Goal: Task Accomplishment & Management: Use online tool/utility

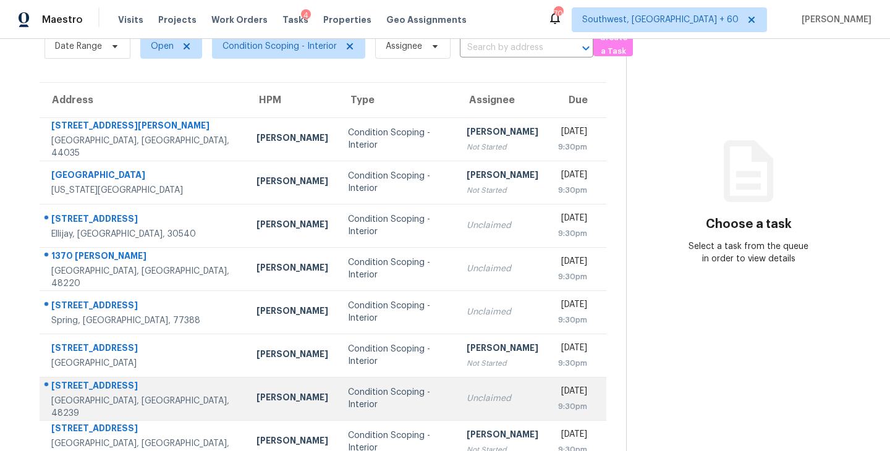
scroll to position [192, 0]
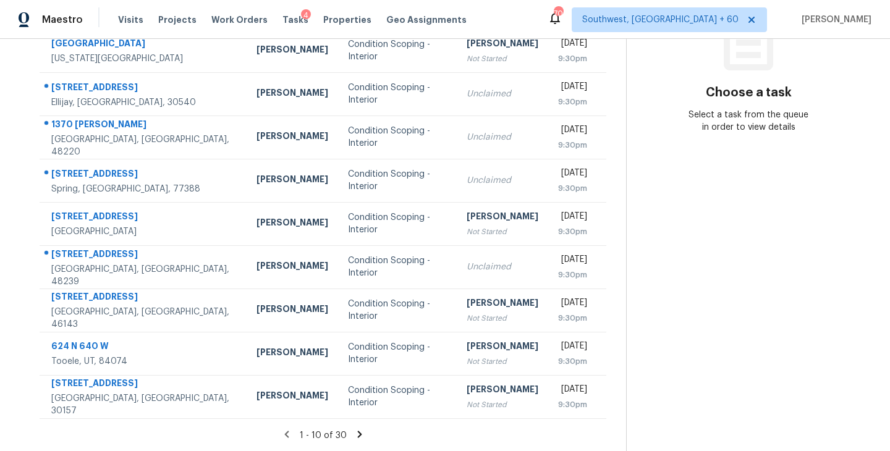
click at [357, 436] on icon at bounding box center [359, 434] width 4 height 7
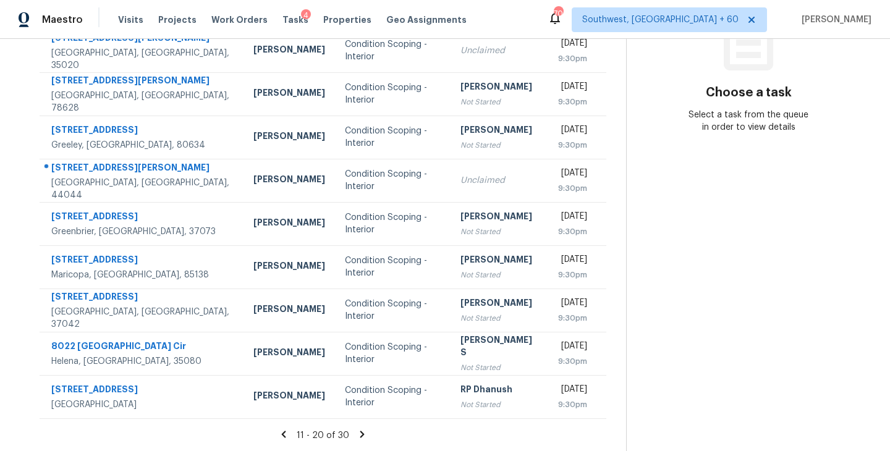
click at [363, 439] on div "11 - 20 of 30" at bounding box center [323, 435] width 606 height 13
click at [362, 436] on icon at bounding box center [362, 434] width 11 height 11
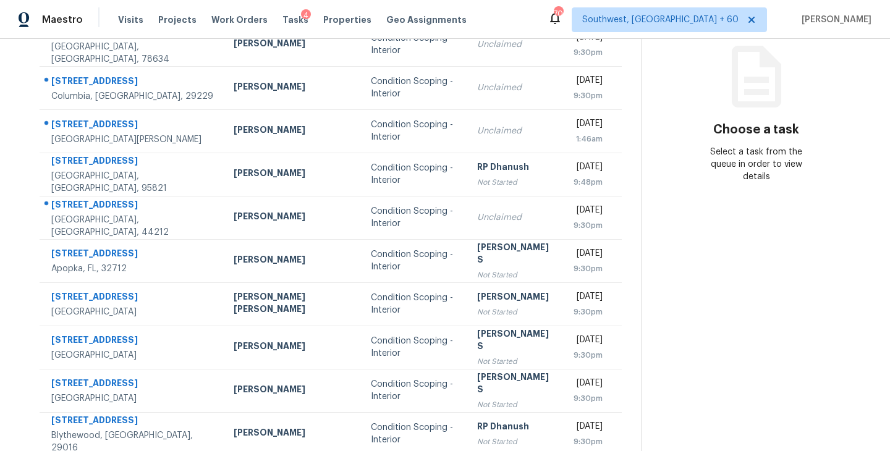
scroll to position [112, 0]
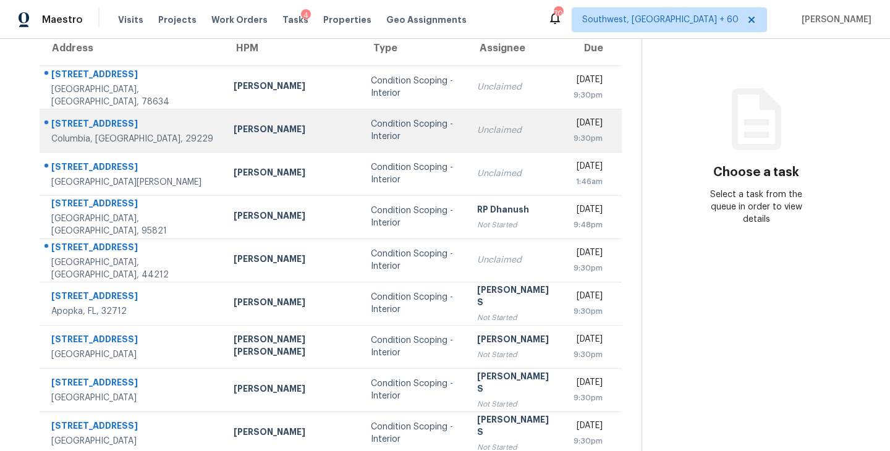
click at [477, 130] on div "Unclaimed" at bounding box center [515, 130] width 77 height 12
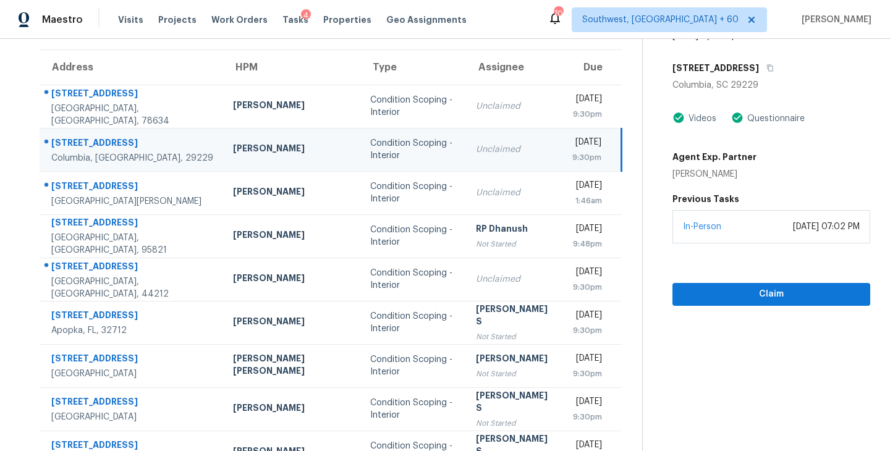
scroll to position [84, 0]
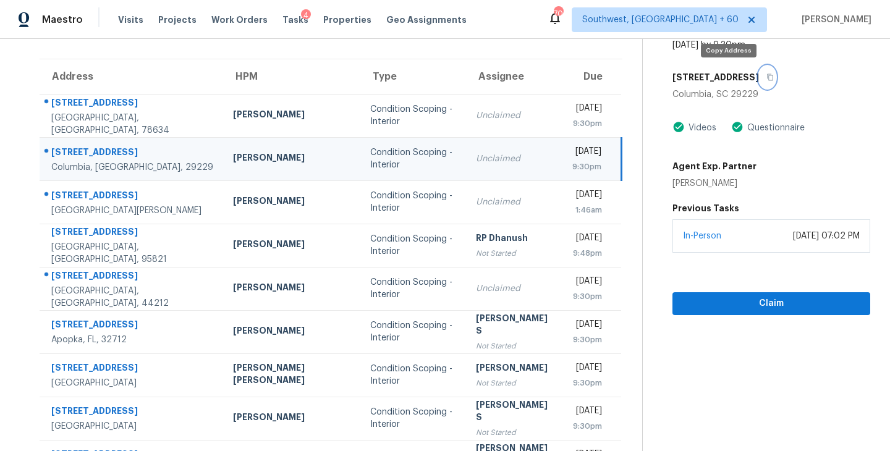
click at [766, 79] on icon "button" at bounding box center [769, 77] width 7 height 7
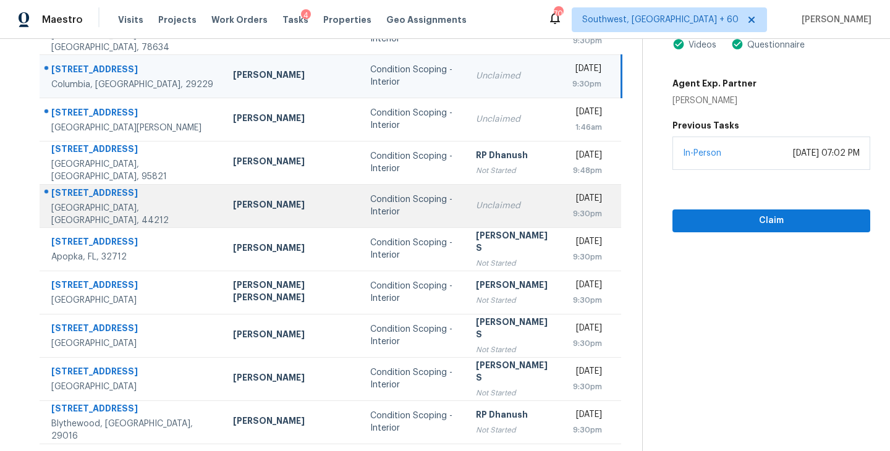
click at [476, 210] on div "Unclaimed" at bounding box center [514, 206] width 77 height 12
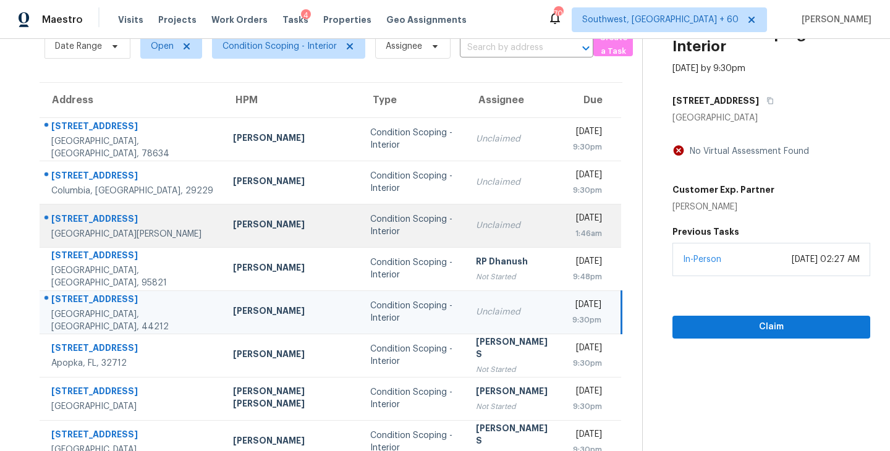
scroll to position [54, 0]
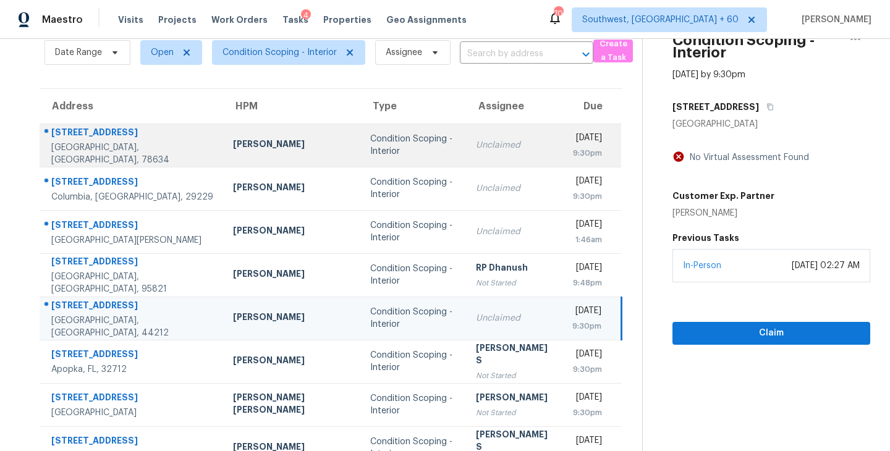
click at [466, 151] on td "Unclaimed" at bounding box center [514, 145] width 96 height 43
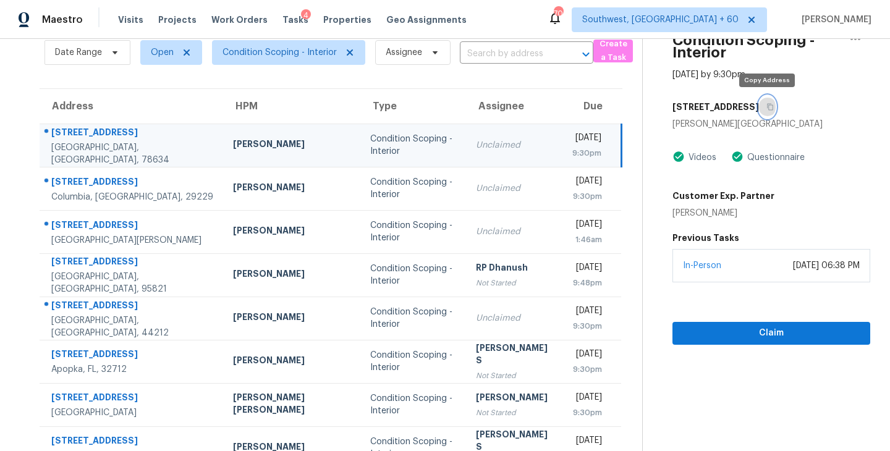
click at [771, 104] on icon "button" at bounding box center [769, 106] width 7 height 7
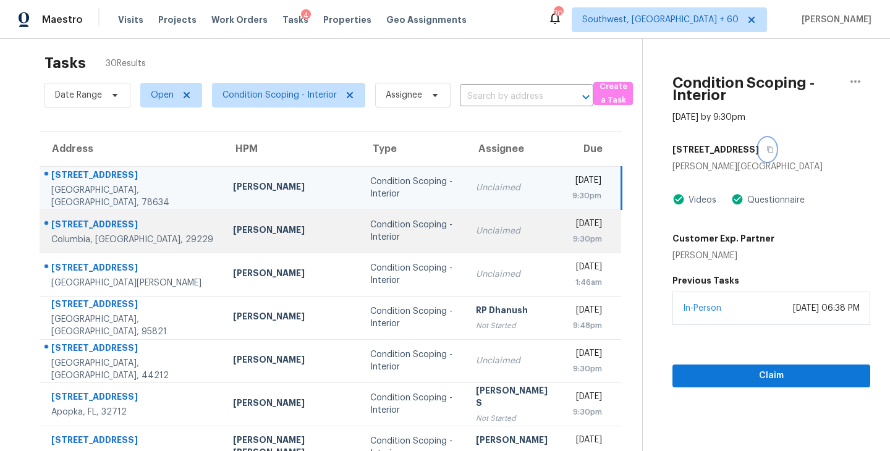
scroll to position [0, 0]
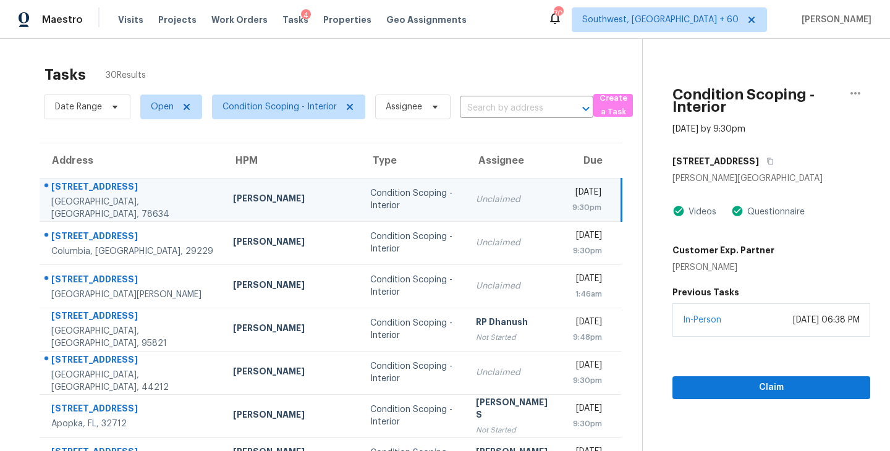
click at [476, 199] on div "Unclaimed" at bounding box center [514, 199] width 77 height 12
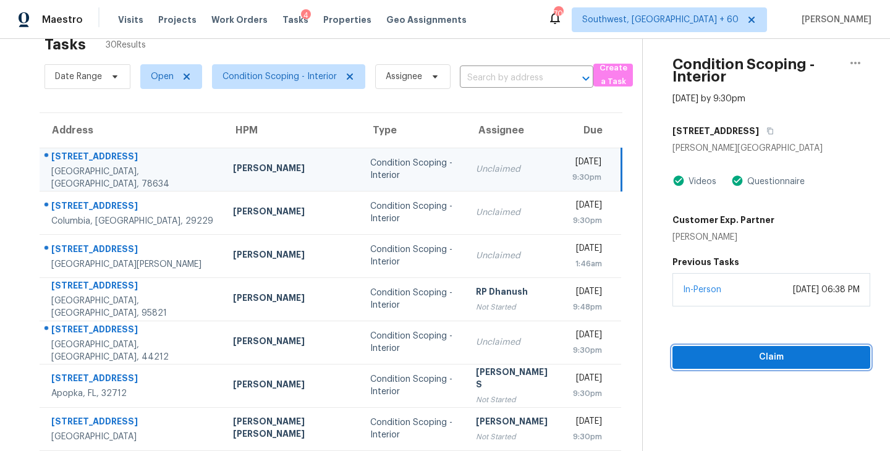
click at [720, 354] on span "Claim" at bounding box center [771, 357] width 178 height 15
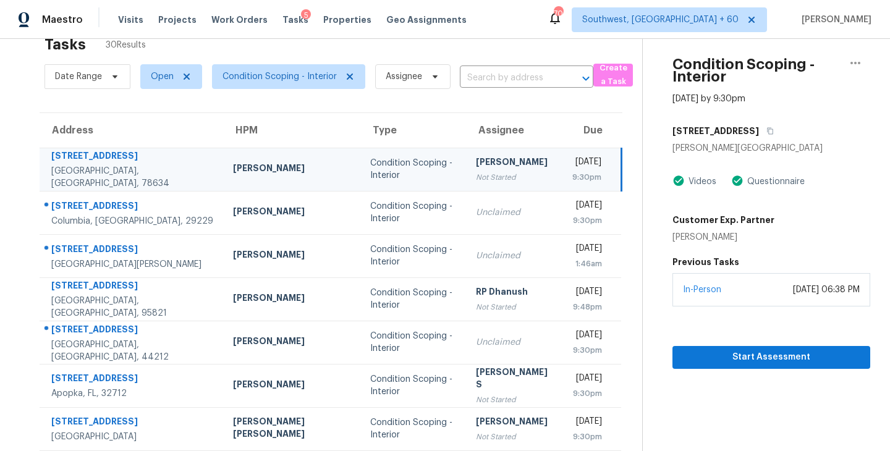
scroll to position [0, 0]
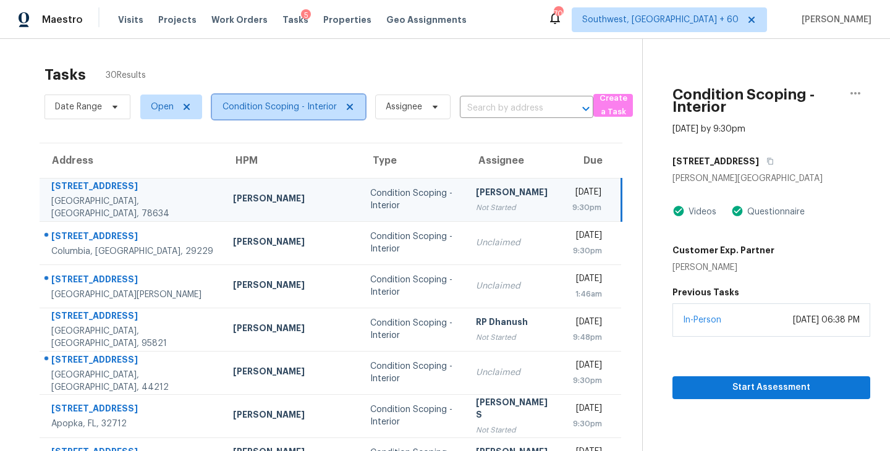
click at [312, 112] on span "Condition Scoping - Interior" at bounding box center [279, 107] width 114 height 12
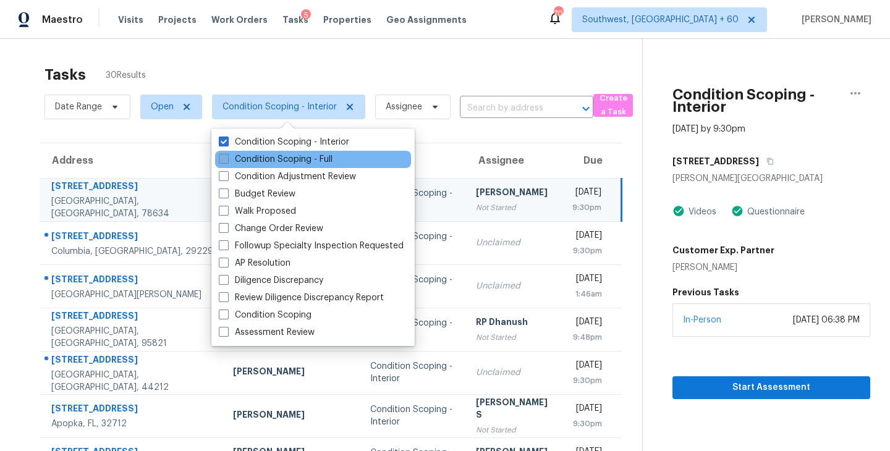
click at [308, 153] on label "Condition Scoping - Full" at bounding box center [276, 159] width 114 height 12
click at [227, 153] on input "Condition Scoping - Full" at bounding box center [223, 157] width 8 height 8
checkbox input "true"
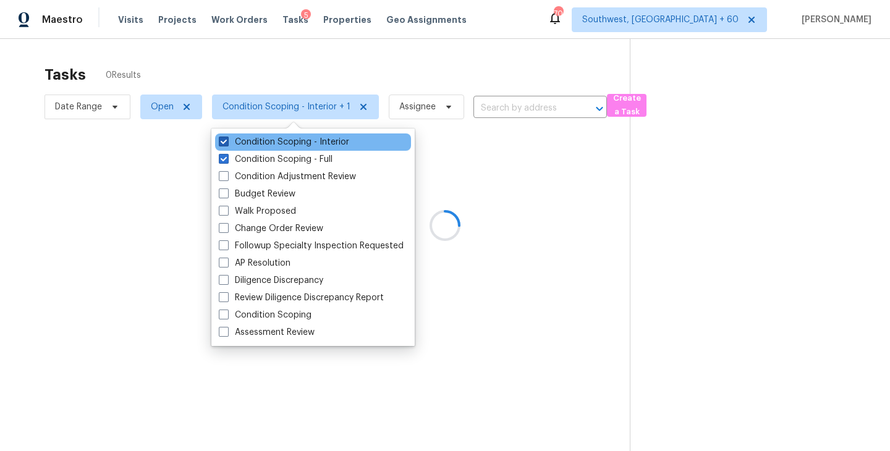
click at [323, 136] on label "Condition Scoping - Interior" at bounding box center [284, 142] width 130 height 12
click at [227, 136] on input "Condition Scoping - Interior" at bounding box center [223, 140] width 8 height 8
checkbox input "false"
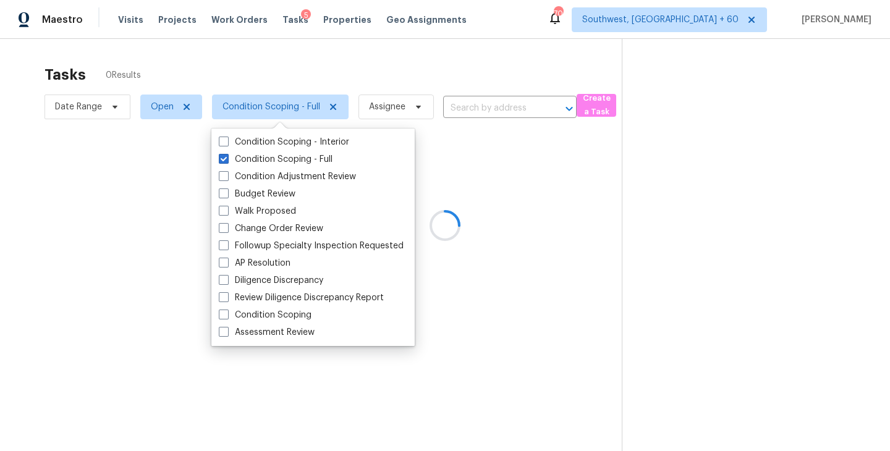
click at [454, 143] on div at bounding box center [445, 225] width 890 height 451
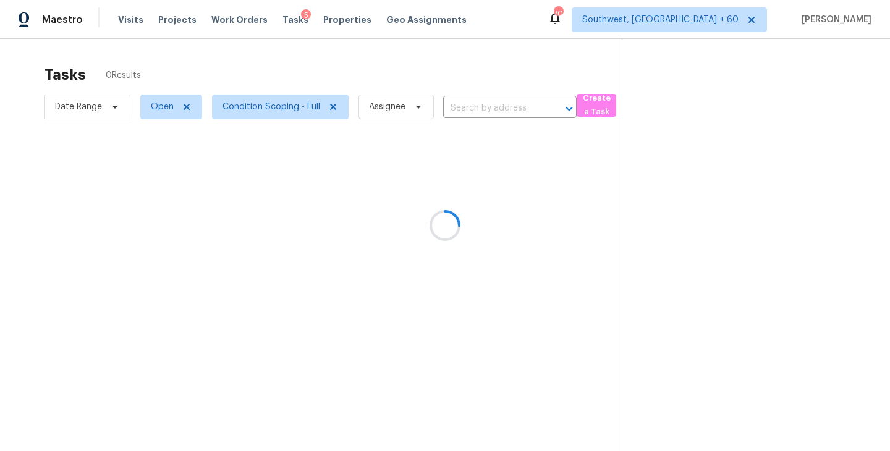
click at [406, 117] on div at bounding box center [445, 225] width 890 height 451
click at [404, 106] on div at bounding box center [445, 225] width 890 height 451
click at [404, 106] on span "Assignee" at bounding box center [387, 107] width 36 height 12
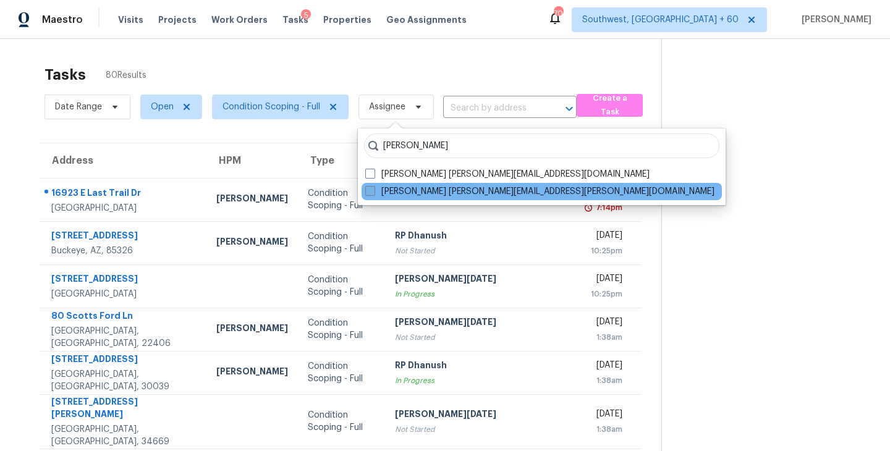
type input "sakthivel"
click at [406, 192] on label "Sakthivel Chandran sakthivel.chandran@opendoor.com" at bounding box center [539, 191] width 349 height 12
click at [373, 192] on input "Sakthivel Chandran sakthivel.chandran@opendoor.com" at bounding box center [369, 189] width 8 height 8
checkbox input "true"
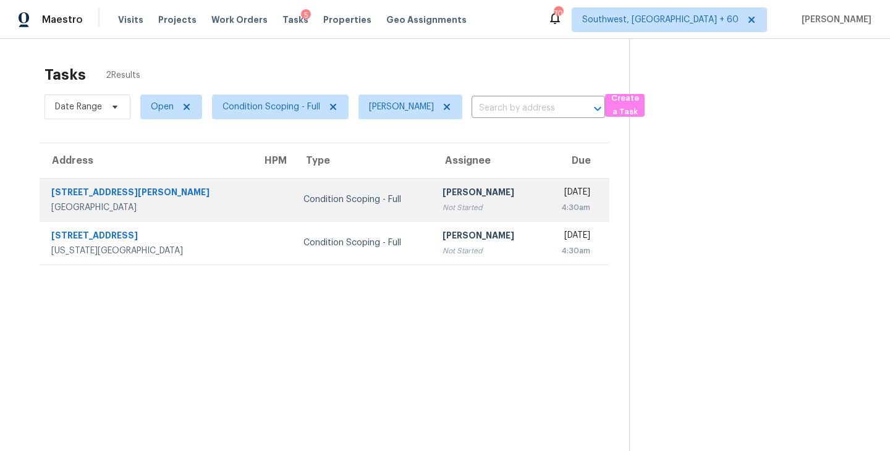
click at [443, 200] on div "[PERSON_NAME]" at bounding box center [487, 193] width 88 height 15
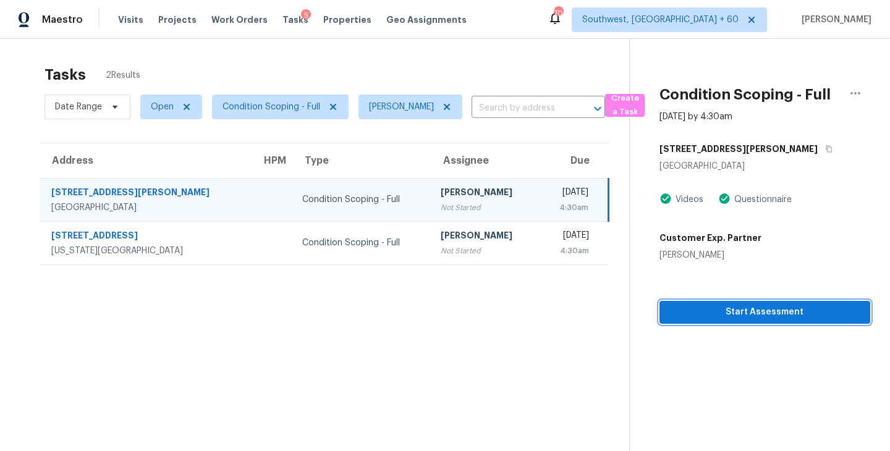
click at [731, 319] on span "Start Assessment" at bounding box center [764, 312] width 191 height 15
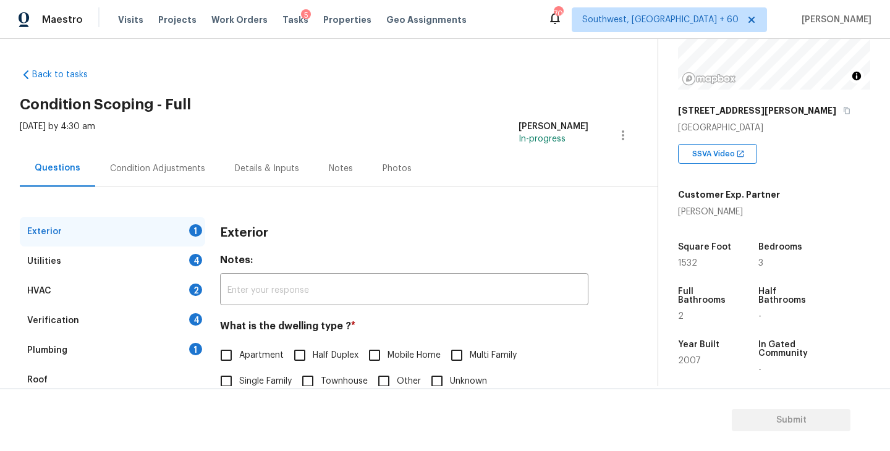
scroll to position [137, 0]
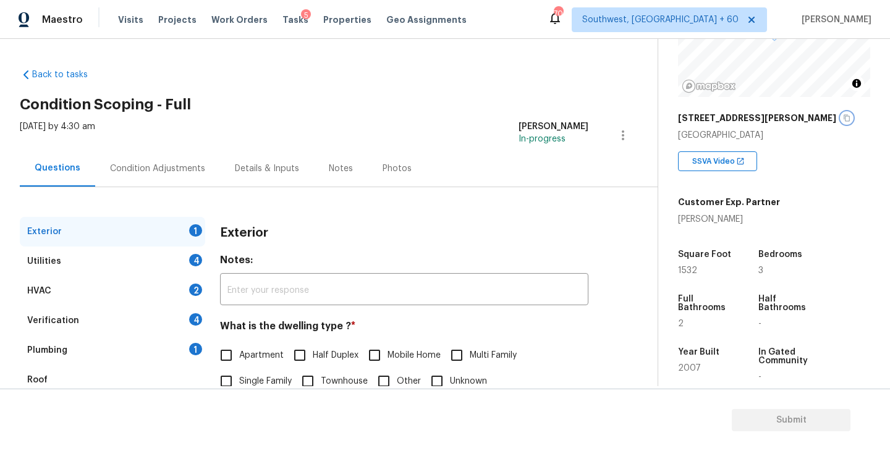
click at [843, 118] on icon "button" at bounding box center [846, 117] width 7 height 7
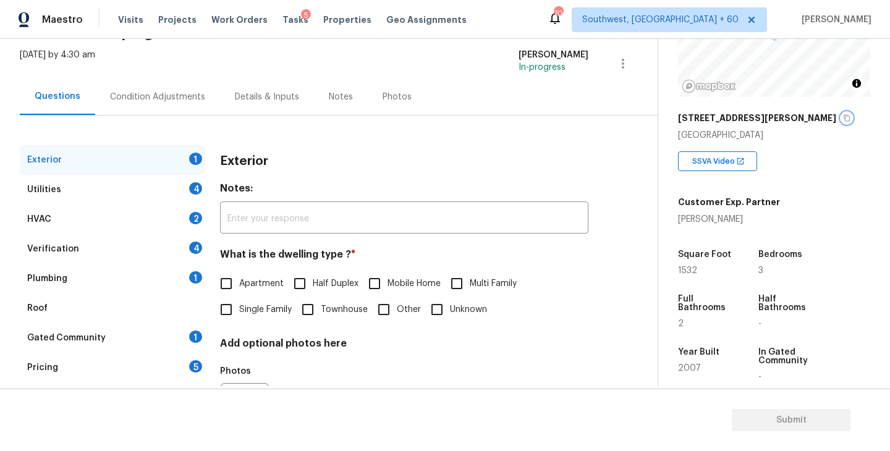
scroll to position [103, 0]
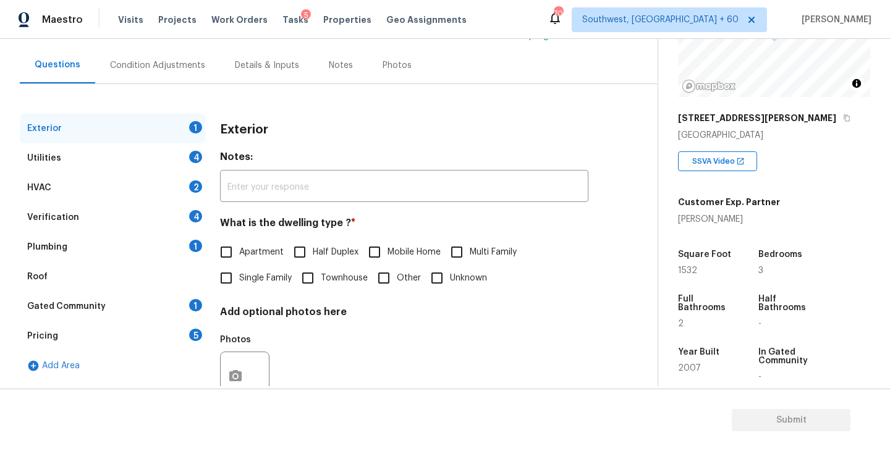
click at [257, 273] on span "Single Family" at bounding box center [265, 278] width 53 height 13
click at [239, 273] on input "Single Family" at bounding box center [226, 278] width 26 height 26
checkbox input "true"
click at [144, 163] on div "Utilities 4" at bounding box center [112, 158] width 185 height 30
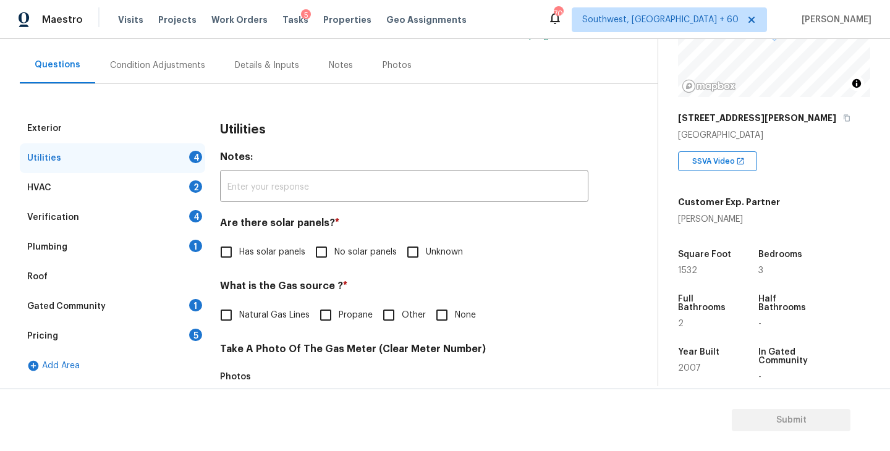
click at [336, 262] on label "No solar panels" at bounding box center [352, 252] width 88 height 26
click at [334, 262] on input "No solar panels" at bounding box center [321, 252] width 26 height 26
checkbox input "true"
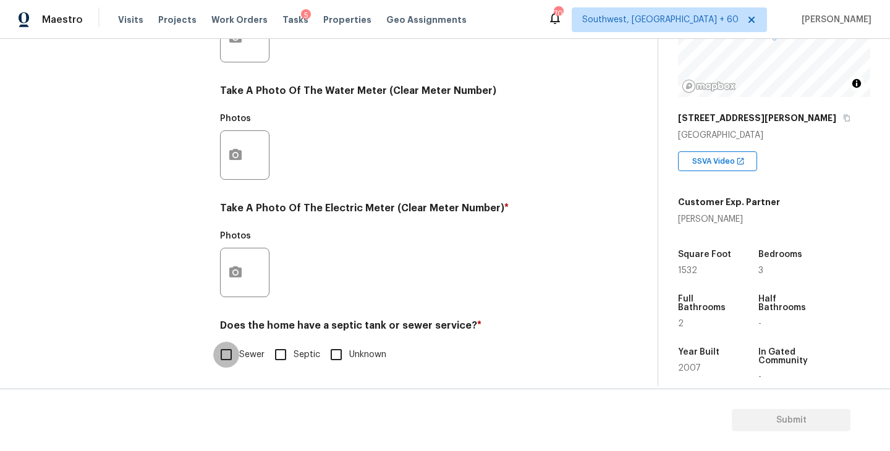
click at [228, 366] on input "Sewer" at bounding box center [226, 355] width 26 height 26
checkbox input "true"
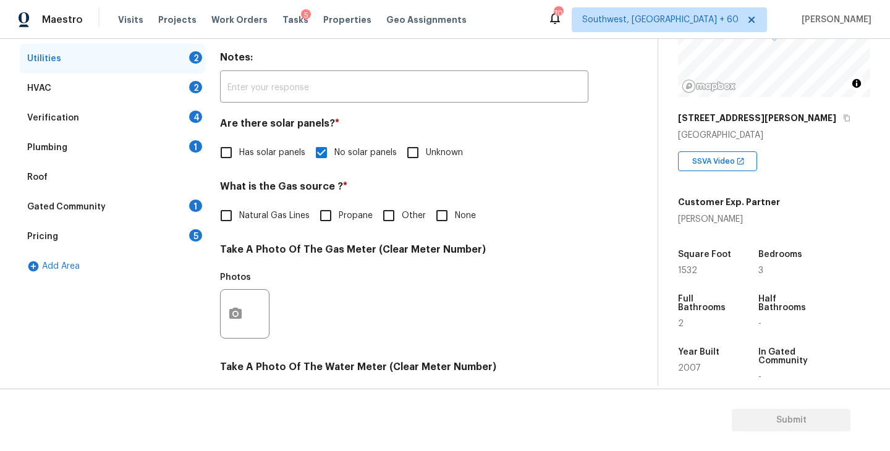
click at [121, 148] on div "Plumbing 1" at bounding box center [112, 148] width 185 height 30
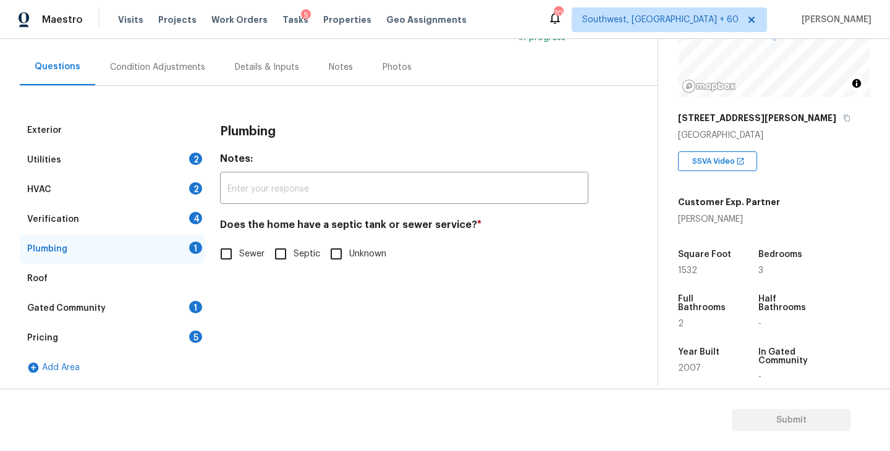
click at [221, 252] on input "Sewer" at bounding box center [226, 254] width 26 height 26
checkbox input "true"
click at [131, 307] on div "Gated Community 1" at bounding box center [112, 309] width 185 height 30
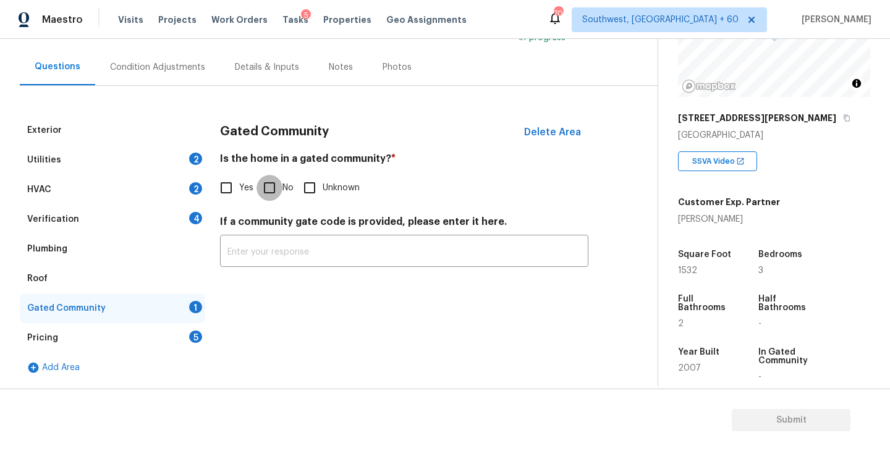
click at [281, 182] on input "No" at bounding box center [269, 188] width 26 height 26
checkbox input "true"
click at [180, 74] on div "Condition Adjustments" at bounding box center [157, 67] width 125 height 36
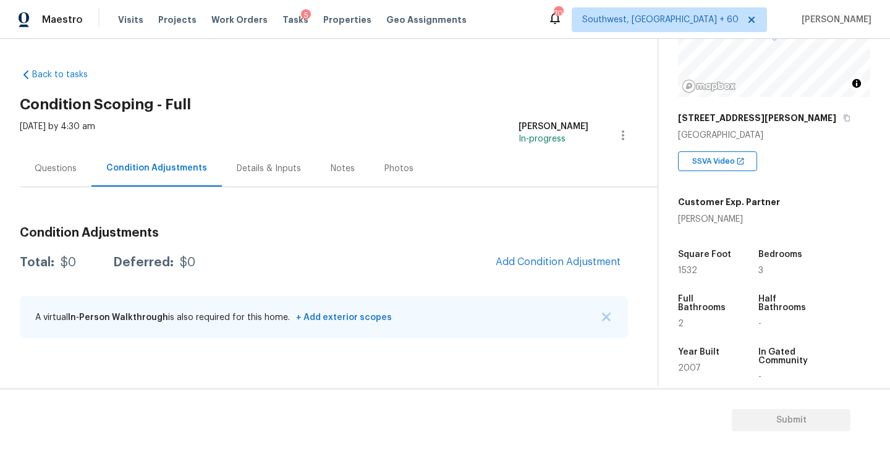
click at [428, 104] on h2 "Condition Scoping - Full" at bounding box center [339, 104] width 638 height 12
click at [57, 167] on div "Questions" at bounding box center [56, 169] width 42 height 12
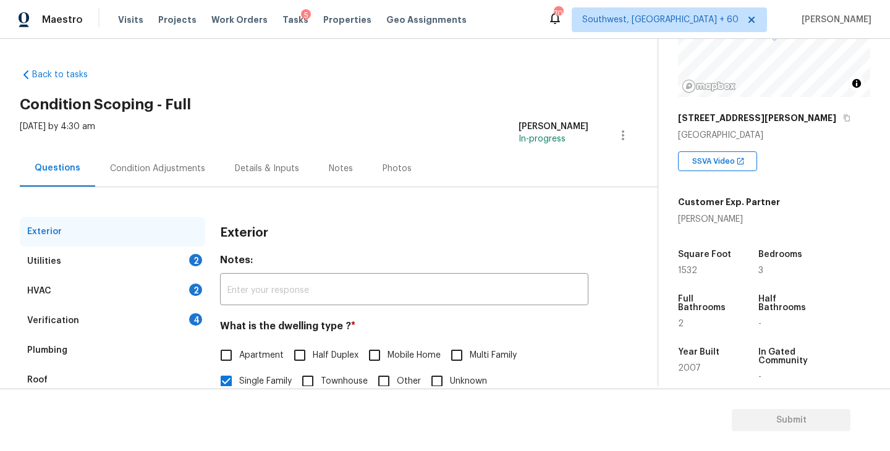
click at [172, 169] on div "Condition Adjustments" at bounding box center [157, 169] width 95 height 12
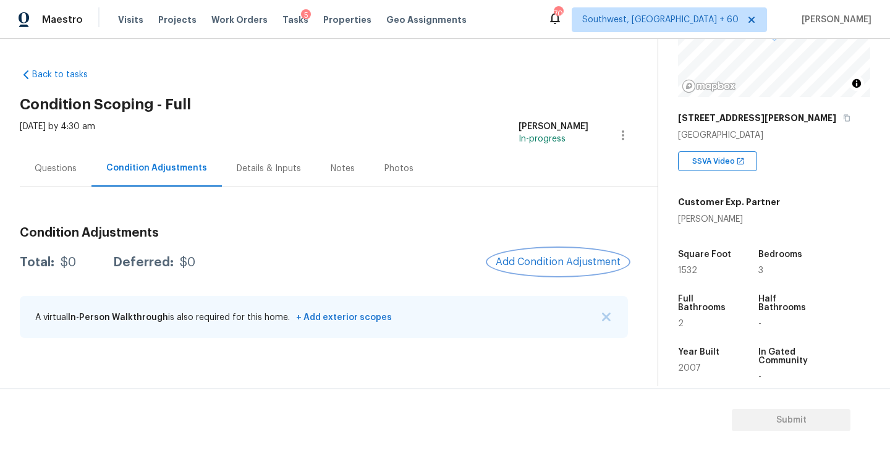
click at [553, 263] on span "Add Condition Adjustment" at bounding box center [558, 261] width 125 height 11
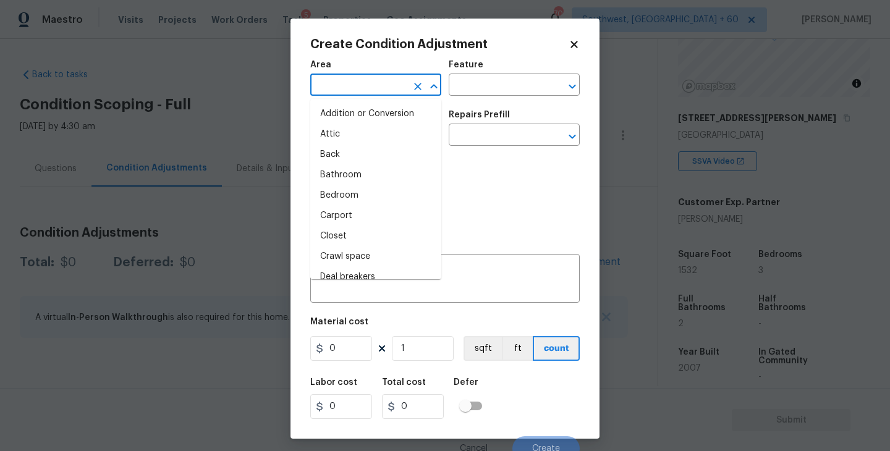
click at [389, 83] on input "text" at bounding box center [358, 86] width 96 height 19
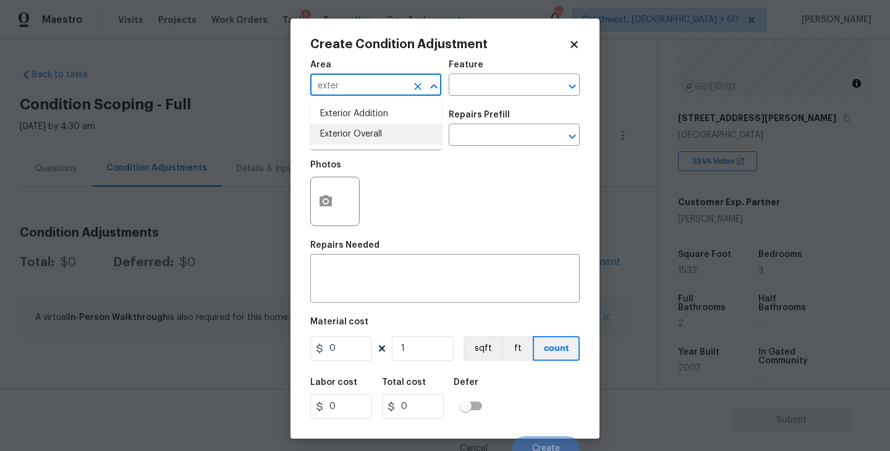
click at [384, 129] on li "Exterior Overall" at bounding box center [375, 134] width 131 height 20
type input "Exterior Overall"
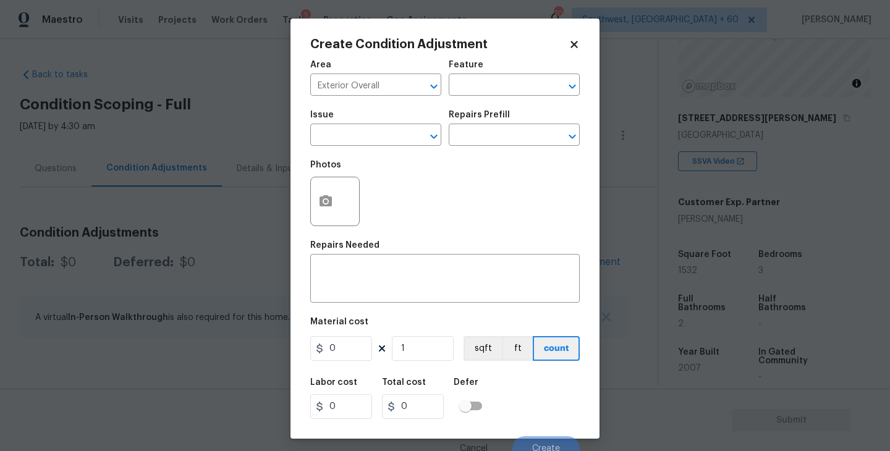
click at [503, 74] on div "Feature" at bounding box center [514, 69] width 131 height 16
click at [495, 83] on input "text" at bounding box center [497, 86] width 96 height 19
click at [486, 142] on li "Siding" at bounding box center [514, 143] width 131 height 20
type input "Siding"
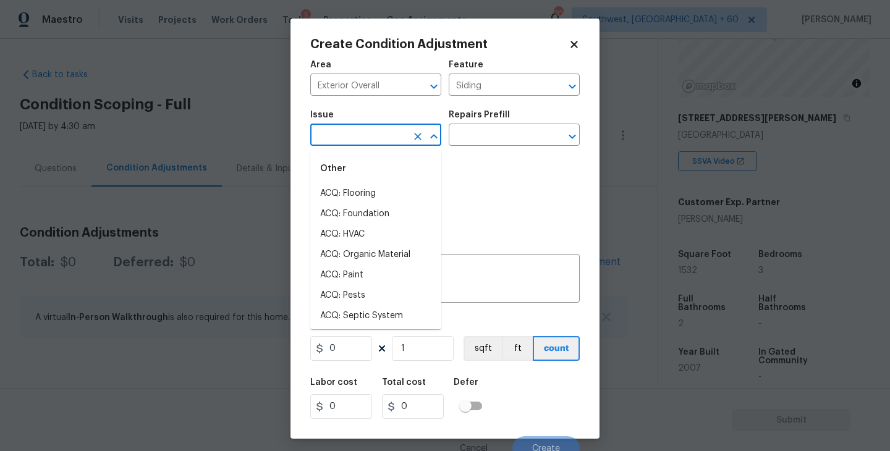
click at [400, 142] on input "text" at bounding box center [358, 136] width 96 height 19
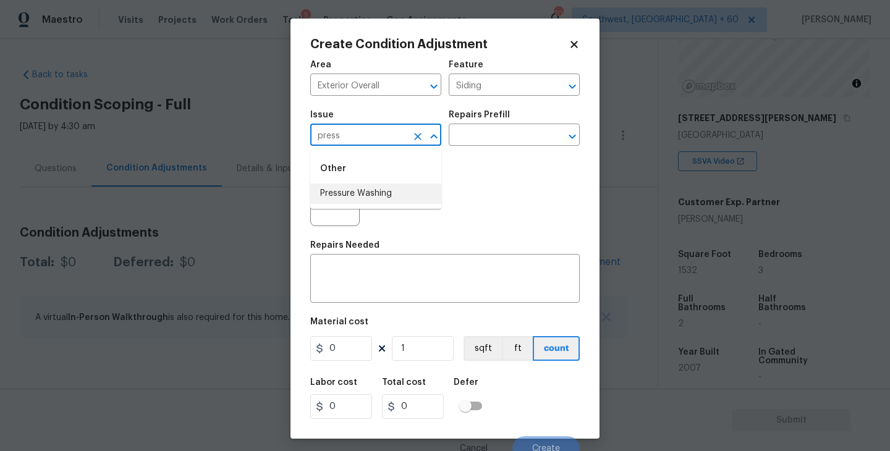
click at [396, 198] on li "Pressure Washing" at bounding box center [375, 194] width 131 height 20
type input "Pressure Washing"
click at [528, 140] on input "text" at bounding box center [497, 136] width 96 height 19
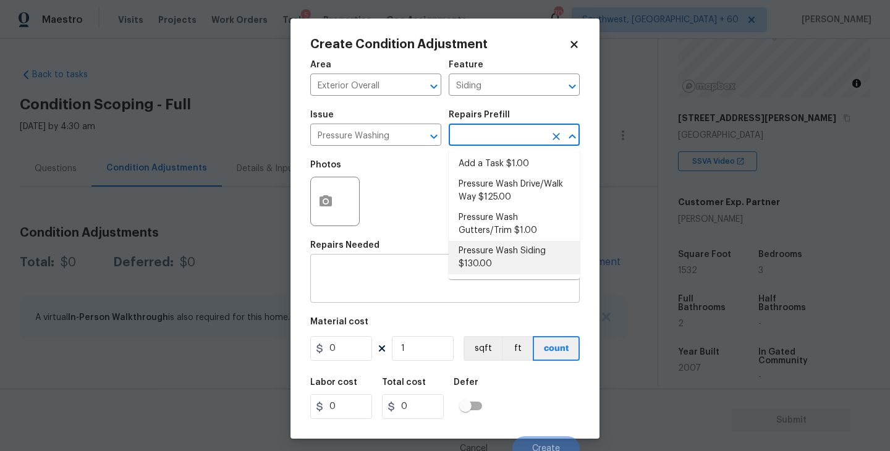
click at [496, 269] on li "Pressure Wash Siding $130.00" at bounding box center [514, 257] width 131 height 33
type textarea "Protect areas as needed for pressure washing. Pressure wash the siding on the h…"
type input "130"
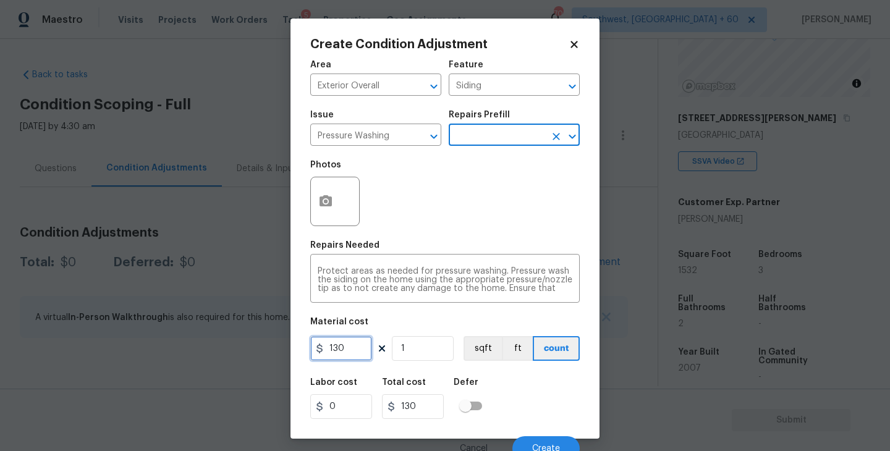
drag, startPoint x: 343, startPoint y: 344, endPoint x: 139, endPoint y: 352, distance: 204.1
click at [139, 352] on div "Create Condition Adjustment Area Exterior Overall ​ Feature Siding ​ Issue Pres…" at bounding box center [445, 225] width 890 height 451
type input "200"
click at [318, 222] on button "button" at bounding box center [326, 201] width 30 height 48
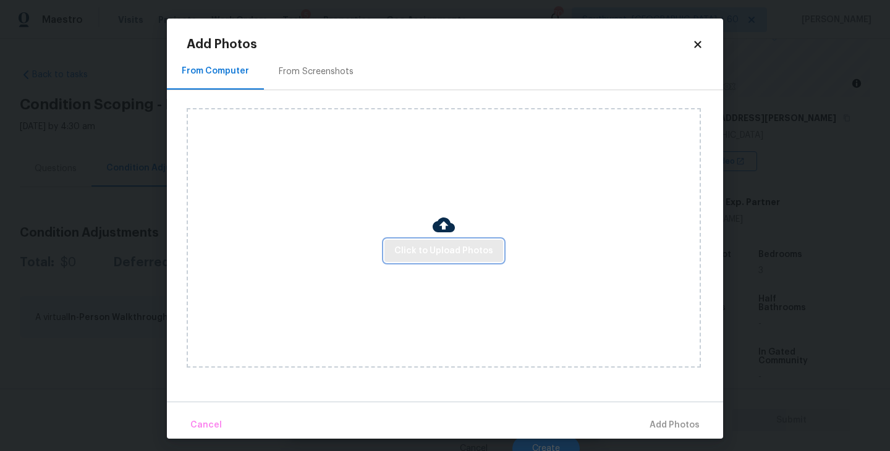
click at [439, 240] on button "Click to Upload Photos" at bounding box center [443, 251] width 119 height 23
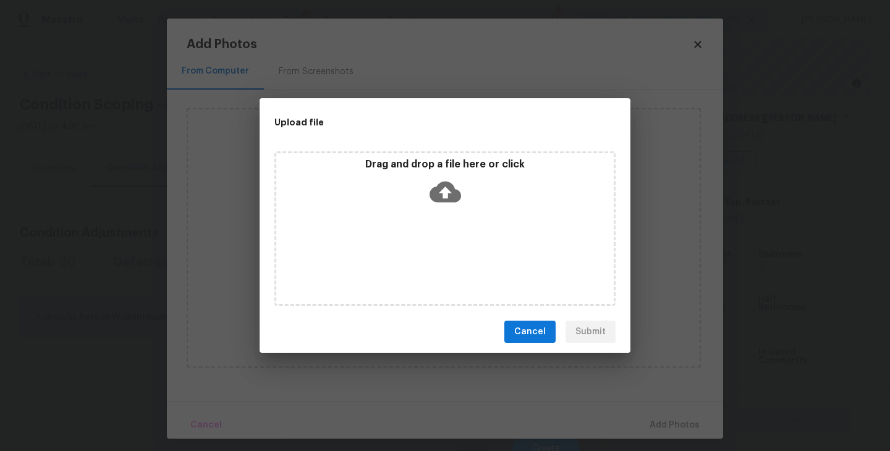
click at [454, 192] on icon at bounding box center [446, 192] width 32 height 21
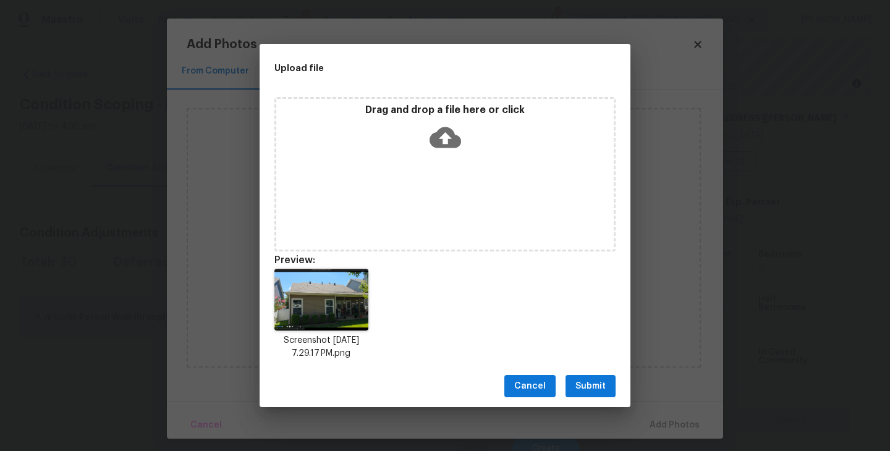
click at [582, 379] on span "Submit" at bounding box center [590, 386] width 30 height 15
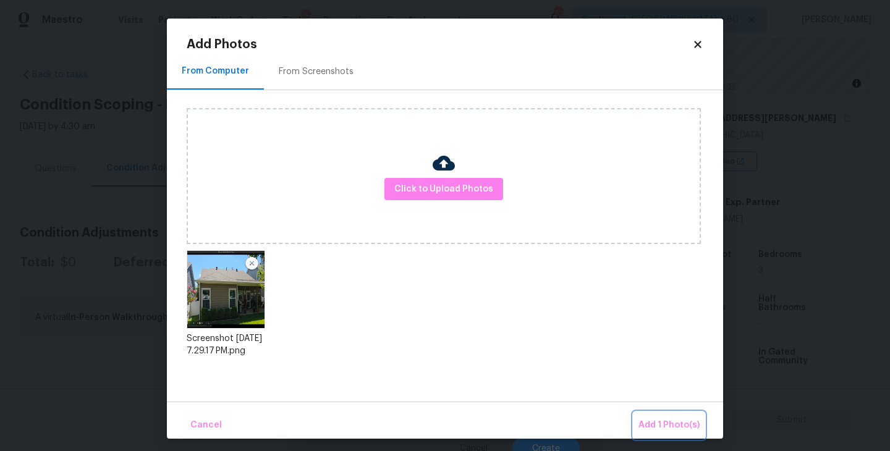
click at [674, 428] on span "Add 1 Photo(s)" at bounding box center [668, 425] width 61 height 15
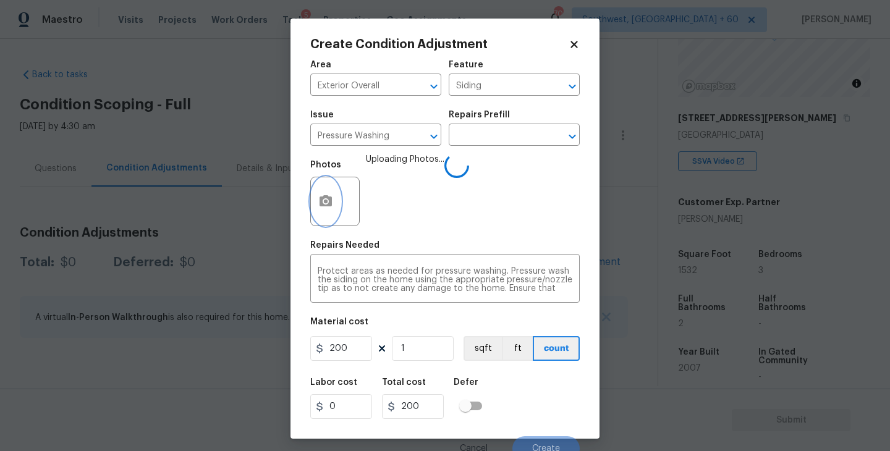
scroll to position [11, 0]
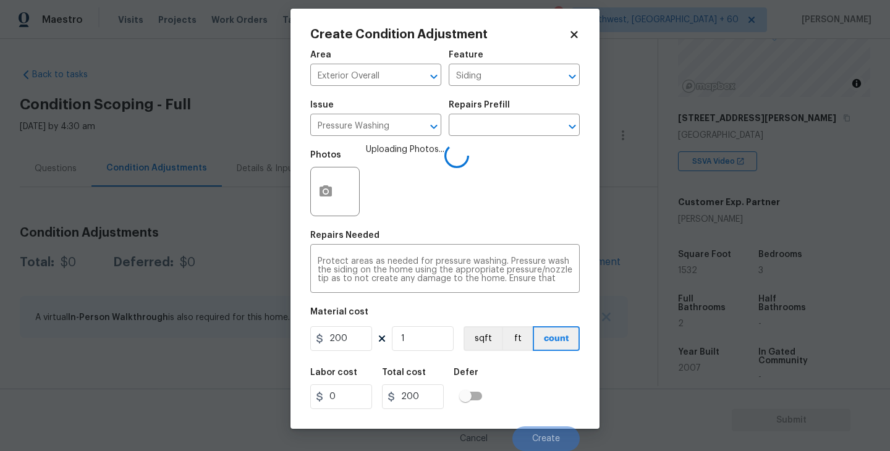
click at [515, 363] on div "Labor cost 0 Total cost 200 Defer" at bounding box center [444, 389] width 269 height 56
click at [532, 372] on div "Labor cost 0 Total cost 200 Defer" at bounding box center [444, 389] width 269 height 56
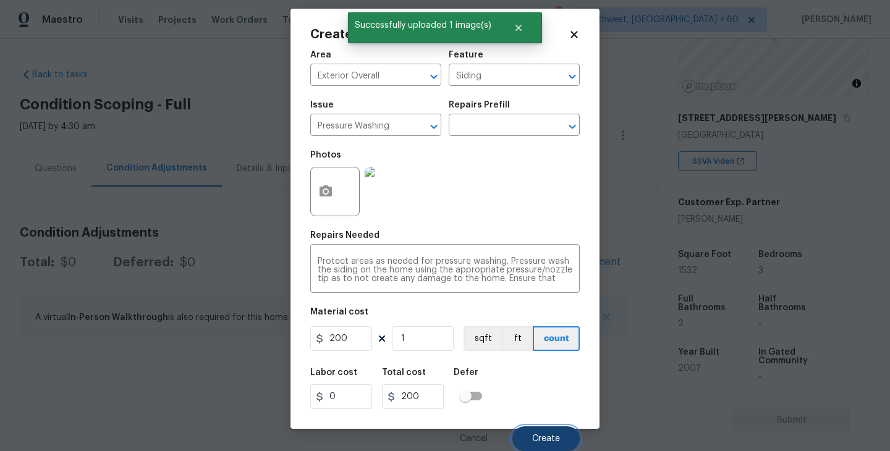
click at [547, 438] on span "Create" at bounding box center [546, 438] width 28 height 9
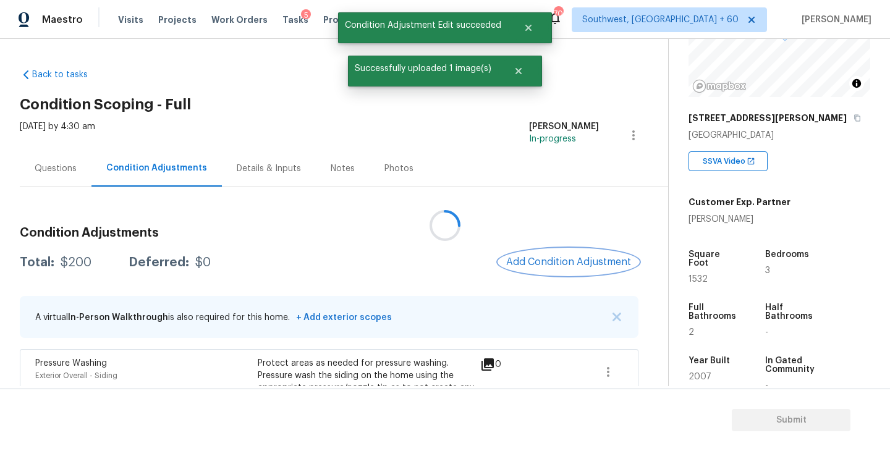
scroll to position [0, 0]
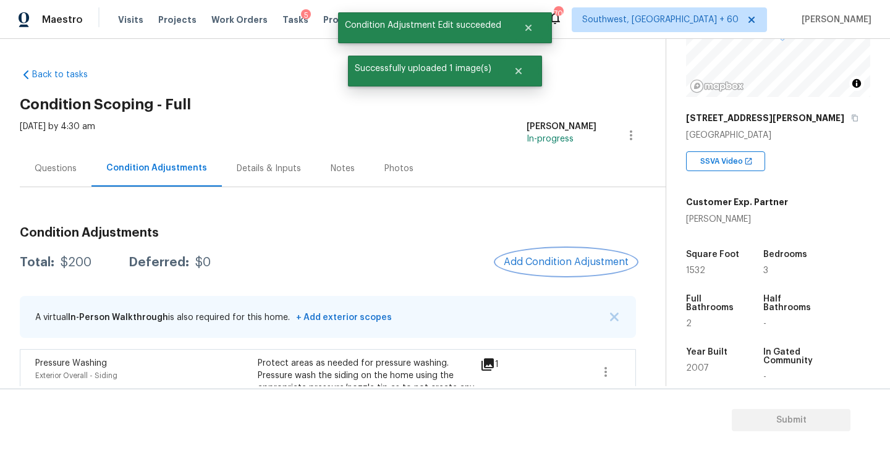
click at [544, 258] on span "Add Condition Adjustment" at bounding box center [566, 261] width 125 height 11
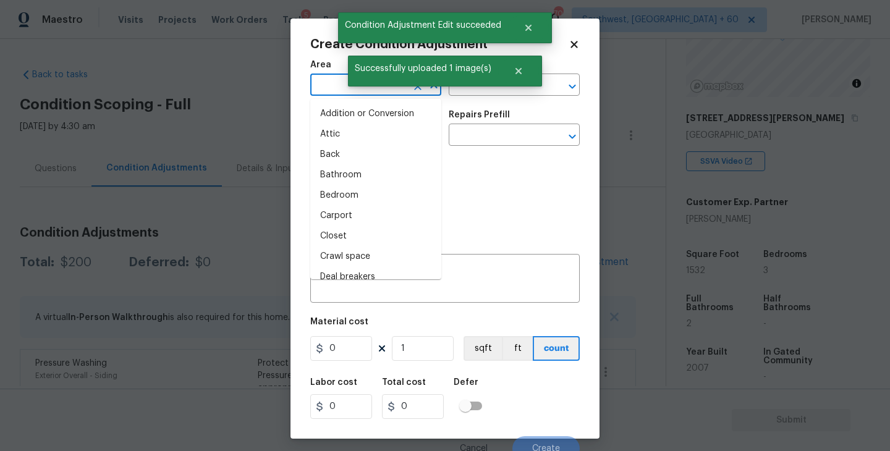
click at [347, 87] on input "text" at bounding box center [358, 86] width 96 height 19
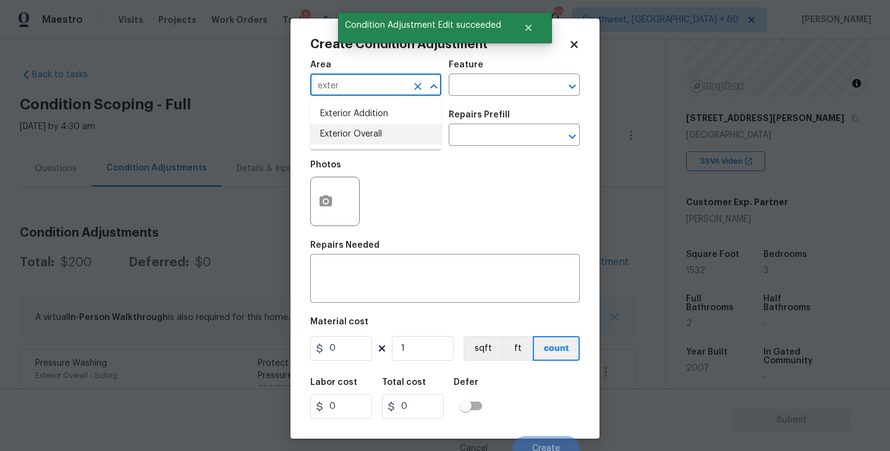
click at [350, 134] on li "Exterior Overall" at bounding box center [375, 134] width 131 height 20
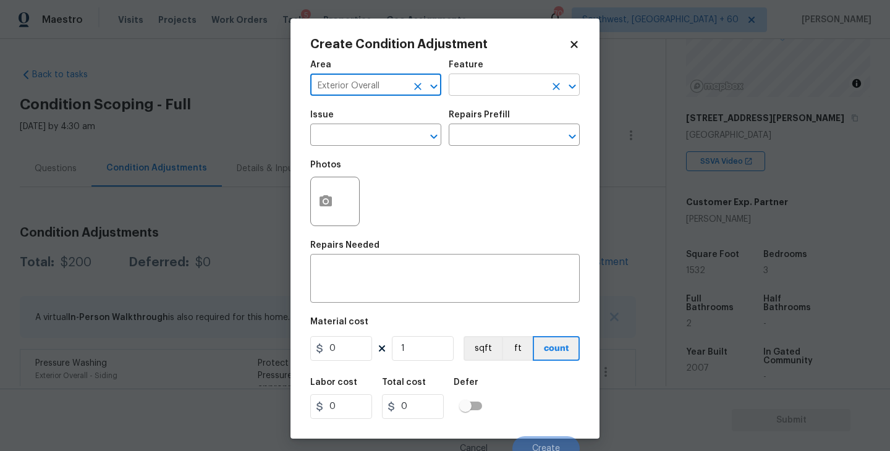
type input "Exterior Overall"
click at [489, 78] on input "text" at bounding box center [497, 86] width 96 height 19
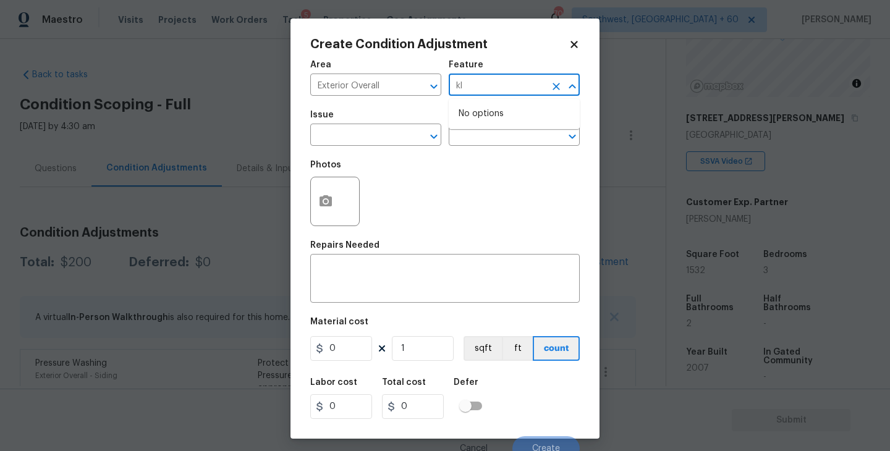
type input "k"
click at [483, 160] on li "Landscaping Packages" at bounding box center [514, 164] width 131 height 20
type input "Landscaping Packages"
click at [397, 144] on input "text" at bounding box center [358, 136] width 96 height 19
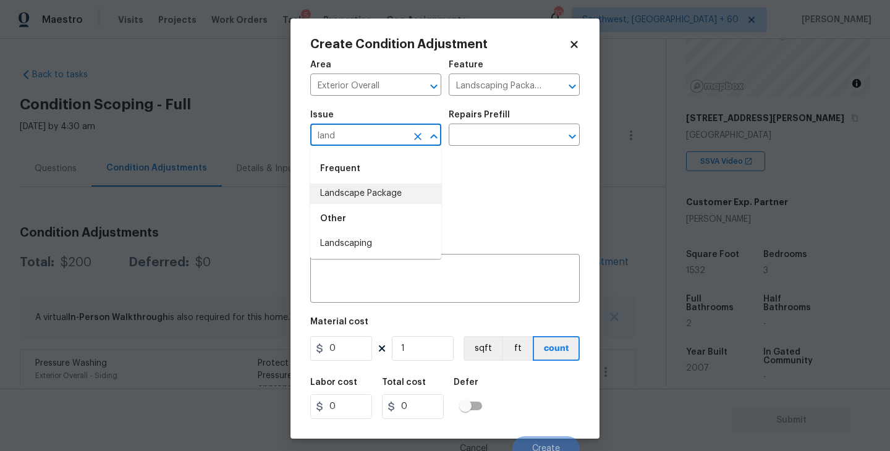
click at [405, 204] on div "Other" at bounding box center [375, 219] width 131 height 30
click at [418, 185] on li "Landscape Package" at bounding box center [375, 194] width 131 height 20
type input "Landscape Package"
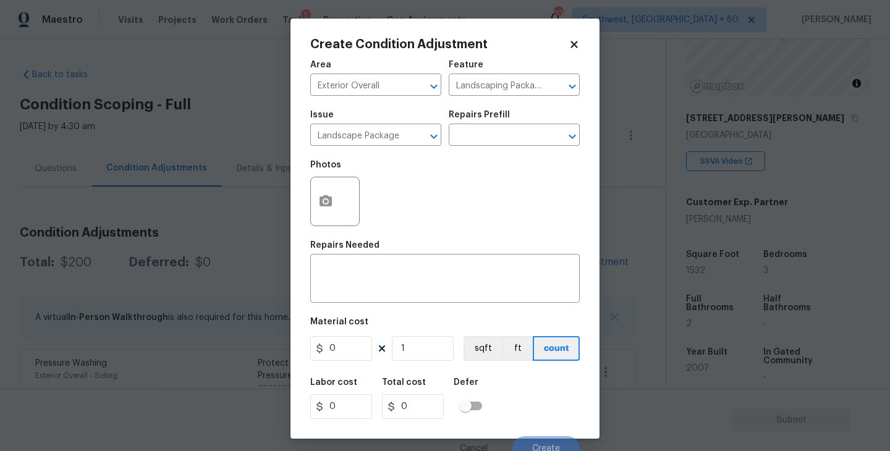
click at [498, 120] on div "Repairs Prefill" at bounding box center [514, 119] width 131 height 16
click at [495, 136] on input "text" at bounding box center [497, 136] width 96 height 19
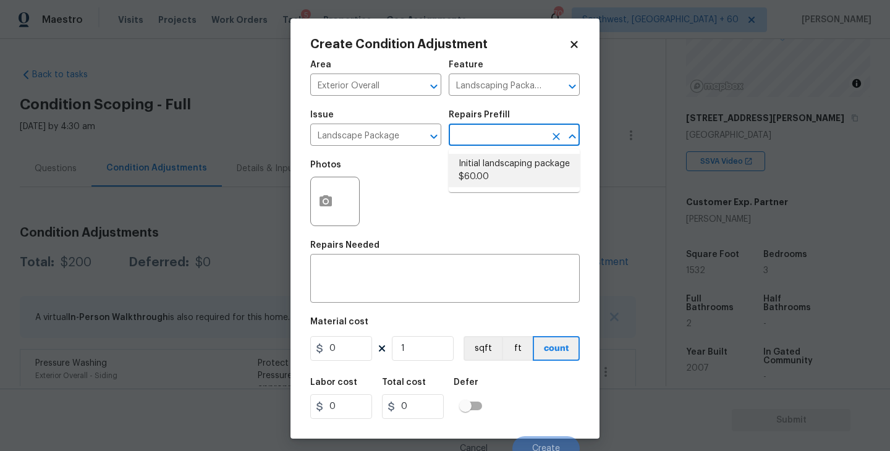
click at [489, 172] on li "Initial landscaping package $60.00" at bounding box center [514, 170] width 131 height 33
type input "Home Readiness Packages"
type textarea "Mowing of grass up to 6" in height. Mow, edge along driveways & sidewalks, trim…"
type input "60"
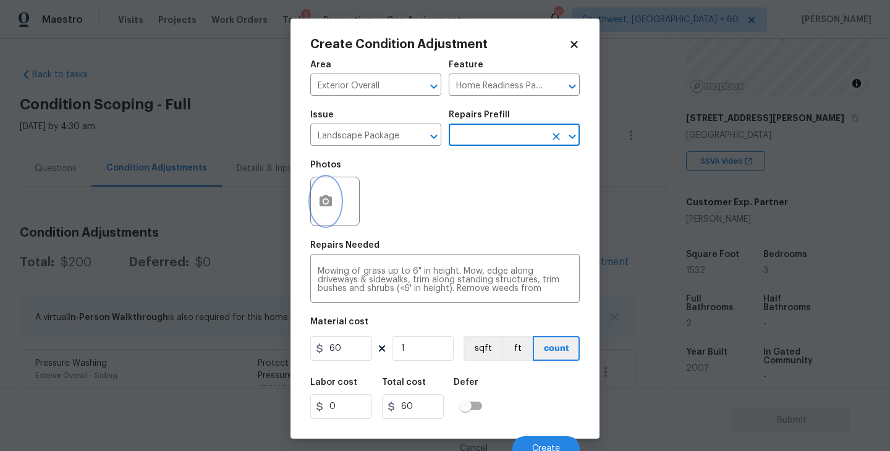
click at [327, 194] on icon "button" at bounding box center [325, 201] width 15 height 15
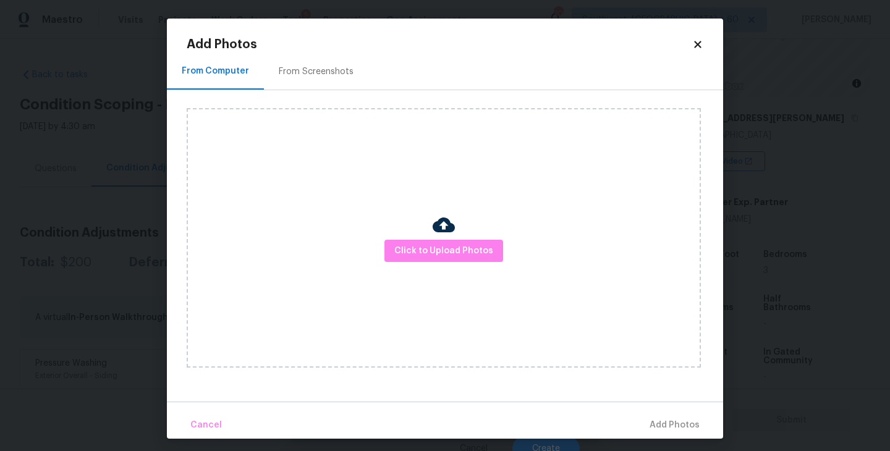
click at [391, 227] on div "Click to Upload Photos" at bounding box center [444, 238] width 514 height 260
click at [431, 250] on span "Click to Upload Photos" at bounding box center [443, 251] width 99 height 15
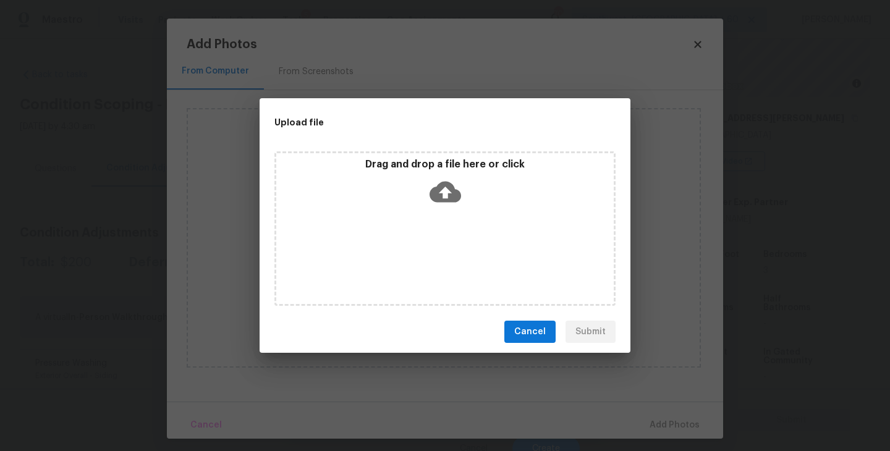
click at [441, 216] on div "Drag and drop a file here or click" at bounding box center [444, 228] width 341 height 155
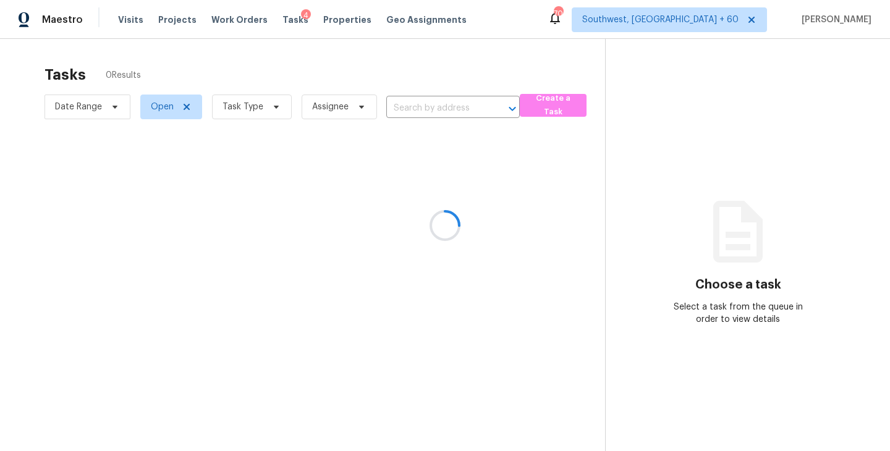
click at [129, 20] on div at bounding box center [445, 225] width 890 height 451
click at [128, 20] on div at bounding box center [445, 225] width 890 height 451
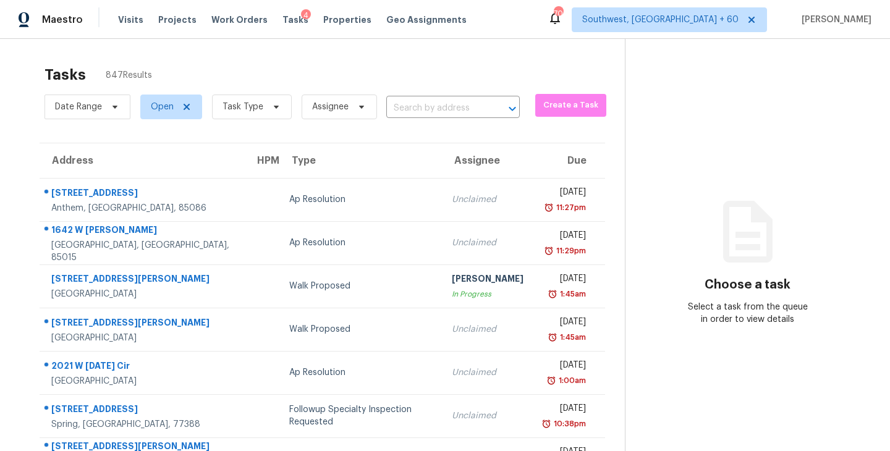
click at [128, 20] on span "Visits" at bounding box center [130, 20] width 25 height 12
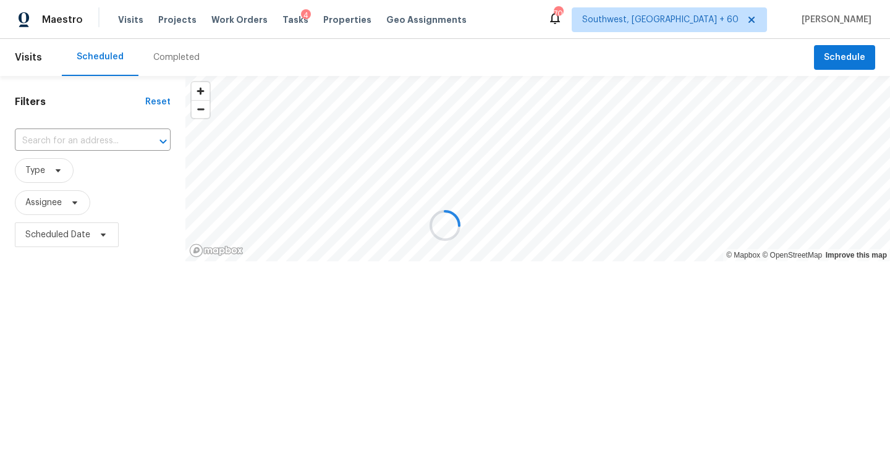
click at [174, 55] on div at bounding box center [445, 225] width 890 height 451
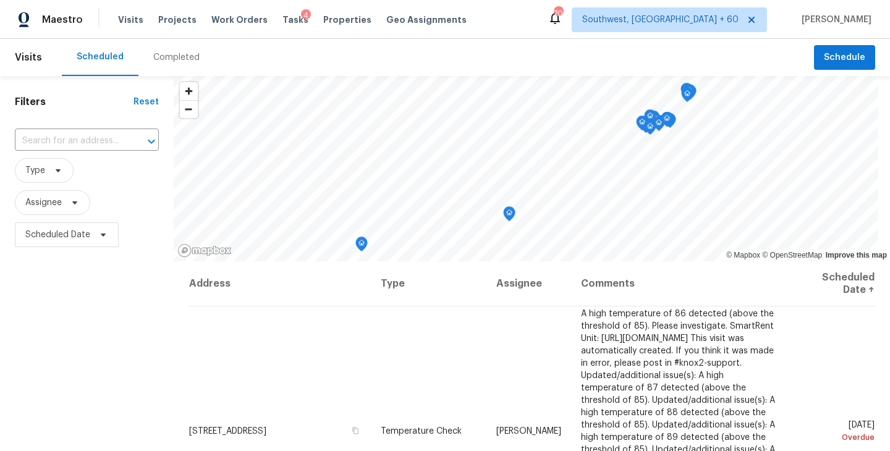
click at [174, 54] on div "Completed" at bounding box center [176, 57] width 46 height 12
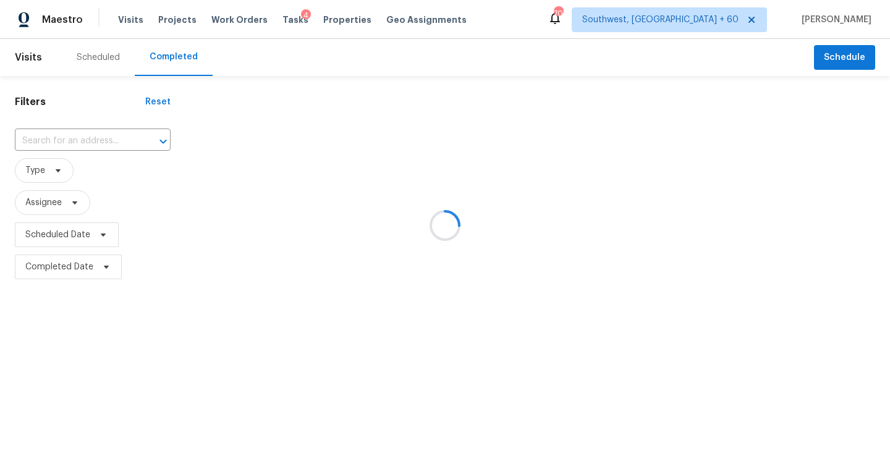
click at [106, 142] on div at bounding box center [445, 225] width 890 height 451
click at [109, 138] on div at bounding box center [445, 225] width 890 height 451
click at [101, 138] on div at bounding box center [445, 225] width 890 height 451
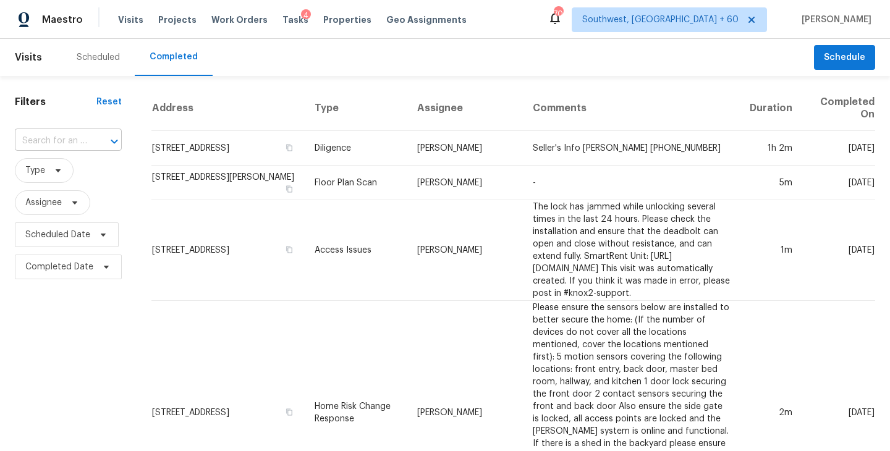
click at [79, 138] on input "text" at bounding box center [51, 141] width 72 height 19
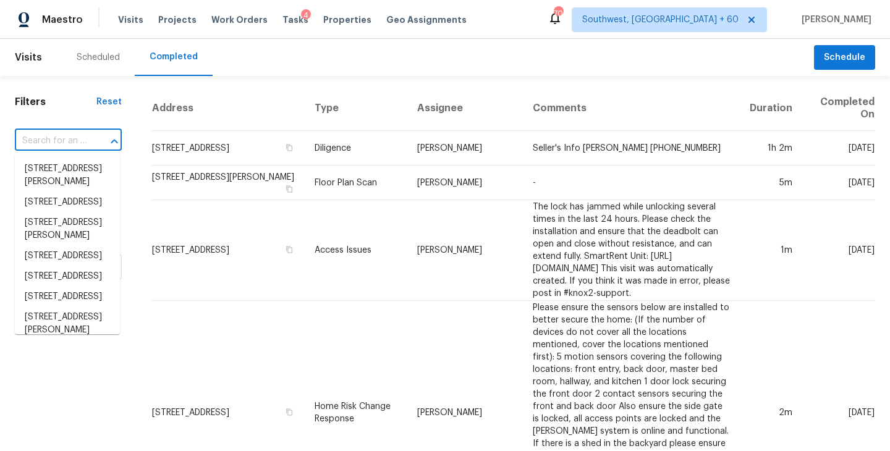
paste input "102 Fallstaff Rd, Columbia, SC 29229"
type input "102 Fallstaff Rd, Columbia, SC 29229"
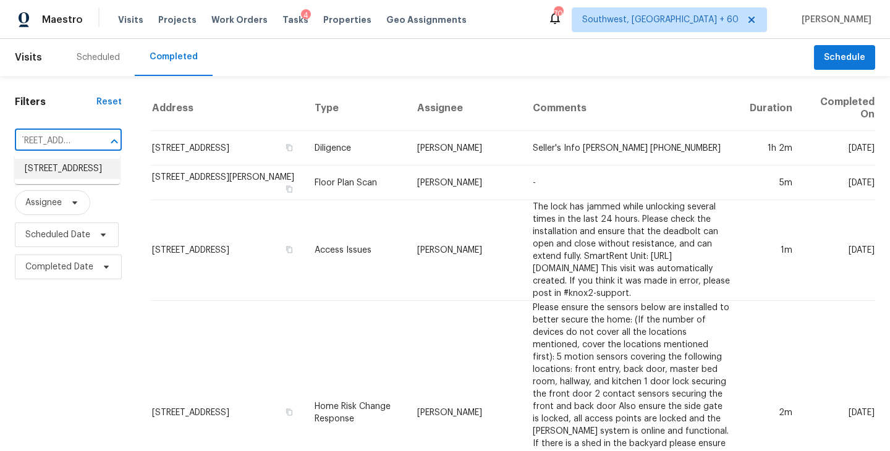
click at [83, 175] on li "102 Fallstaff Rd, Columbia, SC 29229" at bounding box center [67, 169] width 105 height 20
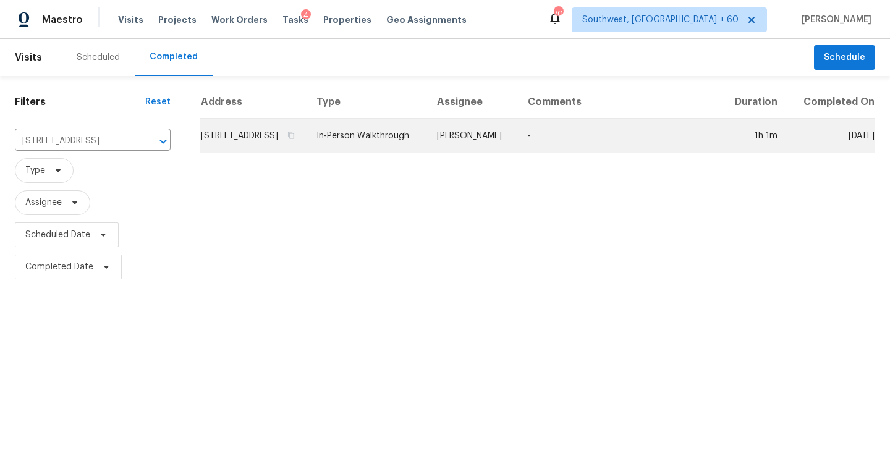
click at [350, 141] on td "In-Person Walkthrough" at bounding box center [367, 136] width 121 height 35
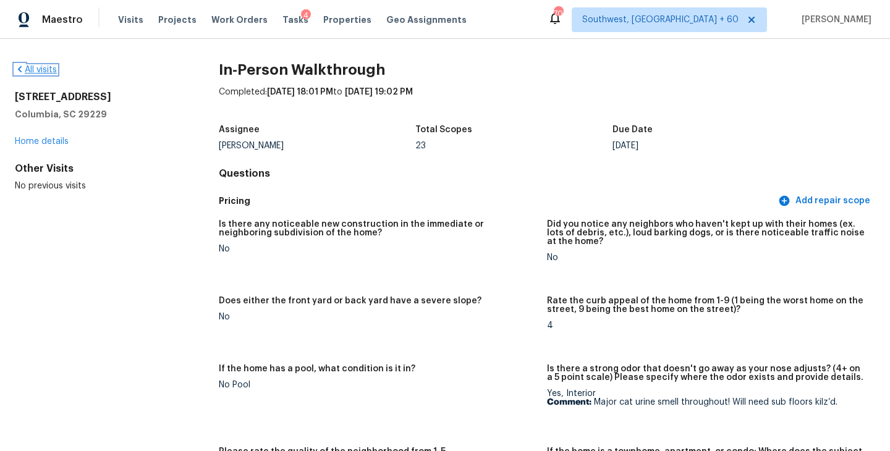
click at [45, 72] on link "All visits" at bounding box center [36, 70] width 42 height 9
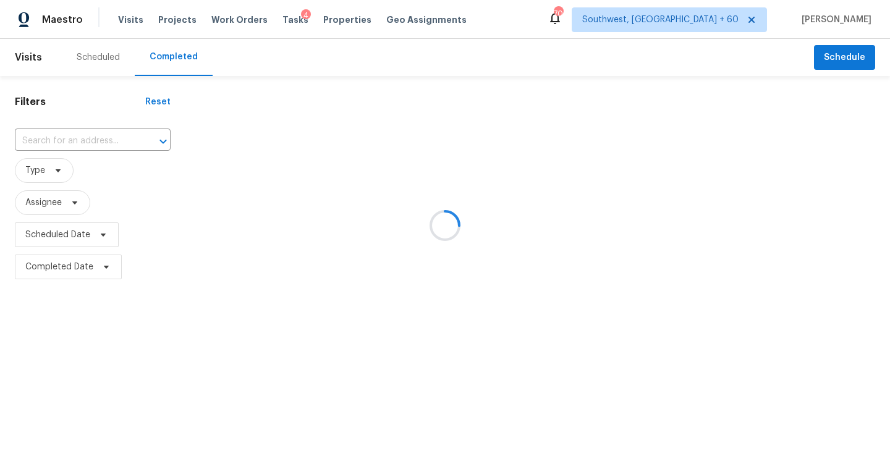
click at [88, 135] on div at bounding box center [445, 225] width 890 height 451
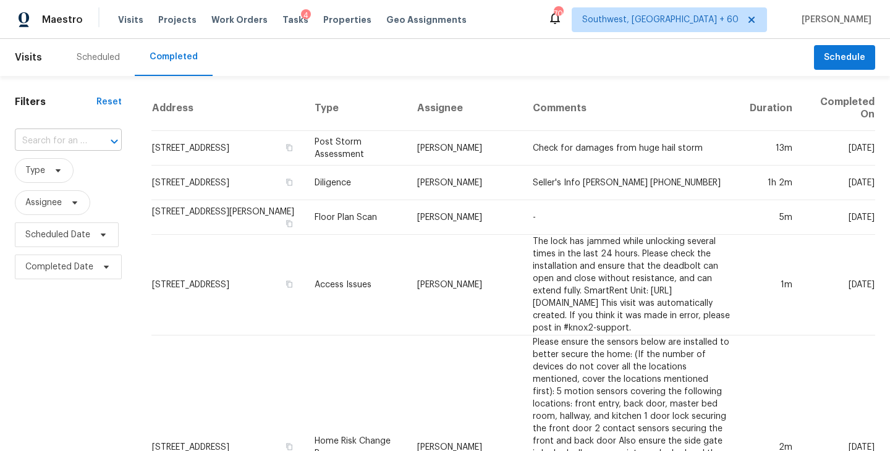
click at [77, 137] on input "text" at bounding box center [51, 141] width 72 height 19
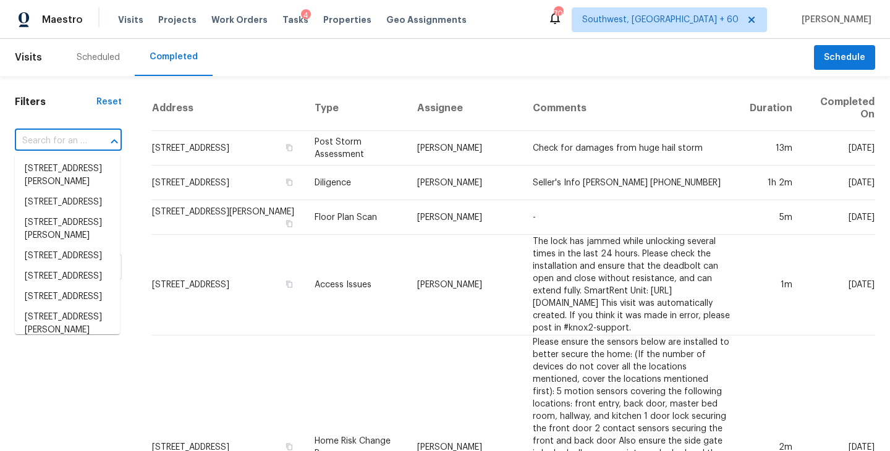
paste input "313 Peaceful Haven Way, Hutto, TX 78634"
type input "313 Peaceful Haven Way, Hutto, TX 78634"
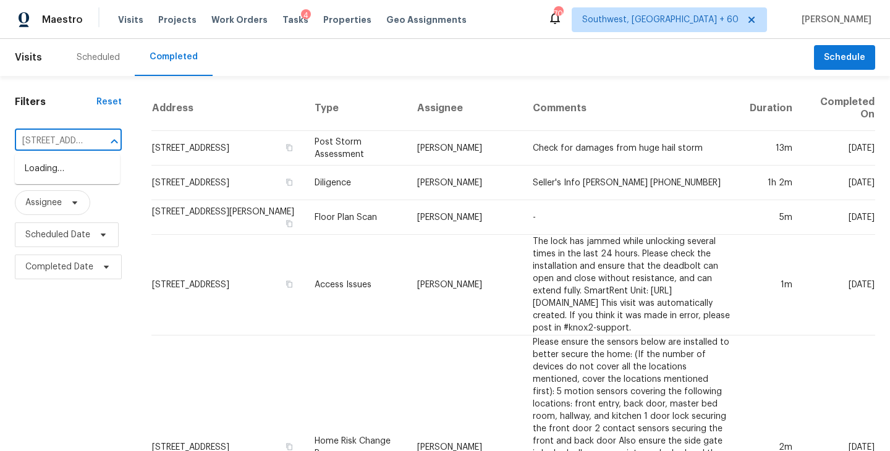
scroll to position [0, 104]
click at [73, 174] on li "313 Peaceful Haven Way, Hutto, TX 78634" at bounding box center [67, 175] width 105 height 33
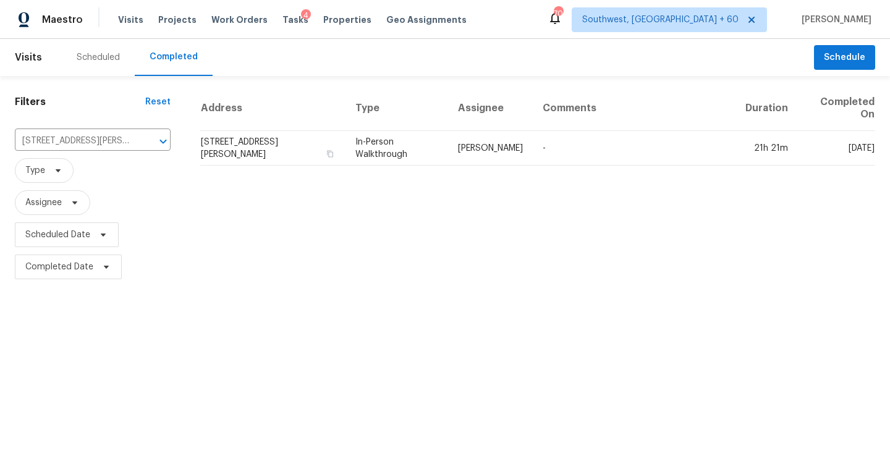
click at [493, 167] on div "Address Type Assignee Comments Duration Completed On 313 Peaceful Haven Way, Hu…" at bounding box center [537, 184] width 705 height 197
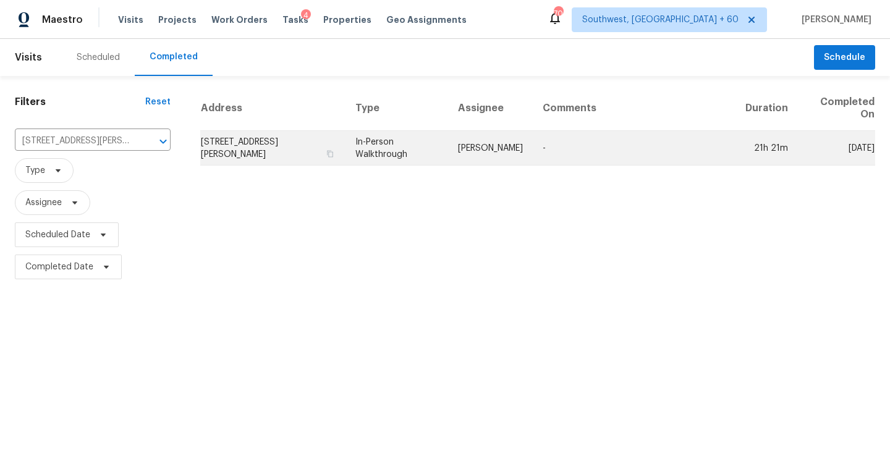
click at [533, 154] on td "Martin Chagolla" at bounding box center [490, 148] width 85 height 35
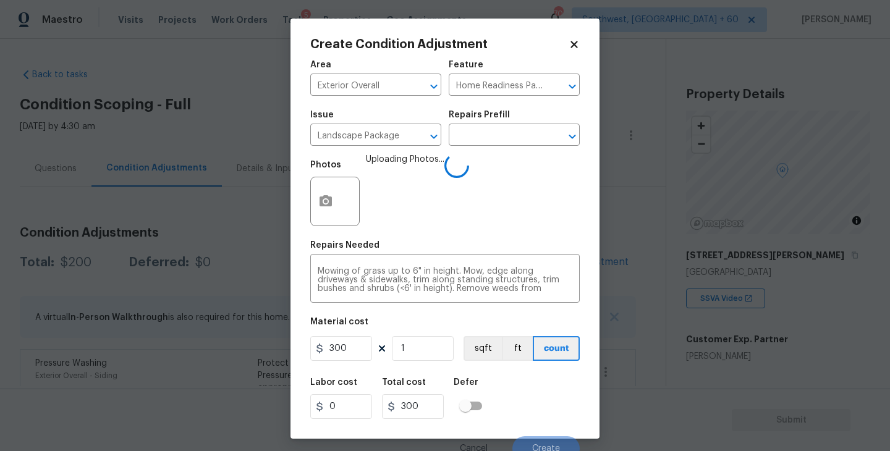
scroll to position [11, 0]
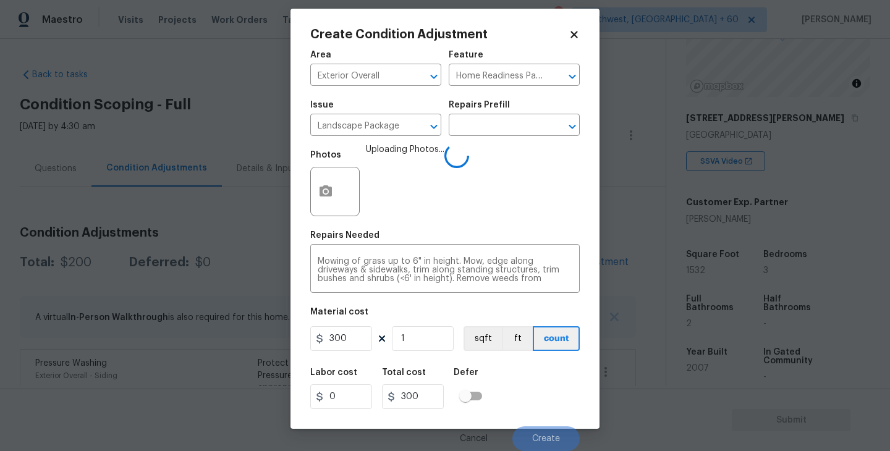
click at [538, 407] on div "Labor cost 0 Total cost 300 Defer" at bounding box center [444, 389] width 269 height 56
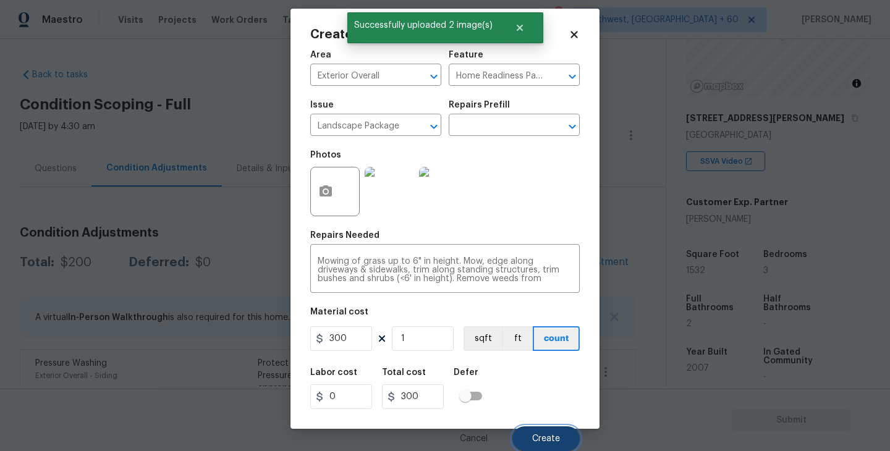
click at [541, 433] on button "Create" at bounding box center [545, 438] width 67 height 25
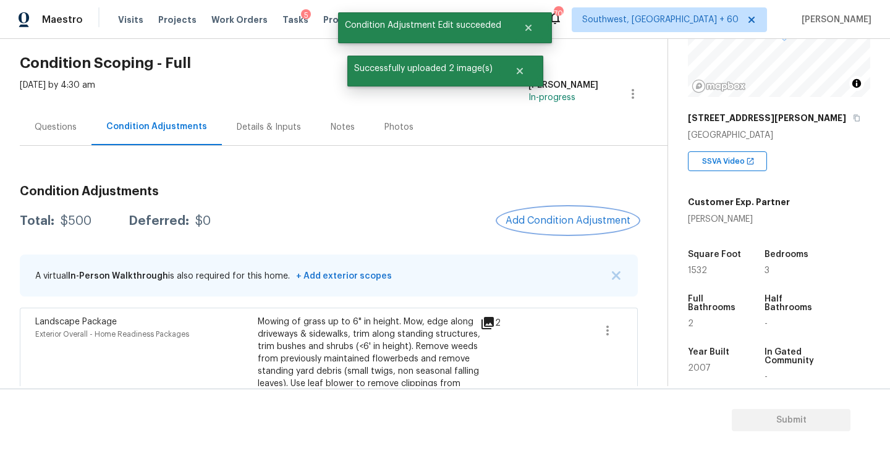
scroll to position [49, 0]
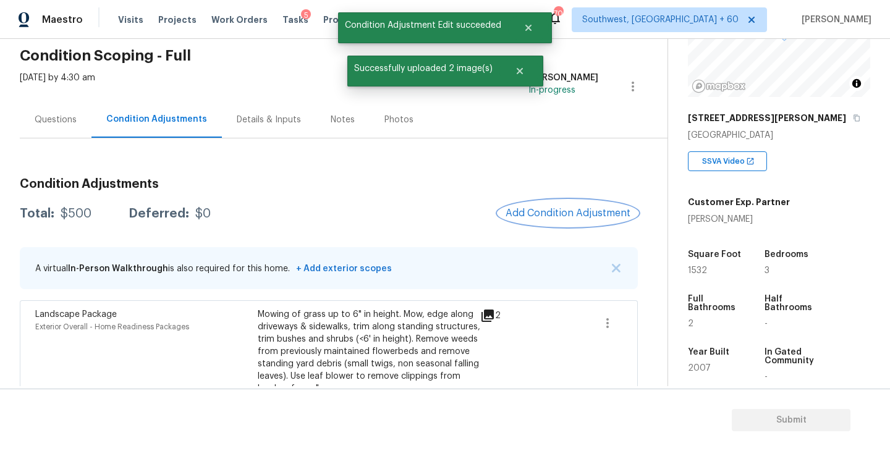
click at [554, 216] on span "Add Condition Adjustment" at bounding box center [568, 213] width 125 height 11
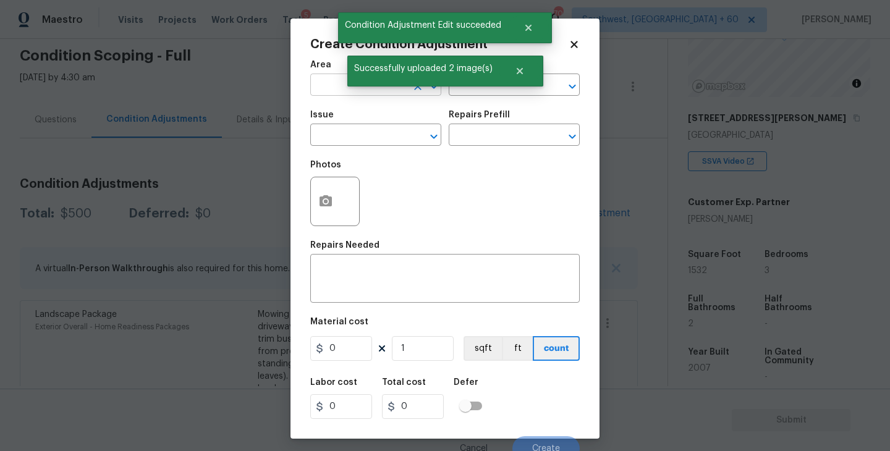
click at [340, 88] on input "text" at bounding box center [358, 86] width 96 height 19
click at [344, 131] on li "Exterior Overall" at bounding box center [375, 134] width 131 height 20
type input "Exterior Overall"
click at [344, 131] on input "text" at bounding box center [358, 136] width 96 height 19
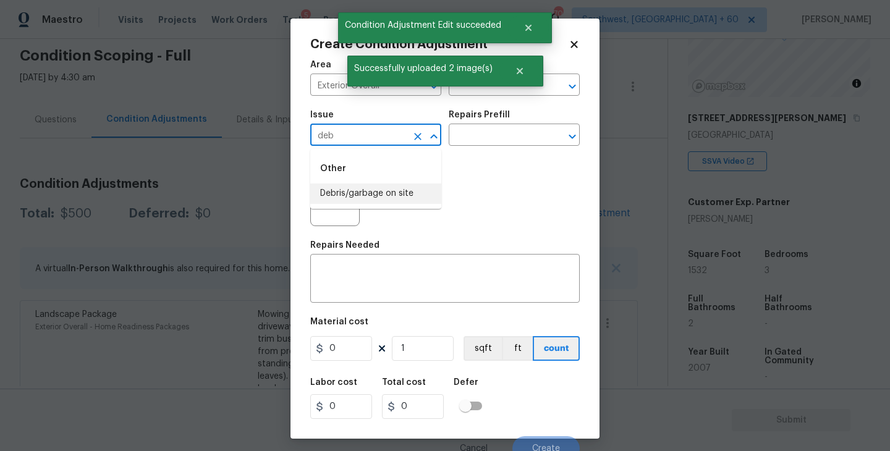
click at [366, 197] on li "Debris/garbage on site" at bounding box center [375, 194] width 131 height 20
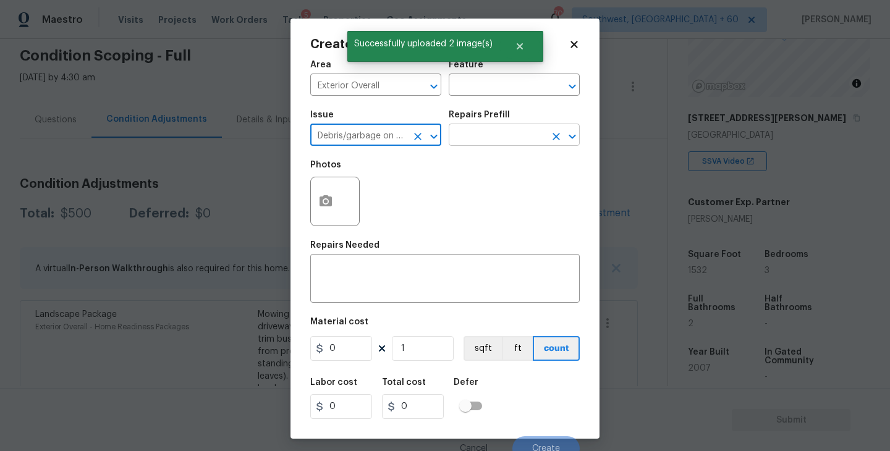
type input "Debris/garbage on site"
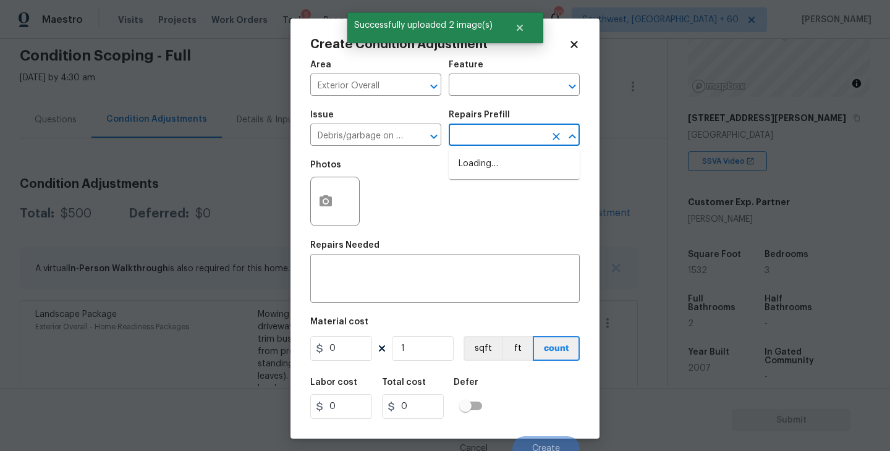
click at [481, 141] on input "text" at bounding box center [497, 136] width 96 height 19
click at [490, 138] on input "text" at bounding box center [497, 136] width 96 height 19
click at [488, 150] on ul "Remove debris/garbage $35.00" at bounding box center [514, 170] width 131 height 43
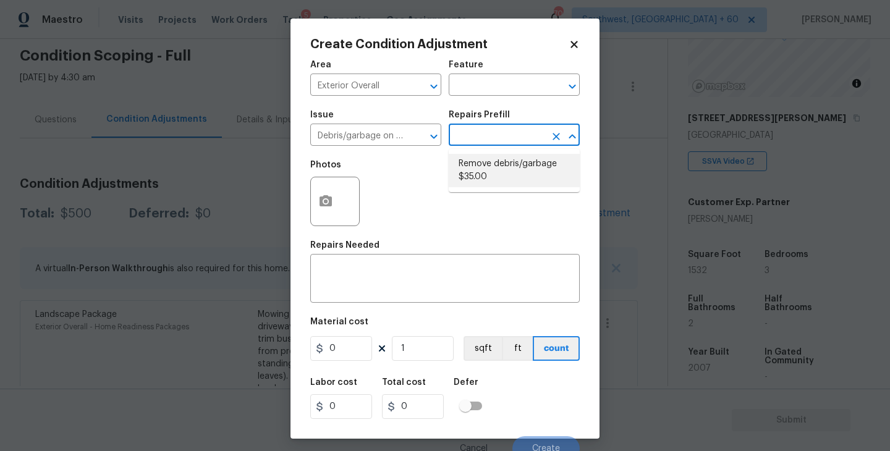
click at [481, 170] on li "Remove debris/garbage $35.00" at bounding box center [514, 170] width 131 height 33
type textarea "Remove, haul off, and properly dispose of any debris left by seller to offsite …"
type input "35"
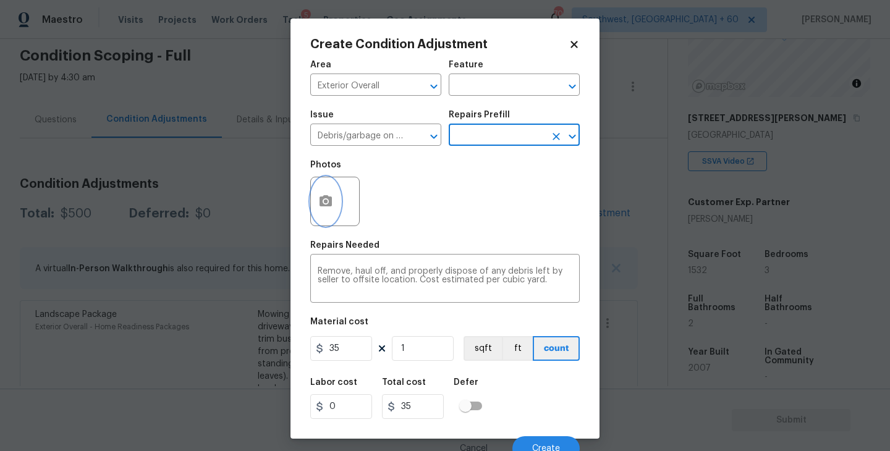
click at [321, 193] on button "button" at bounding box center [326, 201] width 30 height 48
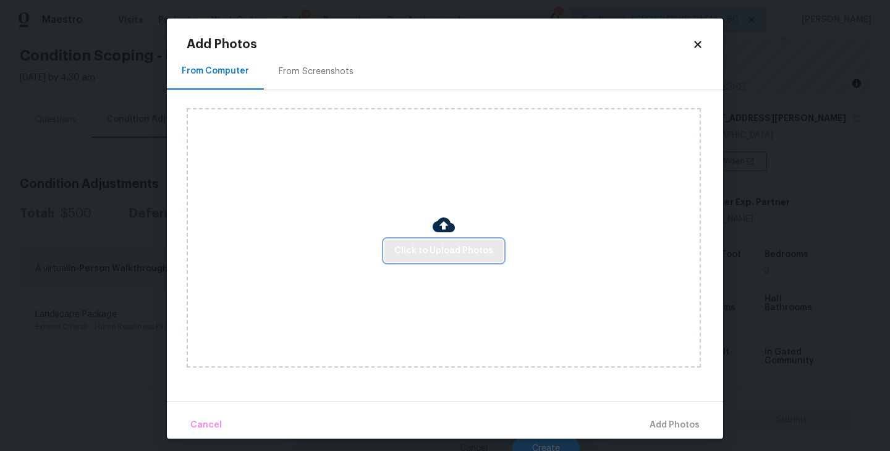
click at [438, 260] on button "Click to Upload Photos" at bounding box center [443, 251] width 119 height 23
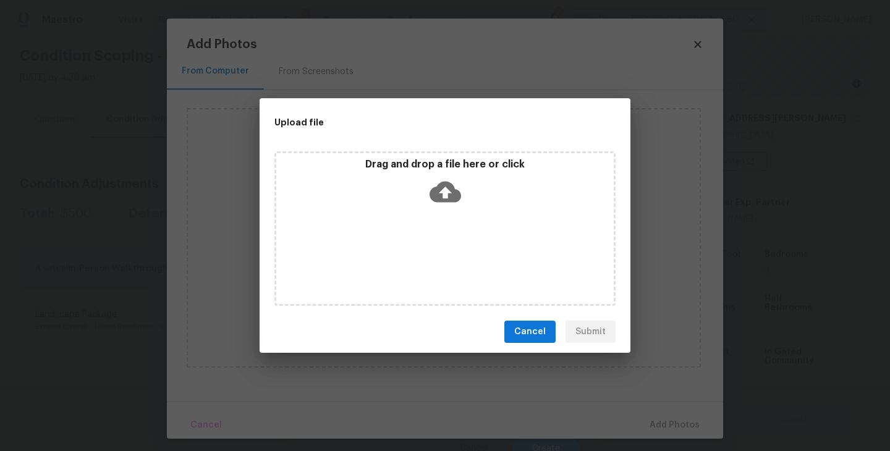
click at [444, 247] on div "Drag and drop a file here or click" at bounding box center [444, 228] width 341 height 155
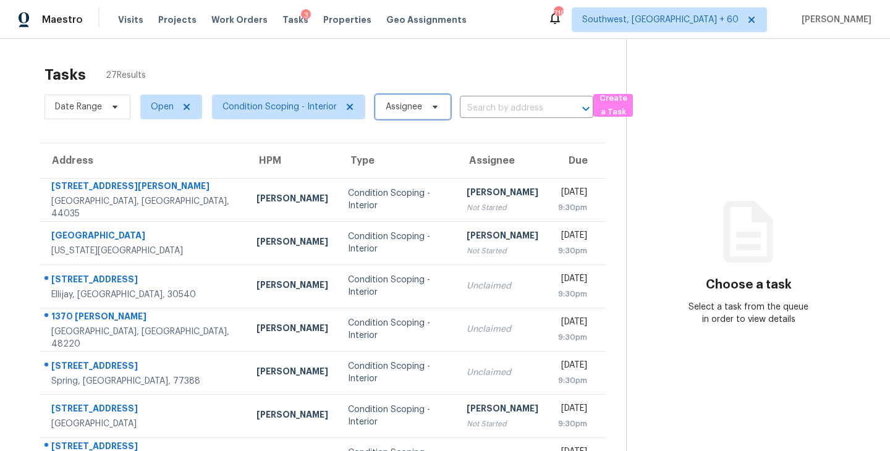
click at [399, 111] on span "Assignee" at bounding box center [404, 107] width 36 height 12
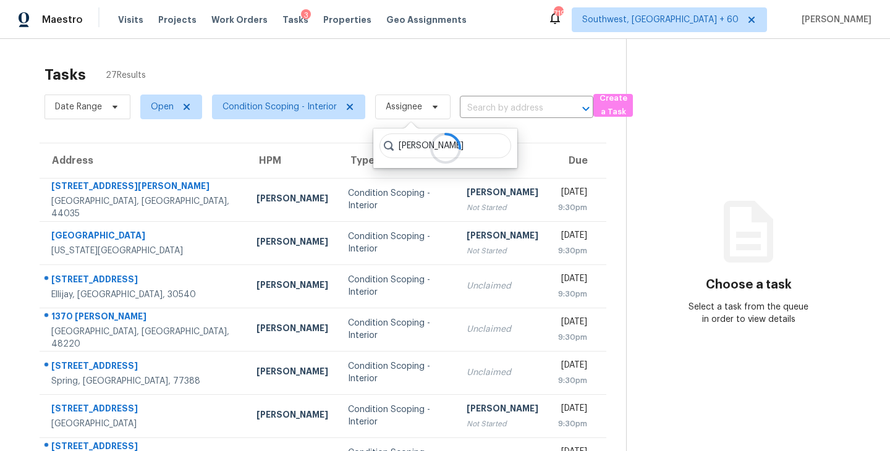
type input "sakthivel"
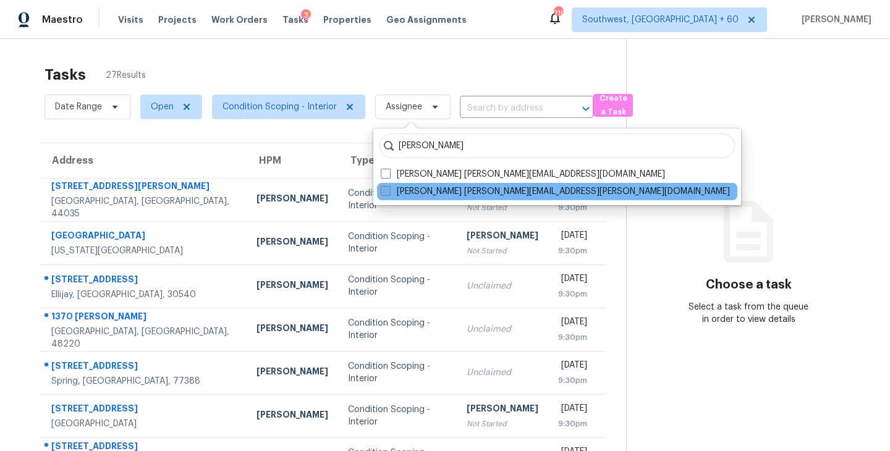
click at [395, 188] on label "Sakthivel Chandran sakthivel.chandran@opendoor.com" at bounding box center [555, 191] width 349 height 12
click at [389, 188] on input "Sakthivel Chandran sakthivel.chandran@opendoor.com" at bounding box center [385, 189] width 8 height 8
checkbox input "true"
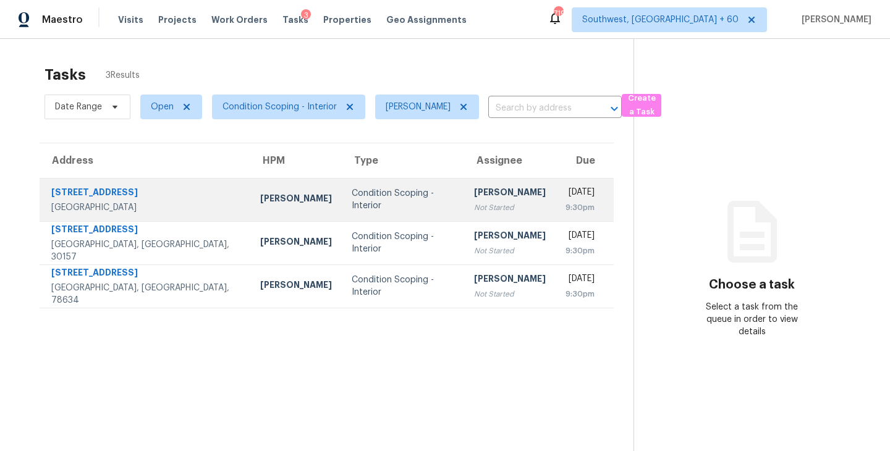
click at [474, 202] on div "Not Started" at bounding box center [510, 207] width 72 height 12
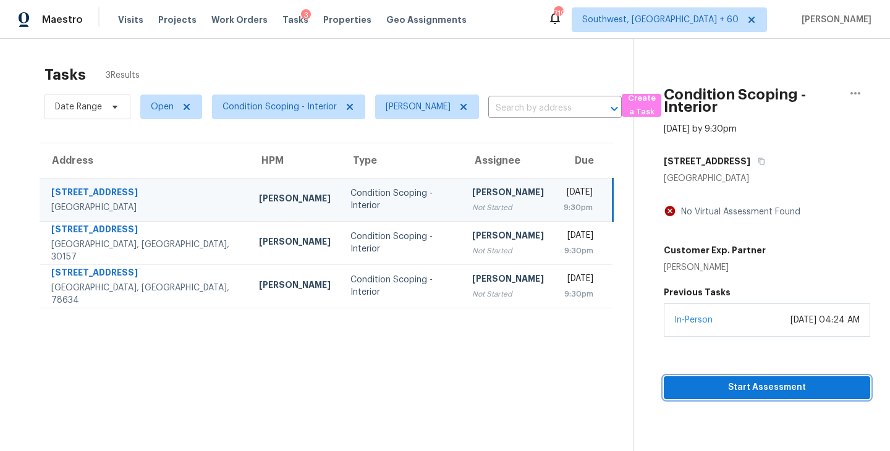
click at [758, 382] on span "Start Assessment" at bounding box center [767, 387] width 187 height 15
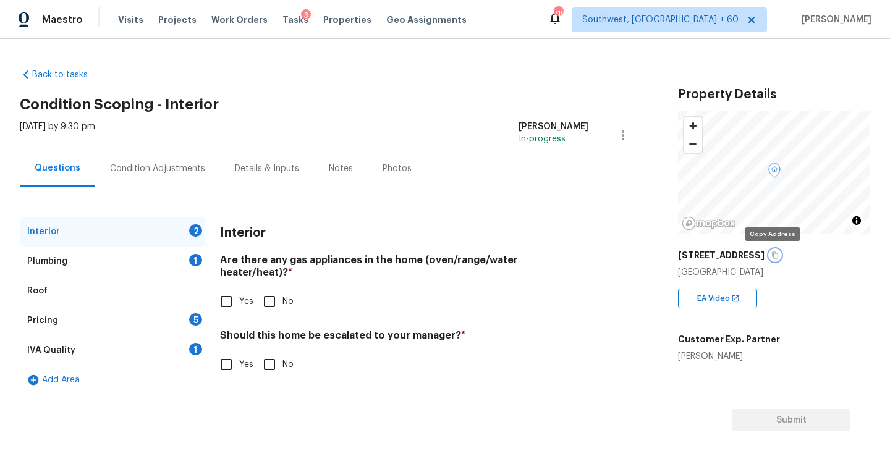
click at [771, 256] on icon "button" at bounding box center [774, 255] width 7 height 7
click at [771, 255] on icon "button" at bounding box center [774, 255] width 7 height 7
click at [176, 174] on div "Condition Adjustments" at bounding box center [157, 169] width 95 height 12
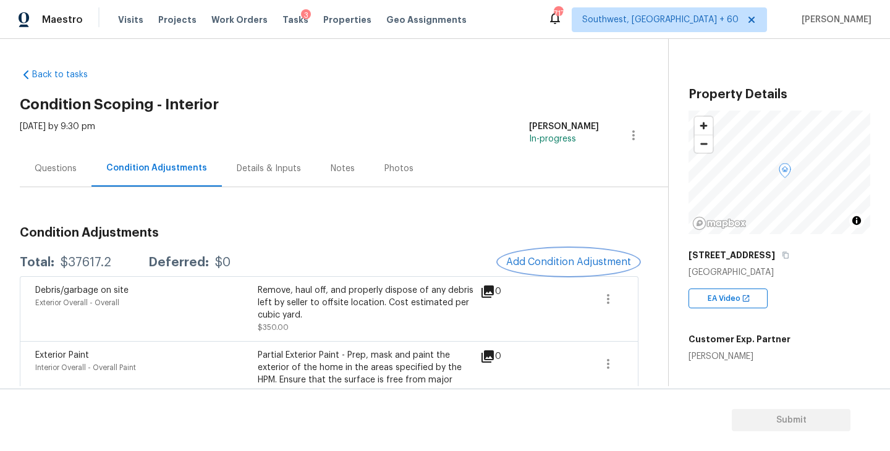
click at [534, 263] on span "Add Condition Adjustment" at bounding box center [568, 261] width 125 height 11
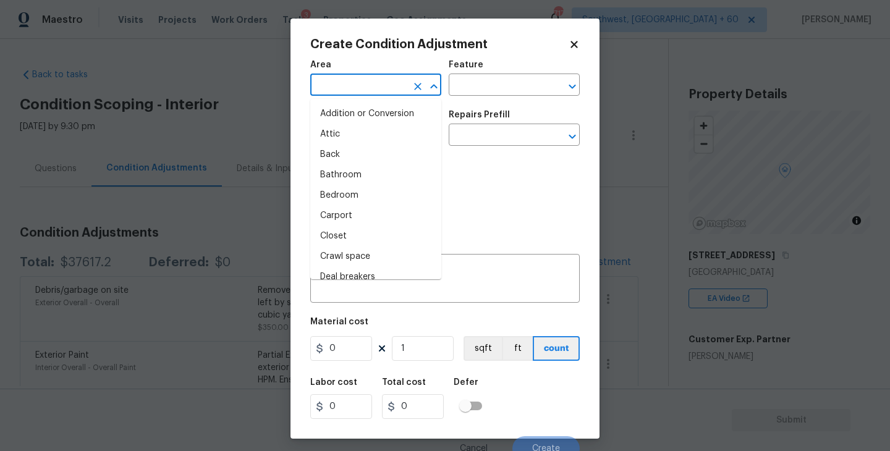
click at [362, 82] on input "text" at bounding box center [358, 86] width 96 height 19
type input "in"
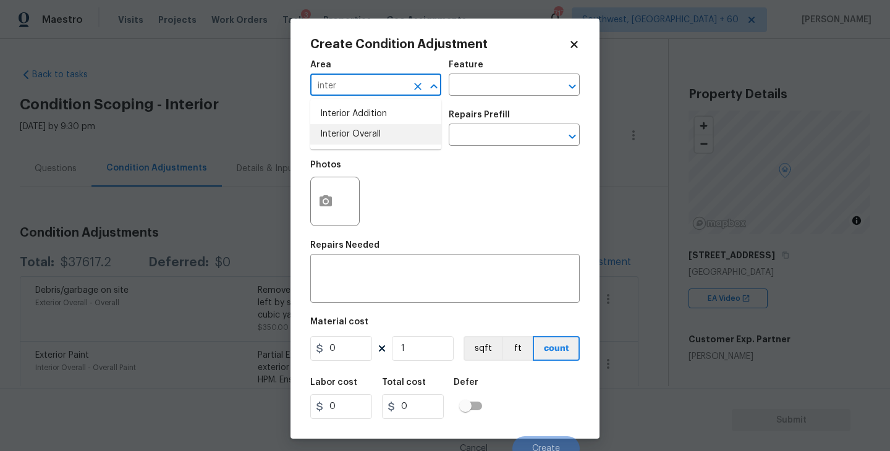
click at [371, 133] on li "Interior Overall" at bounding box center [375, 134] width 131 height 20
type input "Interior Overall"
click at [469, 100] on div "Area Interior Overall ​ Feature ​" at bounding box center [444, 78] width 269 height 50
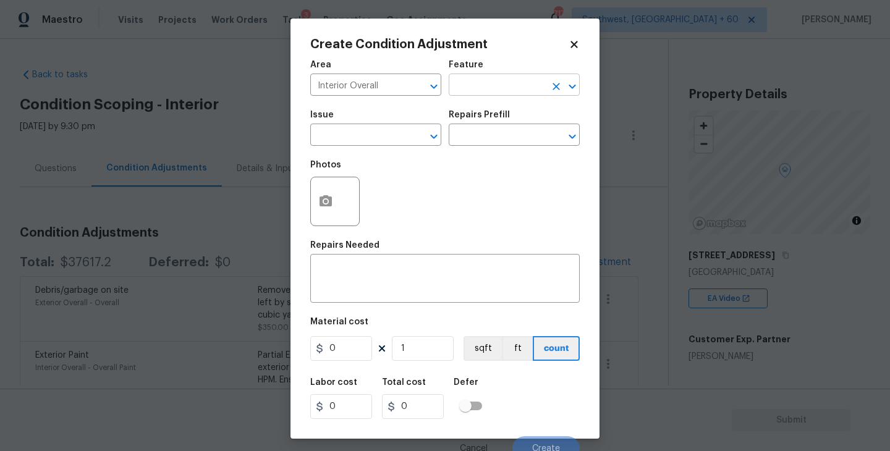
click at [486, 95] on input "text" at bounding box center [497, 86] width 96 height 19
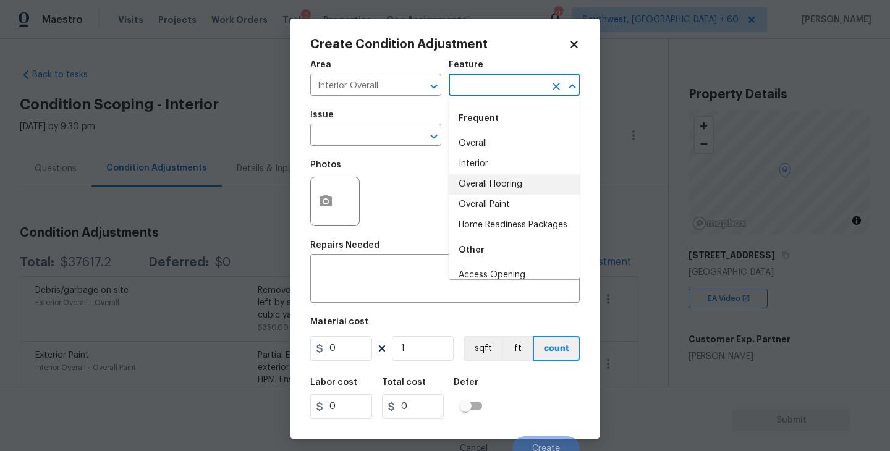
click at [484, 205] on li "Overall Paint" at bounding box center [514, 205] width 131 height 20
type input "Overall Paint"
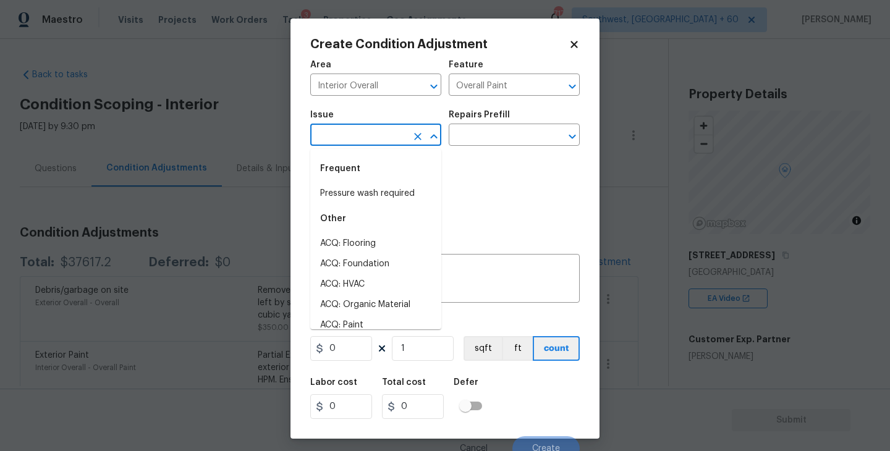
click at [378, 138] on input "text" at bounding box center [358, 136] width 96 height 19
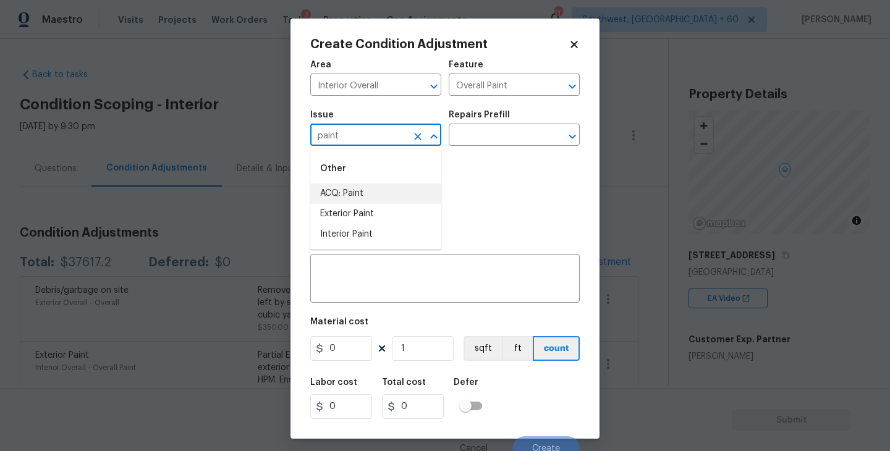
click at [370, 185] on li "ACQ: Paint" at bounding box center [375, 194] width 131 height 20
type input "ACQ: Paint"
click at [497, 131] on input "text" at bounding box center [497, 136] width 96 height 19
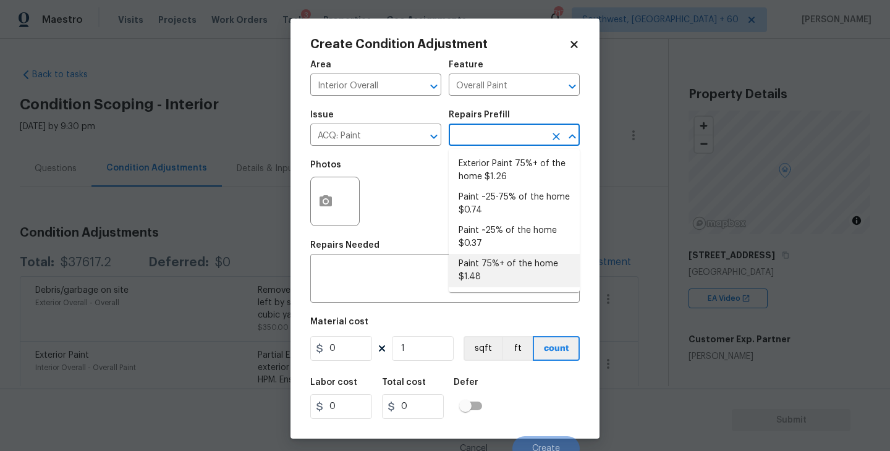
click at [501, 261] on li "Paint 75%+ of the home $1.48" at bounding box center [514, 270] width 131 height 33
type input "Acquisition"
type textarea "Acquisition Scope: 75%+ of the home will likely require interior paint"
type input "1.48"
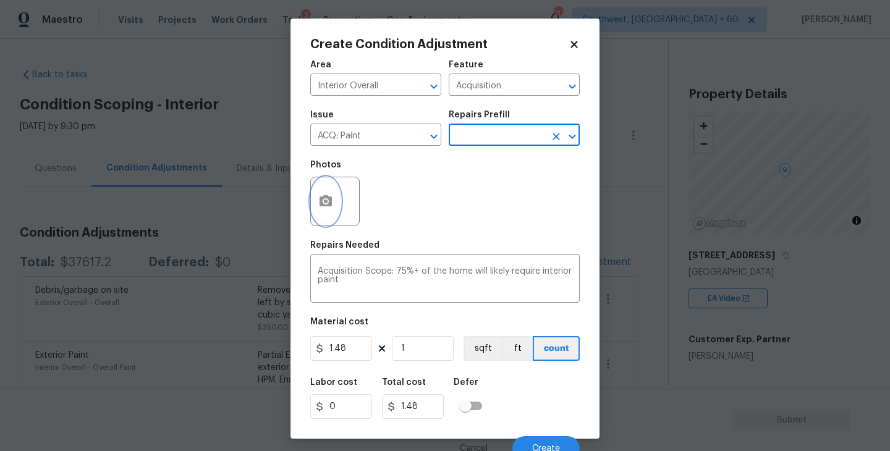
click at [323, 201] on icon "button" at bounding box center [325, 201] width 15 height 15
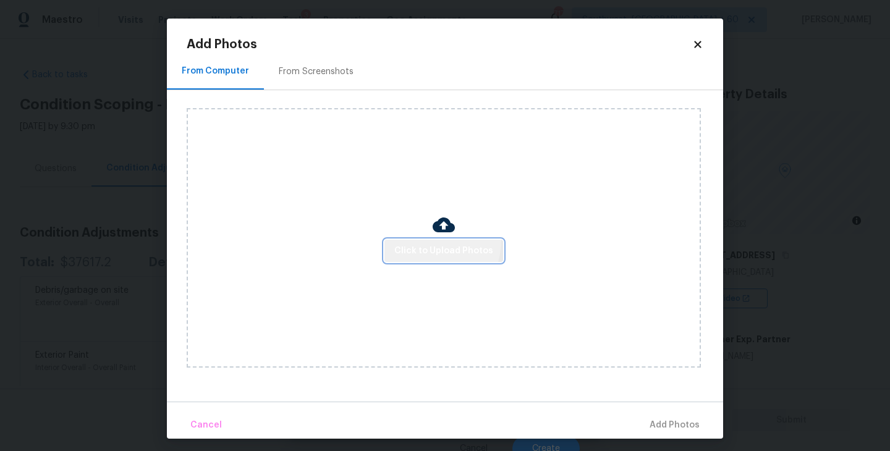
click at [425, 240] on button "Click to Upload Photos" at bounding box center [443, 251] width 119 height 23
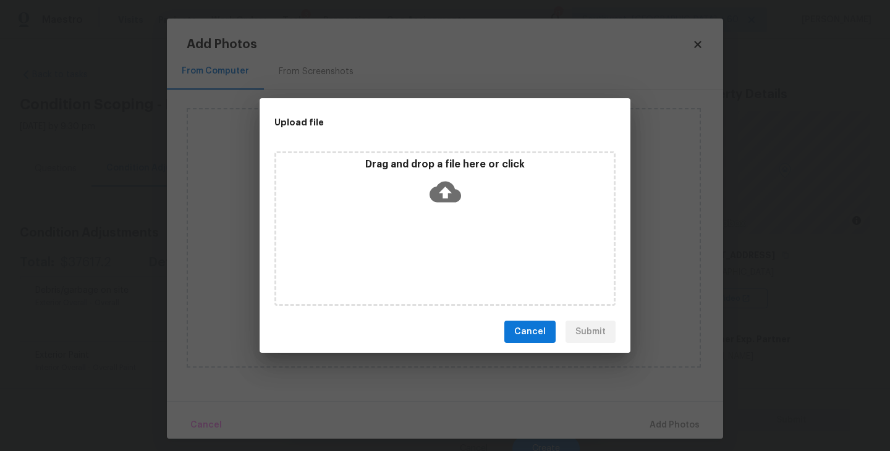
click at [436, 219] on div "Drag and drop a file here or click" at bounding box center [444, 228] width 341 height 155
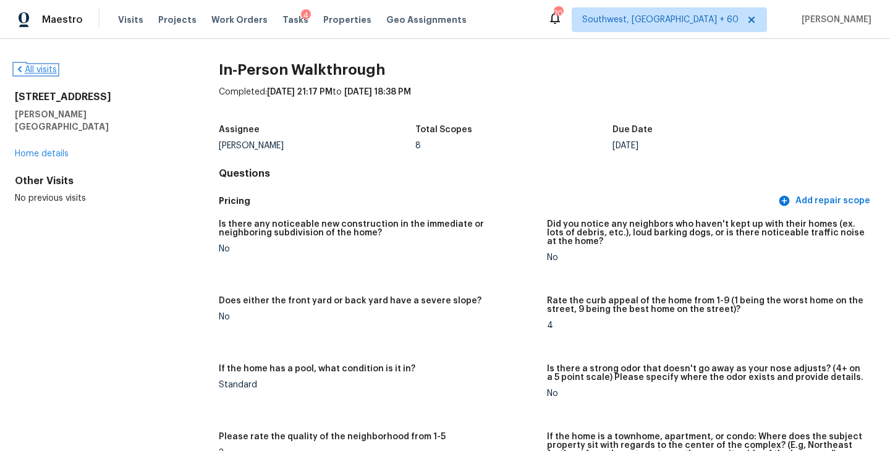
click at [43, 71] on link "All visits" at bounding box center [36, 70] width 42 height 9
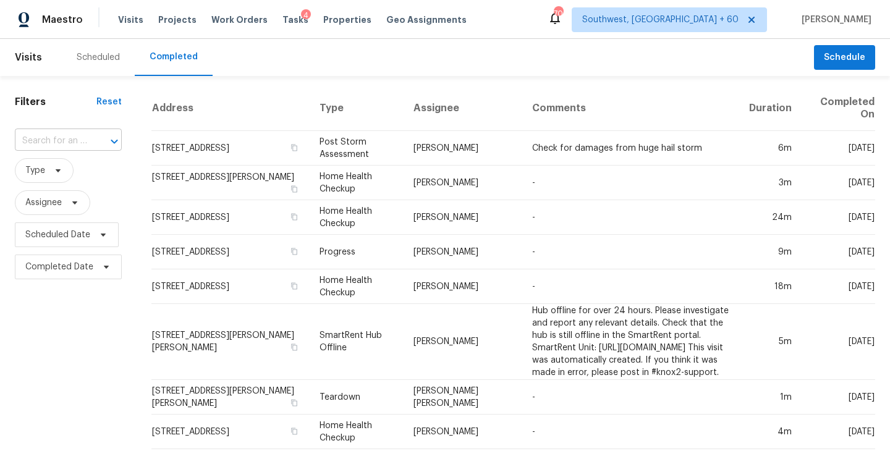
click at [60, 139] on input "text" at bounding box center [51, 141] width 72 height 19
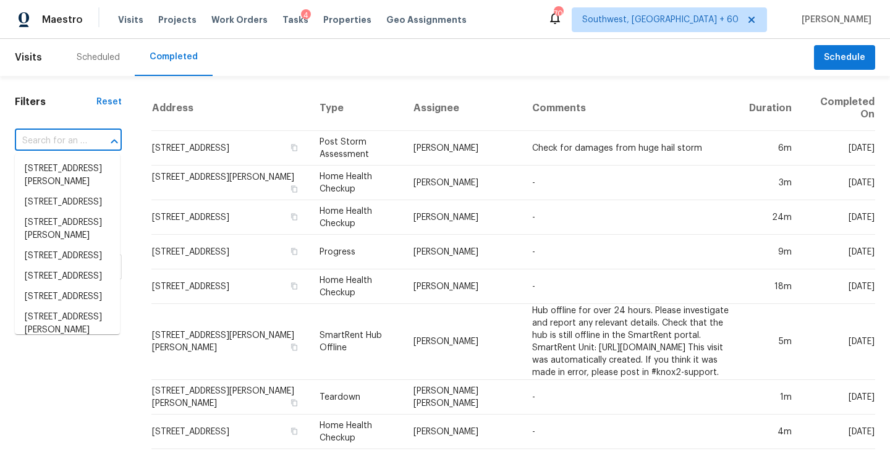
paste input "[STREET_ADDRESS]"
type input "[STREET_ADDRESS]"
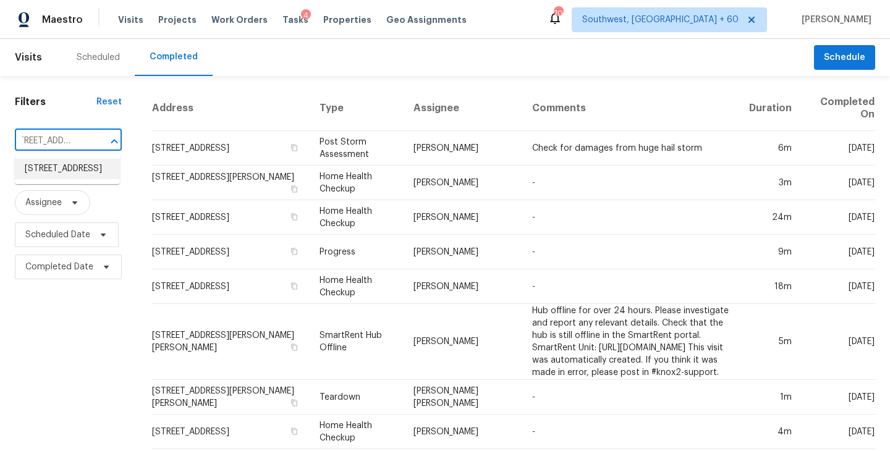
click at [63, 178] on li "[STREET_ADDRESS]" at bounding box center [67, 169] width 105 height 20
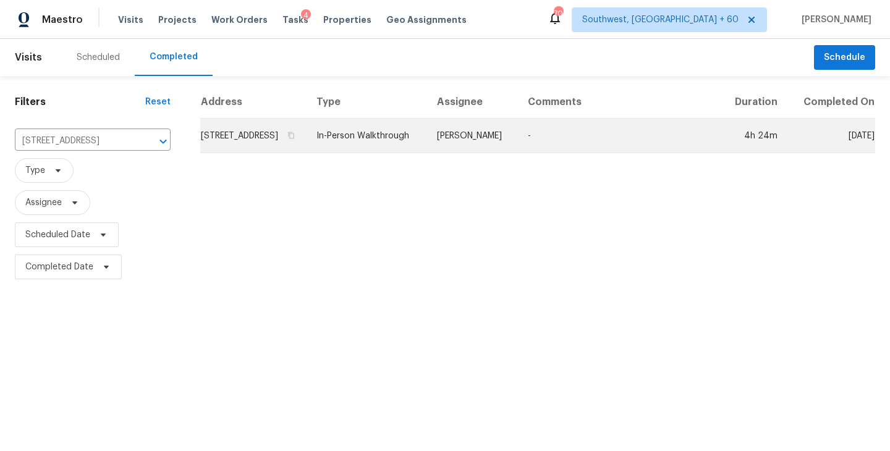
click at [507, 153] on td "[PERSON_NAME]" at bounding box center [472, 136] width 91 height 35
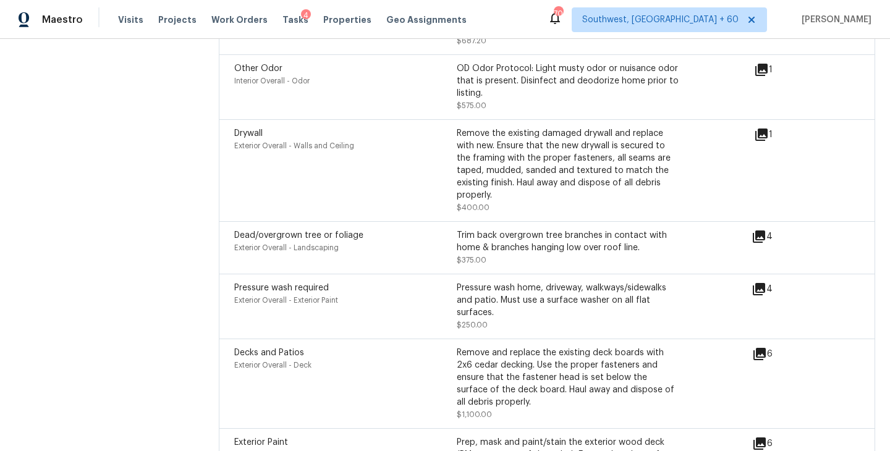
scroll to position [4057, 0]
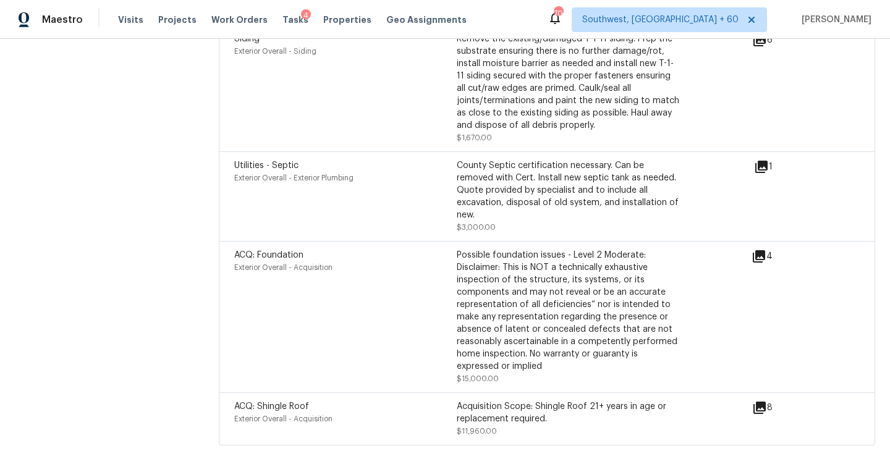
click at [765, 250] on icon at bounding box center [759, 256] width 12 height 12
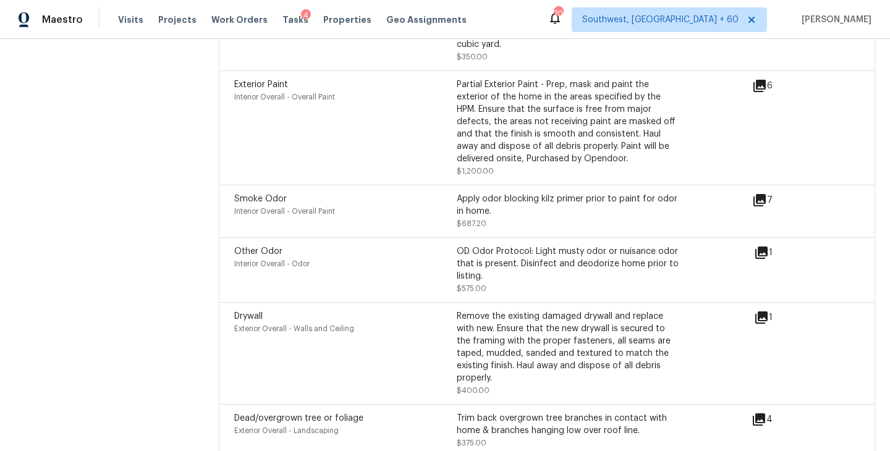
scroll to position [3178, 0]
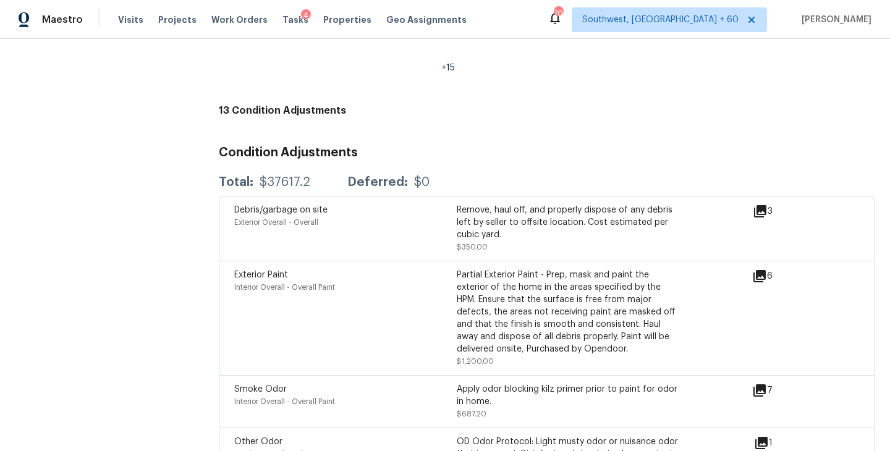
click at [740, 269] on div "Exterior Paint Interior Overall - Overall Paint Partial Exterior Paint - Prep, …" at bounding box center [493, 318] width 518 height 99
click at [770, 269] on div "6" at bounding box center [782, 276] width 60 height 15
click at [756, 269] on icon at bounding box center [759, 276] width 15 height 15
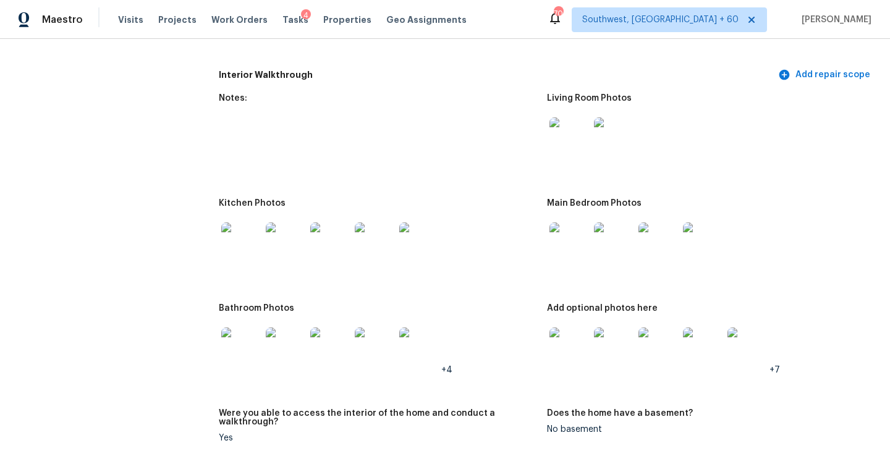
scroll to position [1387, 0]
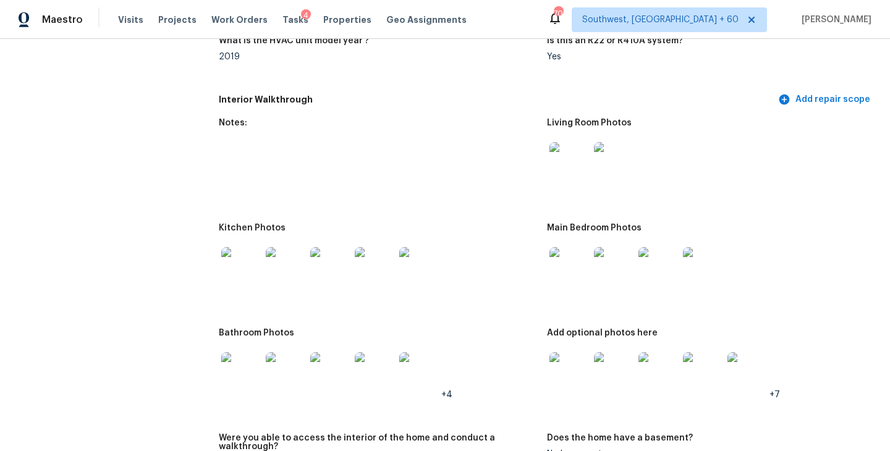
click at [579, 155] on img at bounding box center [569, 162] width 40 height 40
click at [572, 249] on img at bounding box center [569, 267] width 40 height 40
click at [583, 354] on img at bounding box center [569, 372] width 40 height 40
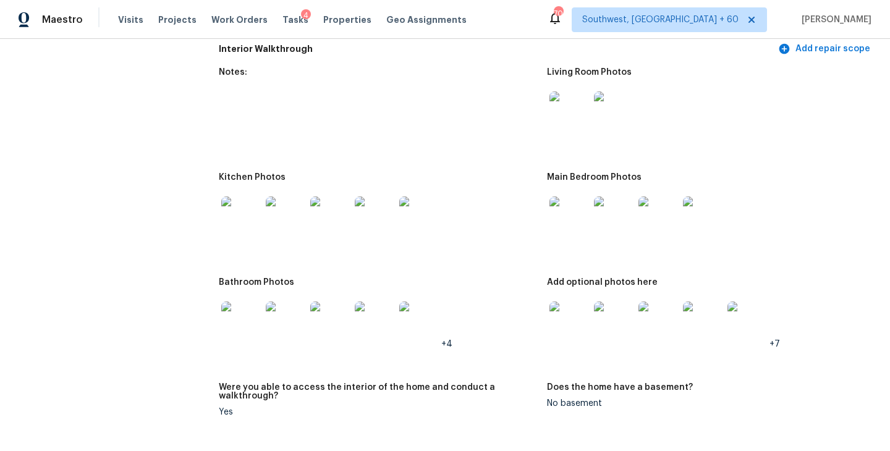
scroll to position [1473, 0]
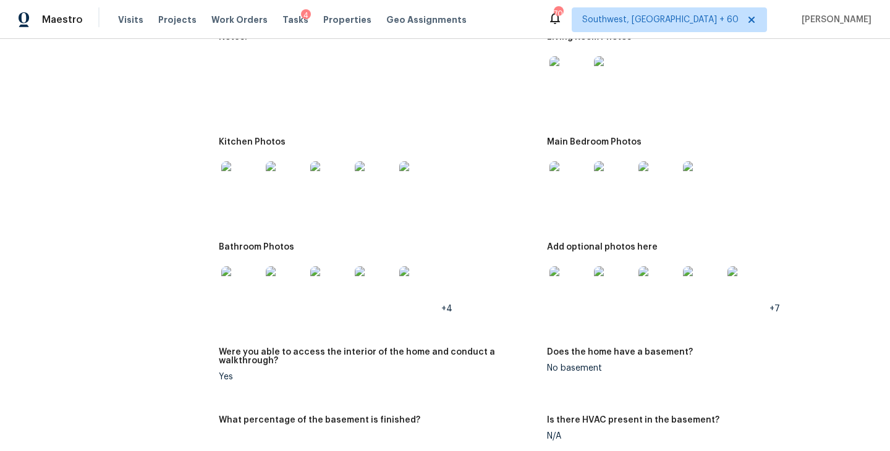
click at [566, 290] on img at bounding box center [569, 286] width 40 height 40
click at [232, 282] on img at bounding box center [241, 286] width 40 height 40
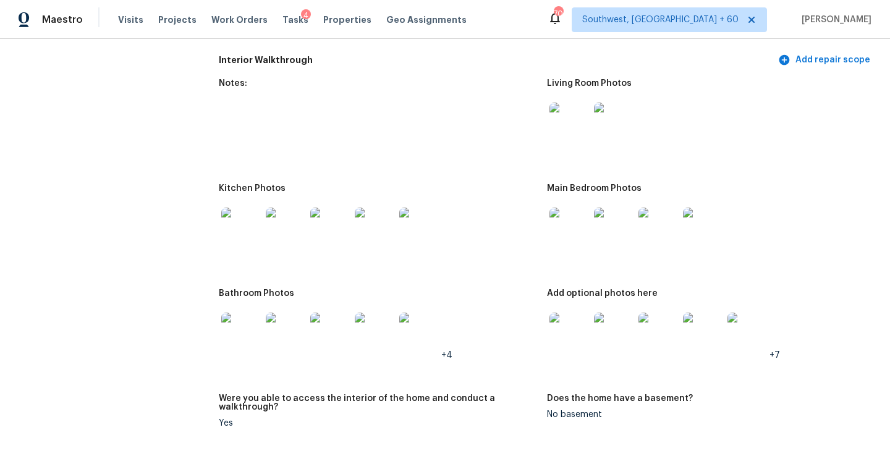
scroll to position [1362, 0]
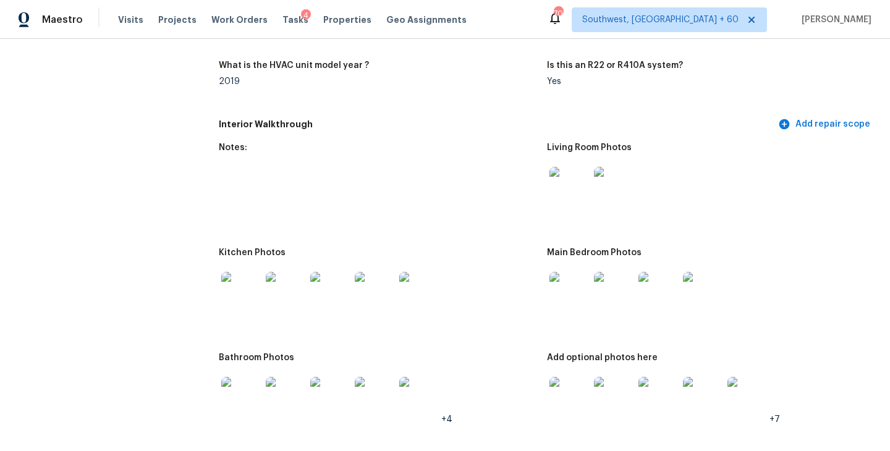
click at [232, 273] on img at bounding box center [241, 292] width 40 height 40
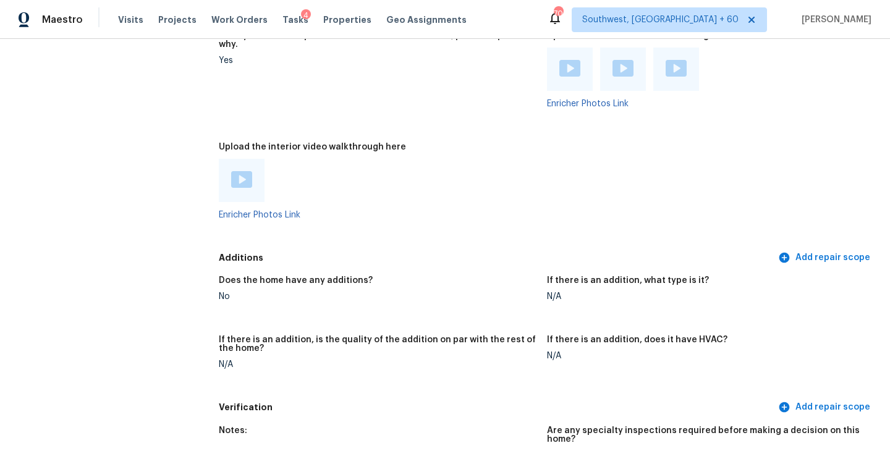
scroll to position [2545, 0]
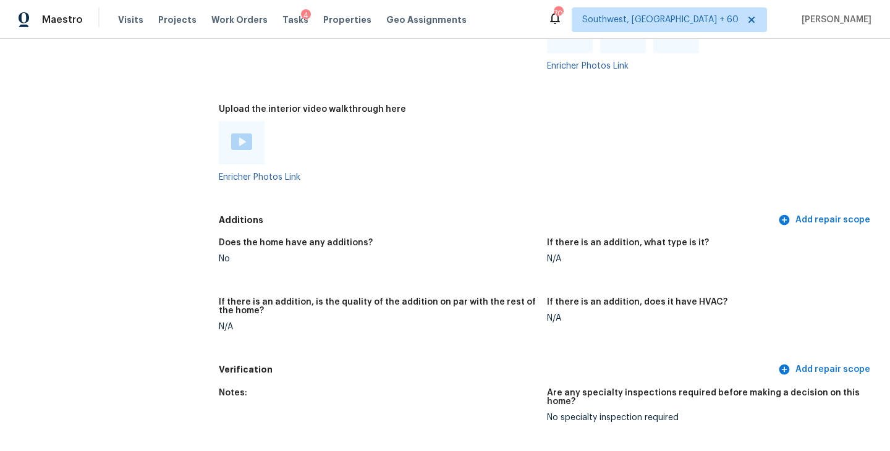
click at [247, 133] on img at bounding box center [241, 141] width 21 height 17
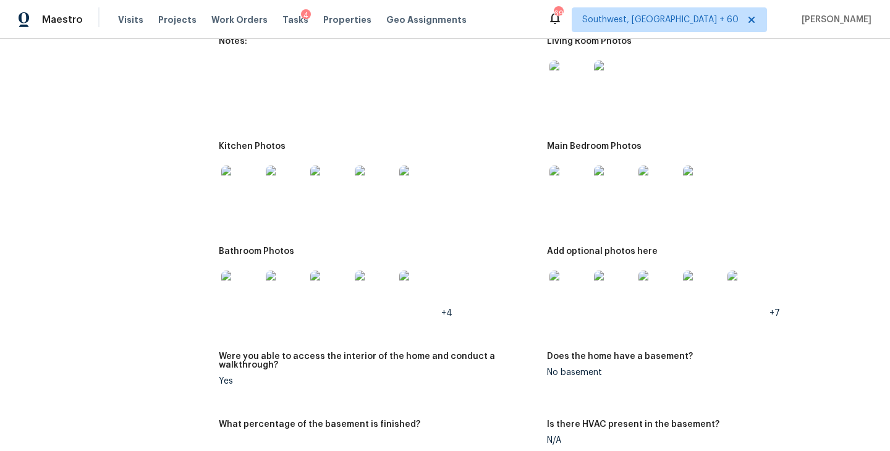
scroll to position [1390, 0]
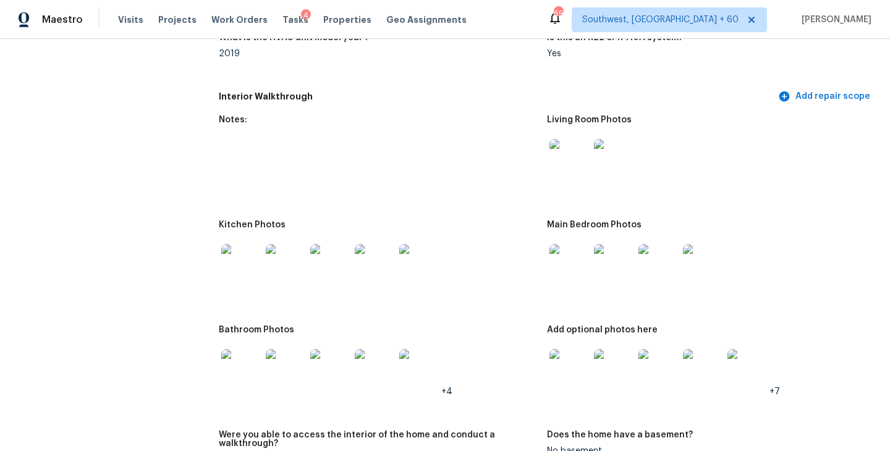
click at [539, 158] on figure "Notes:" at bounding box center [383, 161] width 328 height 90
click at [565, 152] on img at bounding box center [569, 159] width 40 height 40
click at [579, 263] on img at bounding box center [569, 264] width 40 height 40
click at [564, 360] on img at bounding box center [569, 369] width 40 height 40
click at [237, 362] on img at bounding box center [241, 369] width 40 height 40
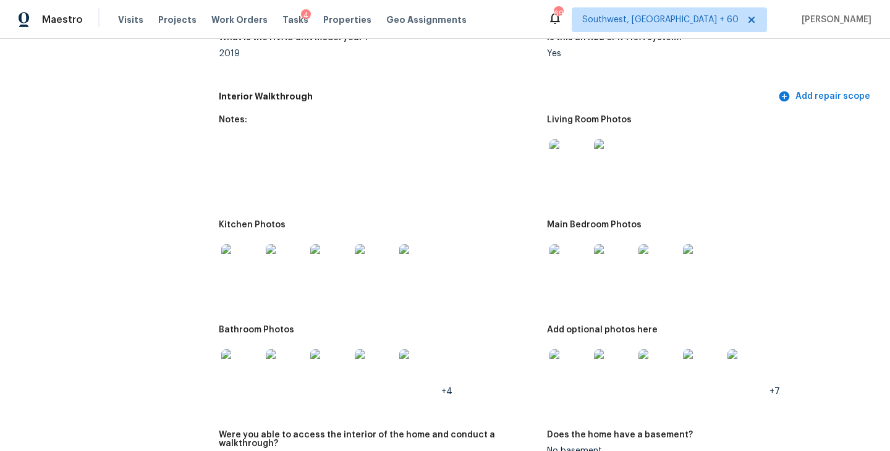
click at [352, 172] on figure "Notes:" at bounding box center [383, 161] width 328 height 90
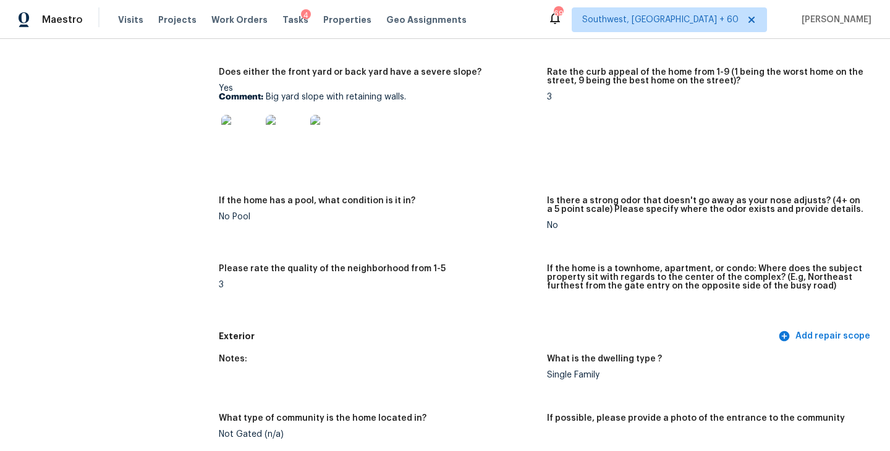
scroll to position [201, 0]
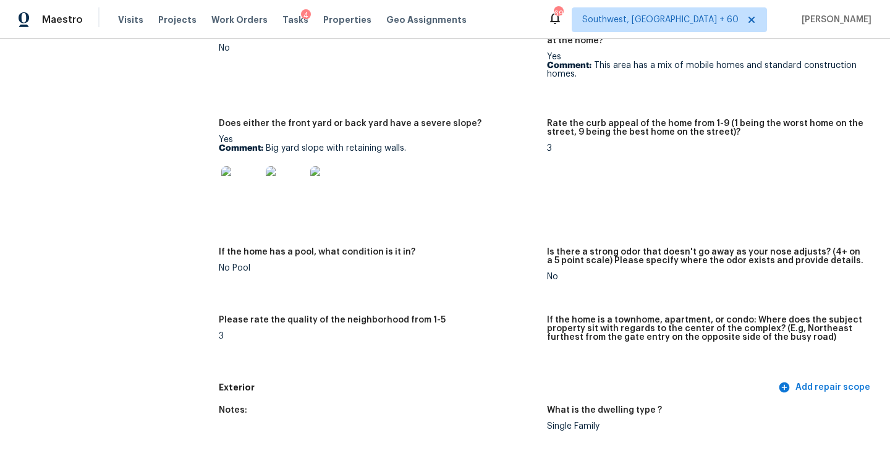
click at [237, 195] on img at bounding box center [241, 186] width 40 height 40
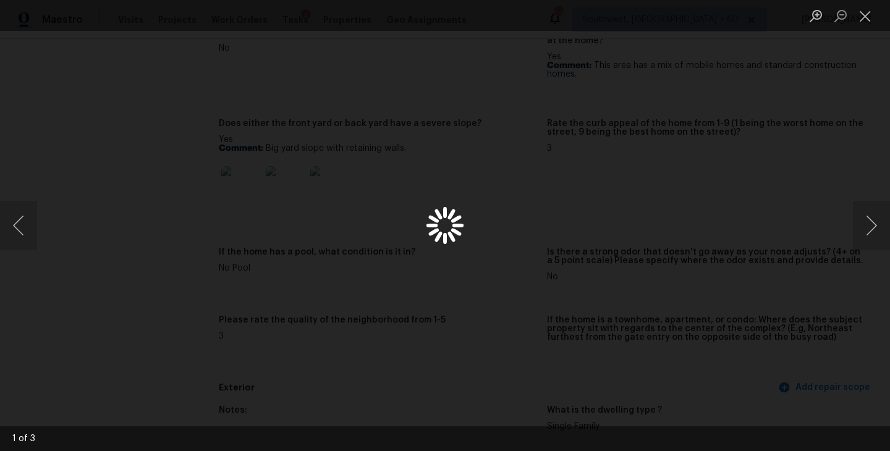
click at [550, 174] on div "Lightbox" at bounding box center [445, 225] width 890 height 451
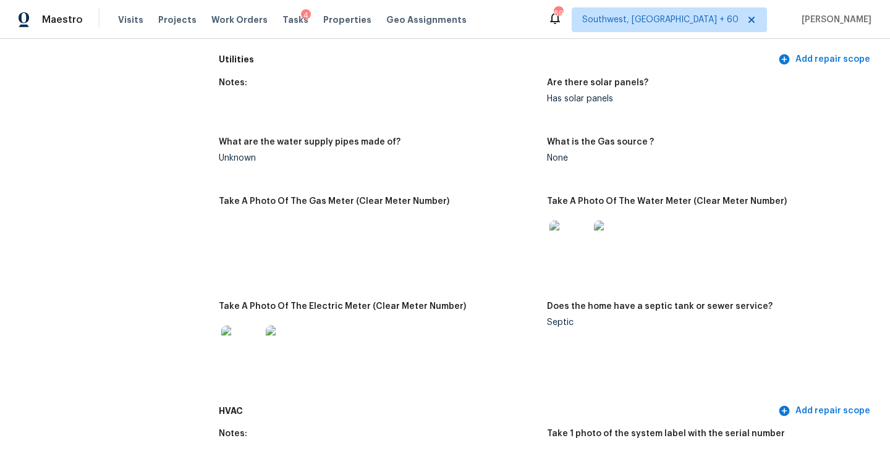
scroll to position [1020, 0]
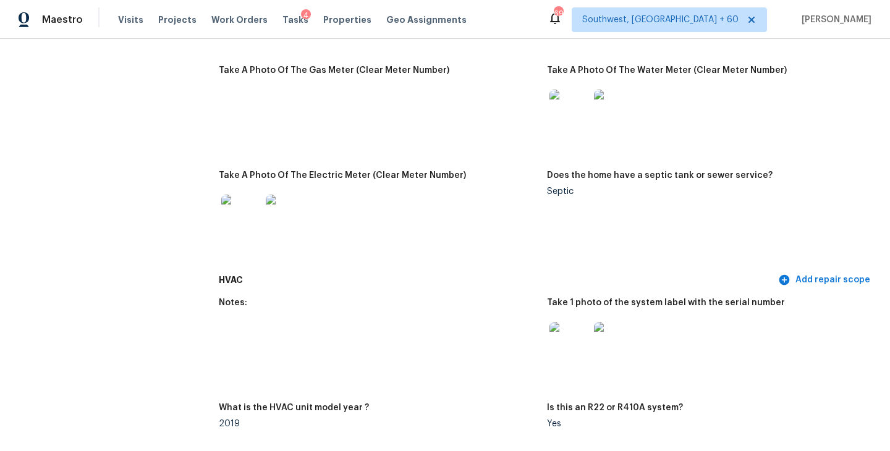
click at [388, 103] on figure "Take A Photo Of The Gas Meter (Clear Meter Number)" at bounding box center [383, 111] width 328 height 90
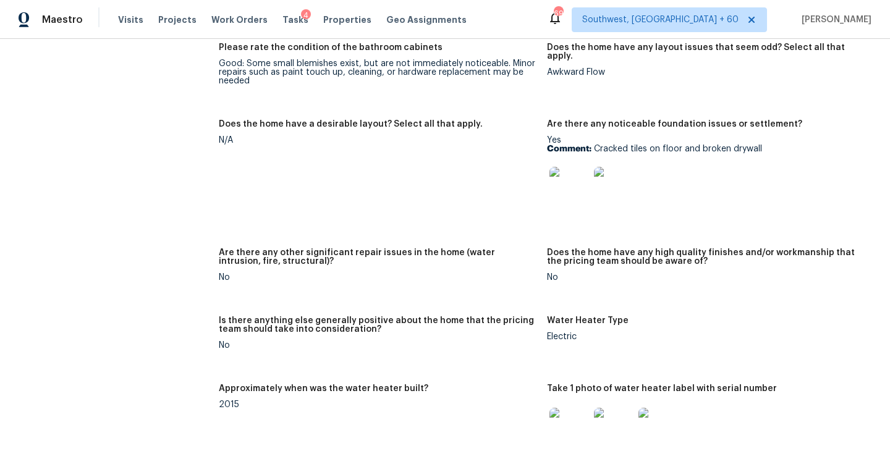
scroll to position [2003, 0]
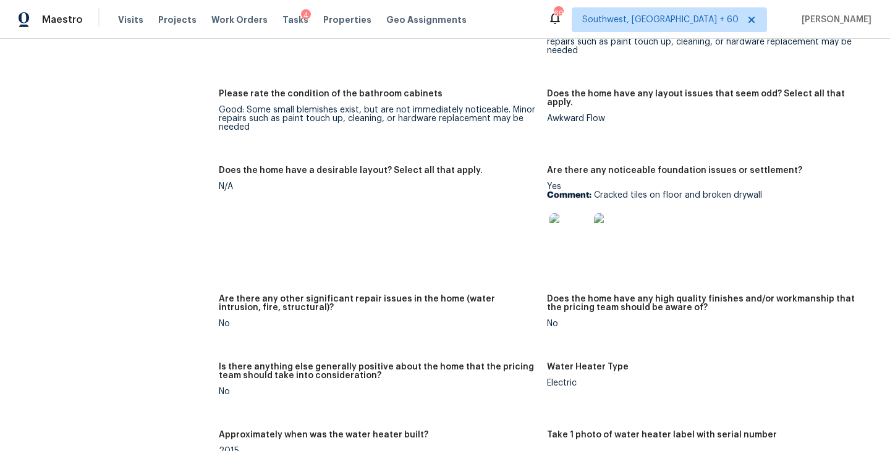
click at [561, 213] on img at bounding box center [569, 233] width 40 height 40
click at [570, 213] on img at bounding box center [569, 233] width 40 height 40
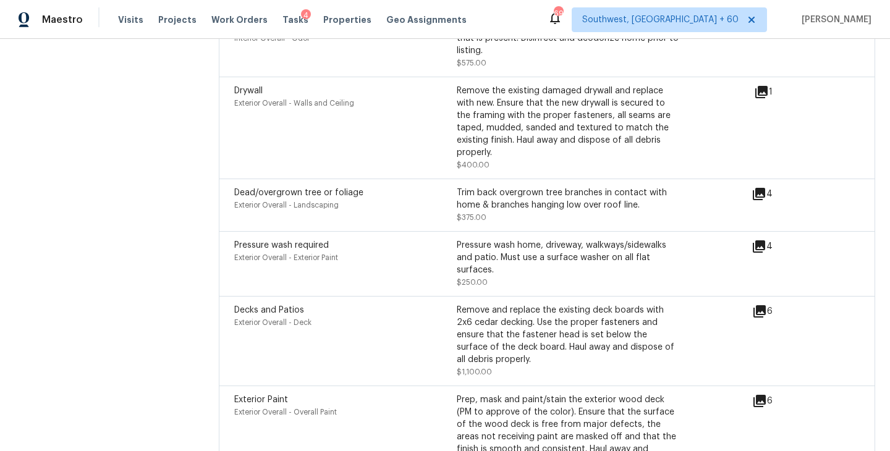
scroll to position [4057, 0]
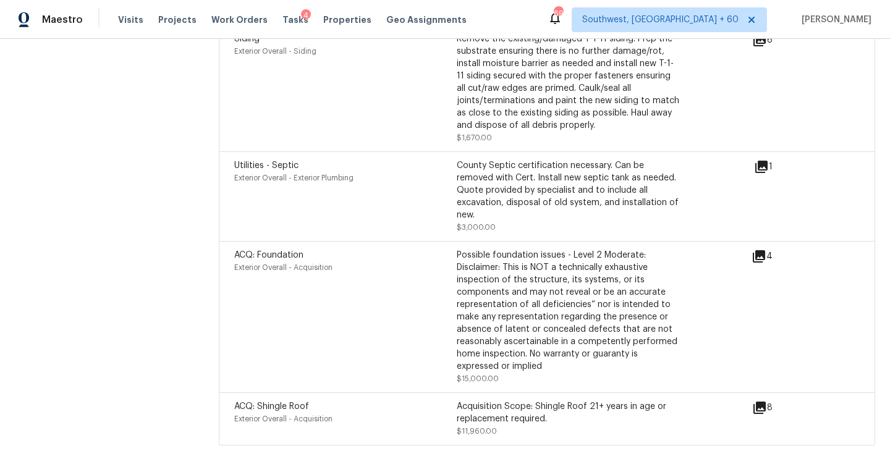
click at [756, 250] on icon at bounding box center [759, 256] width 12 height 12
click at [763, 249] on icon at bounding box center [759, 256] width 15 height 15
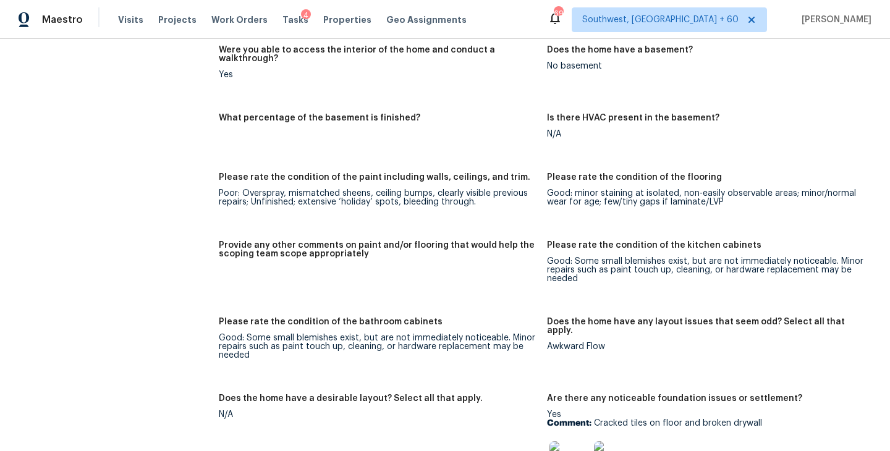
scroll to position [1983, 0]
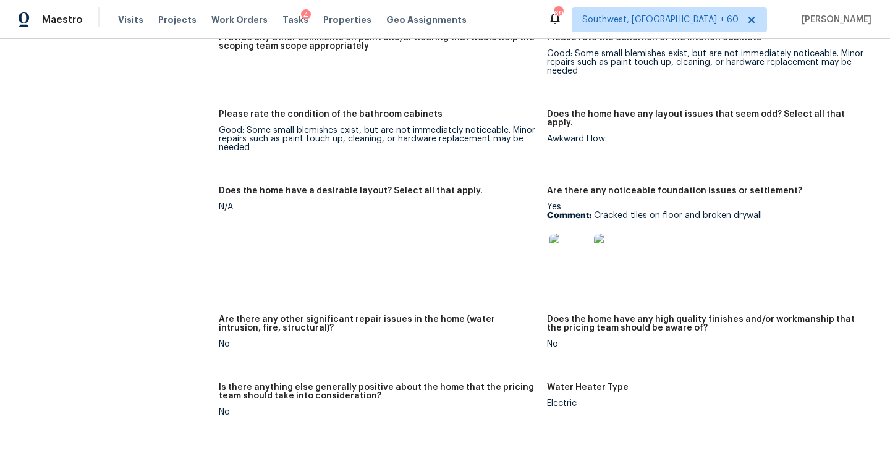
click at [572, 237] on img at bounding box center [569, 254] width 40 height 40
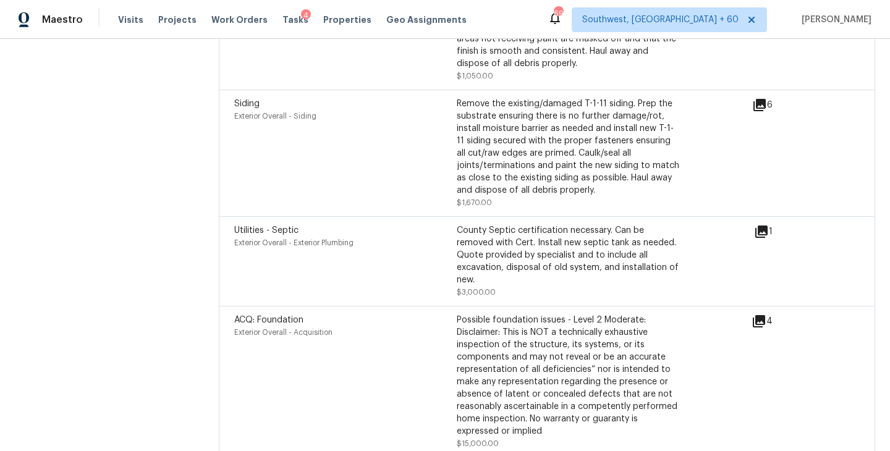
scroll to position [4057, 0]
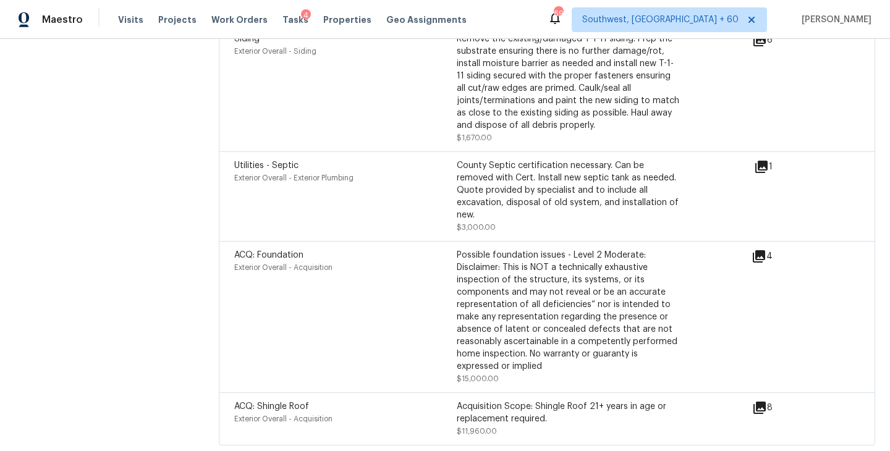
click at [762, 250] on icon at bounding box center [759, 256] width 12 height 12
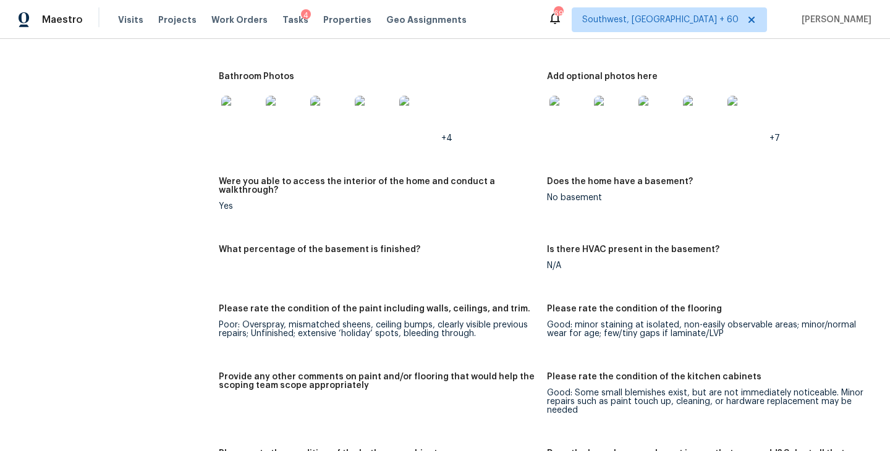
scroll to position [1554, 0]
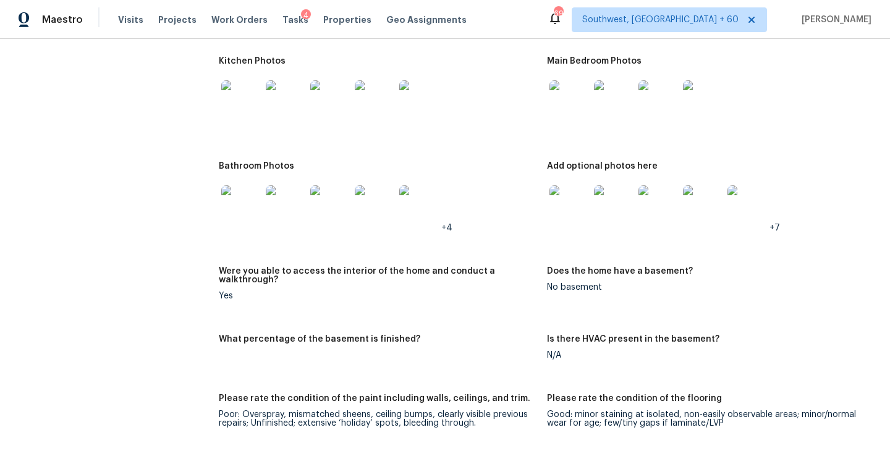
click at [237, 189] on img at bounding box center [241, 205] width 40 height 40
click at [239, 111] on img at bounding box center [241, 100] width 40 height 40
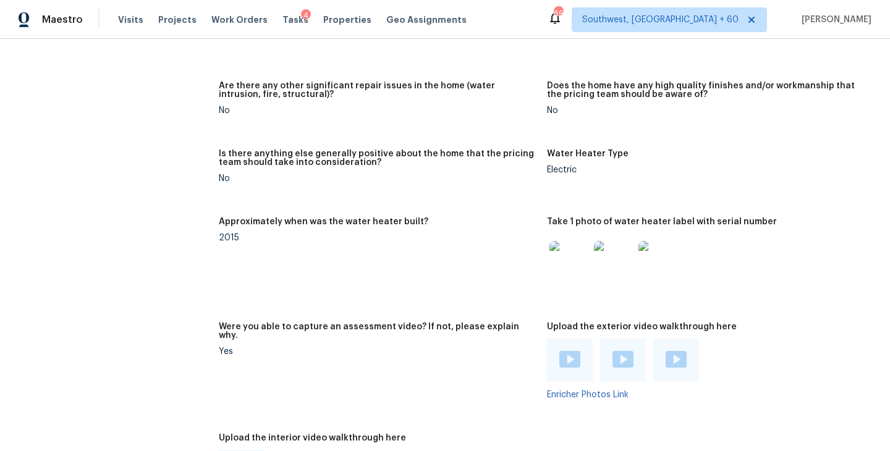
scroll to position [2025, 0]
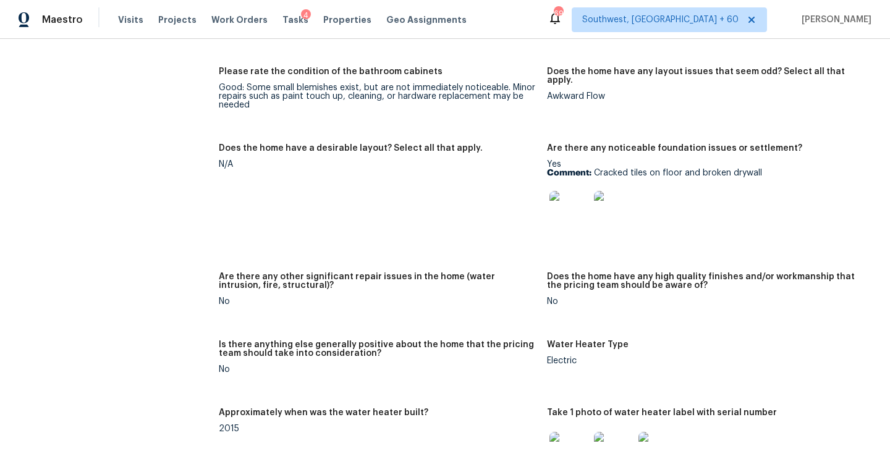
click at [574, 191] on img at bounding box center [569, 211] width 40 height 40
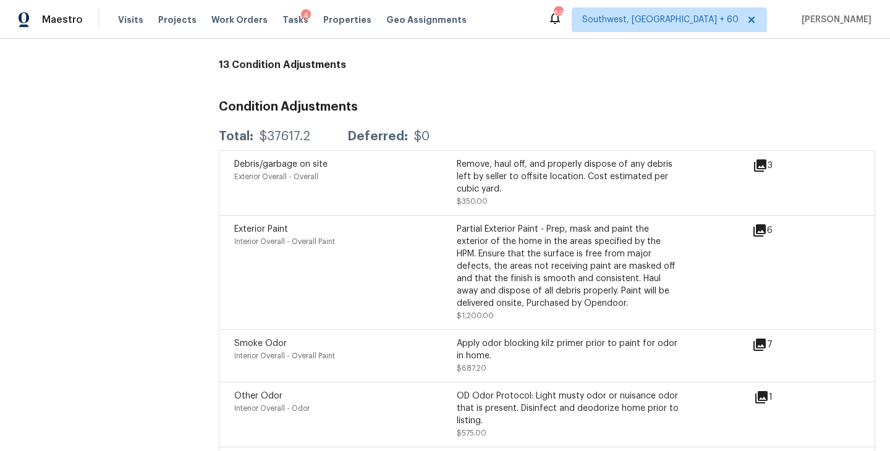
scroll to position [3209, 0]
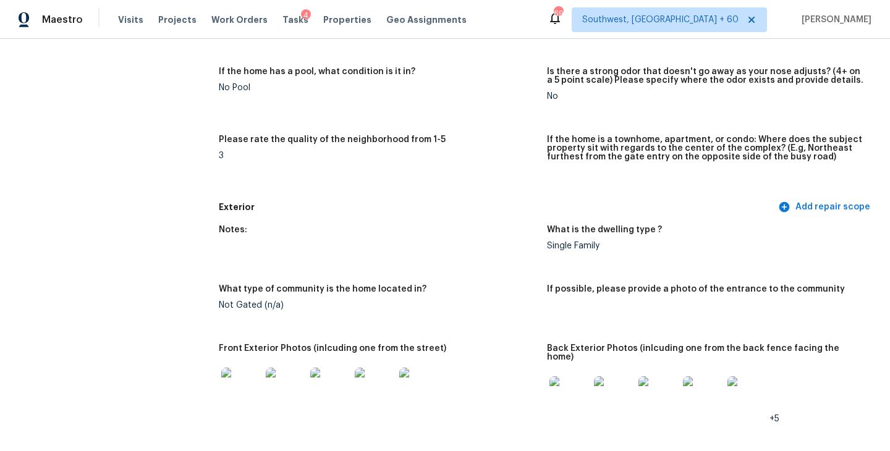
scroll to position [0, 0]
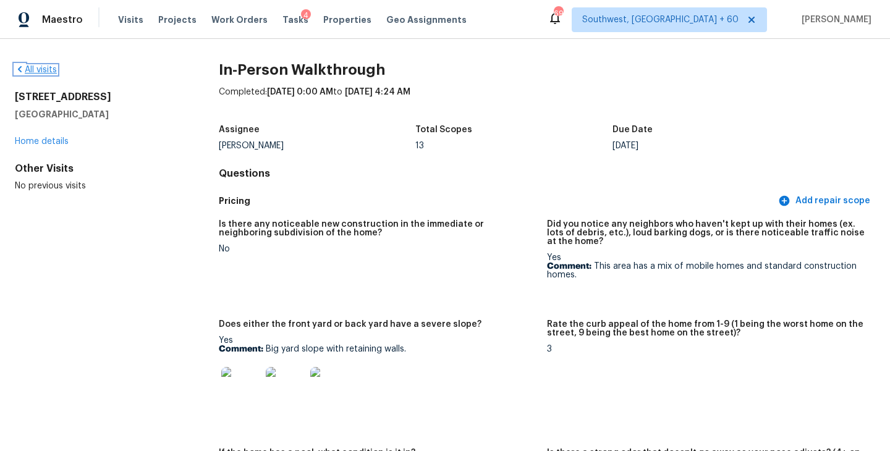
click at [42, 66] on link "All visits" at bounding box center [36, 70] width 42 height 9
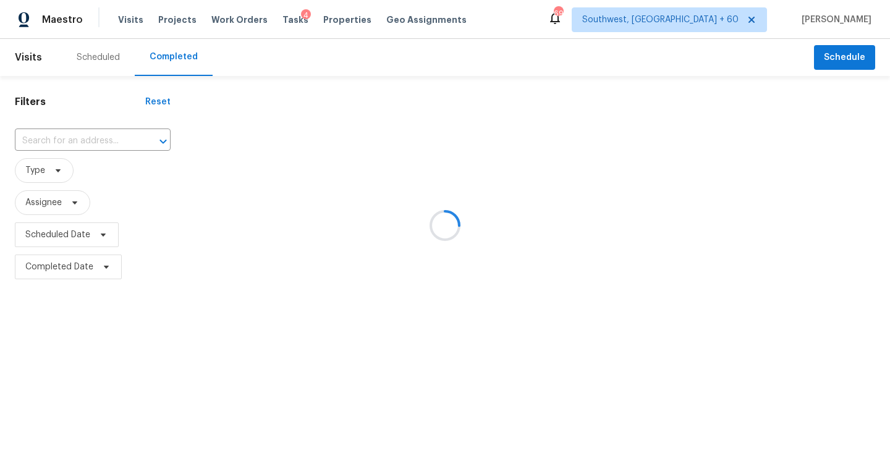
click at [94, 138] on div at bounding box center [445, 225] width 890 height 451
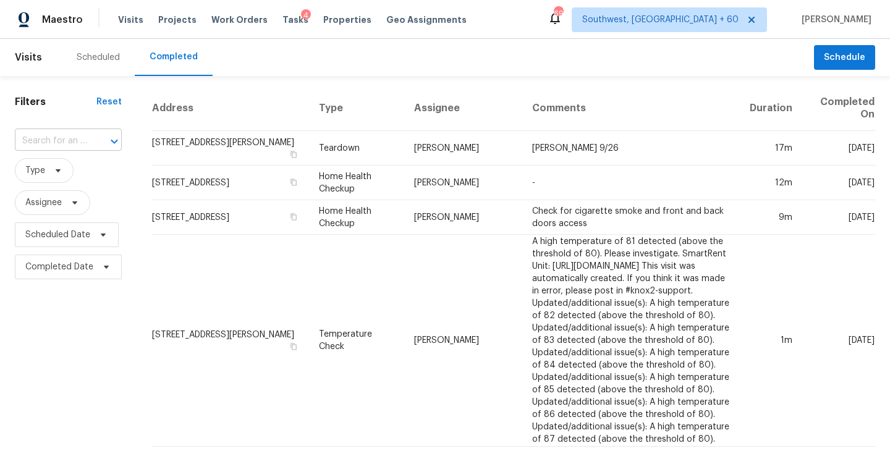
click at [86, 142] on div "​" at bounding box center [68, 141] width 107 height 19
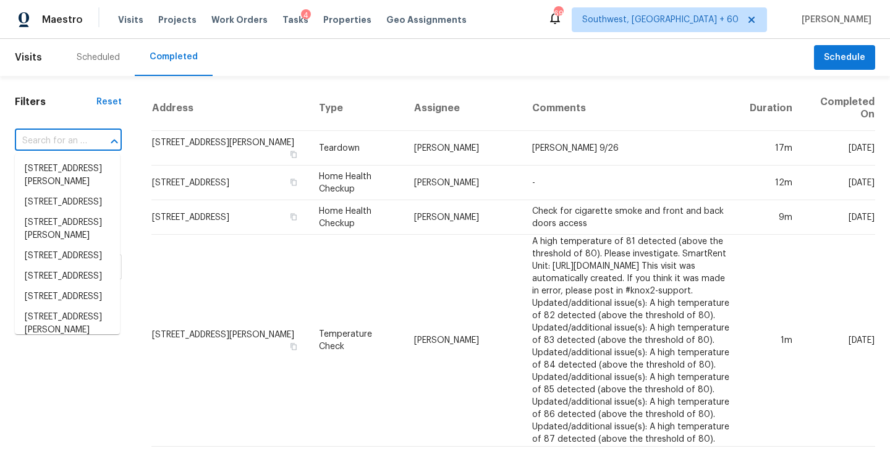
paste input "[STREET_ADDRESS]"
type input "[STREET_ADDRESS]"
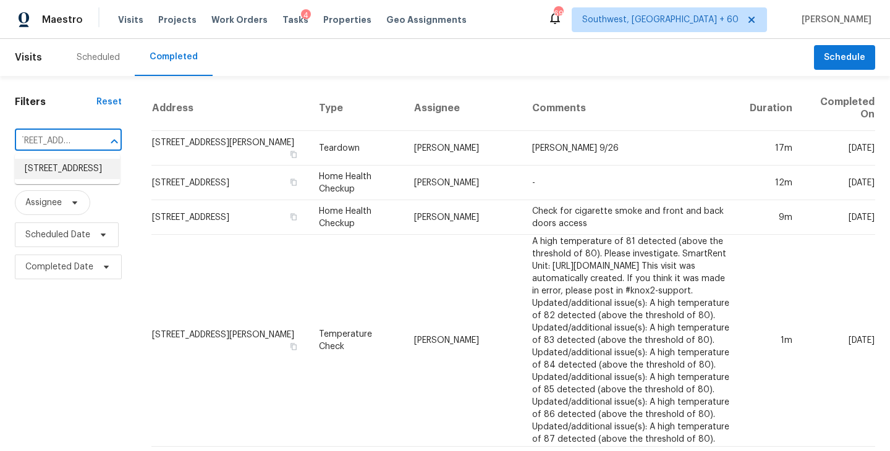
click at [73, 173] on li "[STREET_ADDRESS]" at bounding box center [67, 169] width 105 height 20
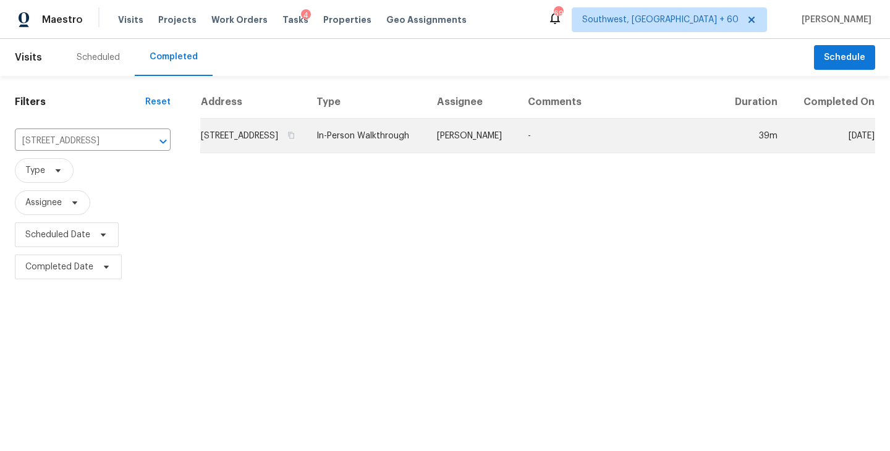
click at [497, 142] on td "[PERSON_NAME]" at bounding box center [472, 136] width 91 height 35
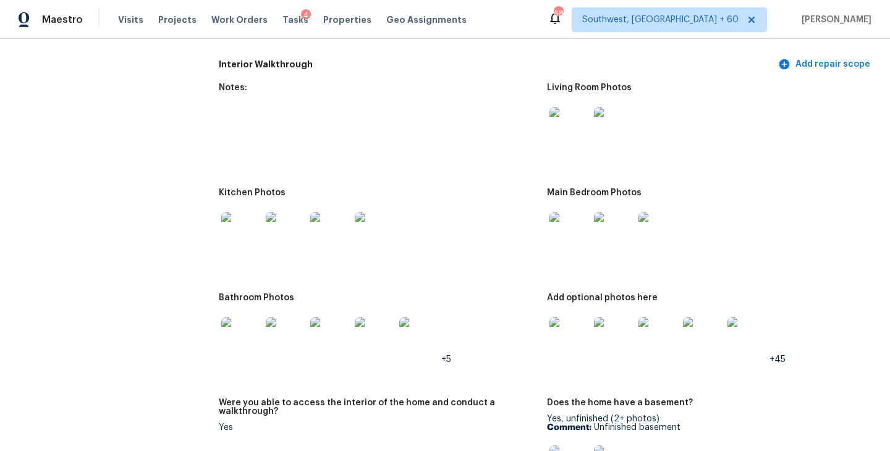
scroll to position [1466, 0]
click at [562, 130] on img at bounding box center [569, 126] width 40 height 40
click at [571, 224] on img at bounding box center [569, 231] width 40 height 40
click at [570, 335] on img at bounding box center [569, 336] width 40 height 40
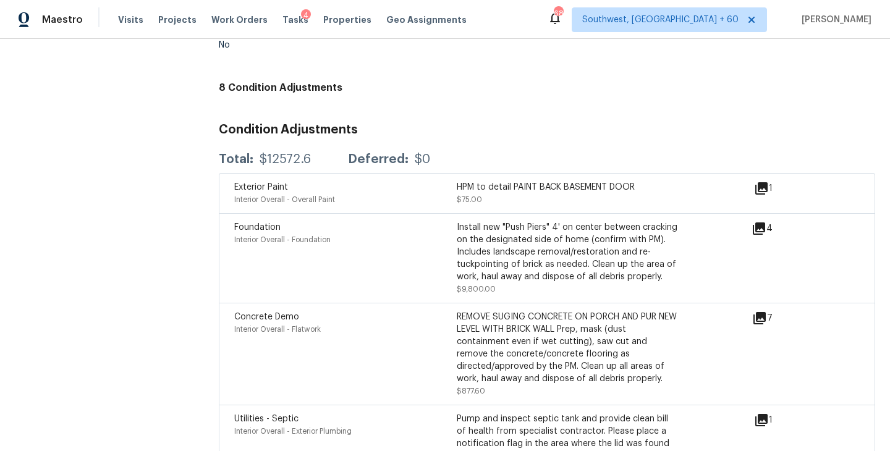
scroll to position [3183, 0]
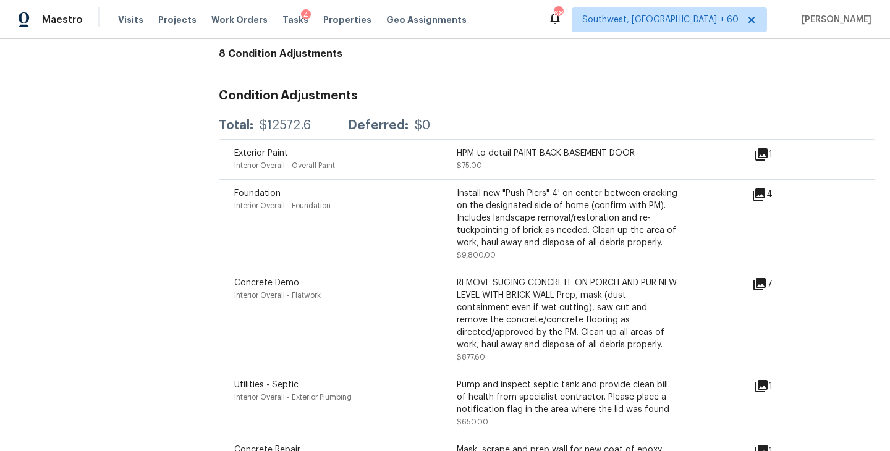
click at [762, 193] on icon at bounding box center [759, 194] width 15 height 15
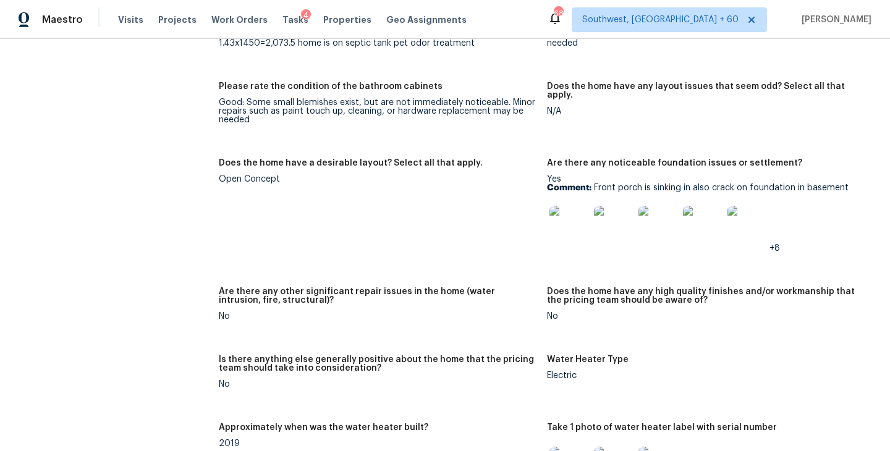
scroll to position [2114, 0]
click at [569, 237] on img at bounding box center [569, 226] width 40 height 40
drag, startPoint x: 593, startPoint y: 182, endPoint x: 866, endPoint y: 176, distance: 273.2
click at [866, 176] on figure "Are there any noticeable foundation issues or settlement? Yes Comment: Front po…" at bounding box center [711, 216] width 328 height 114
copy p "Front porch is sinking in also crack on foundation in basement"
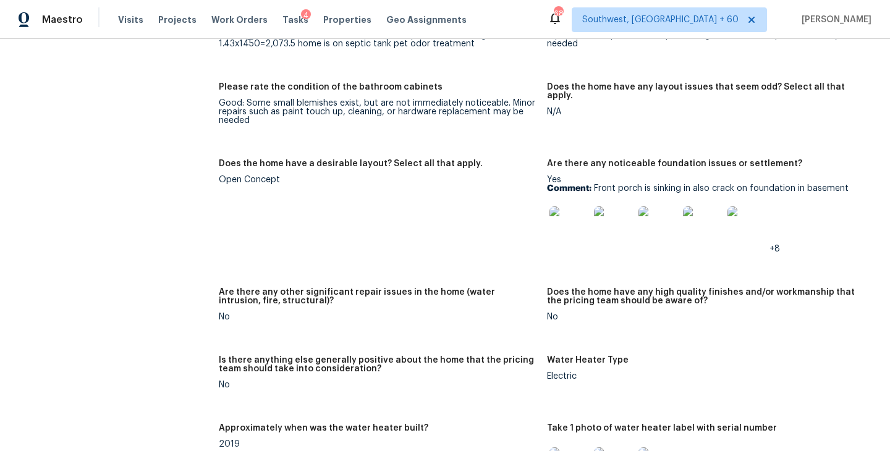
click at [501, 200] on figure "Does the home have a desirable layout? Select all that apply. Open Concept" at bounding box center [383, 216] width 328 height 114
click at [663, 291] on h5 "Does the home have any high quality finishes and/or workmanship that the pricin…" at bounding box center [706, 296] width 318 height 17
click at [569, 220] on img at bounding box center [569, 226] width 40 height 40
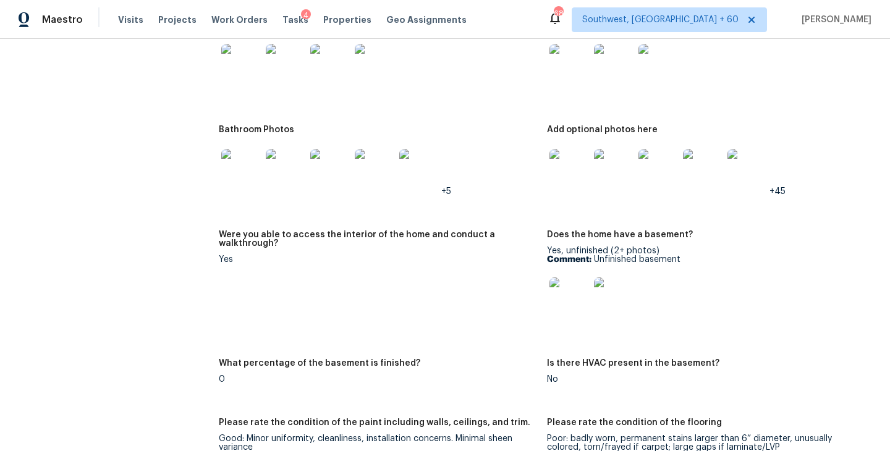
scroll to position [1478, 0]
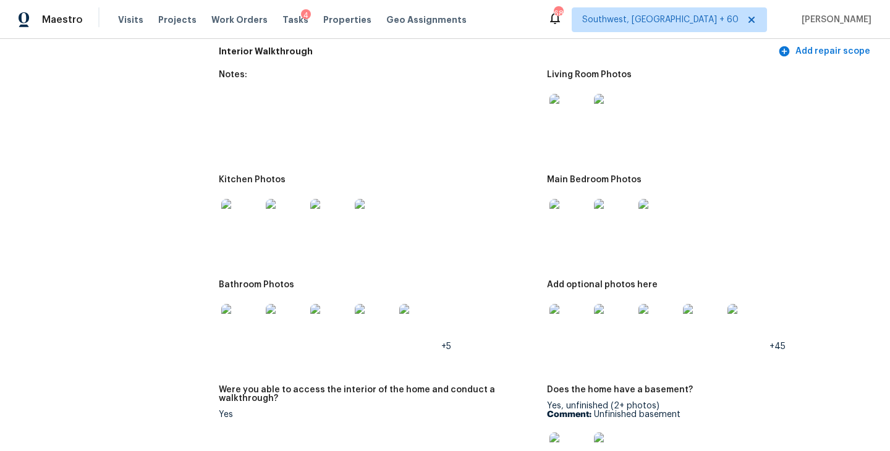
click at [561, 313] on img at bounding box center [569, 324] width 40 height 40
click at [469, 205] on div at bounding box center [378, 219] width 318 height 54
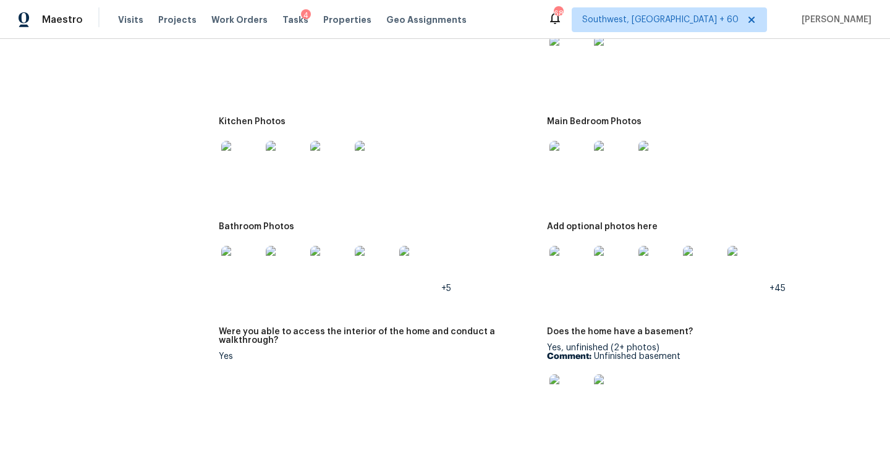
click at [240, 153] on img at bounding box center [241, 161] width 40 height 40
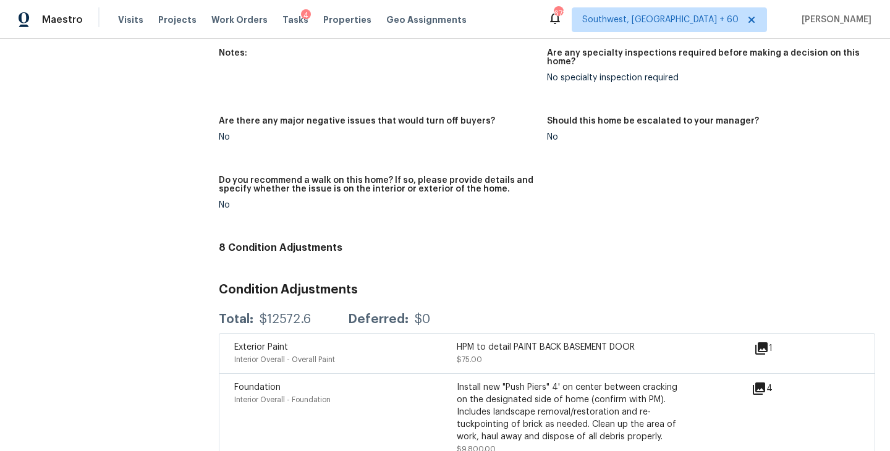
scroll to position [3066, 0]
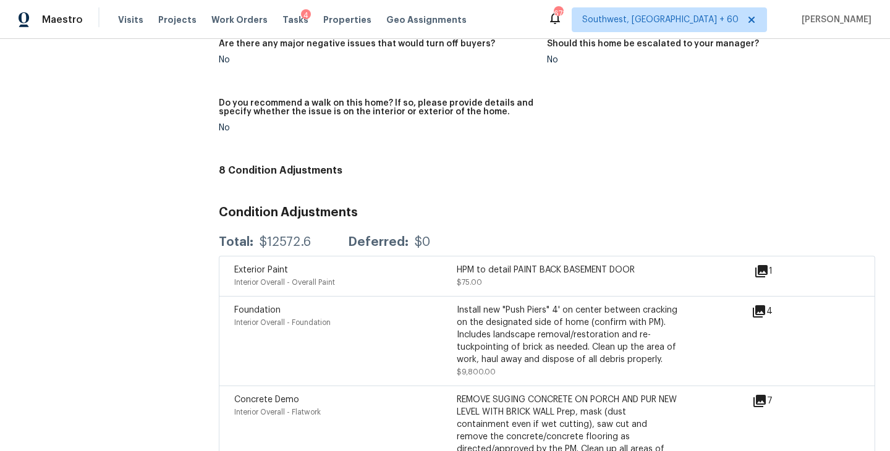
click at [400, 66] on figure "Are there any major negative issues that would turn off buyers? No" at bounding box center [383, 62] width 328 height 44
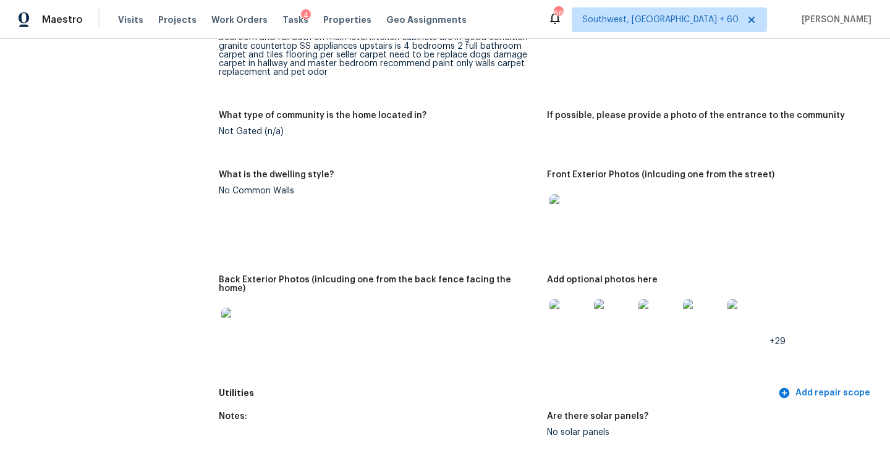
scroll to position [0, 0]
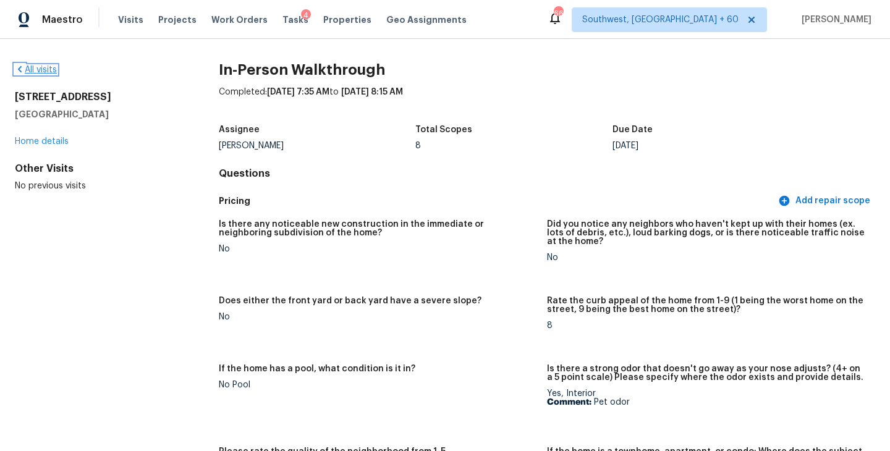
click at [46, 72] on link "All visits" at bounding box center [36, 70] width 42 height 9
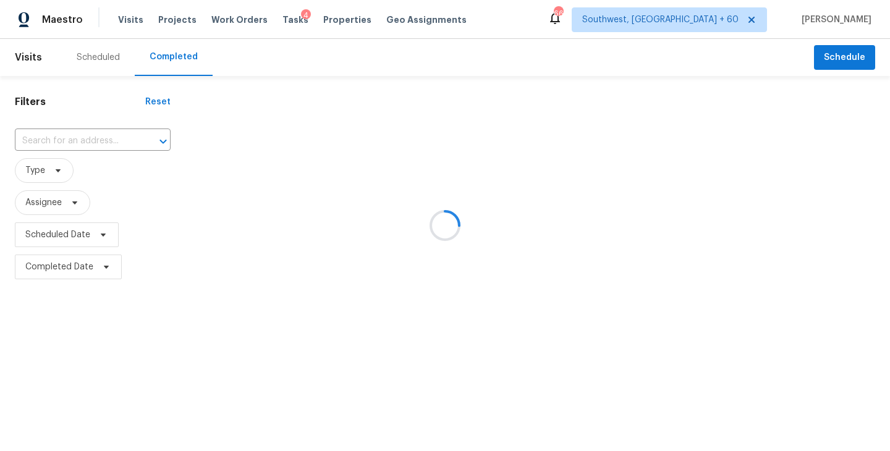
click at [75, 149] on div at bounding box center [445, 225] width 890 height 451
click at [100, 139] on div at bounding box center [445, 225] width 890 height 451
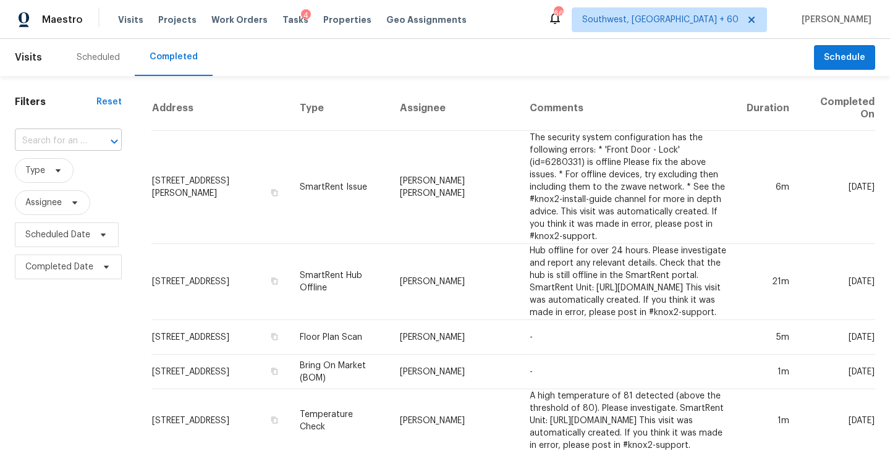
click at [96, 138] on div at bounding box center [106, 141] width 32 height 17
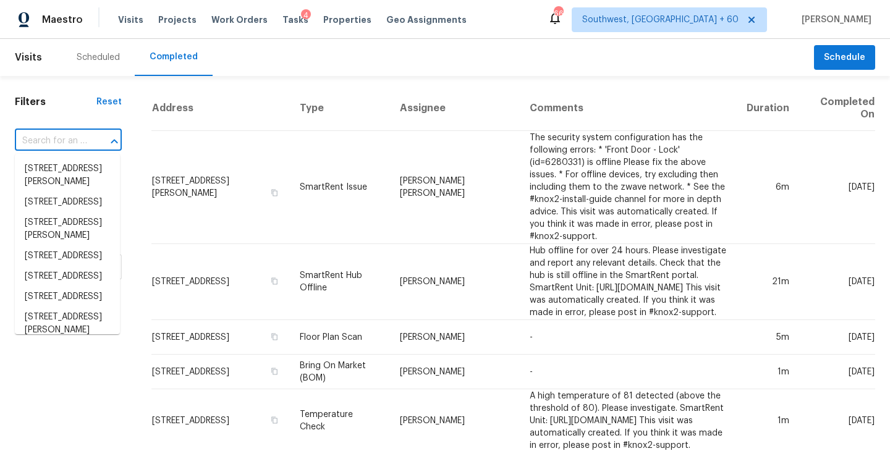
paste input "[STREET_ADDRESS][PERSON_NAME]"
type input "[STREET_ADDRESS][PERSON_NAME]"
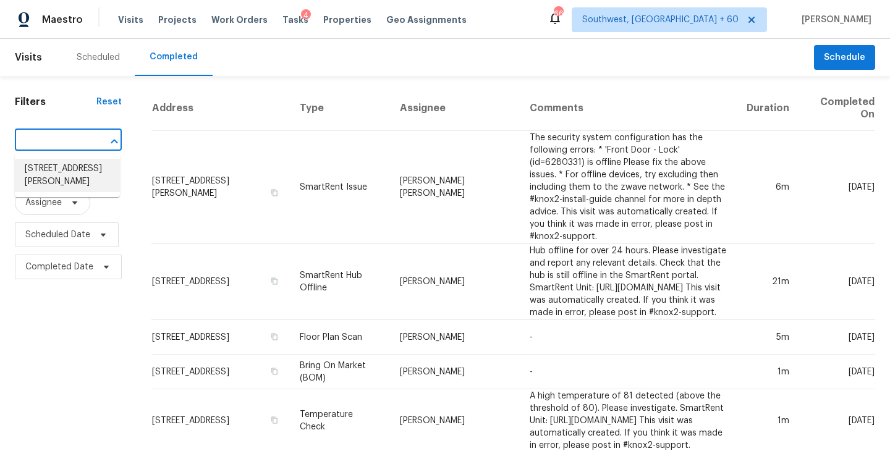
click at [64, 184] on li "[STREET_ADDRESS][PERSON_NAME]" at bounding box center [67, 175] width 105 height 33
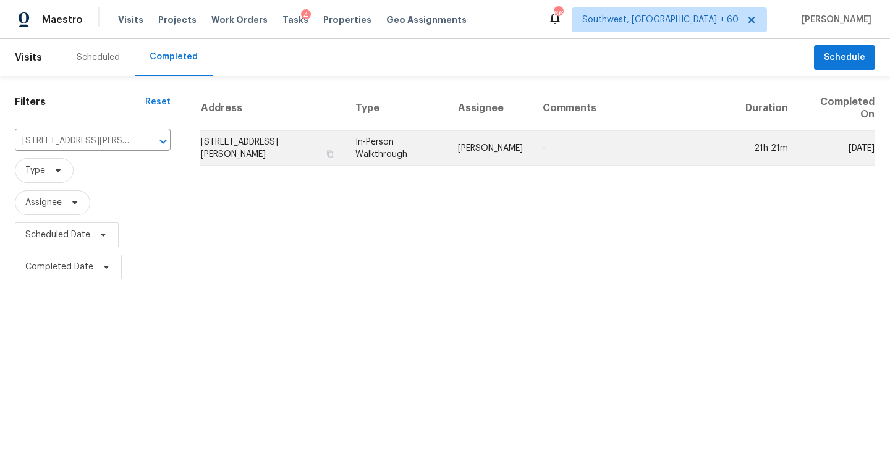
click at [363, 143] on td "In-Person Walkthrough" at bounding box center [396, 148] width 103 height 35
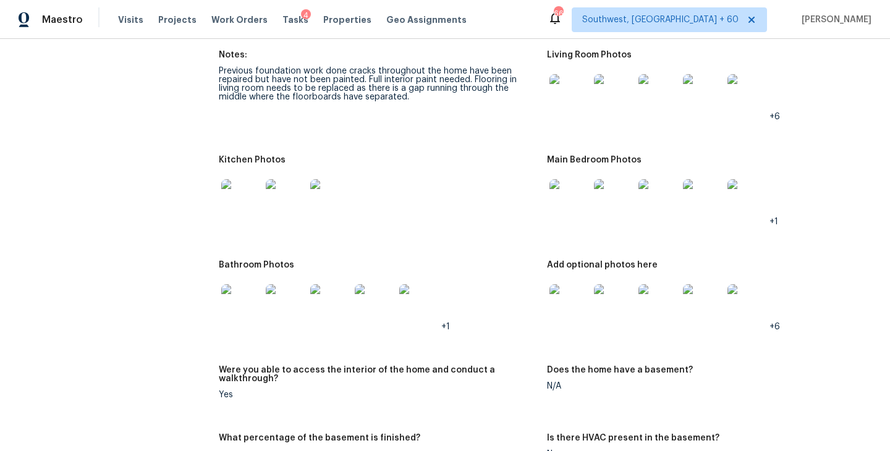
scroll to position [1434, 0]
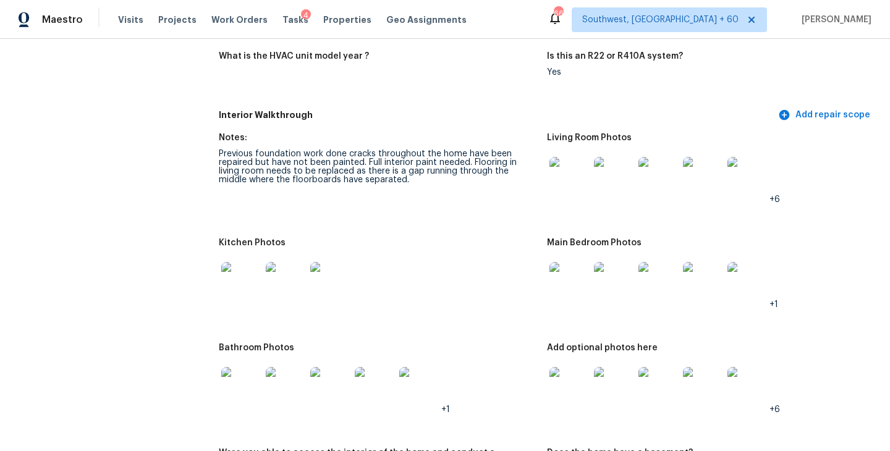
click at [562, 173] on img at bounding box center [569, 177] width 40 height 40
click at [572, 277] on img at bounding box center [569, 282] width 40 height 40
click at [566, 375] on img at bounding box center [569, 387] width 40 height 40
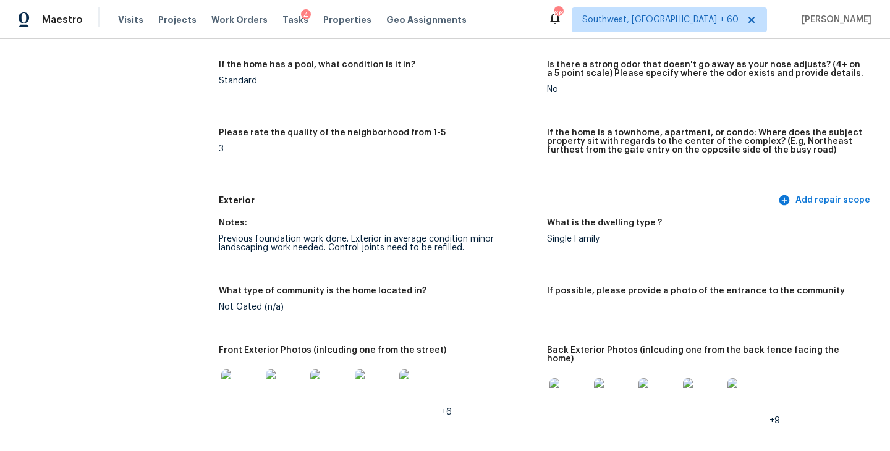
scroll to position [480, 0]
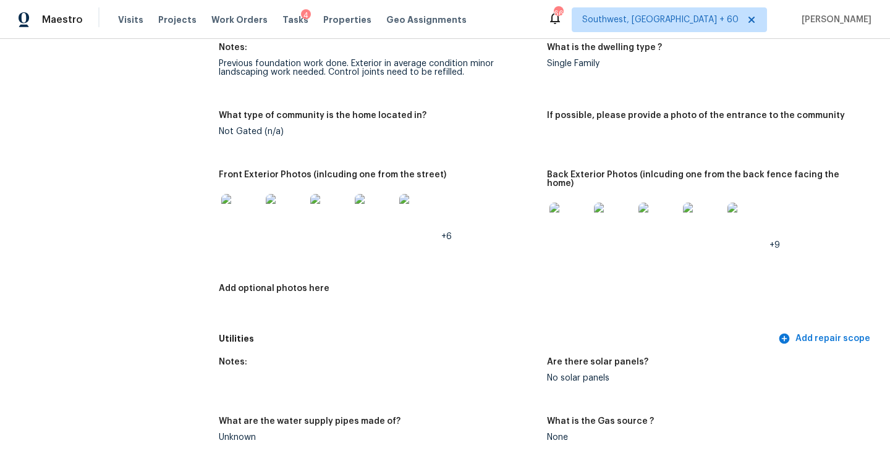
click at [564, 207] on img at bounding box center [569, 223] width 40 height 40
click at [231, 229] on img at bounding box center [241, 214] width 40 height 40
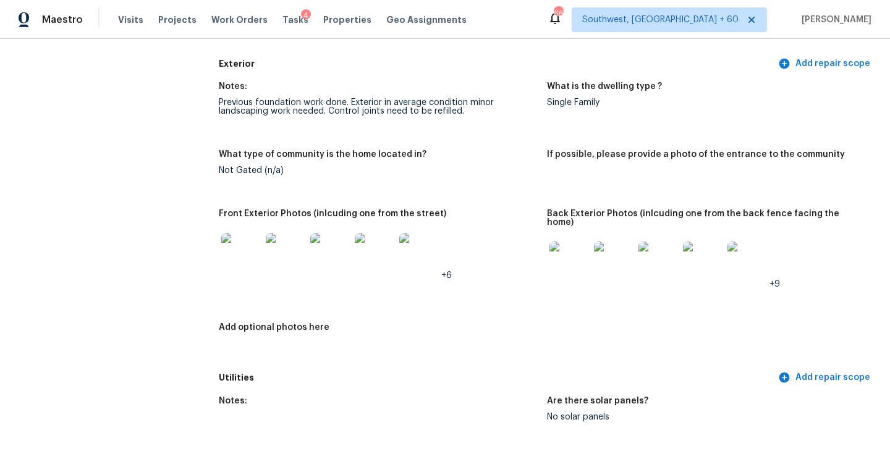
scroll to position [430, 0]
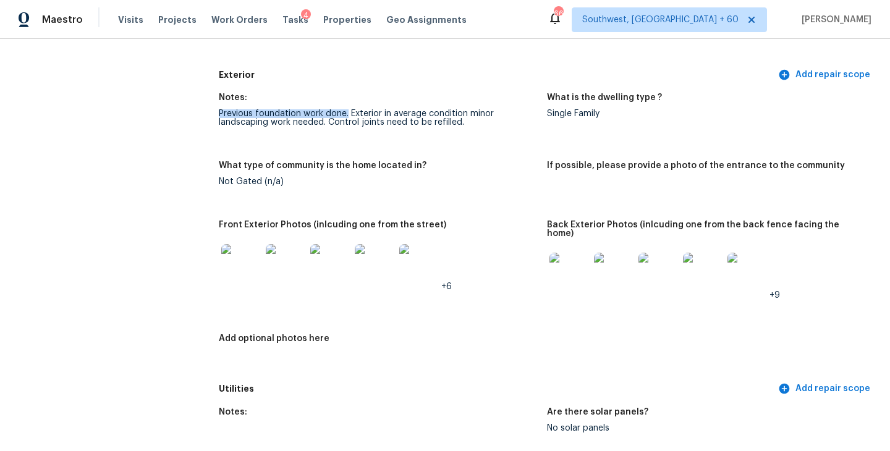
drag, startPoint x: 218, startPoint y: 113, endPoint x: 345, endPoint y: 115, distance: 127.3
click at [345, 115] on div "Previous foundation work done. Exterior in average condition minor landscaping …" at bounding box center [378, 117] width 318 height 17
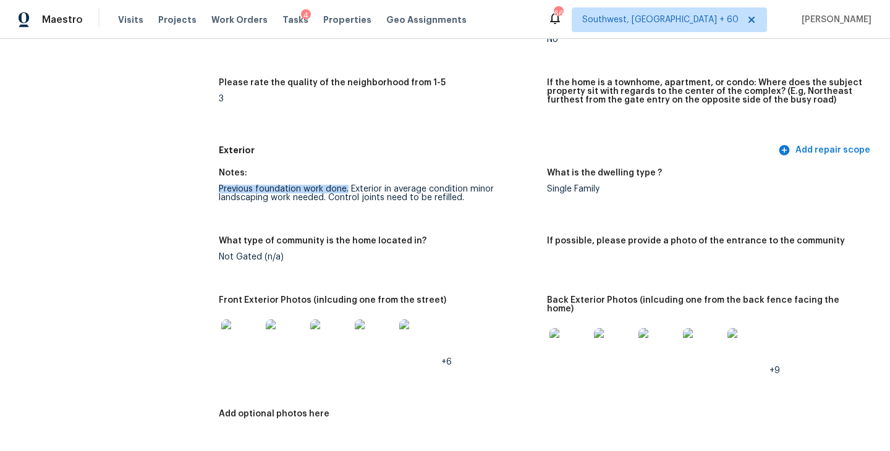
scroll to position [344, 0]
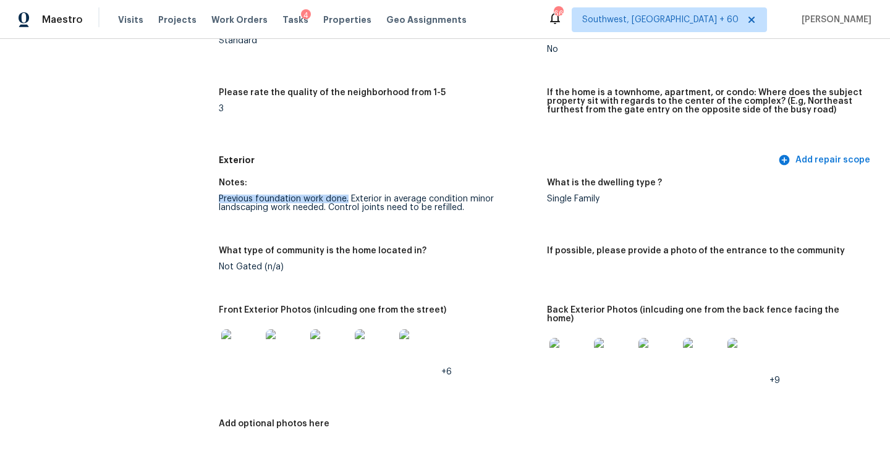
copy div "Previous foundation work done."
click at [380, 124] on figure "Please rate the quality of the neighborhood from 1-5 3" at bounding box center [383, 114] width 328 height 53
click at [381, 109] on div "3" at bounding box center [378, 108] width 318 height 9
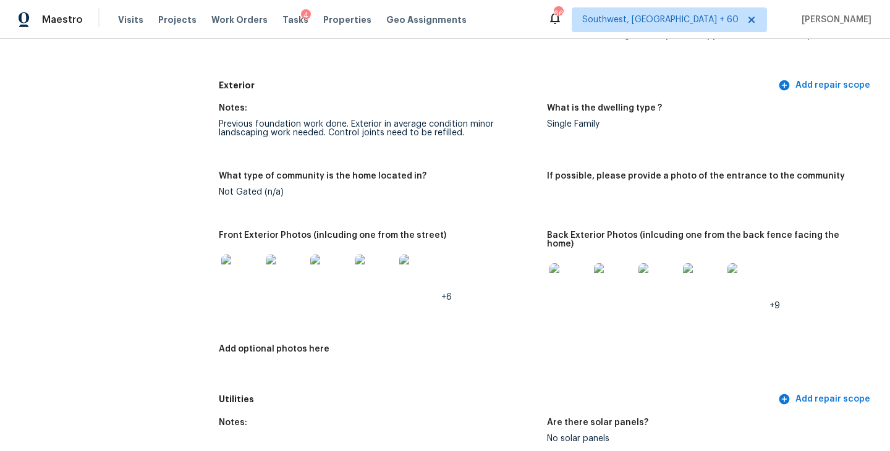
scroll to position [0, 0]
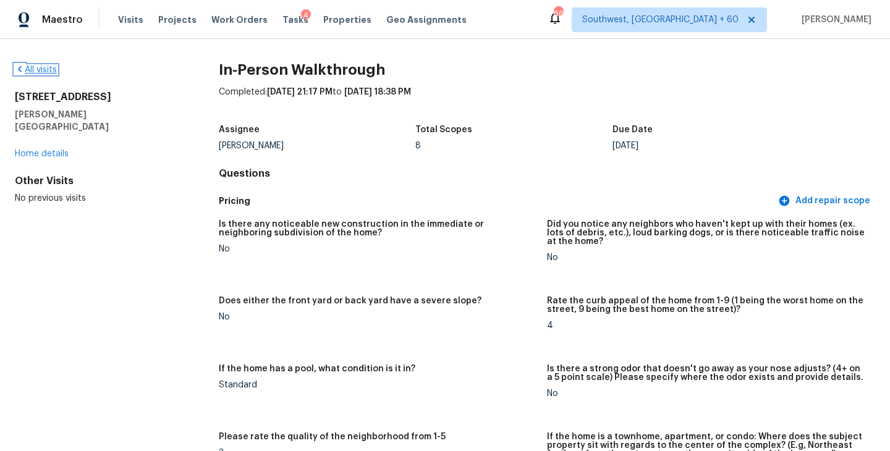
click at [46, 70] on link "All visits" at bounding box center [36, 70] width 42 height 9
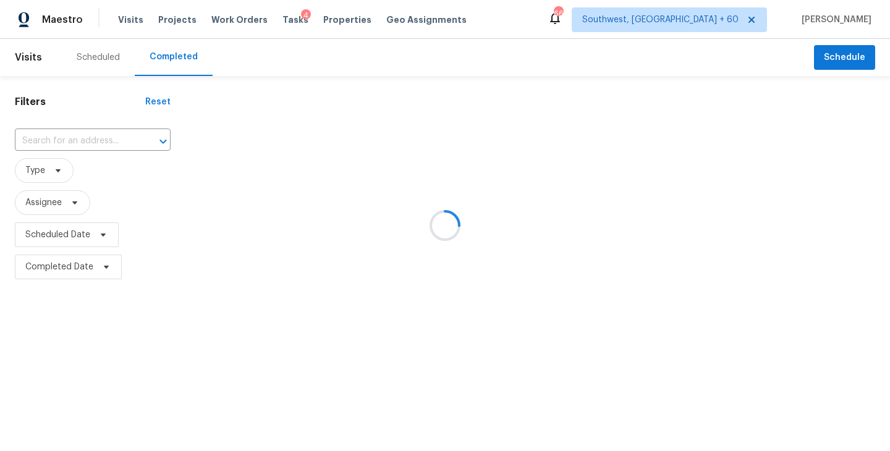
click at [75, 148] on div at bounding box center [445, 225] width 890 height 451
click at [93, 139] on div at bounding box center [445, 225] width 890 height 451
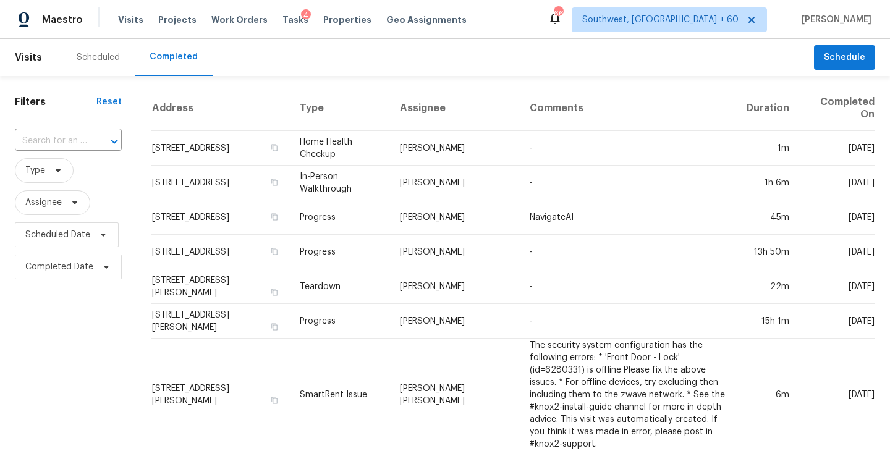
click at [93, 139] on div at bounding box center [106, 141] width 32 height 17
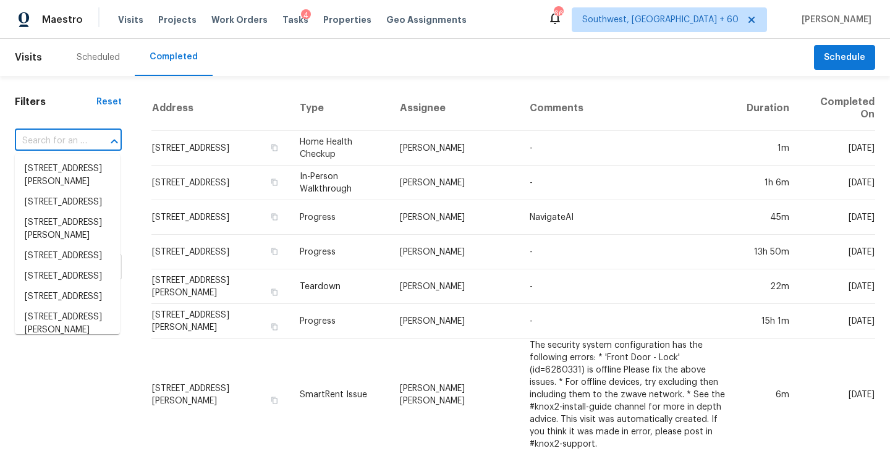
paste input "[STREET_ADDRESS]"
type input "[STREET_ADDRESS]"
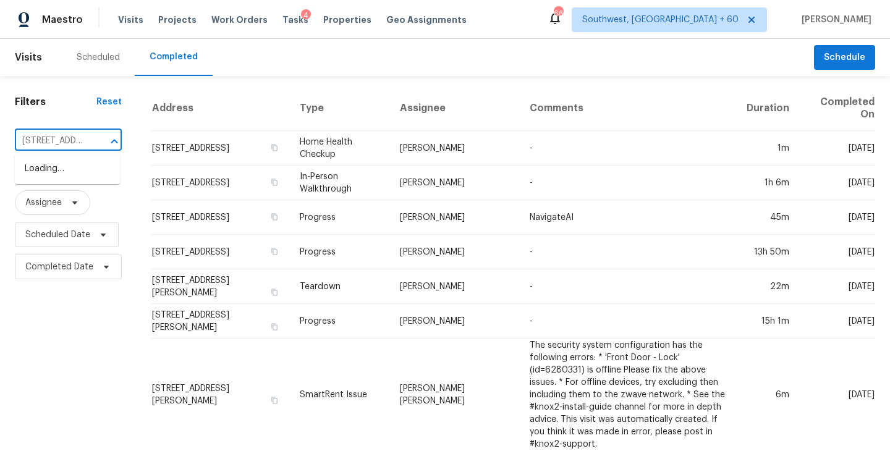
scroll to position [0, 108]
click at [71, 174] on li "[STREET_ADDRESS]" at bounding box center [67, 169] width 105 height 20
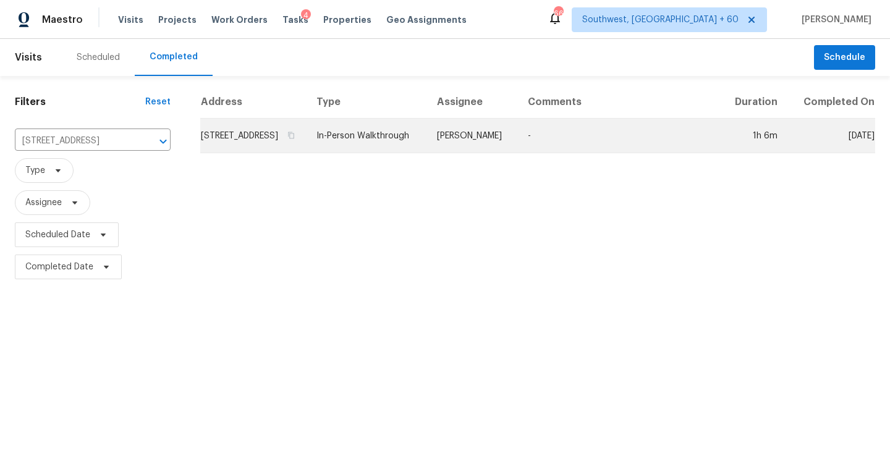
click at [485, 153] on td "[PERSON_NAME]" at bounding box center [472, 136] width 91 height 35
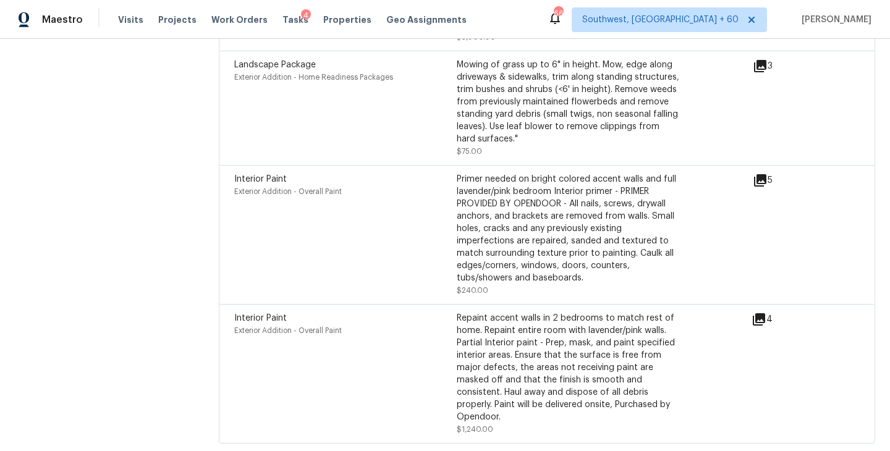
scroll to position [3227, 0]
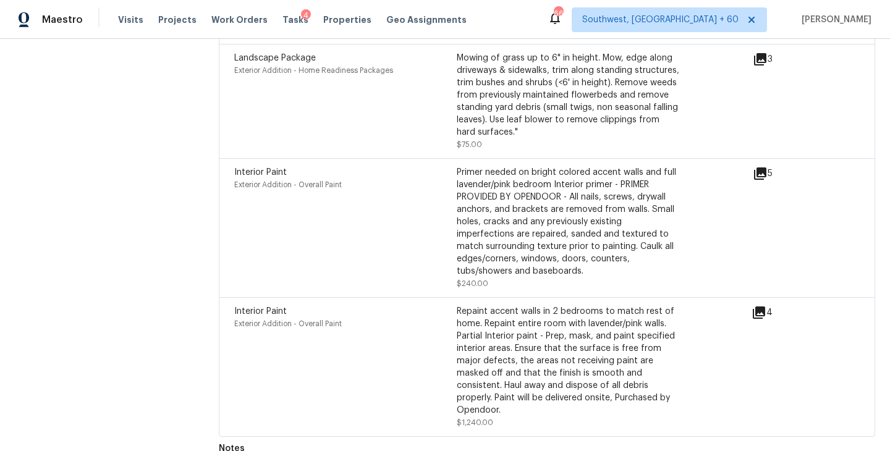
click at [764, 307] on icon at bounding box center [759, 313] width 12 height 12
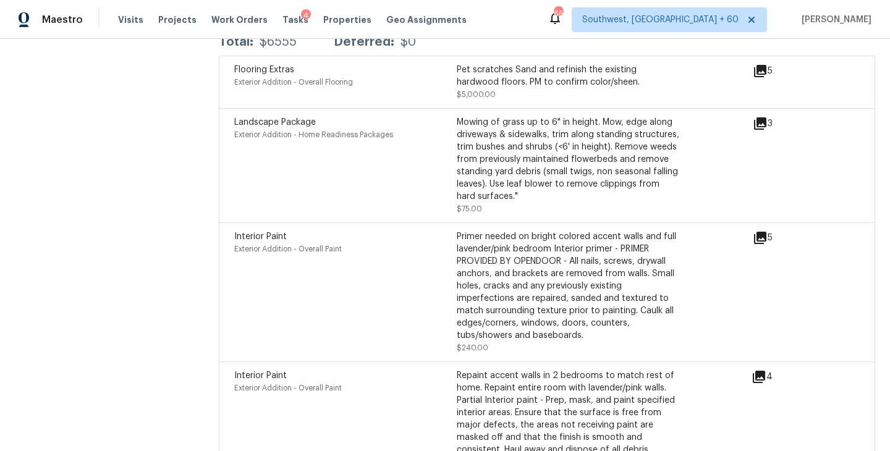
scroll to position [3154, 0]
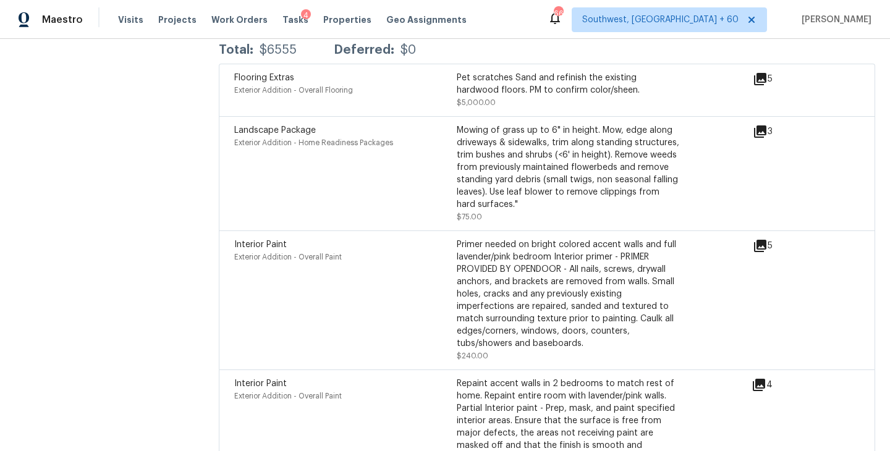
click at [764, 240] on icon at bounding box center [760, 246] width 12 height 12
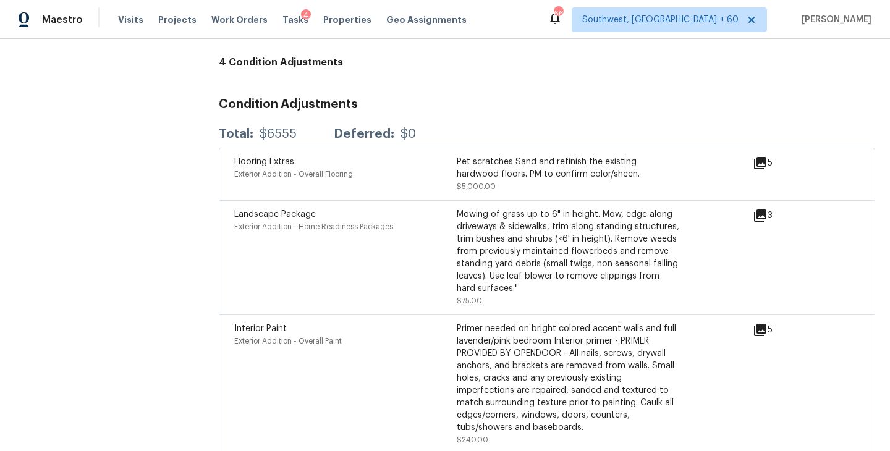
scroll to position [3062, 0]
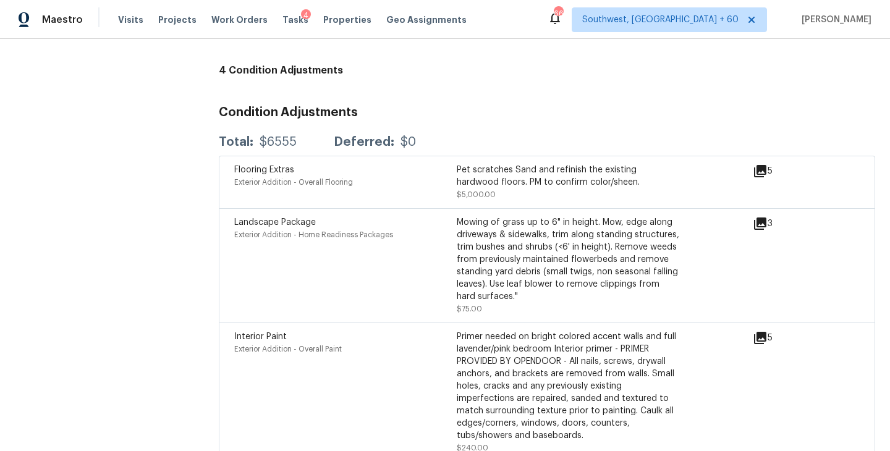
click at [760, 165] on icon at bounding box center [760, 171] width 12 height 12
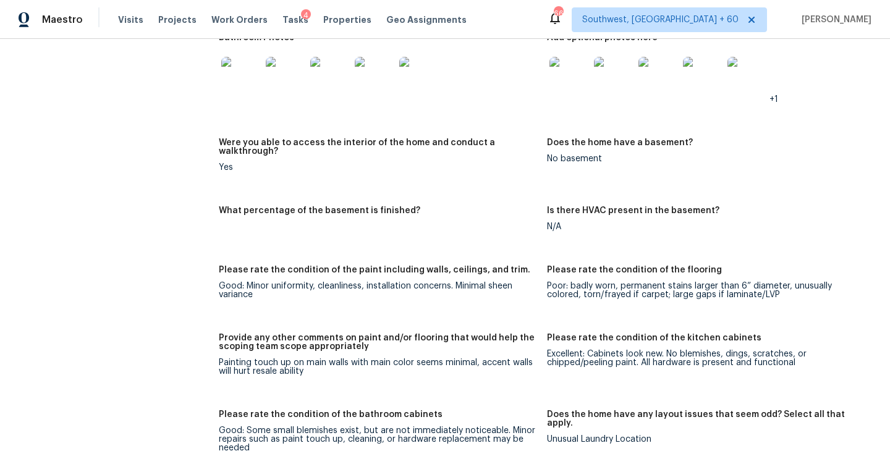
scroll to position [1465, 0]
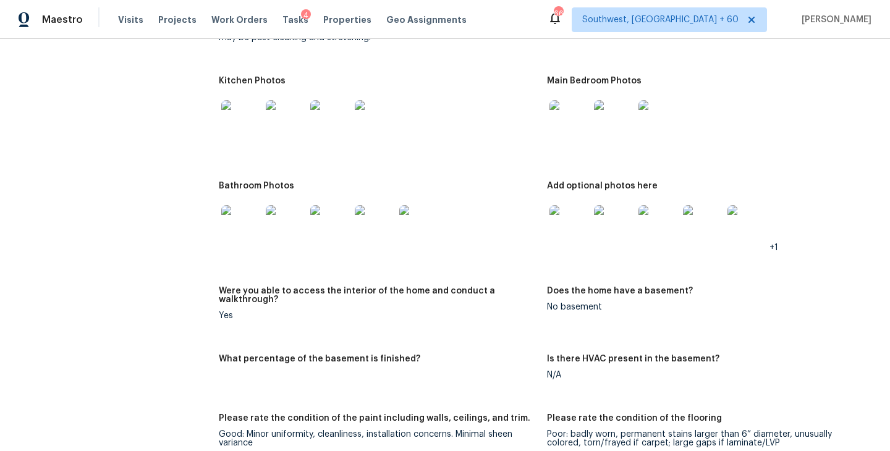
click at [570, 122] on img at bounding box center [569, 120] width 40 height 40
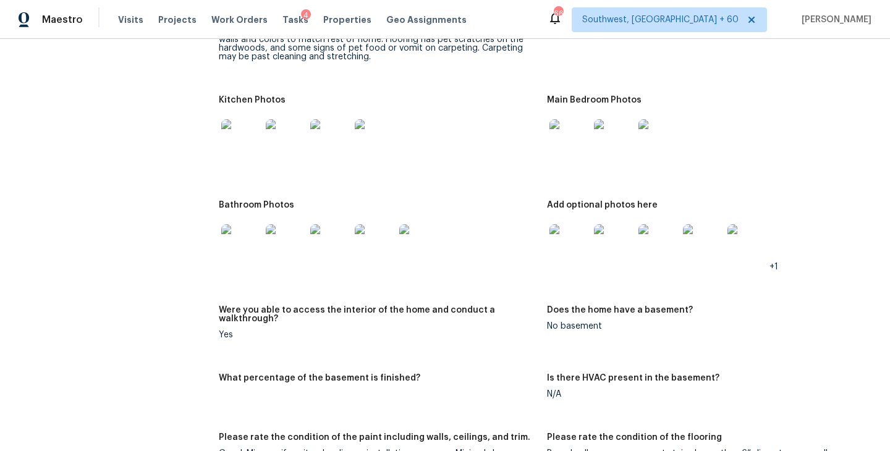
scroll to position [1358, 0]
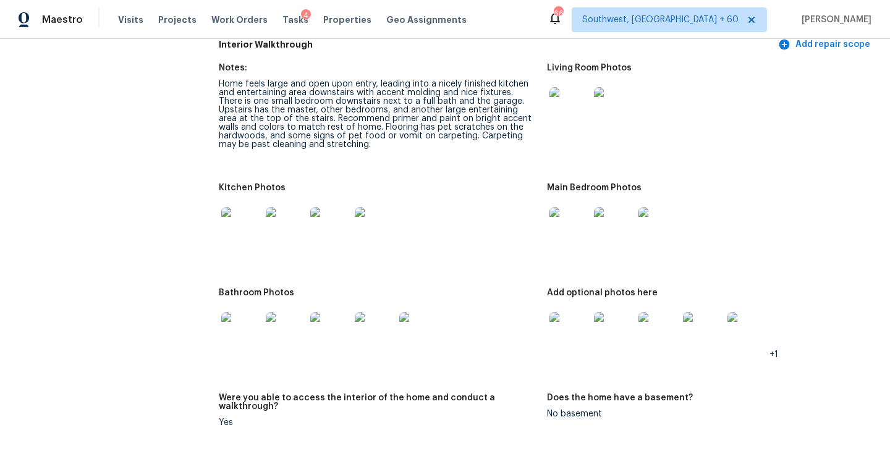
click at [572, 213] on img at bounding box center [569, 227] width 40 height 40
click at [564, 334] on img at bounding box center [569, 332] width 40 height 40
click at [564, 328] on img at bounding box center [569, 332] width 40 height 40
click at [253, 326] on img at bounding box center [241, 332] width 40 height 40
click at [488, 184] on div "Kitchen Photos" at bounding box center [378, 192] width 318 height 16
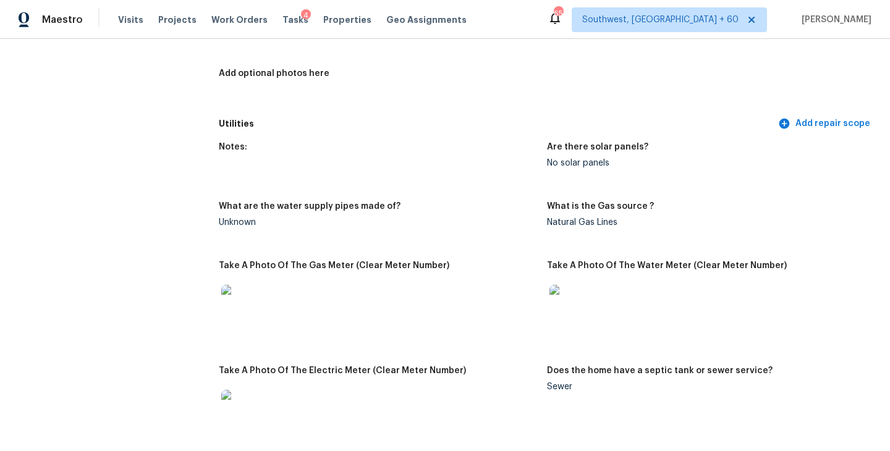
scroll to position [1074, 0]
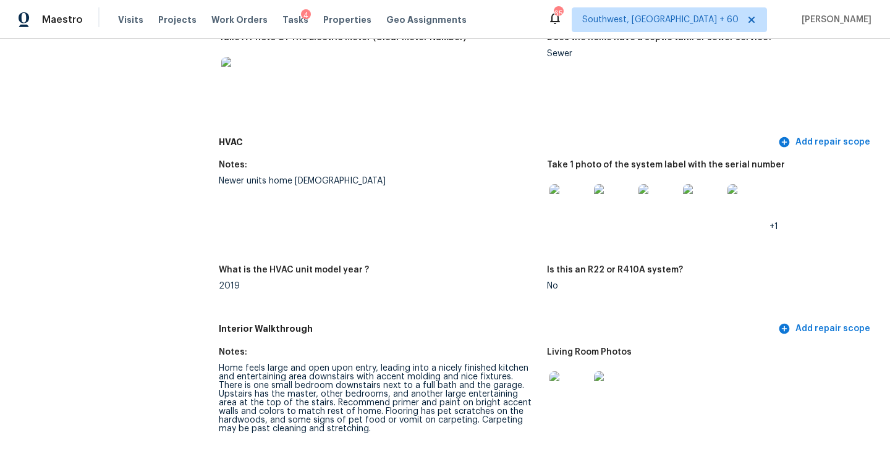
click at [352, 70] on div at bounding box center [378, 76] width 318 height 54
click at [386, 136] on h5 "HVAC" at bounding box center [497, 142] width 557 height 13
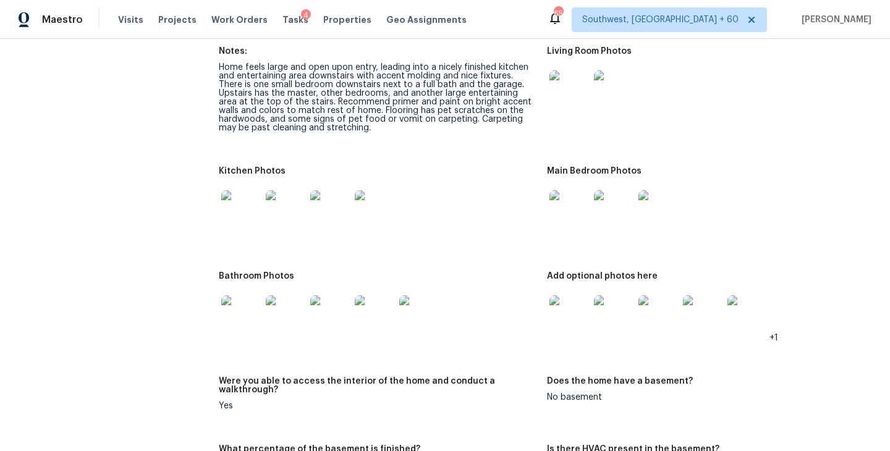
scroll to position [1385, 0]
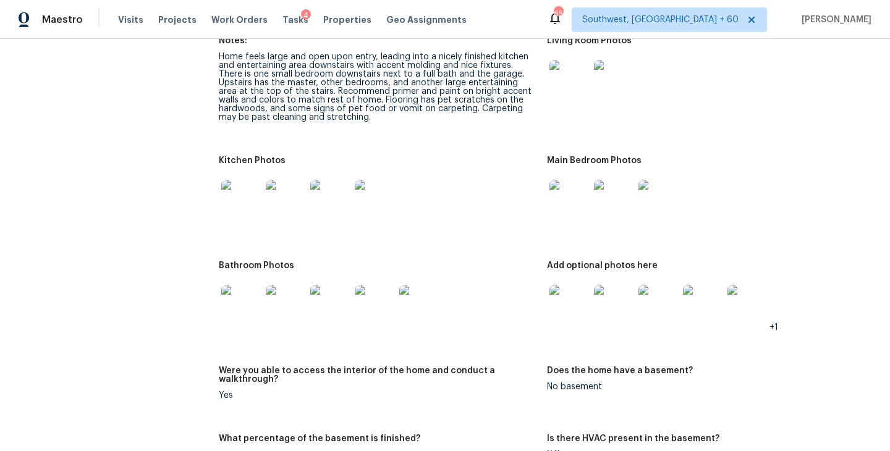
click at [470, 173] on div at bounding box center [378, 199] width 318 height 54
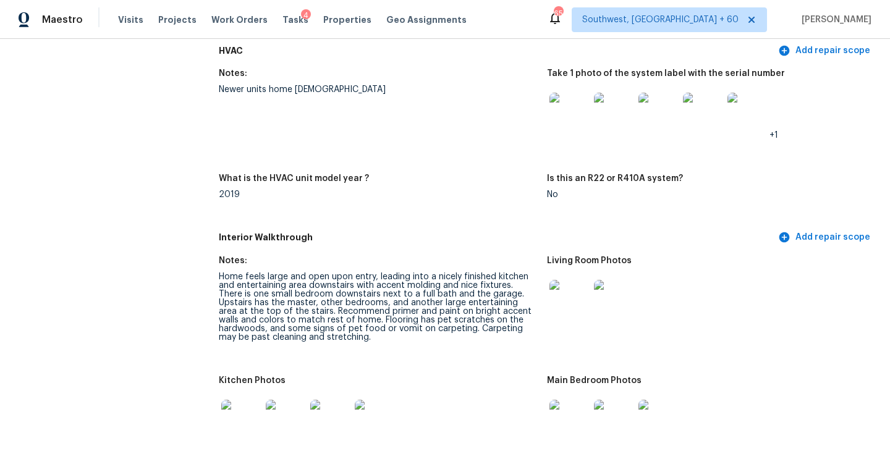
scroll to position [1242, 0]
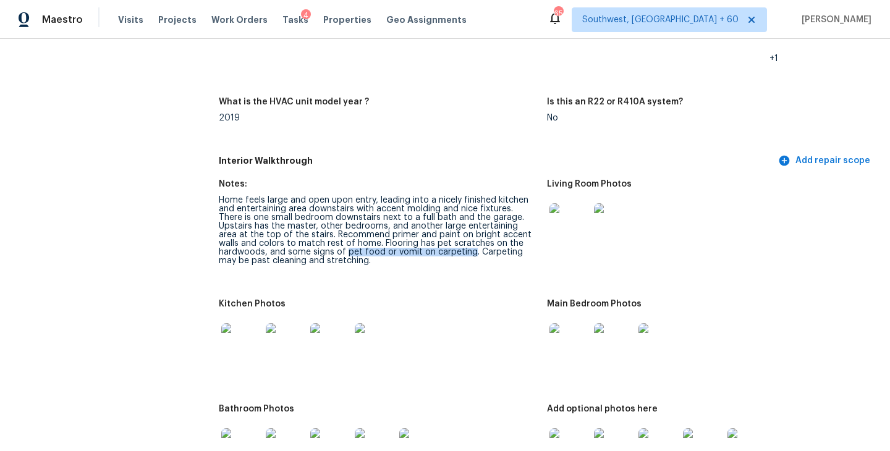
drag, startPoint x: 294, startPoint y: 244, endPoint x: 418, endPoint y: 245, distance: 124.8
click at [418, 245] on div "Home feels large and open upon entry, leading into a nicely finished kitchen an…" at bounding box center [378, 230] width 318 height 69
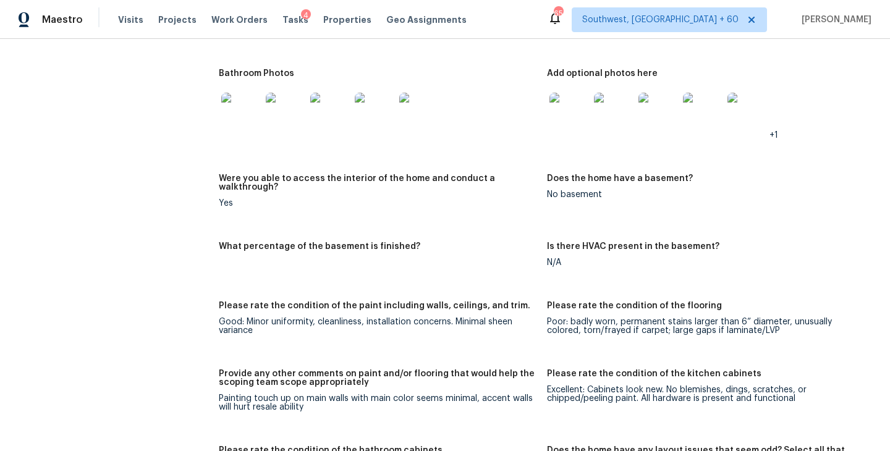
scroll to position [0, 0]
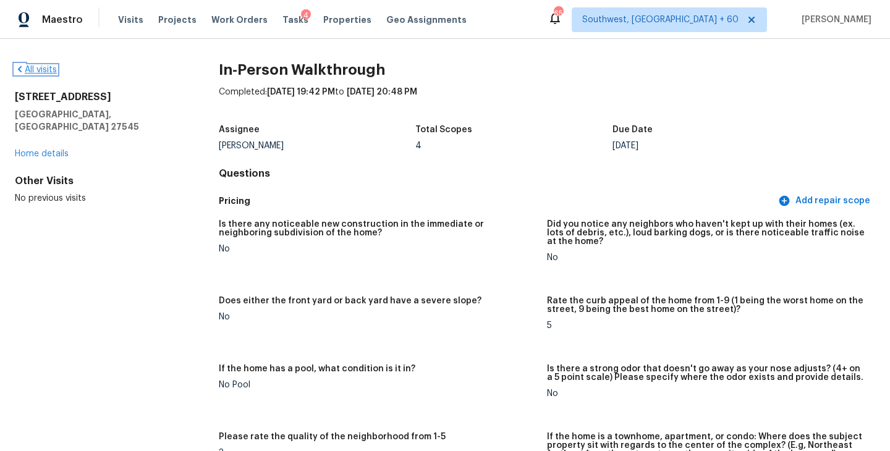
click at [38, 66] on link "All visits" at bounding box center [36, 70] width 42 height 9
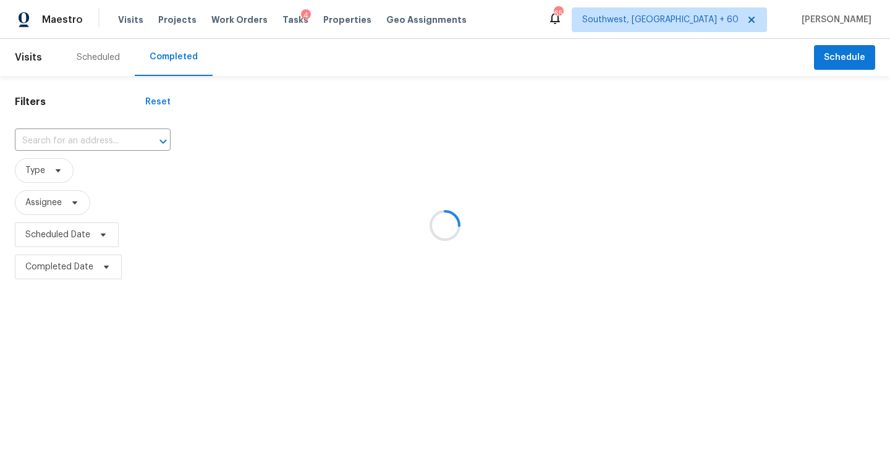
click at [113, 130] on div at bounding box center [445, 225] width 890 height 451
click at [107, 138] on div at bounding box center [445, 225] width 890 height 451
click at [102, 142] on div at bounding box center [445, 225] width 890 height 451
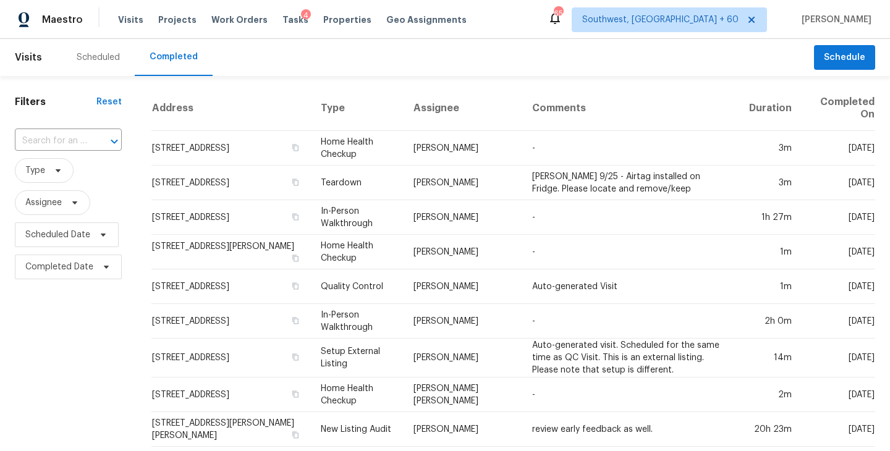
click at [102, 142] on div at bounding box center [106, 141] width 32 height 17
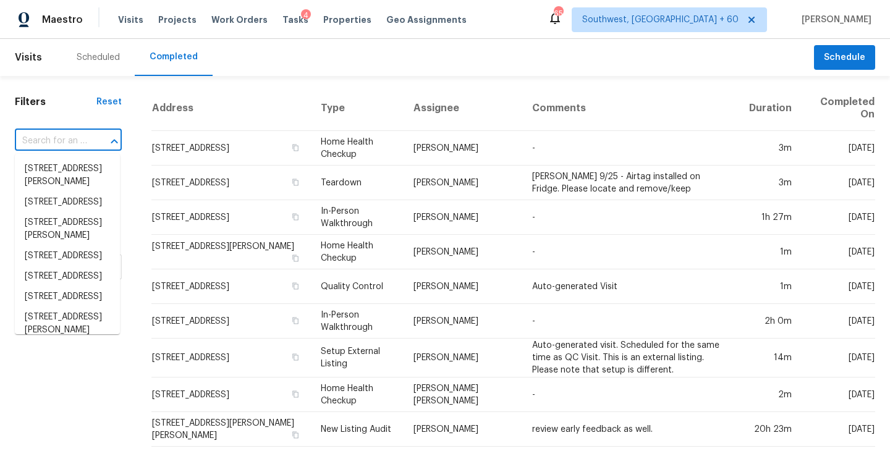
paste input "[STREET_ADDRESS]"
type input "[STREET_ADDRESS]"
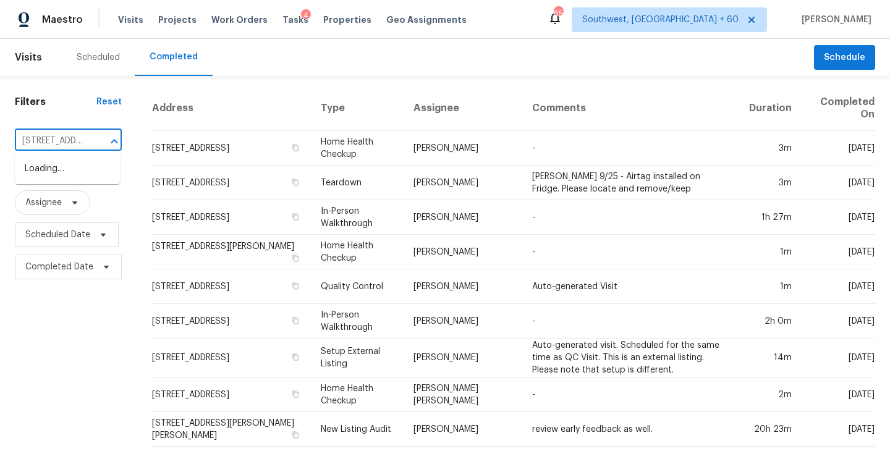
scroll to position [0, 83]
click at [84, 174] on li "[STREET_ADDRESS]" at bounding box center [67, 169] width 105 height 20
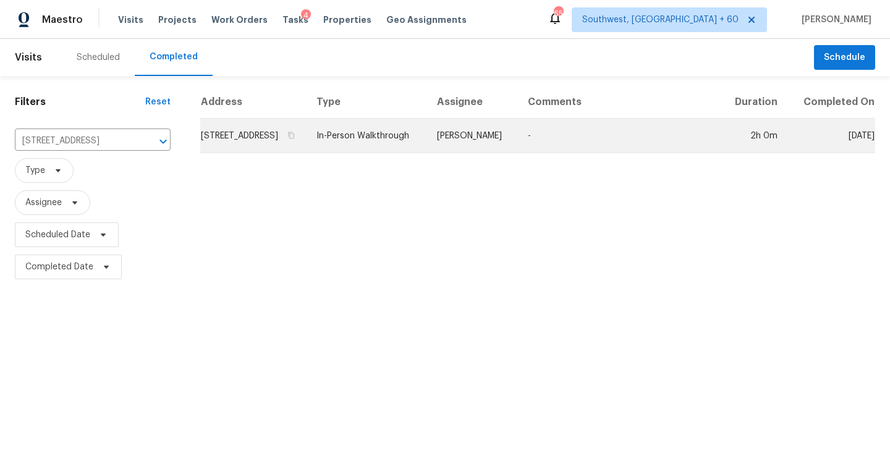
click at [480, 147] on td "[PERSON_NAME]" at bounding box center [472, 136] width 91 height 35
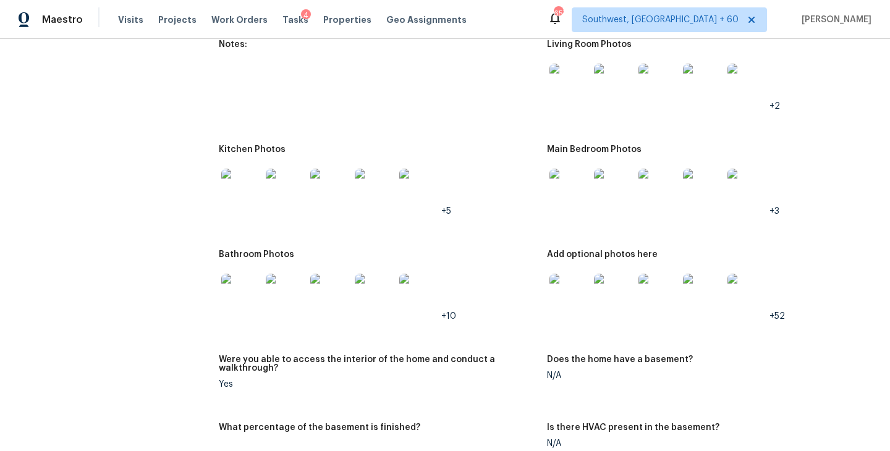
scroll to position [1351, 0]
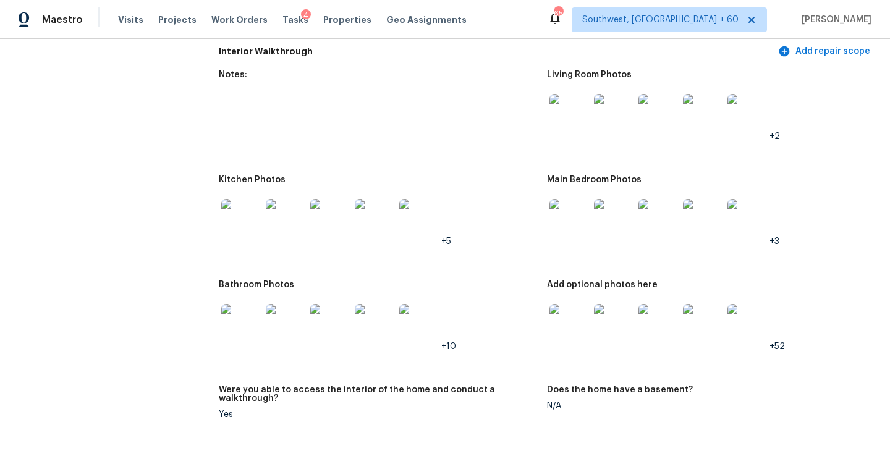
click at [567, 111] on img at bounding box center [569, 114] width 40 height 40
click at [566, 203] on img at bounding box center [569, 219] width 40 height 40
click at [573, 313] on img at bounding box center [569, 324] width 40 height 40
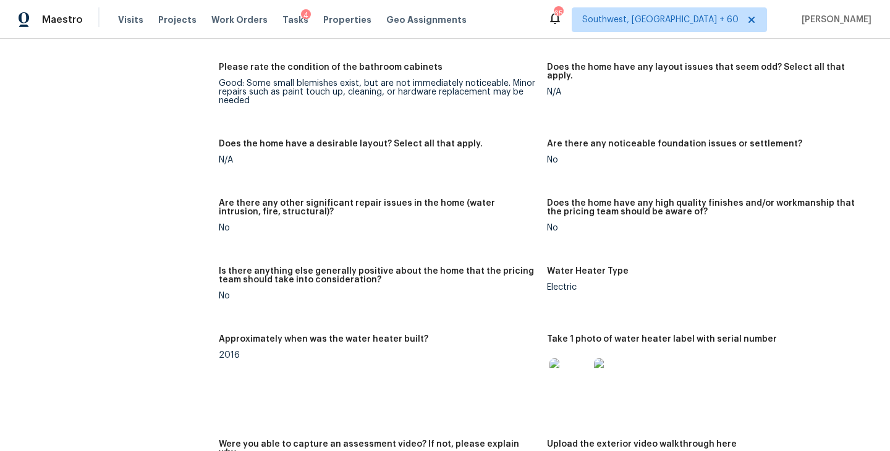
scroll to position [1813, 0]
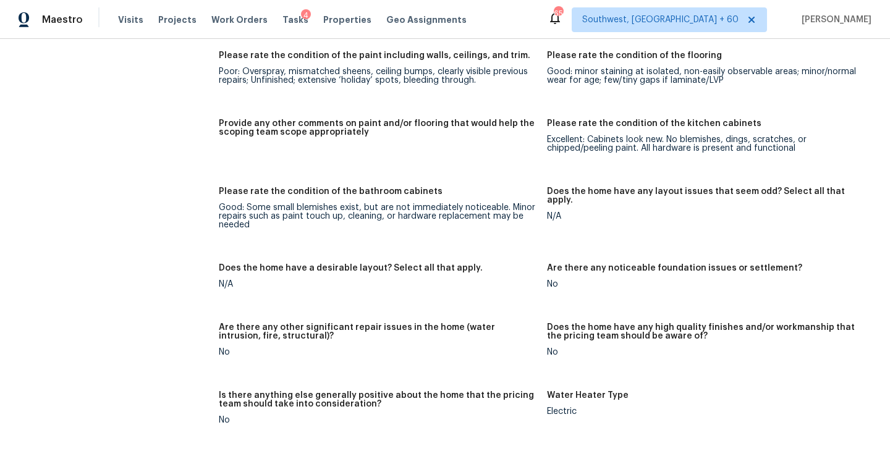
click at [361, 119] on h5 "Provide any other comments on paint and/or flooring that would help the scoping…" at bounding box center [378, 127] width 318 height 17
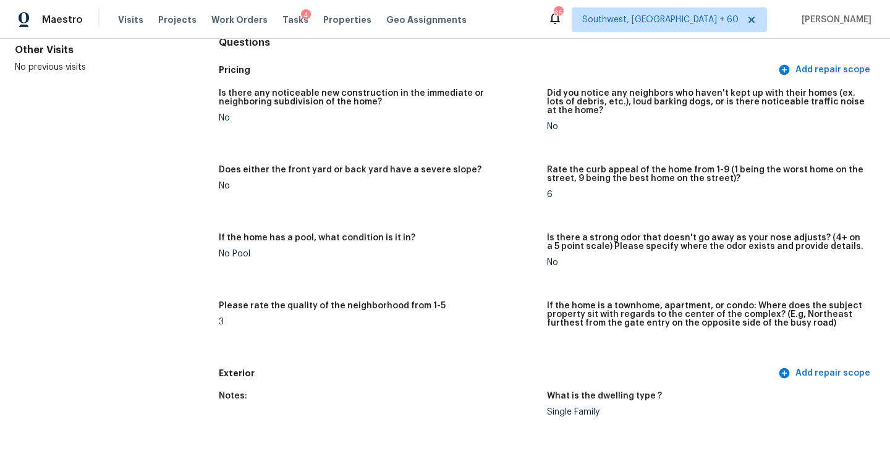
scroll to position [0, 0]
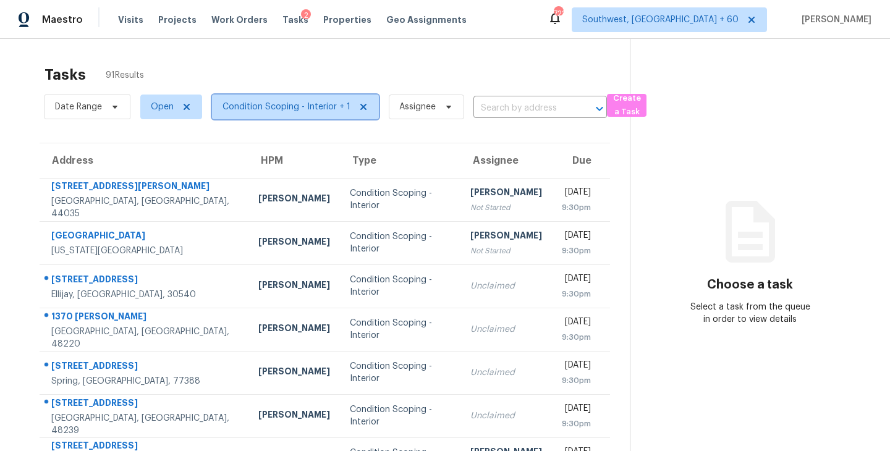
click at [321, 101] on span "Condition Scoping - Interior + 1" at bounding box center [286, 107] width 128 height 12
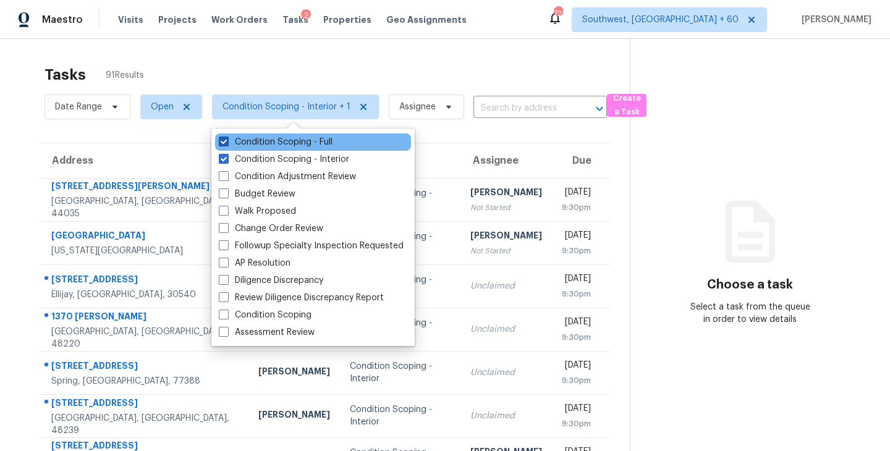
click at [329, 143] on label "Condition Scoping - Full" at bounding box center [276, 142] width 114 height 12
click at [227, 143] on input "Condition Scoping - Full" at bounding box center [223, 140] width 8 height 8
checkbox input "false"
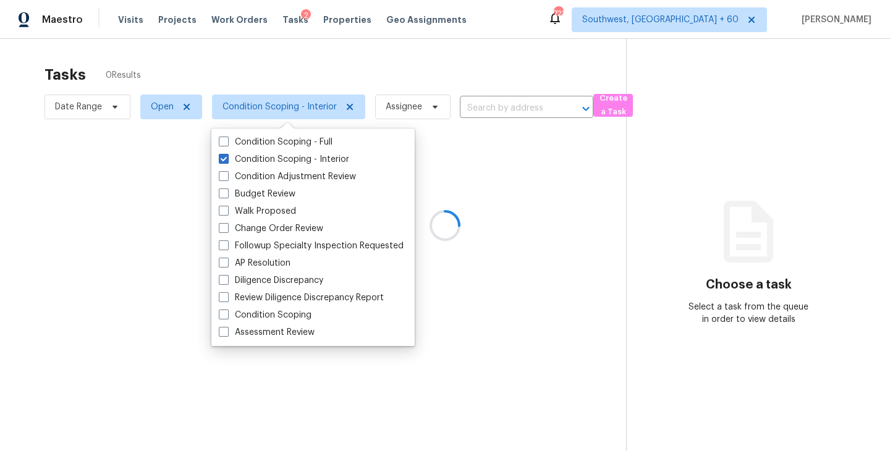
click at [475, 74] on div at bounding box center [445, 225] width 890 height 451
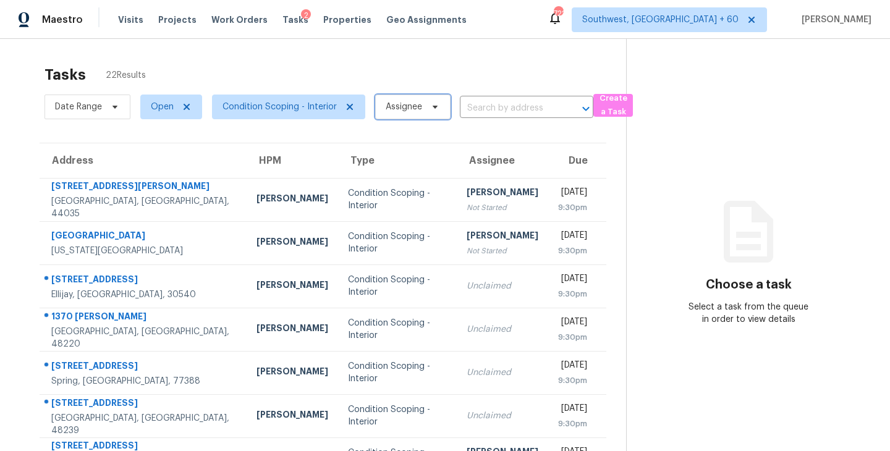
click at [415, 114] on span "Assignee" at bounding box center [412, 107] width 75 height 25
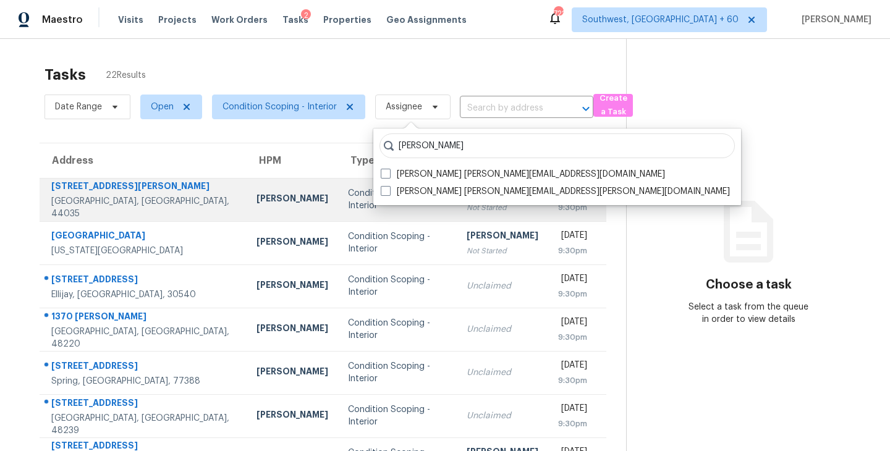
type input "sakthivel"
click at [425, 192] on label "Sakthivel Chandran sakthivel.chandran@opendoor.com" at bounding box center [555, 191] width 349 height 12
click at [389, 192] on input "Sakthivel Chandran sakthivel.chandran@opendoor.com" at bounding box center [385, 189] width 8 height 8
checkbox input "true"
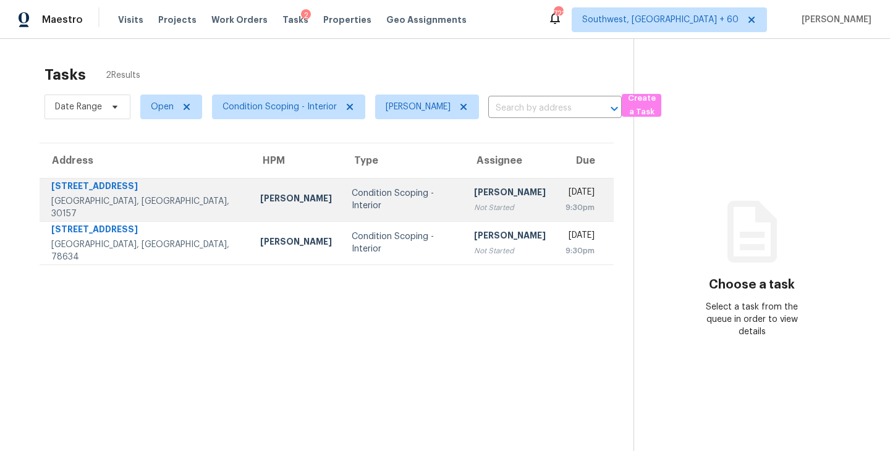
click at [464, 182] on td "Sakthivel Chandran Not Started" at bounding box center [509, 199] width 91 height 43
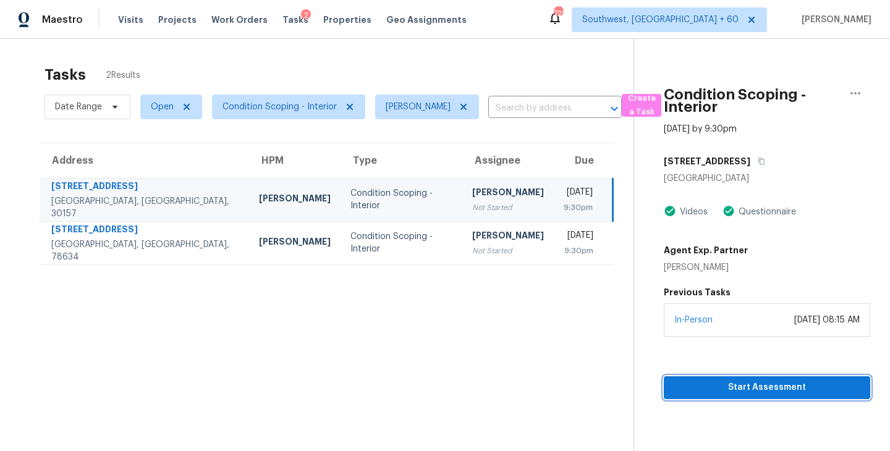
click at [760, 384] on span "Start Assessment" at bounding box center [767, 387] width 187 height 15
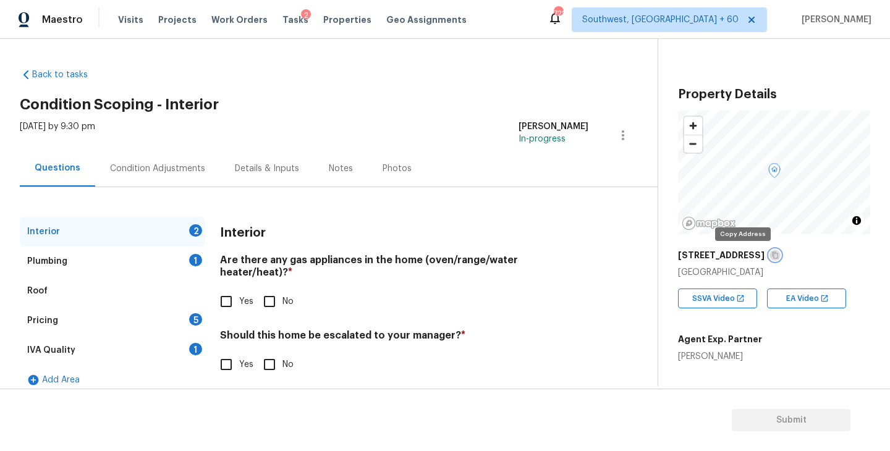
click at [771, 253] on icon "button" at bounding box center [774, 255] width 7 height 7
click at [336, 74] on div "Back to tasks Condition Scoping - Interior Tue, Sep 23 2025 by 9:30 pm Sakthive…" at bounding box center [339, 229] width 638 height 340
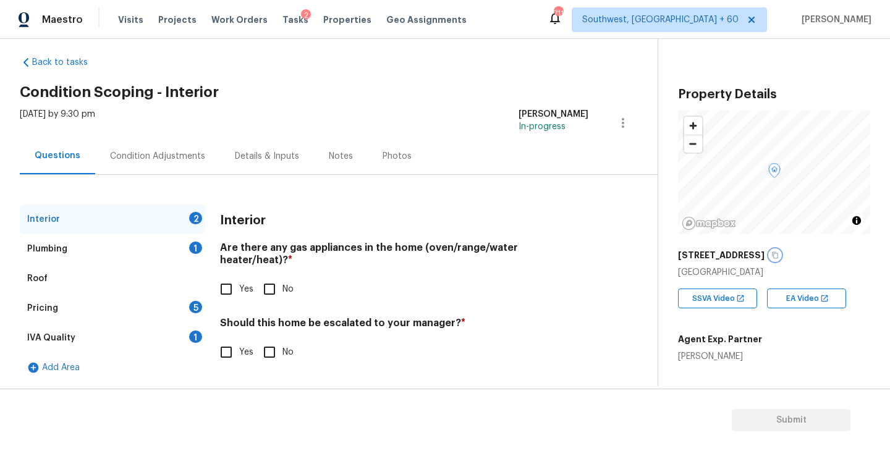
click at [771, 257] on icon "button" at bounding box center [774, 255] width 7 height 7
click at [168, 164] on div "Condition Adjustments" at bounding box center [157, 156] width 125 height 36
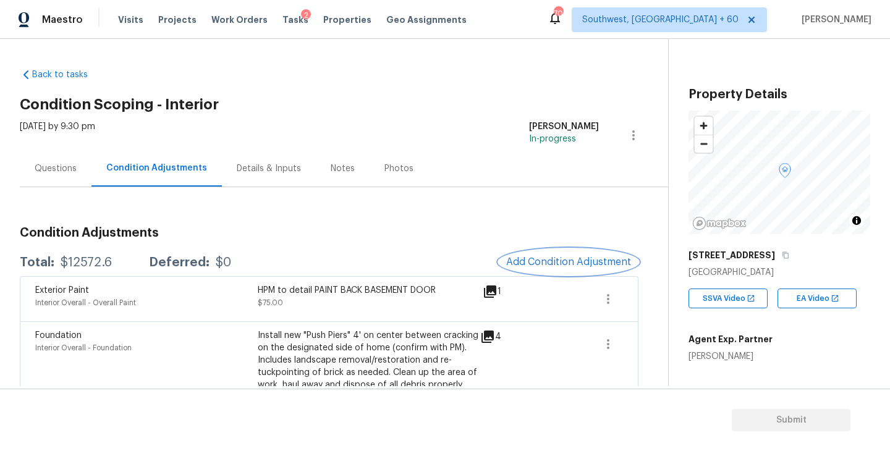
click at [565, 259] on span "Add Condition Adjustment" at bounding box center [568, 261] width 125 height 11
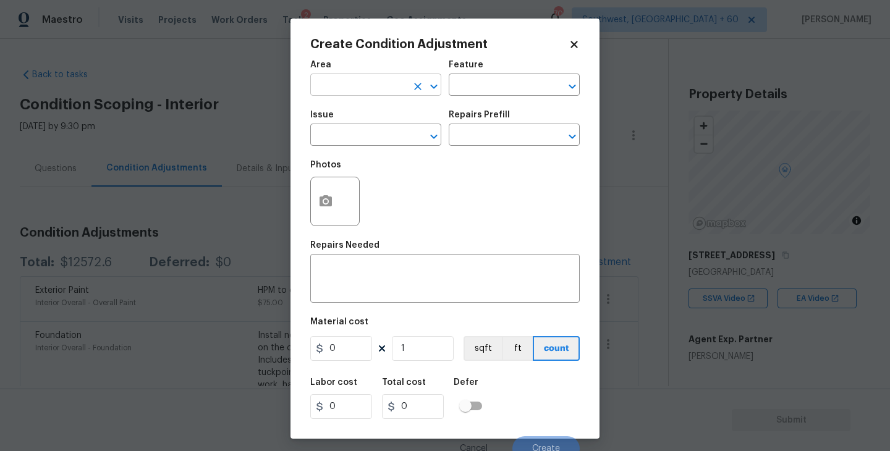
click at [368, 82] on input "text" at bounding box center [358, 86] width 96 height 19
type input "in"
type input "te"
click at [378, 133] on li "Interior Overall" at bounding box center [375, 134] width 131 height 20
type input "Interior Overall"
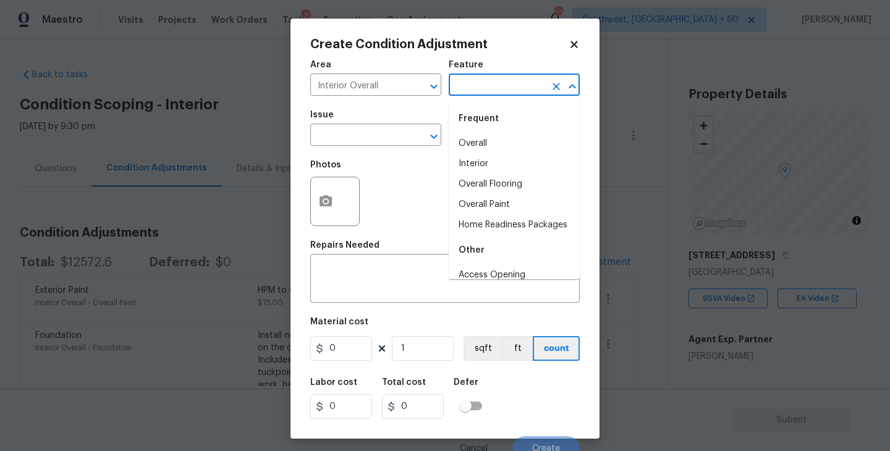
click at [480, 86] on input "text" at bounding box center [497, 86] width 96 height 19
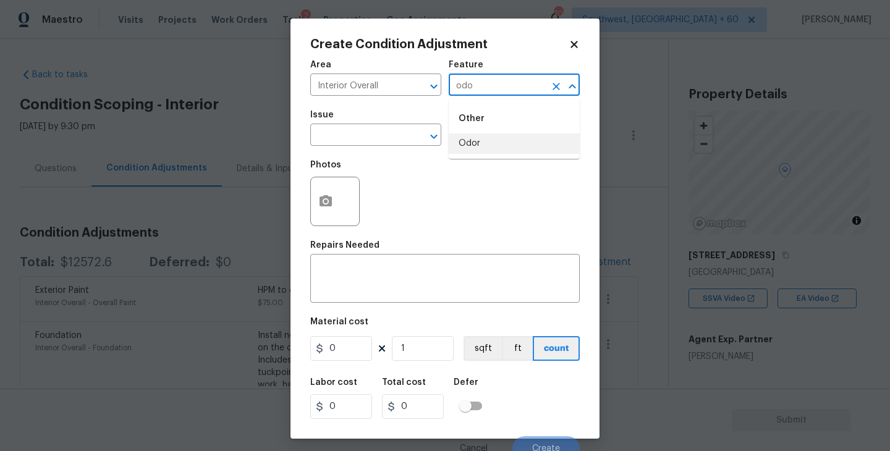
click at [481, 146] on li "Odor" at bounding box center [514, 143] width 131 height 20
type input "Odor"
click at [376, 140] on input "text" at bounding box center [358, 136] width 96 height 19
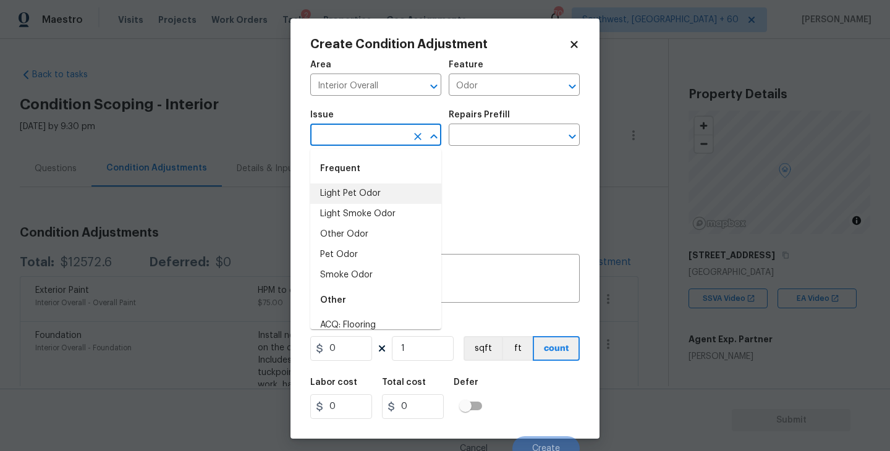
click at [370, 191] on li "Light Pet Odor" at bounding box center [375, 194] width 131 height 20
type input "Light Pet Odor"
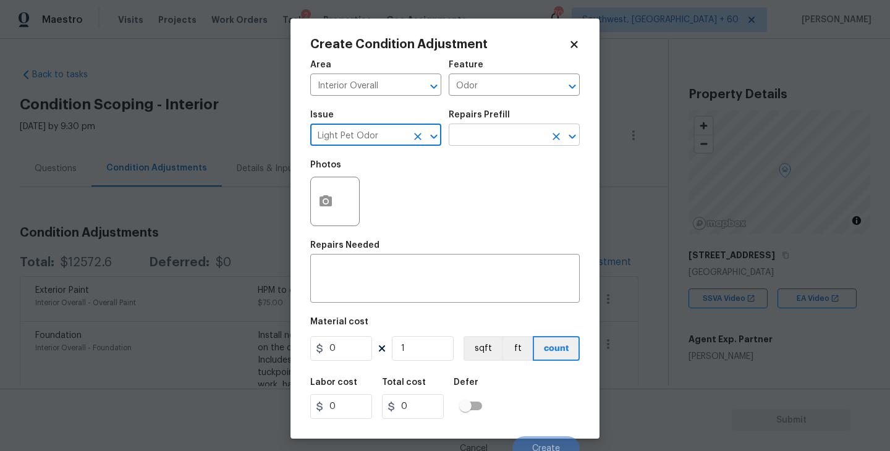
click at [475, 137] on input "text" at bounding box center [497, 136] width 96 height 19
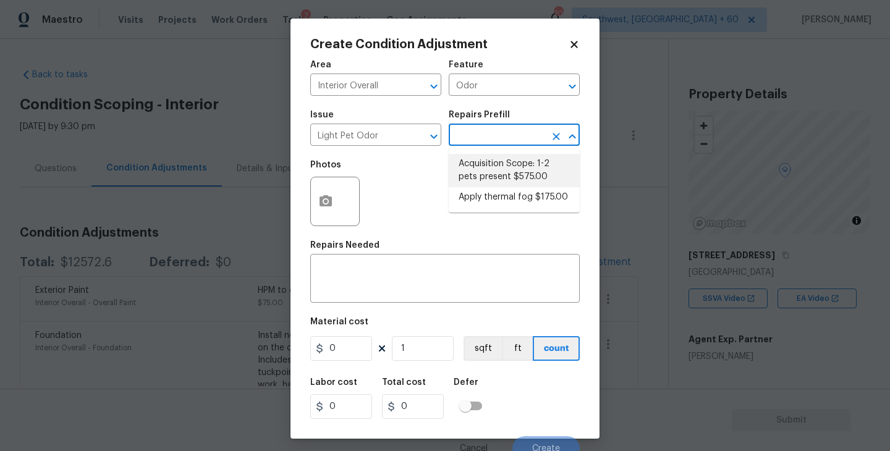
click at [486, 179] on li "Acquisition Scope: 1-2 pets present $575.00" at bounding box center [514, 170] width 131 height 33
type textarea "Acquisition Scope: 1-2 pets present"
type input "575"
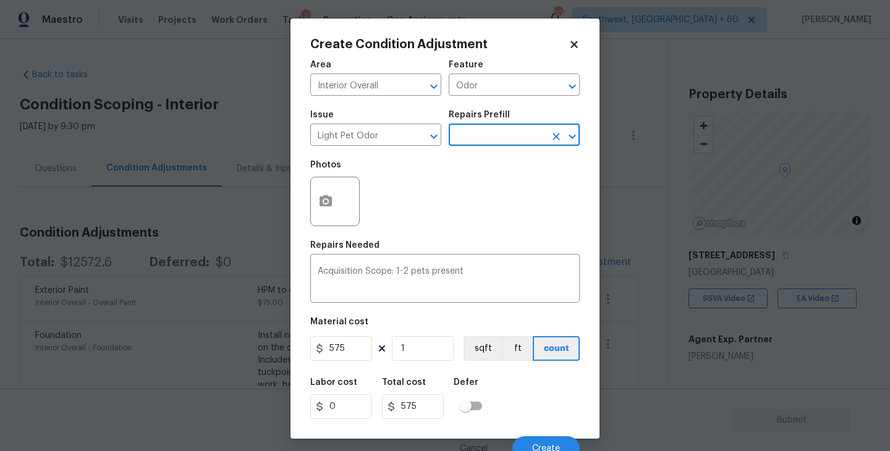
scroll to position [11, 0]
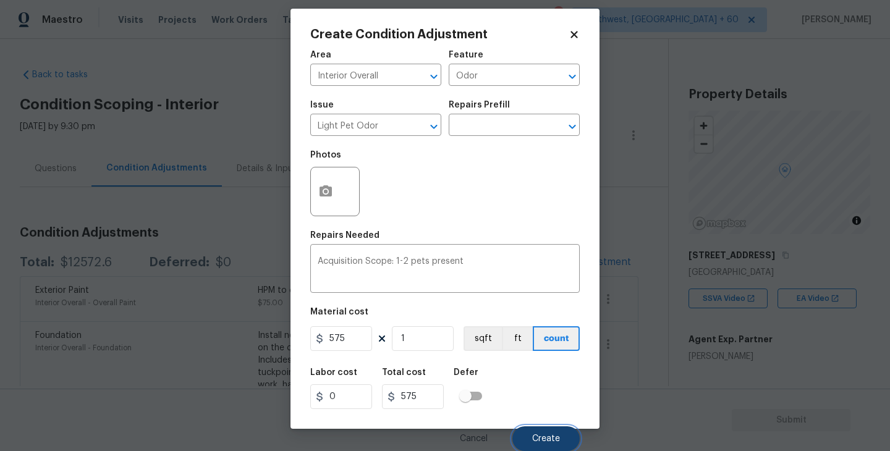
click at [542, 431] on button "Create" at bounding box center [545, 438] width 67 height 25
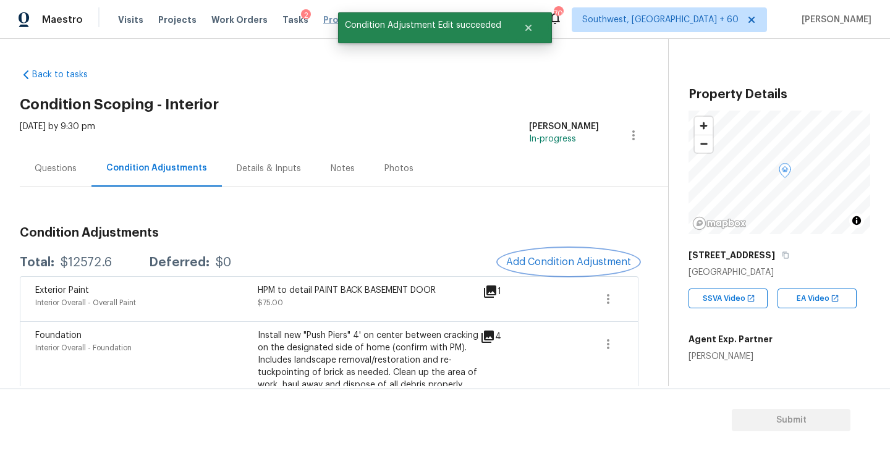
scroll to position [0, 0]
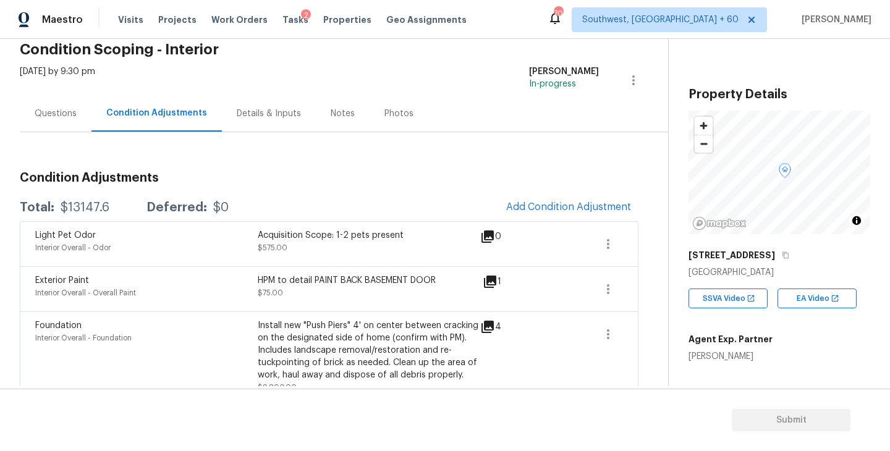
click at [67, 117] on div "Questions" at bounding box center [56, 114] width 42 height 12
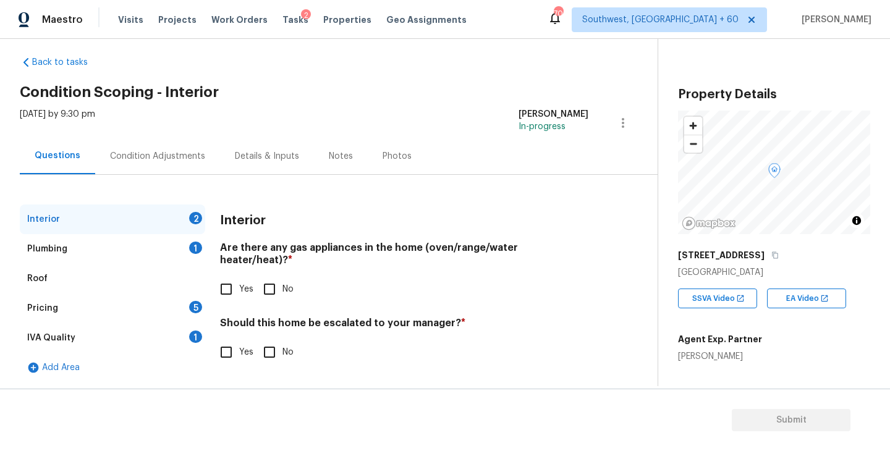
scroll to position [12, 0]
click at [228, 344] on input "Yes" at bounding box center [226, 352] width 26 height 26
checkbox input "true"
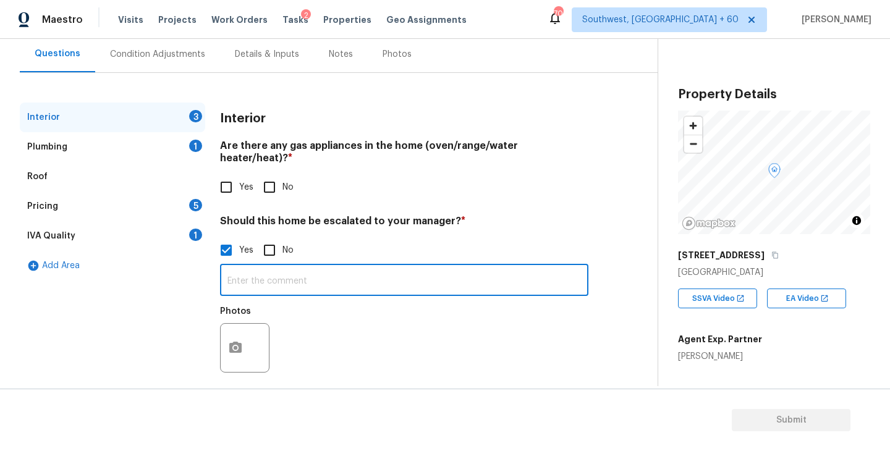
click at [342, 279] on input "text" at bounding box center [404, 281] width 368 height 29
type input "Possible foundation issue, No time stamp added issue found at HPM photos"
click at [329, 356] on div "Photos" at bounding box center [404, 340] width 368 height 80
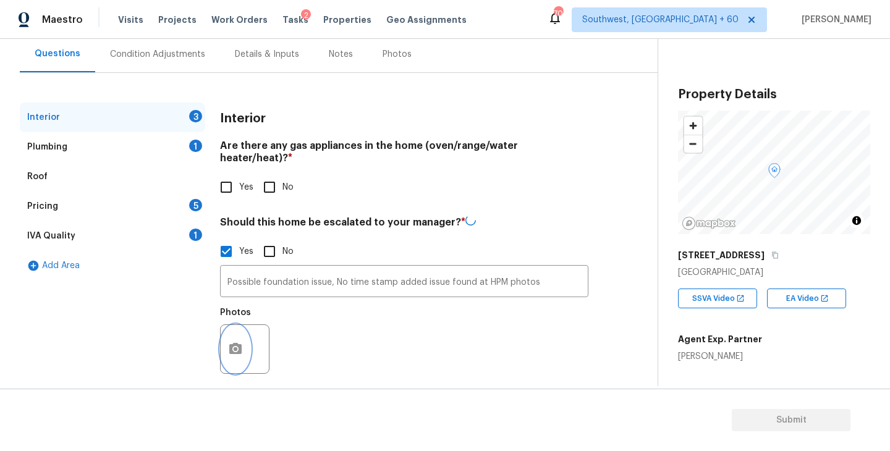
click at [222, 344] on button "button" at bounding box center [236, 349] width 30 height 48
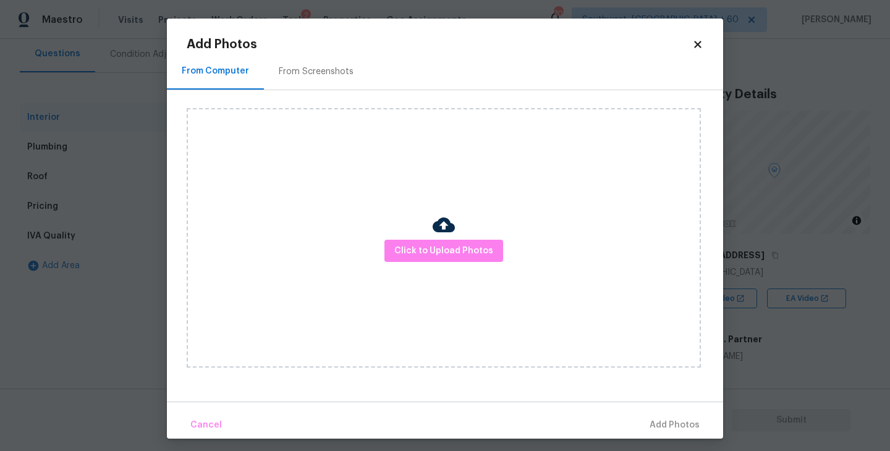
click at [348, 286] on div "Click to Upload Photos" at bounding box center [444, 238] width 514 height 260
click at [407, 256] on span "Click to Upload Photos" at bounding box center [443, 251] width 99 height 15
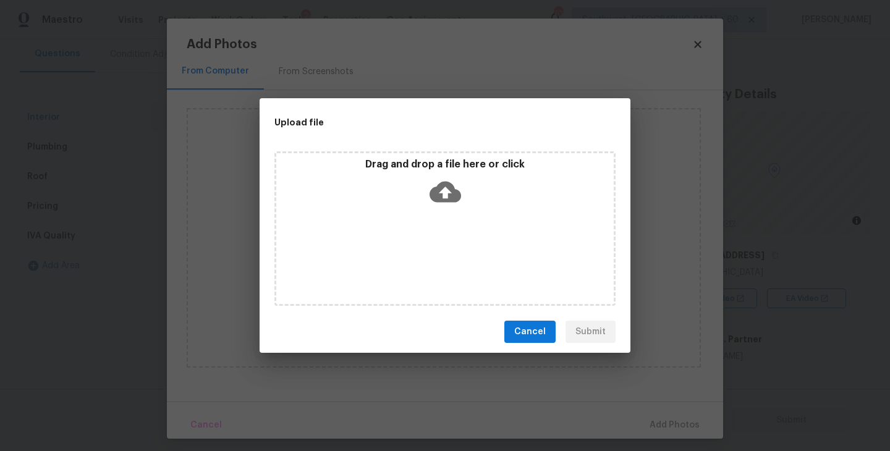
click at [423, 215] on div "Drag and drop a file here or click" at bounding box center [444, 228] width 341 height 155
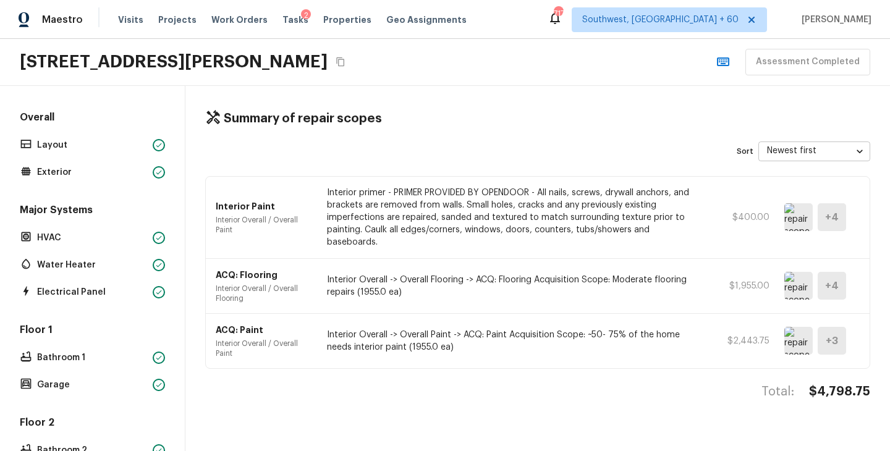
click at [750, 214] on p "$400.00" at bounding box center [742, 217] width 56 height 12
click at [801, 213] on img at bounding box center [798, 217] width 28 height 28
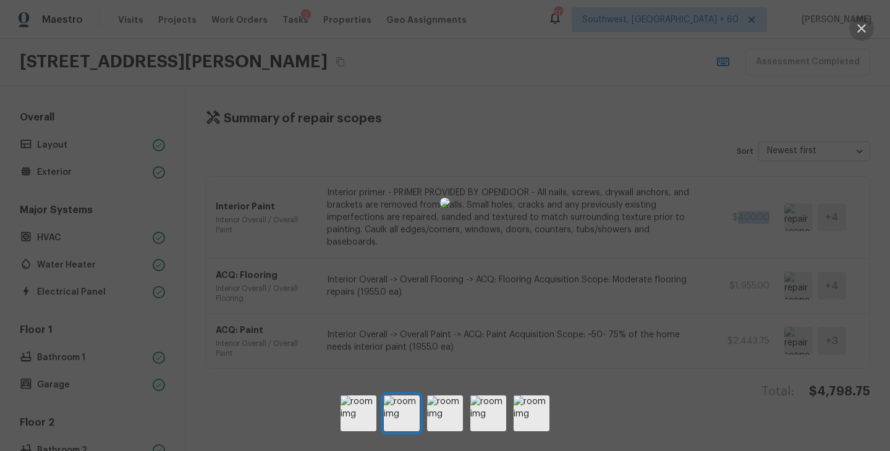
click at [864, 23] on icon "button" at bounding box center [861, 28] width 15 height 15
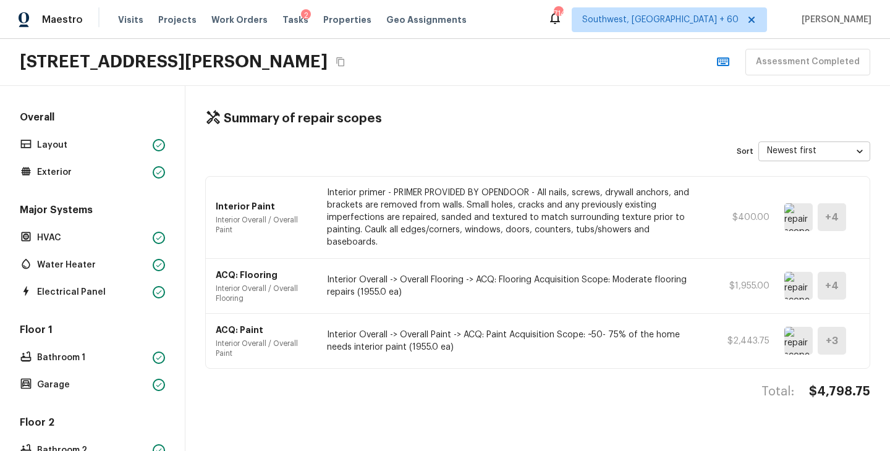
click at [481, 274] on p "Interior Overall -> Overall Flooring -> ACQ: Flooring Acquisition Scope: Modera…" at bounding box center [513, 286] width 372 height 25
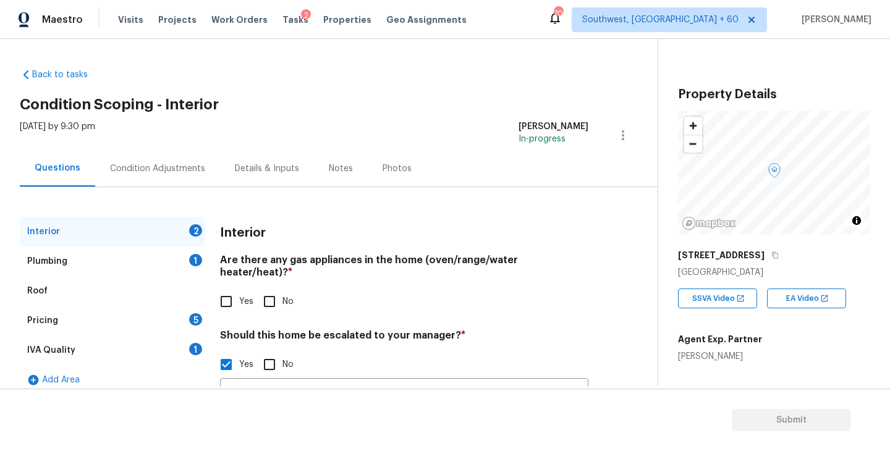
scroll to position [114, 0]
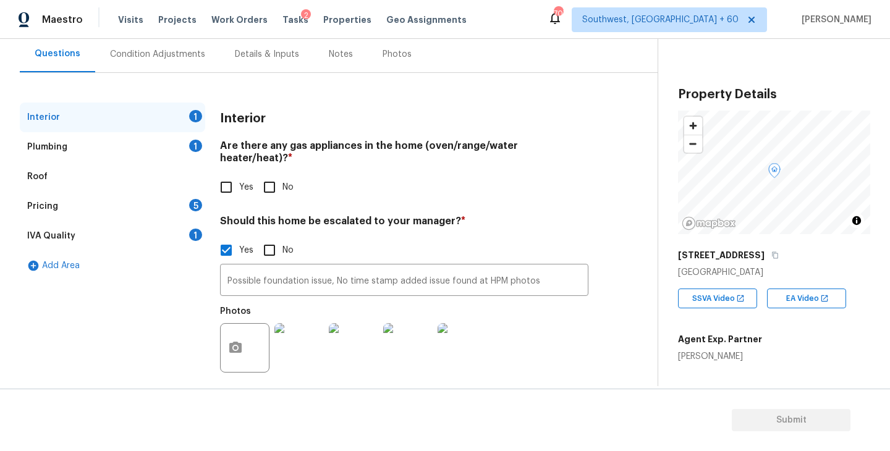
click at [111, 347] on div "Interior 1 Plumbing 1 Roof Pricing 5 IVA Quality 1 Add Area" at bounding box center [112, 249] width 185 height 292
click at [235, 194] on div "Interior Are there any gas appliances in the home (oven/range/water heater/heat…" at bounding box center [404, 249] width 368 height 292
click at [235, 187] on input "Yes" at bounding box center [226, 187] width 26 height 26
checkbox input "true"
click at [171, 142] on div "Plumbing 1" at bounding box center [112, 147] width 185 height 30
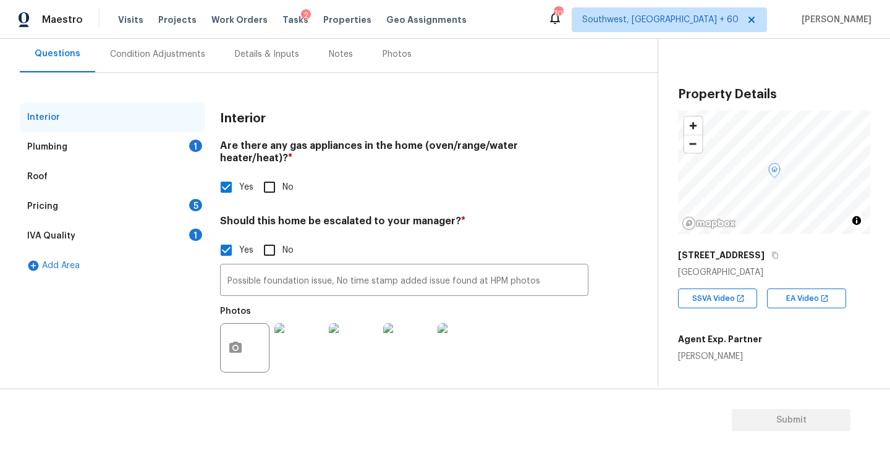
scroll to position [12, 0]
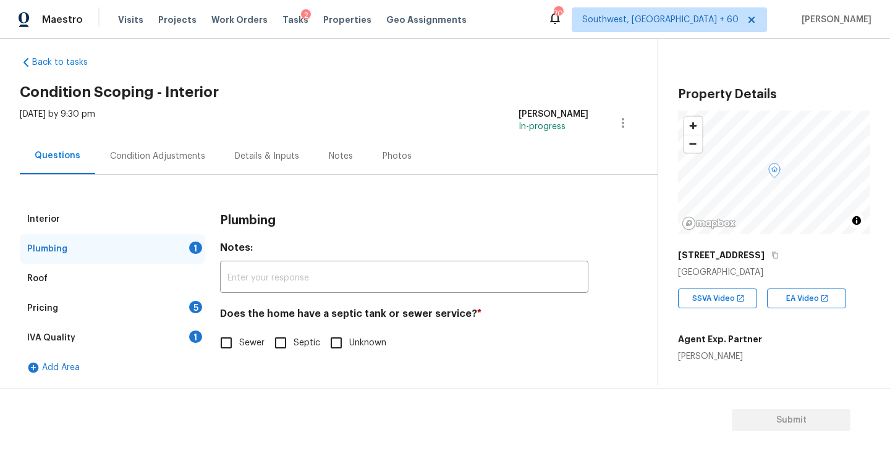
click at [292, 350] on input "Septic" at bounding box center [281, 343] width 26 height 26
checkbox input "true"
click at [160, 310] on div "Pricing 5" at bounding box center [112, 309] width 185 height 30
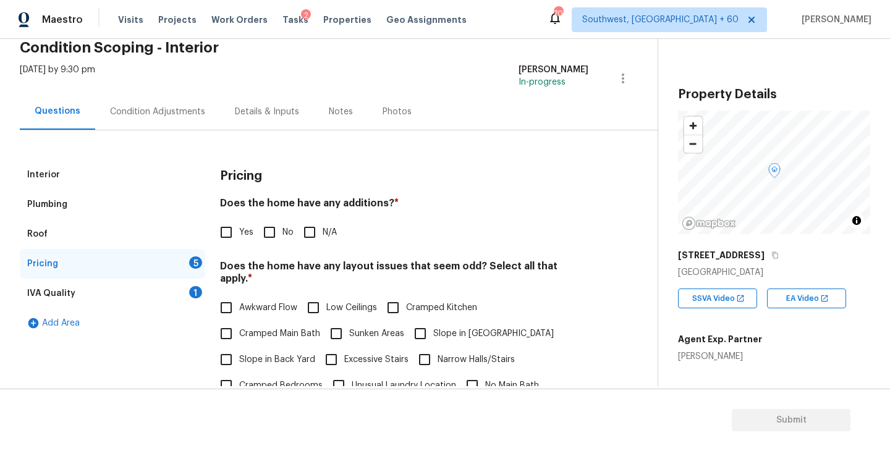
scroll to position [82, 0]
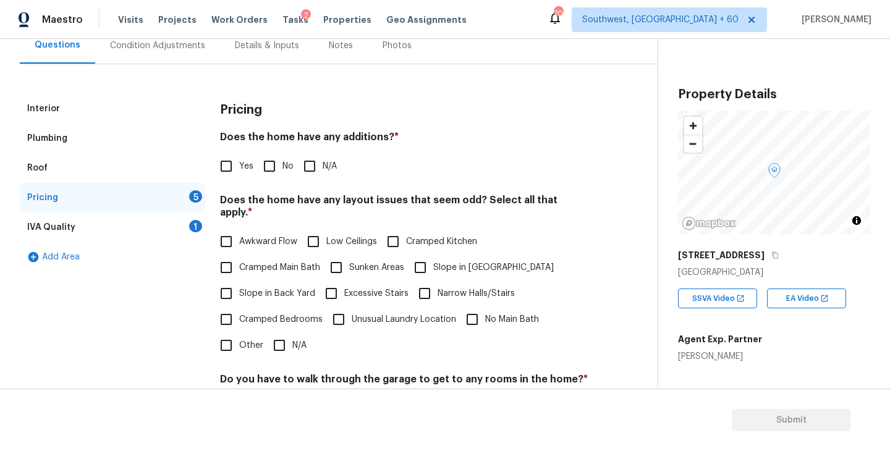
click at [86, 114] on div "Interior" at bounding box center [112, 109] width 185 height 30
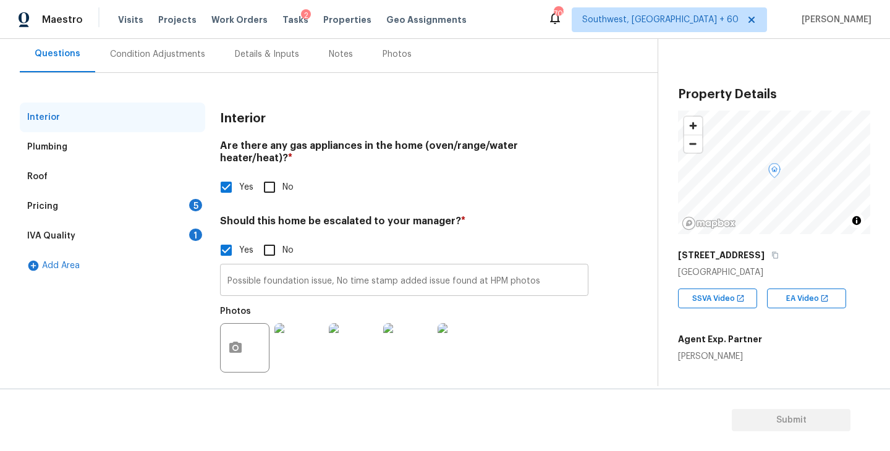
click at [334, 271] on input "Possible foundation issue, No time stamp added issue found at HPM photos" at bounding box center [404, 281] width 368 height 29
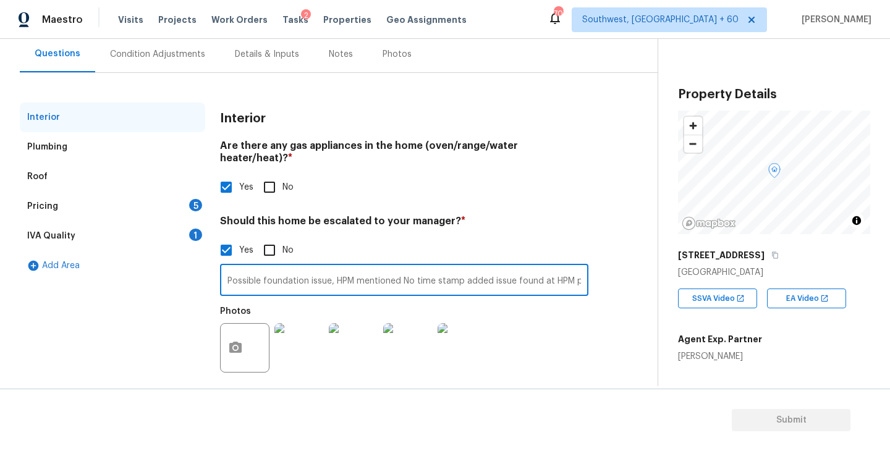
paste input "Front porch is sinking in also crack on foundation in basement"
click at [397, 267] on input "Possible foundation issue, HPM mentioned Front porch is sinking in also crack o…" at bounding box center [404, 281] width 368 height 29
type input "Possible foundation issue, HPM mentioned Front porch is sinking in also crack o…"
click at [562, 320] on div "Photos" at bounding box center [404, 340] width 368 height 80
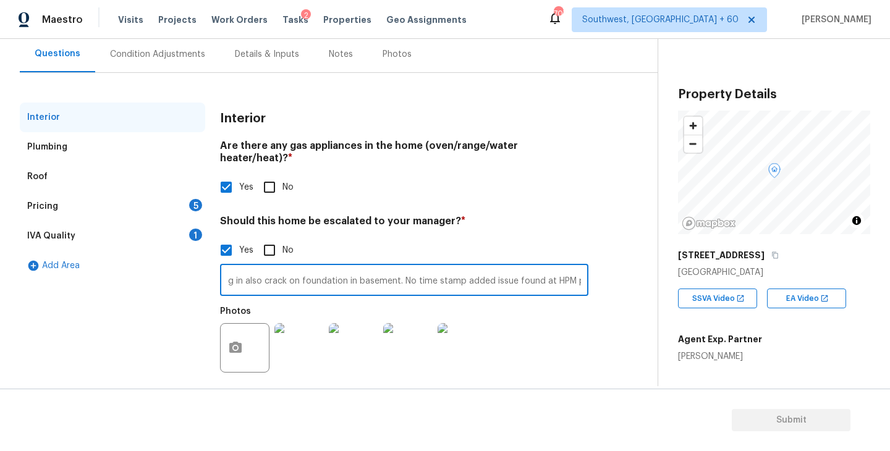
scroll to position [0, 0]
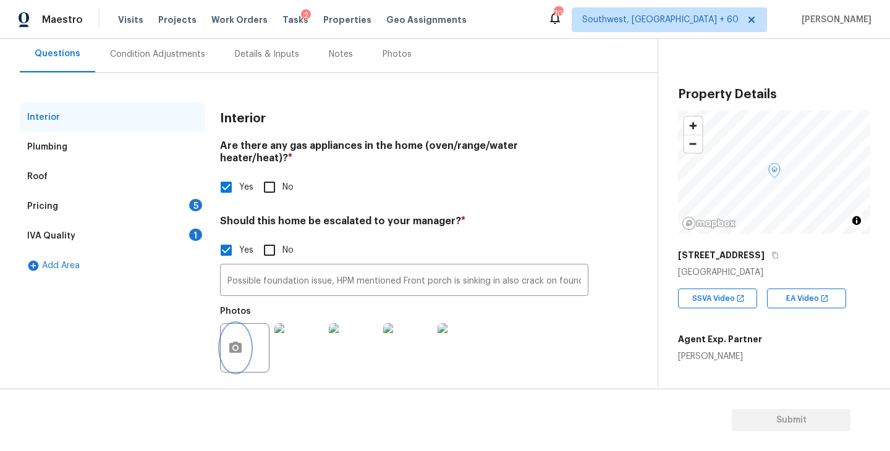
click at [236, 347] on button "button" at bounding box center [236, 348] width 30 height 48
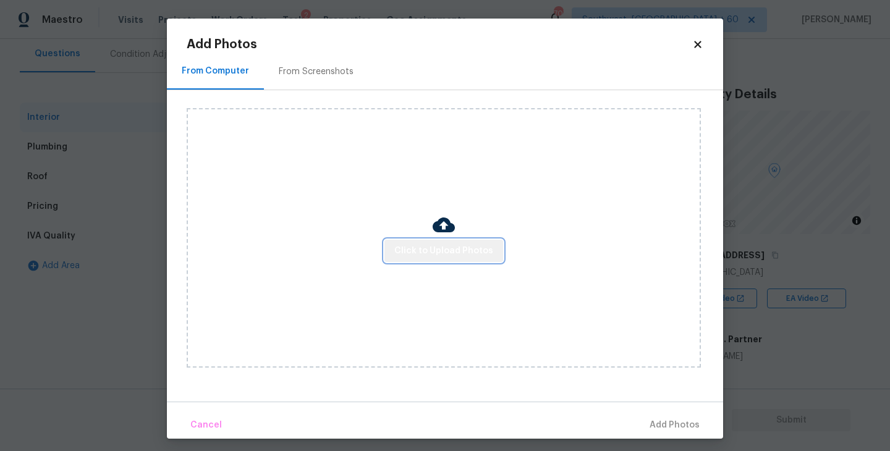
click at [482, 261] on button "Click to Upload Photos" at bounding box center [443, 251] width 119 height 23
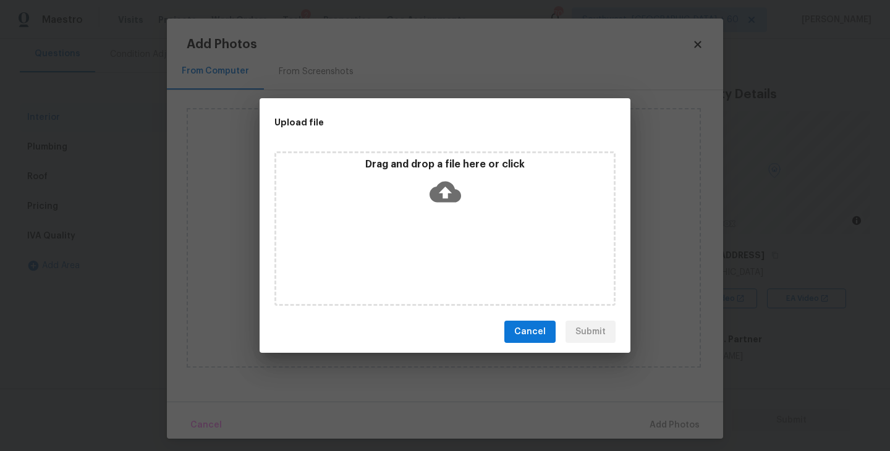
click at [478, 234] on div "Drag and drop a file here or click" at bounding box center [444, 228] width 341 height 155
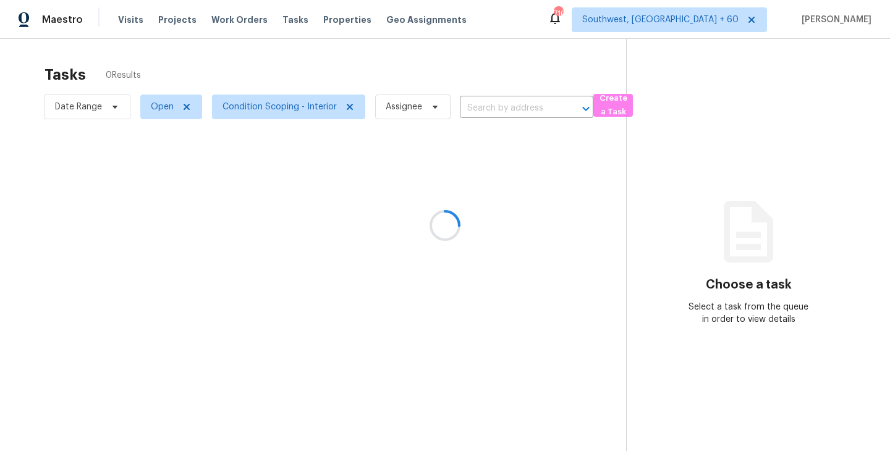
click at [407, 104] on div at bounding box center [445, 225] width 890 height 451
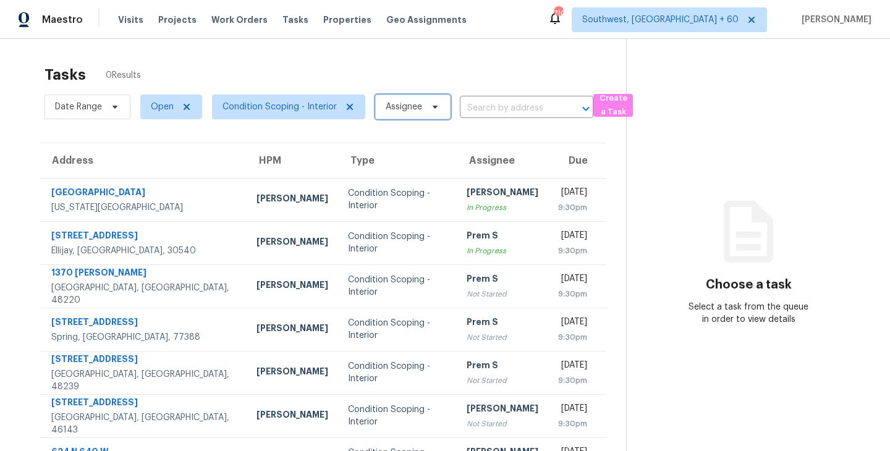
click at [407, 104] on span "Assignee" at bounding box center [404, 107] width 36 height 12
click at [684, 305] on div "Choose a task Select a task from the queue in order to view details" at bounding box center [749, 274] width 244 height 101
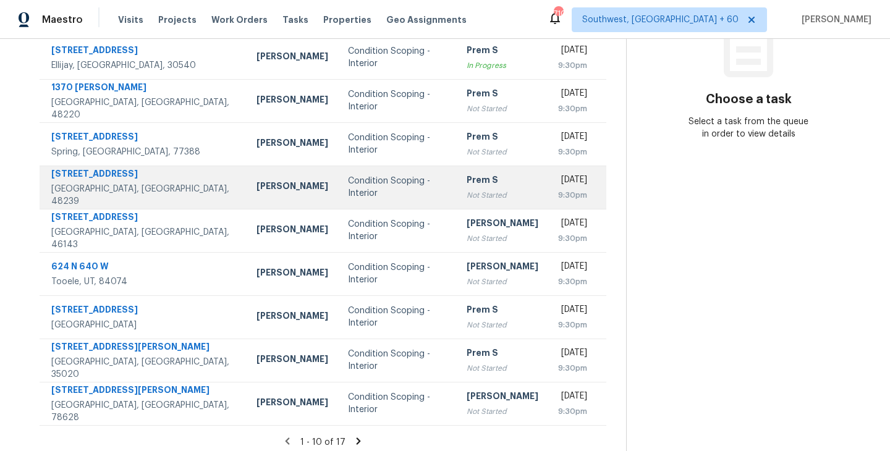
scroll to position [192, 0]
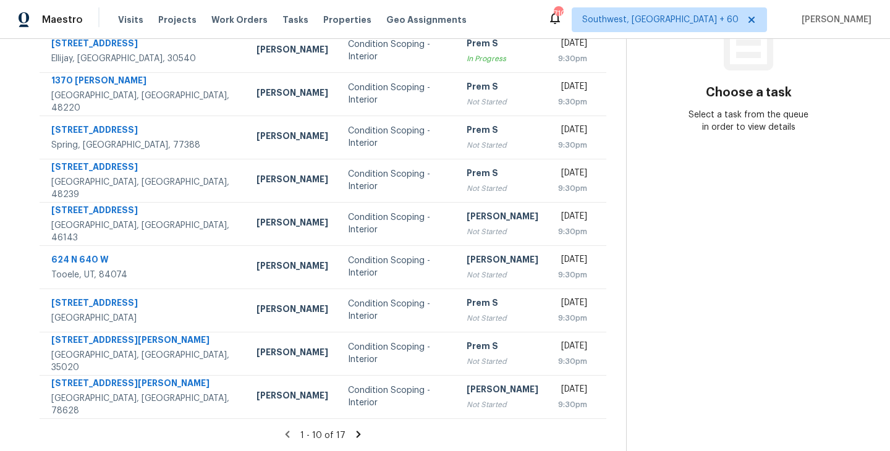
click at [357, 433] on icon at bounding box center [359, 434] width 4 height 7
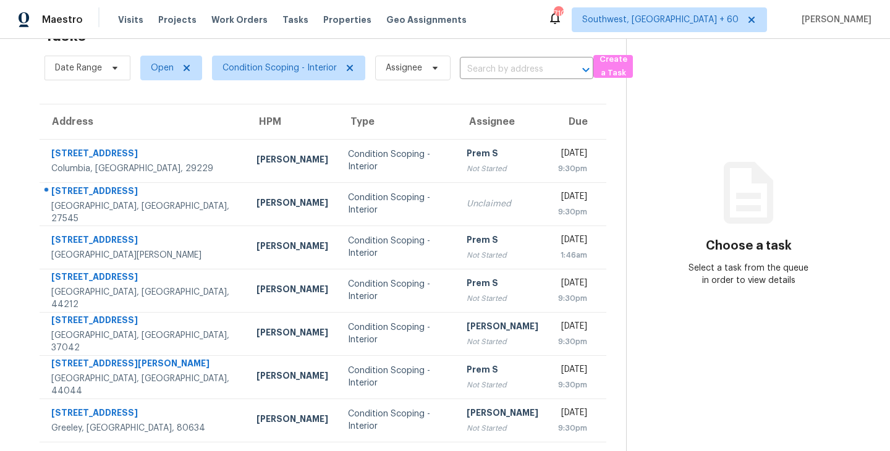
scroll to position [62, 0]
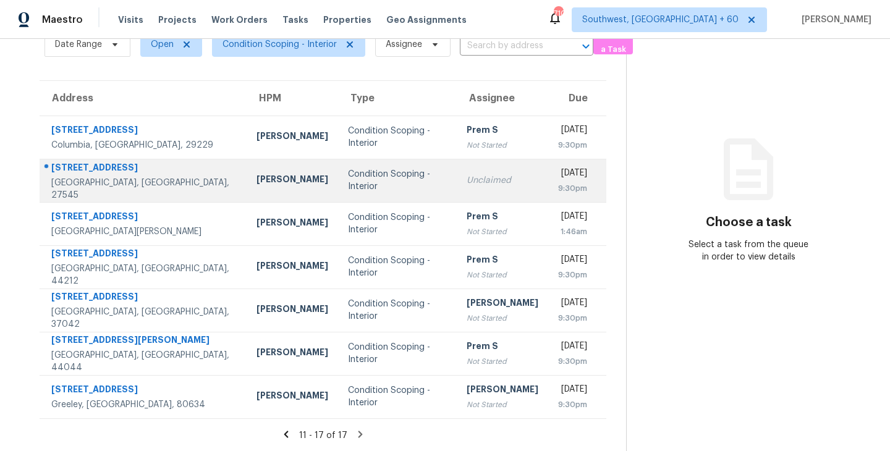
click at [467, 184] on div "Unclaimed" at bounding box center [503, 180] width 72 height 12
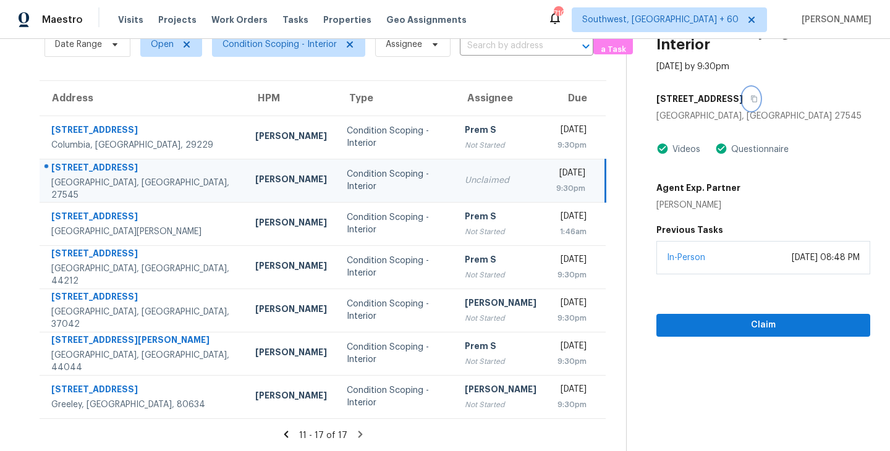
click at [750, 99] on icon "button" at bounding box center [753, 98] width 7 height 7
click at [465, 181] on div "Unclaimed" at bounding box center [501, 180] width 72 height 12
click at [719, 318] on span "Claim" at bounding box center [763, 325] width 194 height 15
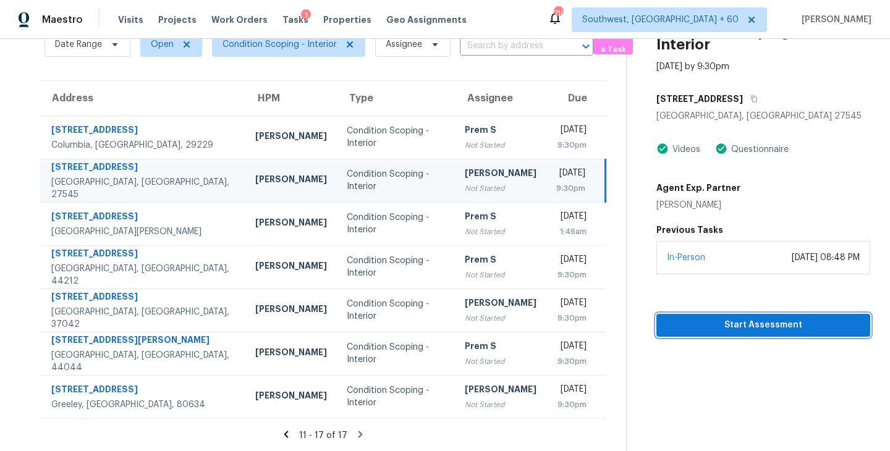
click at [709, 329] on span "Start Assessment" at bounding box center [763, 325] width 194 height 15
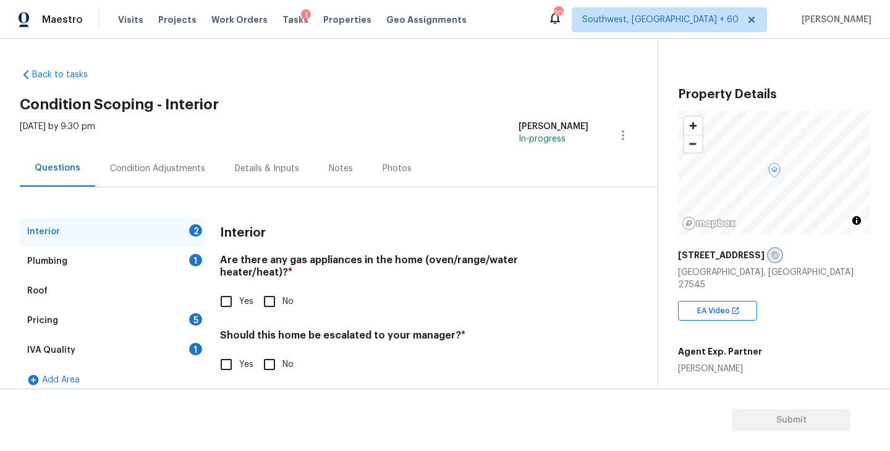
click at [773, 255] on icon "button" at bounding box center [774, 255] width 7 height 7
click at [178, 171] on div "Condition Adjustments" at bounding box center [157, 169] width 95 height 12
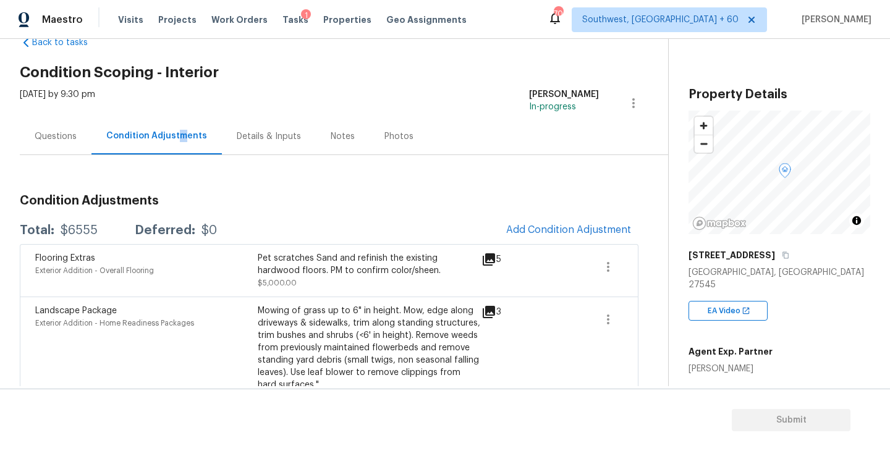
scroll to position [50, 0]
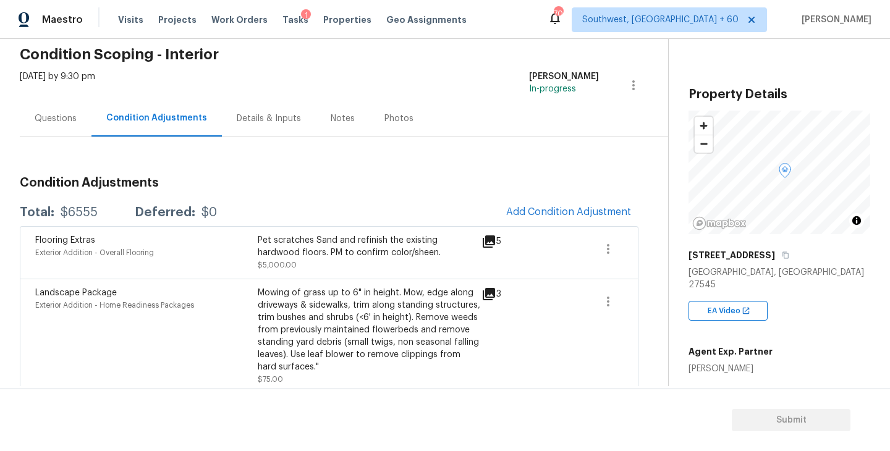
click at [627, 244] on div "Flooring Extras Exterior Addition - Overall Flooring Pet scratches Sand and ref…" at bounding box center [329, 252] width 619 height 53
click at [607, 247] on icon "button" at bounding box center [608, 249] width 15 height 15
click at [647, 247] on div "Edit" at bounding box center [678, 246] width 96 height 12
click at [627, 161] on body "Maestro Visits Projects Work Orders Tasks 1 Properties Geo Assignments 709 Sout…" at bounding box center [445, 225] width 890 height 451
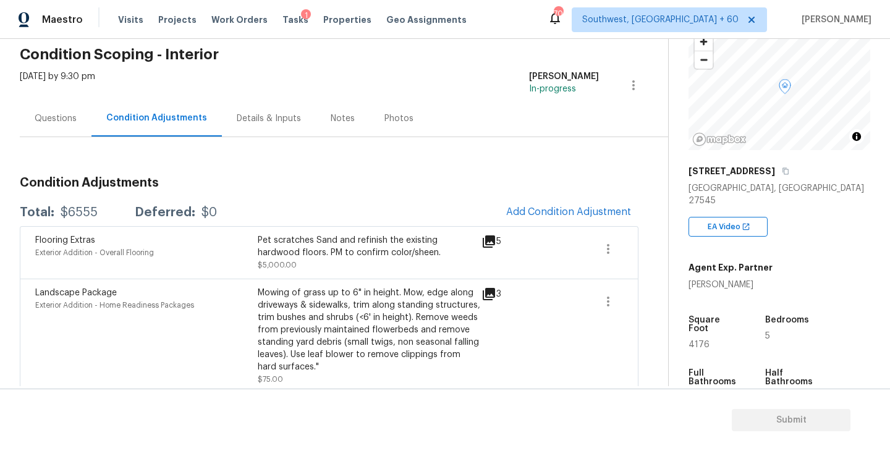
scroll to position [137, 0]
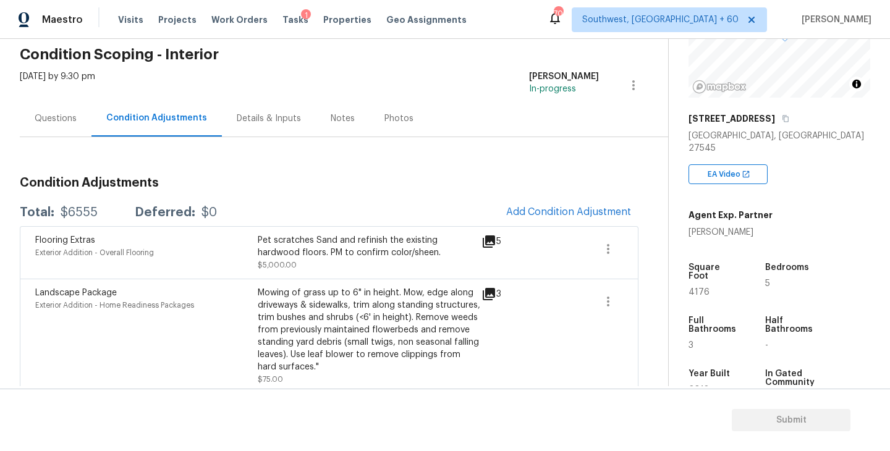
click at [482, 180] on h3 "Condition Adjustments" at bounding box center [329, 183] width 619 height 12
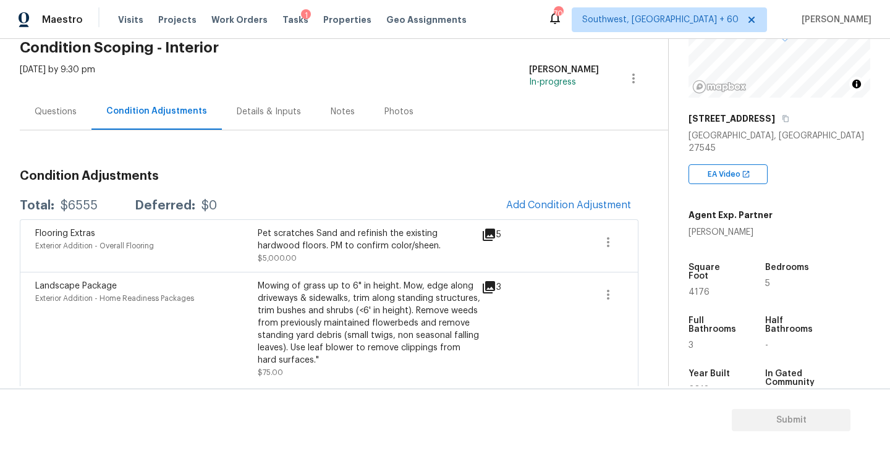
scroll to position [127, 0]
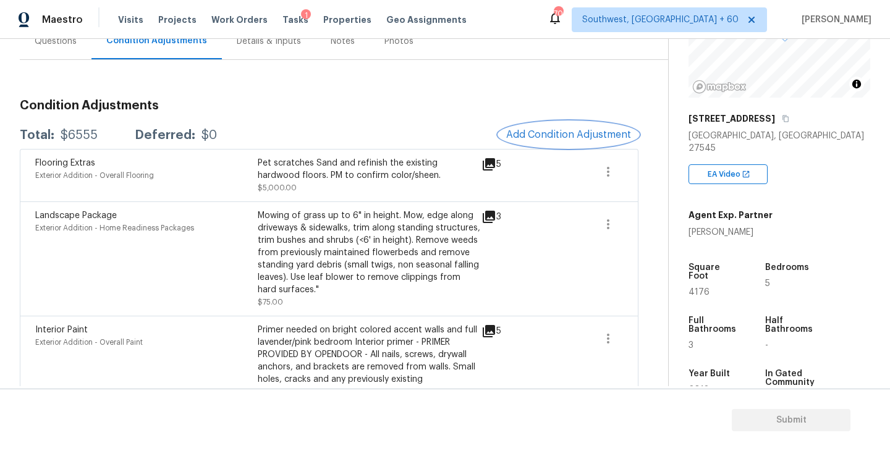
click at [600, 129] on span "Add Condition Adjustment" at bounding box center [568, 134] width 125 height 11
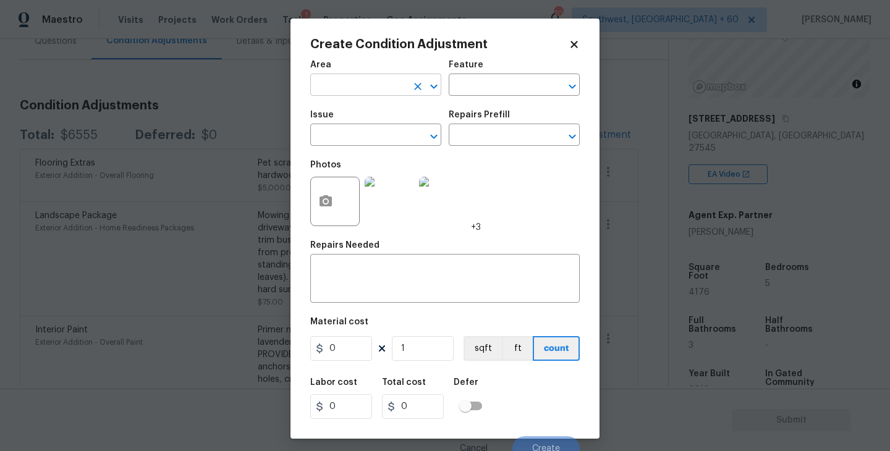
click at [379, 83] on input "text" at bounding box center [358, 86] width 96 height 19
click at [366, 138] on li "Interior Overall" at bounding box center [375, 134] width 131 height 20
type input "Interior Overall"
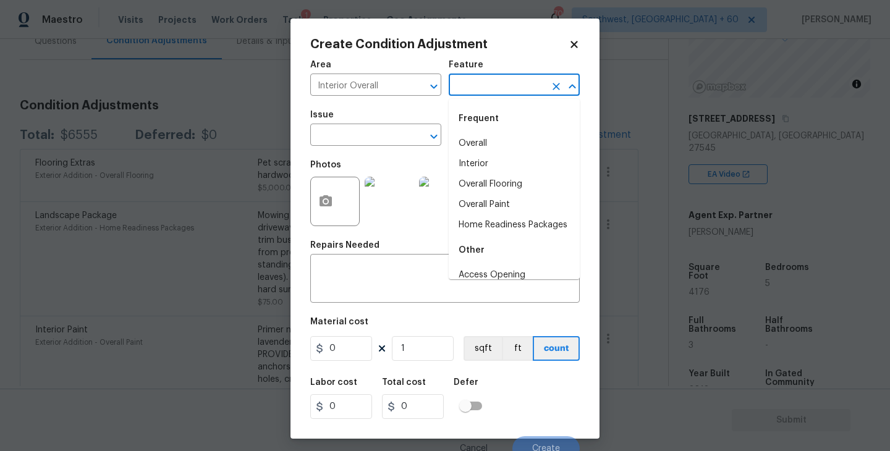
click at [483, 85] on input "text" at bounding box center [497, 86] width 96 height 19
click at [492, 188] on li "Overall Flooring" at bounding box center [514, 184] width 131 height 20
type input "Overall Flooring"
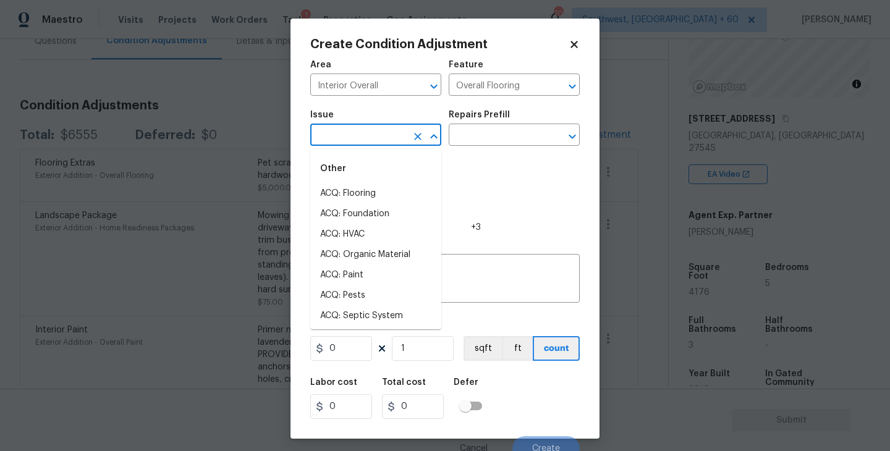
click at [405, 141] on input "text" at bounding box center [358, 136] width 96 height 19
click at [372, 193] on li "ACQ: Flooring" at bounding box center [375, 194] width 131 height 20
type input "ACQ: Flooring"
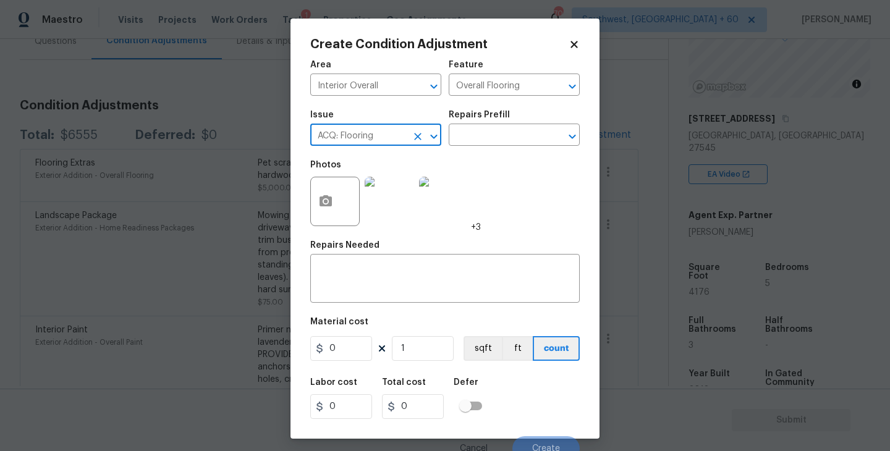
click at [467, 160] on div "Photos +3" at bounding box center [395, 193] width 171 height 80
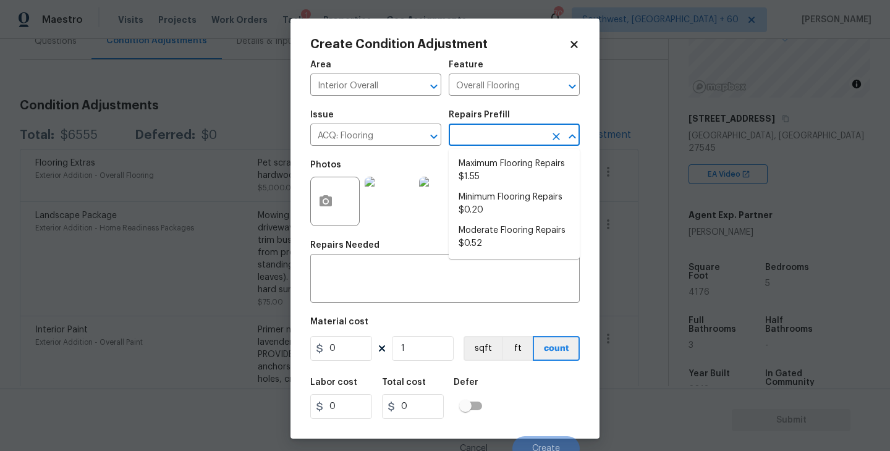
click at [499, 138] on input "text" at bounding box center [497, 136] width 96 height 19
click at [504, 178] on li "Maximum Flooring Repairs $1.55" at bounding box center [514, 170] width 131 height 33
type input "Acquisition"
type textarea "Acquisition Scope: Maximum flooring repairs"
type input "1.55"
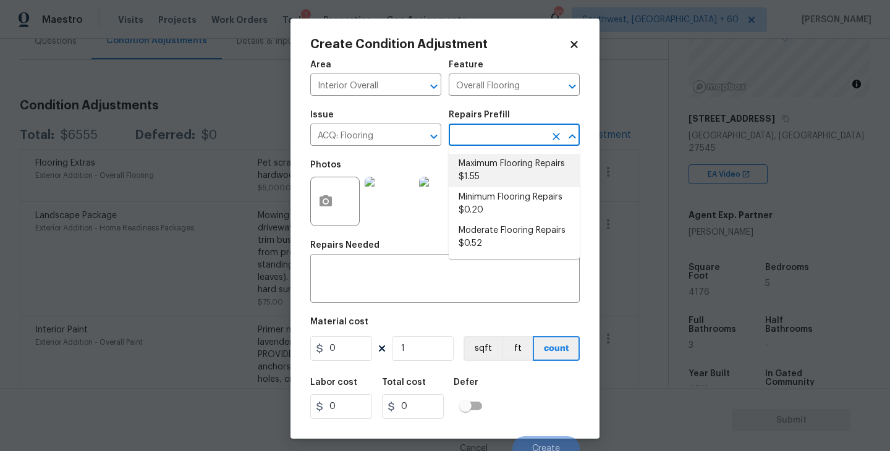
type input "1.55"
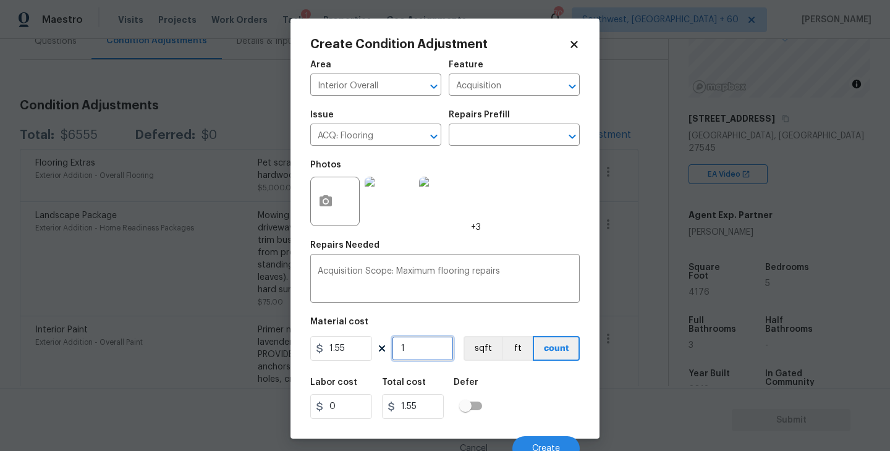
click at [433, 356] on input "1" at bounding box center [423, 348] width 62 height 25
type input "0"
type input "3"
type input "4.65"
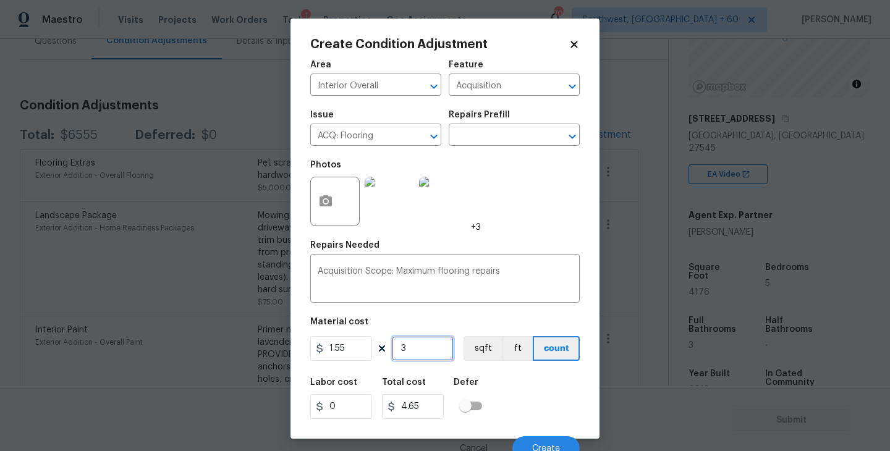
type input "31"
type input "48.05"
type input "317"
type input "491.35"
type input "3176"
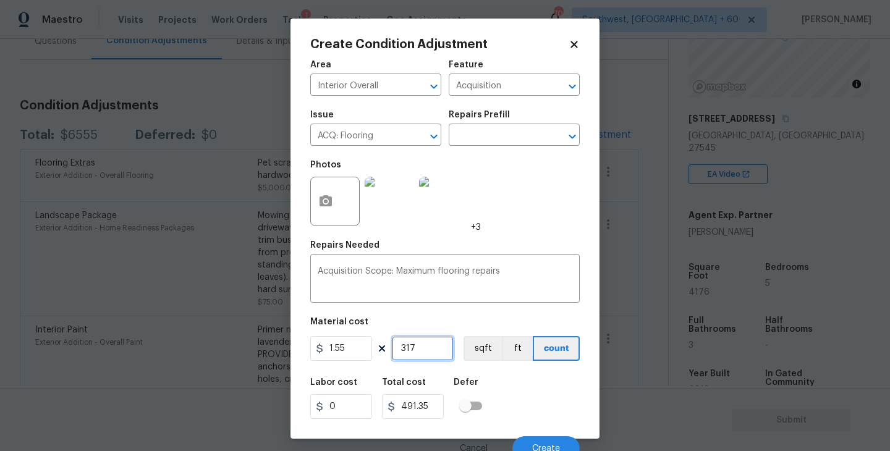
type input "4922.8"
type input "3176"
click at [328, 208] on icon "button" at bounding box center [325, 201] width 15 height 15
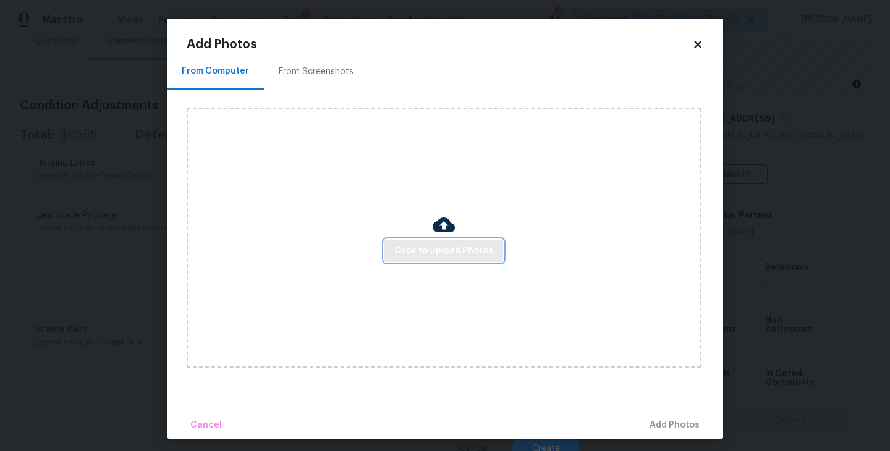
click at [472, 257] on span "Click to Upload Photos" at bounding box center [443, 251] width 99 height 15
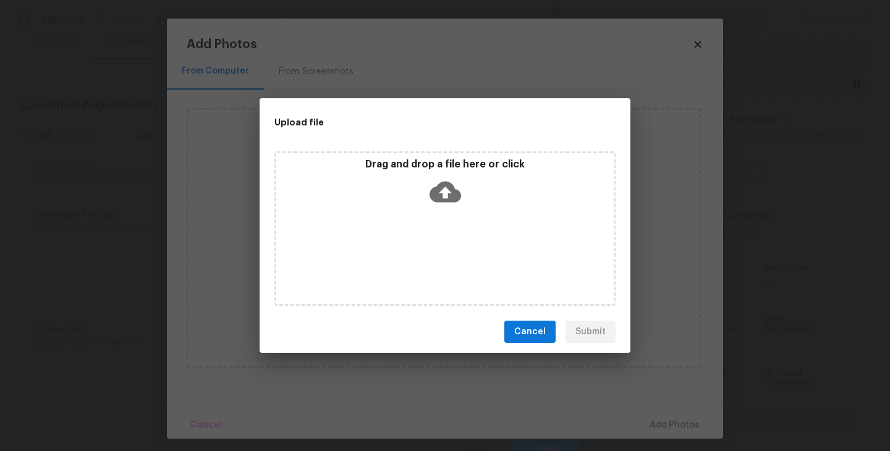
click at [454, 174] on div "Drag and drop a file here or click" at bounding box center [444, 184] width 337 height 53
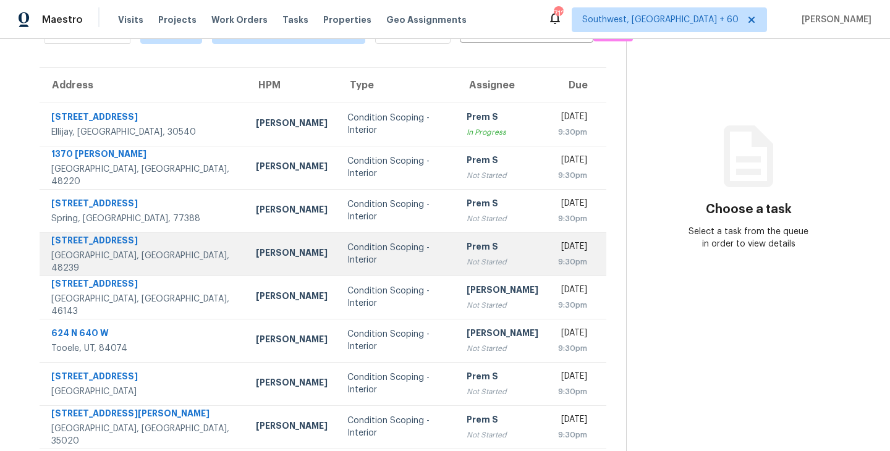
scroll to position [192, 0]
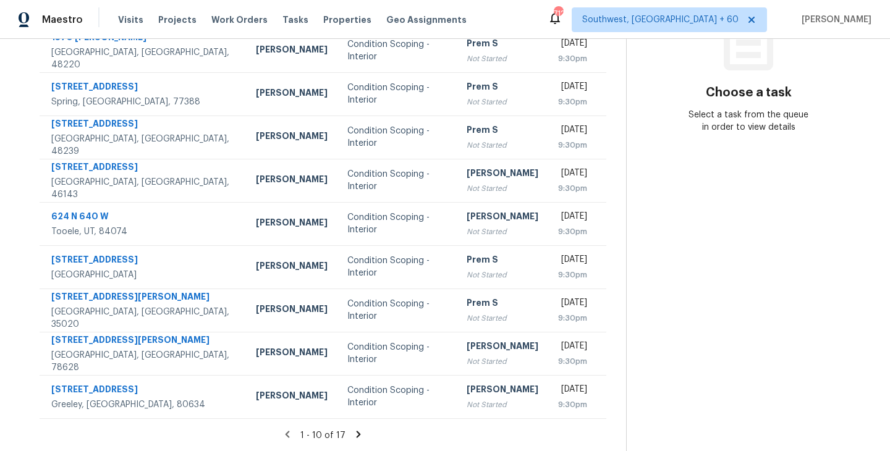
click at [356, 430] on icon at bounding box center [358, 434] width 11 height 11
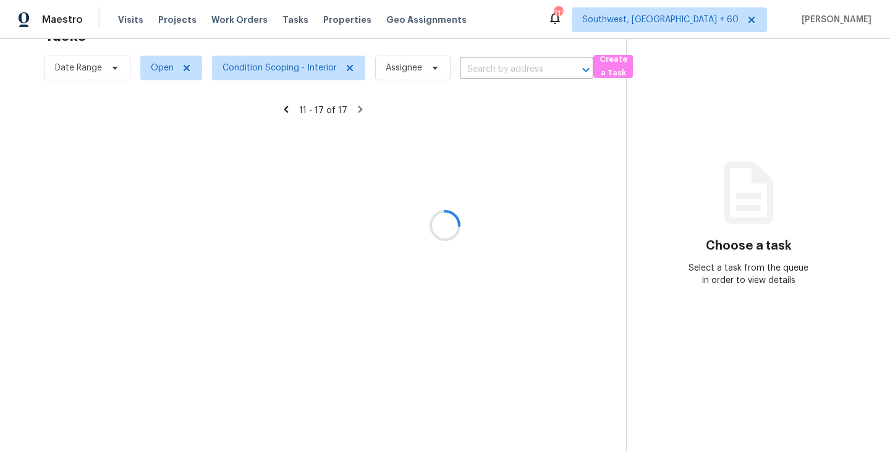
scroll to position [62, 0]
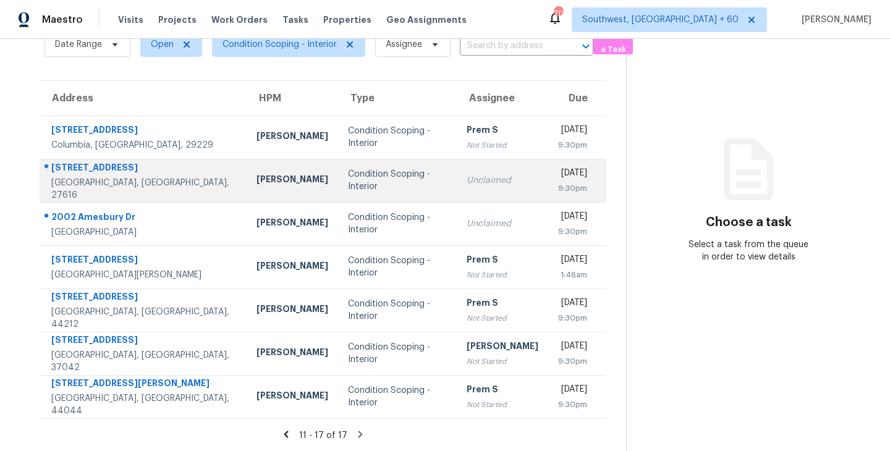
click at [467, 181] on div "Unclaimed" at bounding box center [503, 180] width 72 height 12
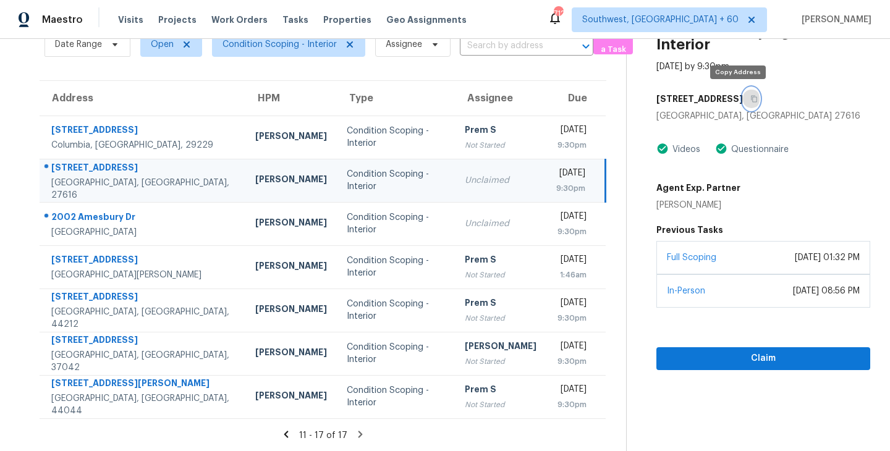
click at [750, 98] on icon "button" at bounding box center [753, 98] width 7 height 7
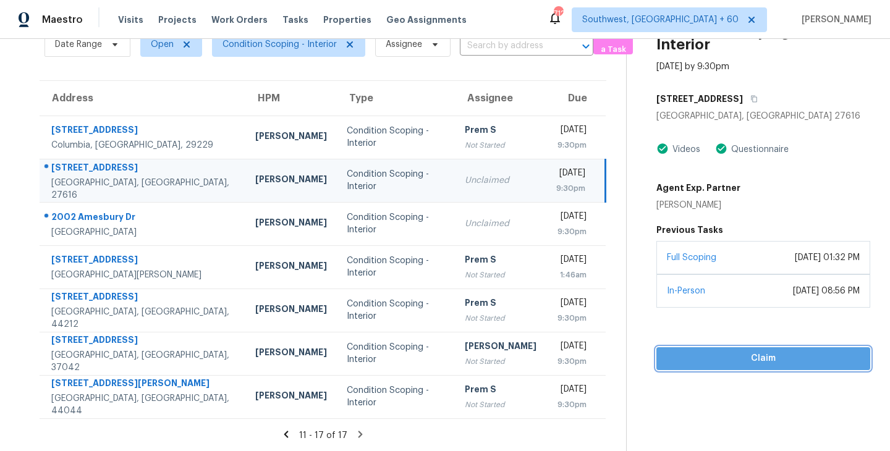
click at [743, 357] on span "Claim" at bounding box center [763, 358] width 194 height 15
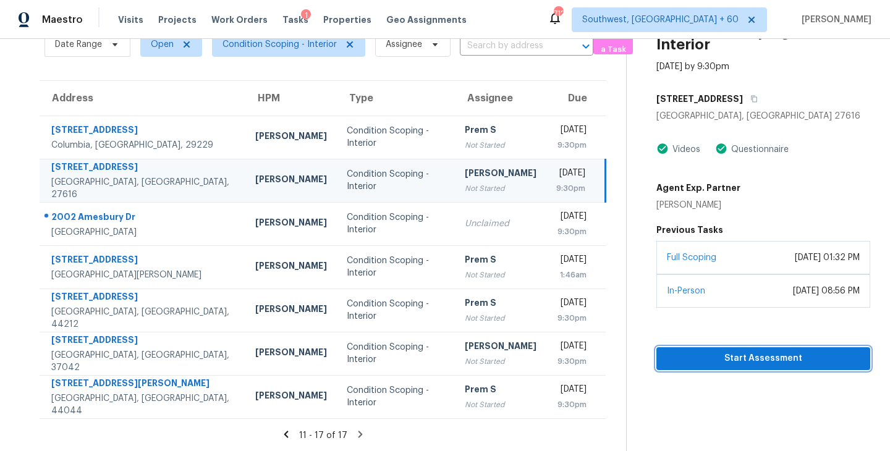
click at [733, 361] on span "Start Assessment" at bounding box center [763, 358] width 194 height 15
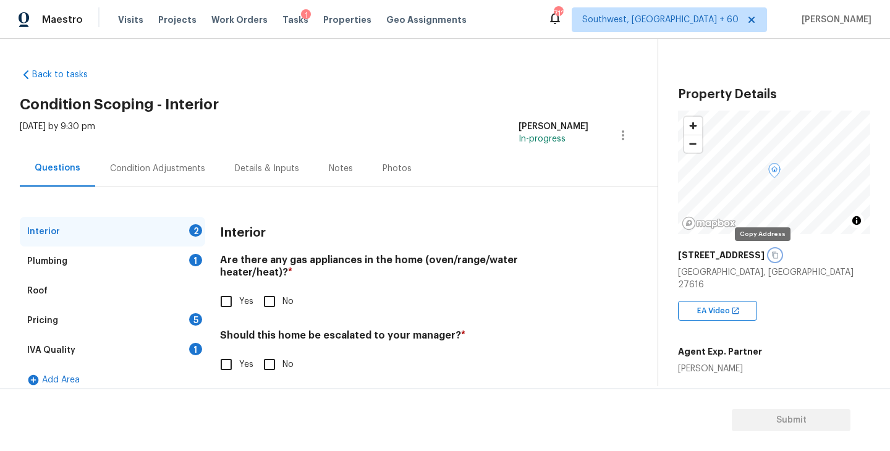
click at [772, 257] on icon "button" at bounding box center [775, 255] width 6 height 7
click at [182, 159] on div "Condition Adjustments" at bounding box center [157, 168] width 125 height 36
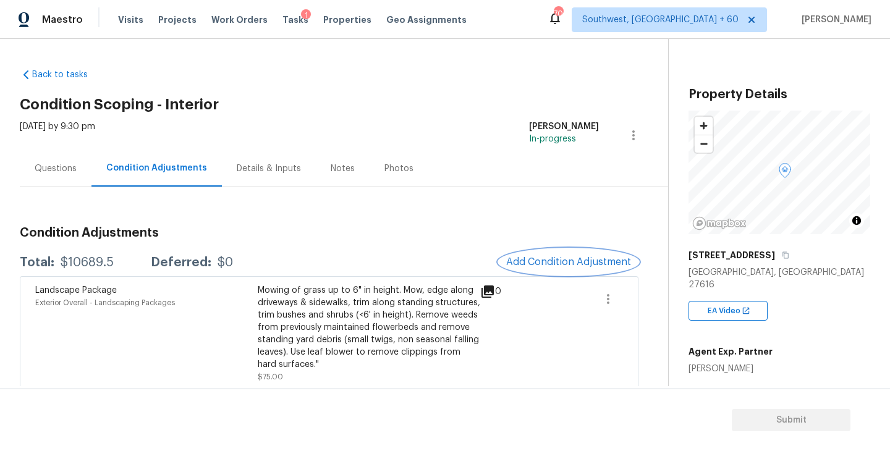
click at [560, 256] on span "Add Condition Adjustment" at bounding box center [568, 261] width 125 height 11
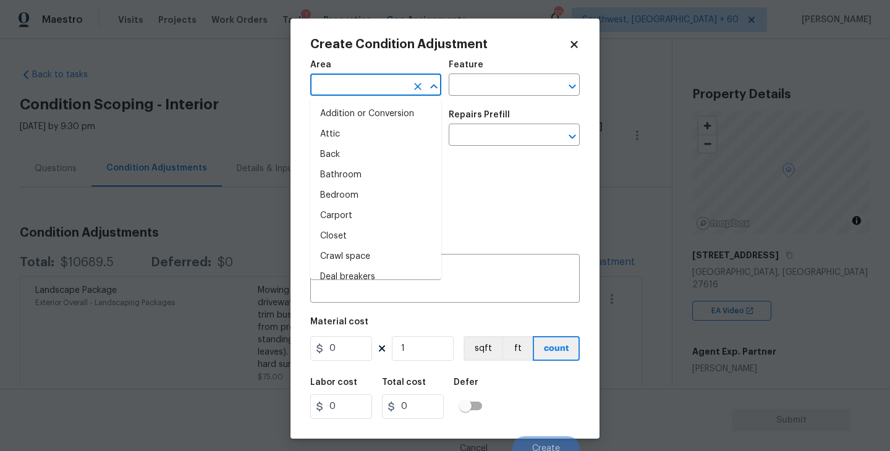
click at [369, 85] on input "text" at bounding box center [358, 86] width 96 height 19
type input "inte"
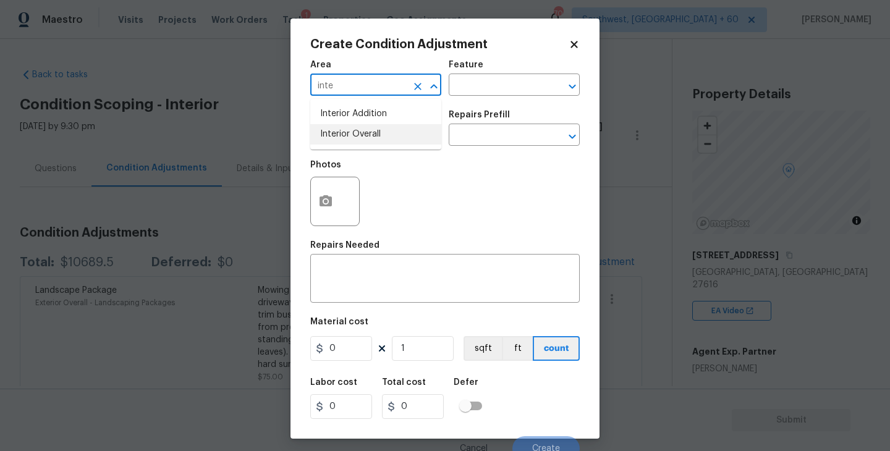
click at [358, 133] on li "Interior Overall" at bounding box center [375, 134] width 131 height 20
type input "Interior Overall"
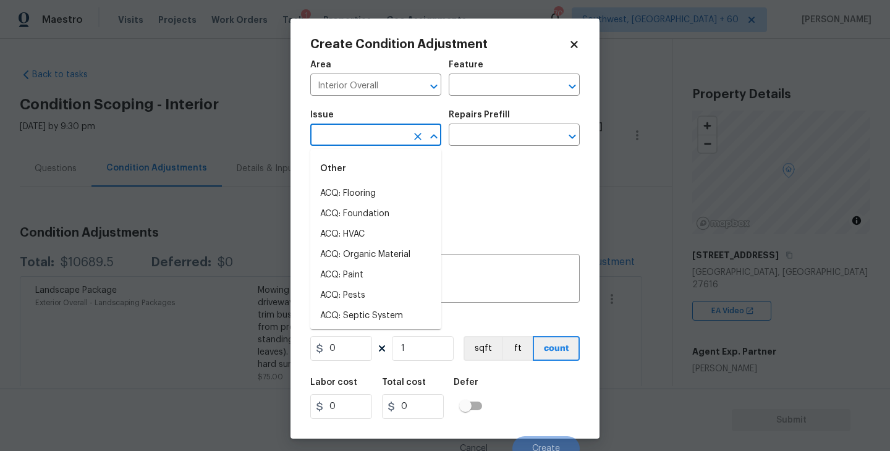
click at [358, 133] on input "text" at bounding box center [358, 136] width 96 height 19
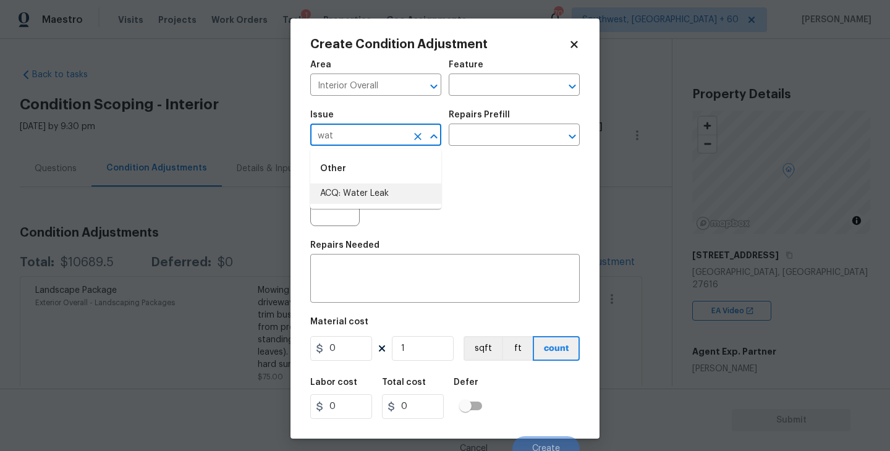
click at [368, 198] on li "ACQ: Water Leak" at bounding box center [375, 194] width 131 height 20
type input "ACQ: Water Leak"
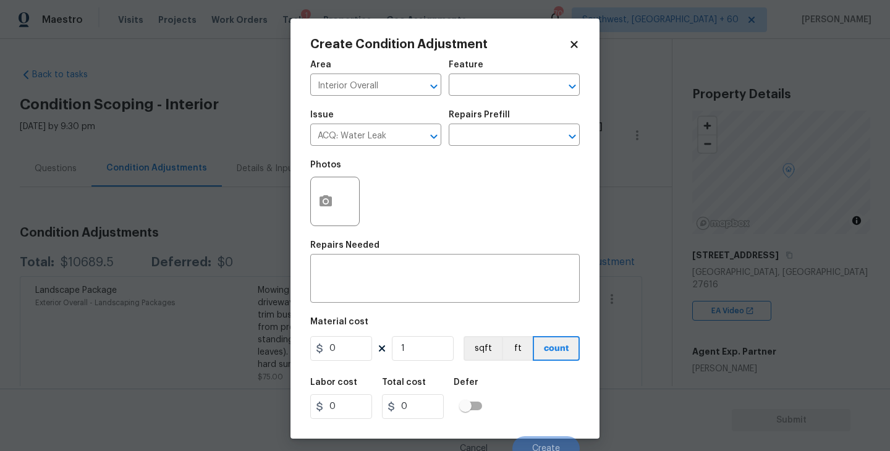
click at [498, 154] on div "Photos" at bounding box center [444, 193] width 269 height 80
click at [512, 150] on div "Issue ACQ: Water Leak ​ Repairs Prefill ​" at bounding box center [444, 128] width 269 height 50
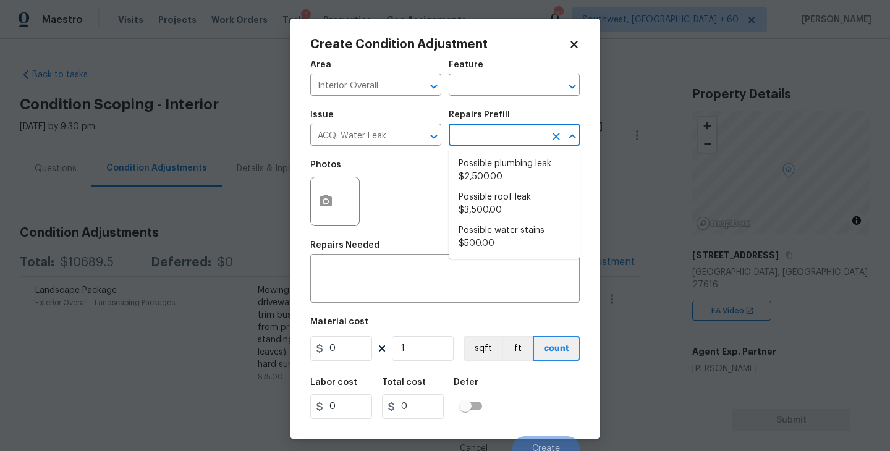
click at [517, 143] on input "text" at bounding box center [497, 136] width 96 height 19
click at [502, 169] on li "Possible plumbing leak $2,500.00" at bounding box center [514, 170] width 131 height 33
type input "Acquisition"
type textarea "Acquisition Scope: Possible plumbing leak"
type input "2500"
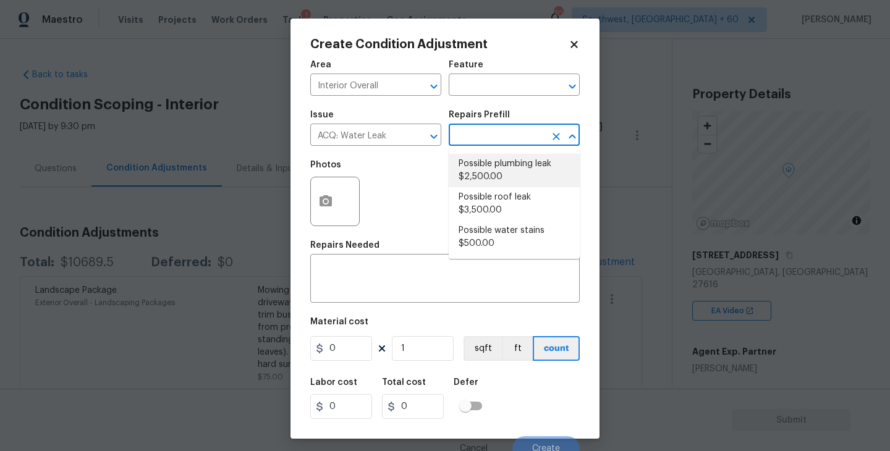
type input "2500"
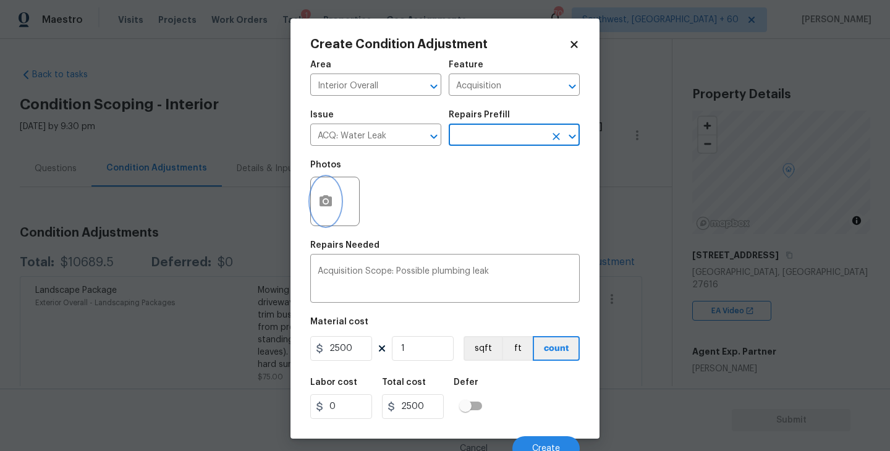
click at [321, 201] on icon "button" at bounding box center [326, 200] width 12 height 11
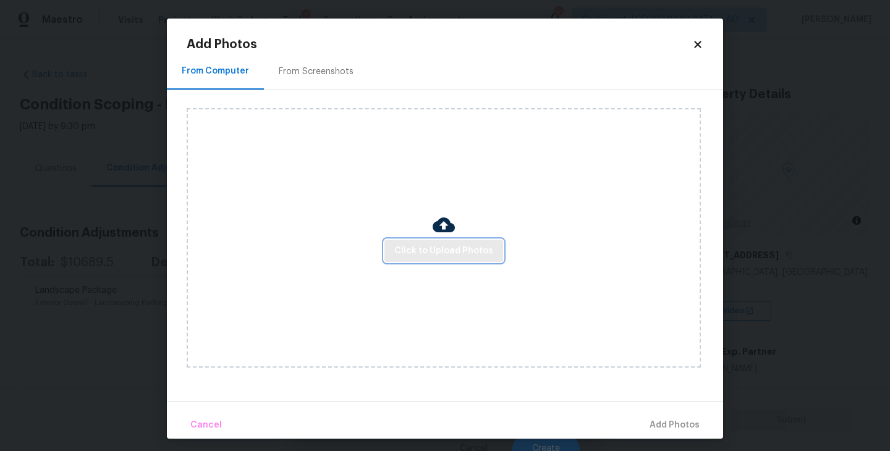
click at [430, 253] on span "Click to Upload Photos" at bounding box center [443, 251] width 99 height 15
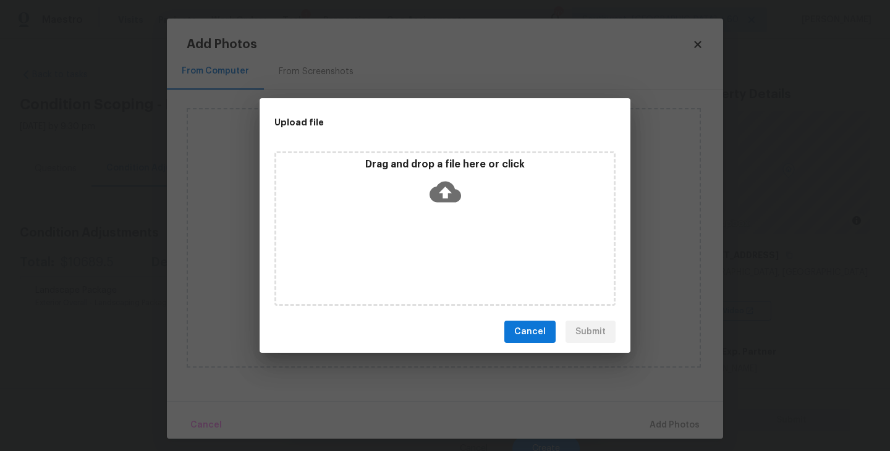
click at [443, 229] on div "Drag and drop a file here or click" at bounding box center [444, 228] width 341 height 155
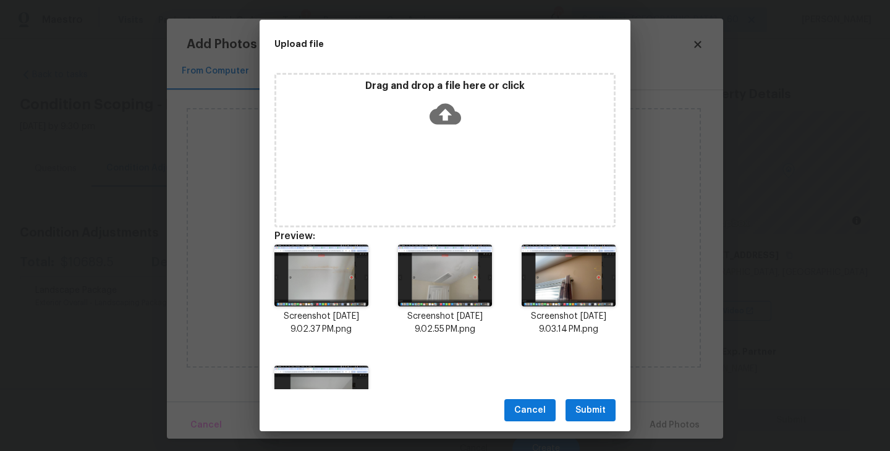
click at [595, 400] on button "Submit" at bounding box center [591, 410] width 50 height 23
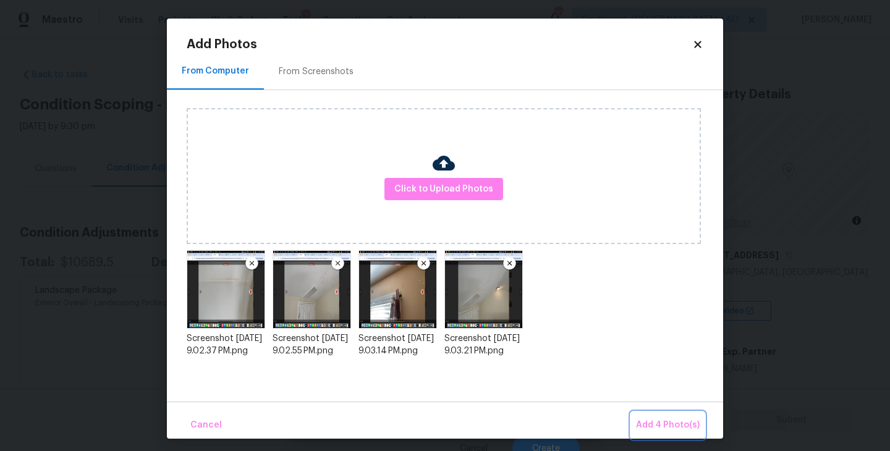
click at [662, 422] on span "Add 4 Photo(s)" at bounding box center [668, 425] width 64 height 15
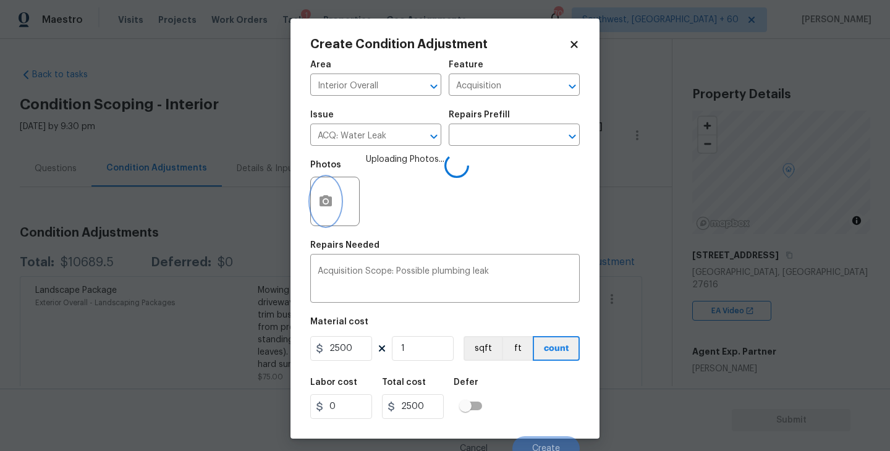
scroll to position [11, 0]
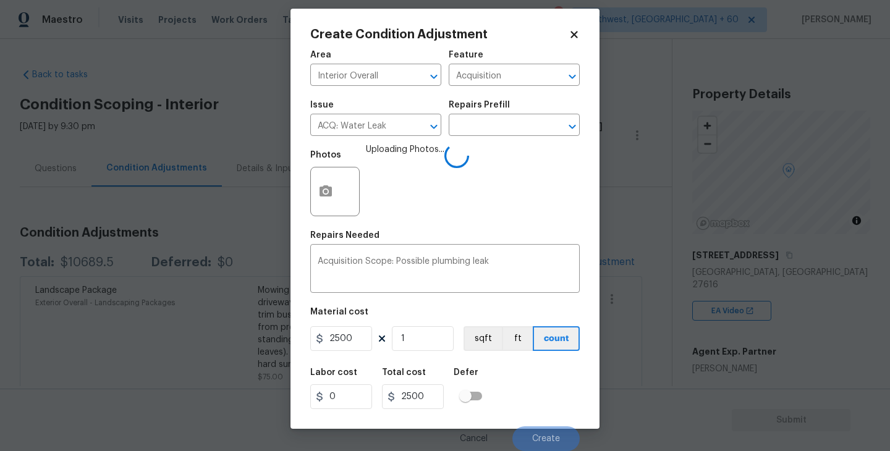
click at [554, 386] on div "Labor cost 0 Total cost 2500 Defer" at bounding box center [444, 389] width 269 height 56
click at [549, 386] on div "Labor cost 0 Total cost 2500 Defer" at bounding box center [444, 389] width 269 height 56
click at [543, 398] on div "Labor cost 0 Total cost 2500 Defer" at bounding box center [444, 389] width 269 height 56
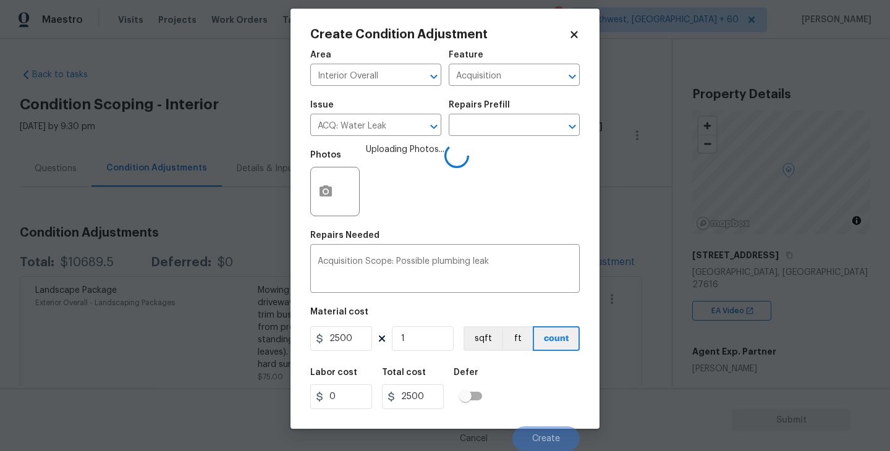
click at [543, 402] on div "Labor cost 0 Total cost 2500 Defer" at bounding box center [444, 389] width 269 height 56
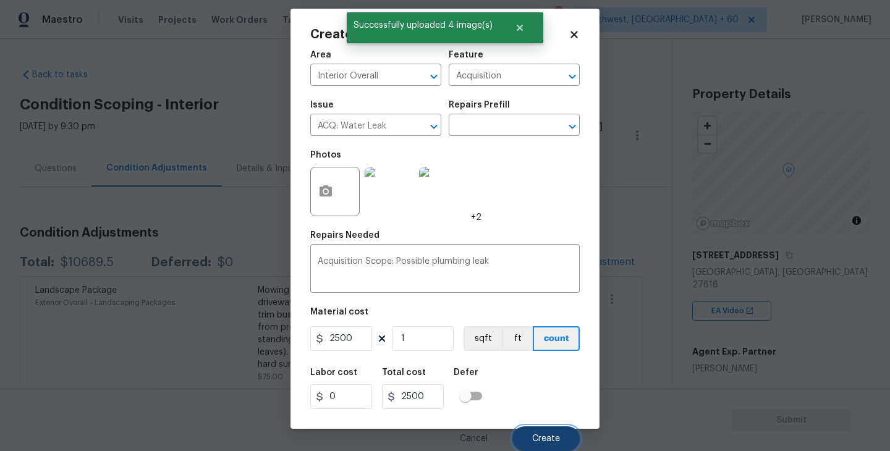
click at [545, 441] on span "Create" at bounding box center [546, 438] width 28 height 9
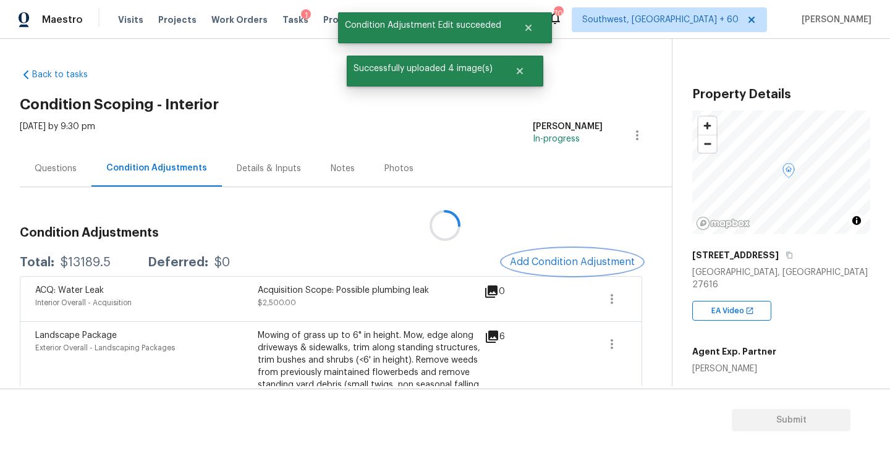
scroll to position [0, 0]
click at [562, 267] on span "Add Condition Adjustment" at bounding box center [572, 261] width 125 height 11
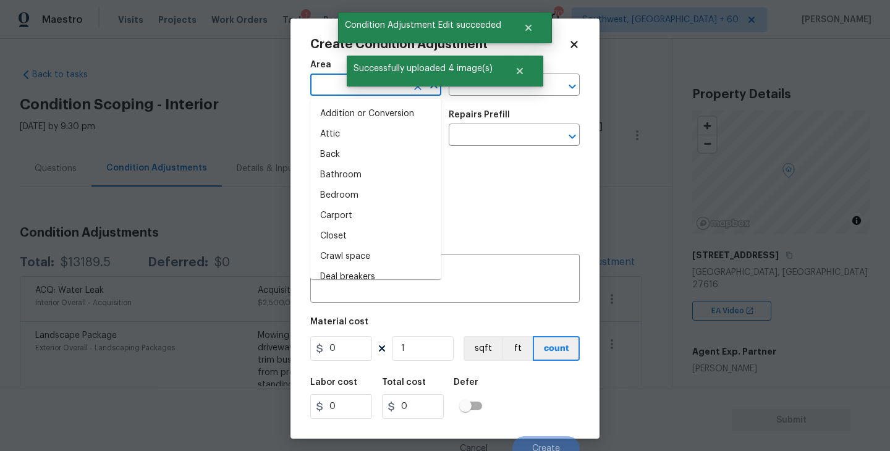
click at [334, 84] on input "text" at bounding box center [358, 86] width 96 height 19
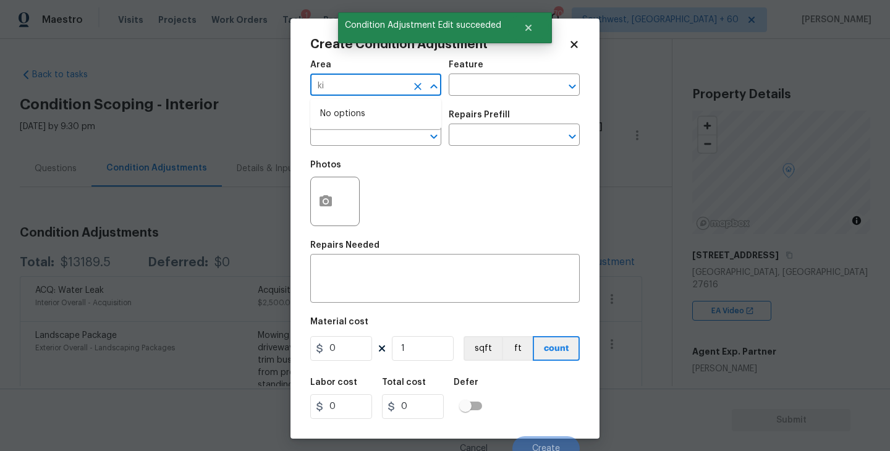
type input "k"
click at [373, 140] on li "Interior Overall" at bounding box center [375, 134] width 131 height 20
type input "Interior Overall"
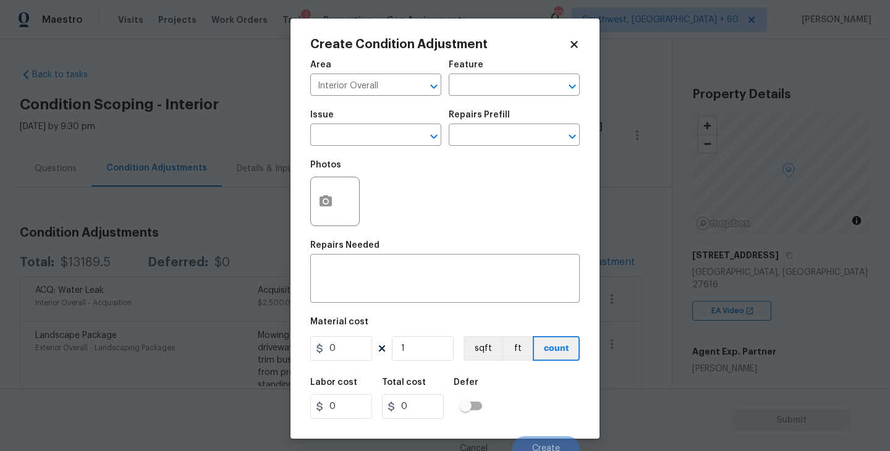
click at [479, 96] on div "Area Interior Overall ​ Feature ​" at bounding box center [444, 78] width 269 height 50
click at [519, 78] on input "text" at bounding box center [497, 86] width 96 height 19
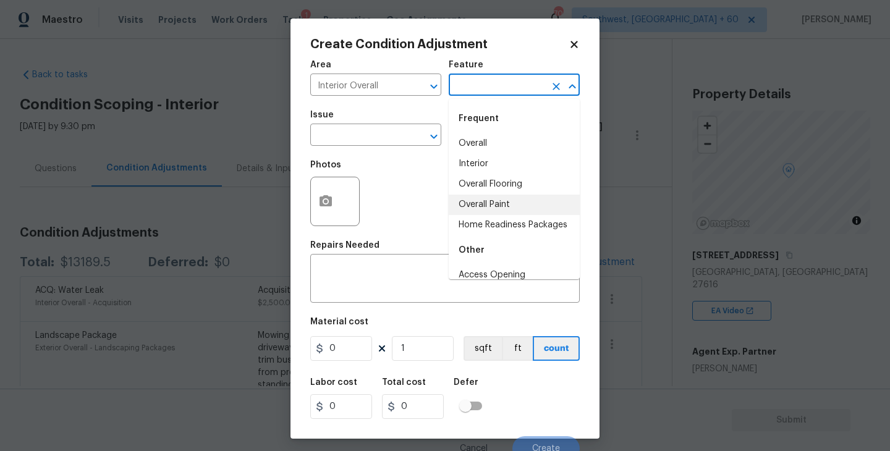
click at [498, 195] on li "Overall Paint" at bounding box center [514, 205] width 131 height 20
type input "Overall Paint"
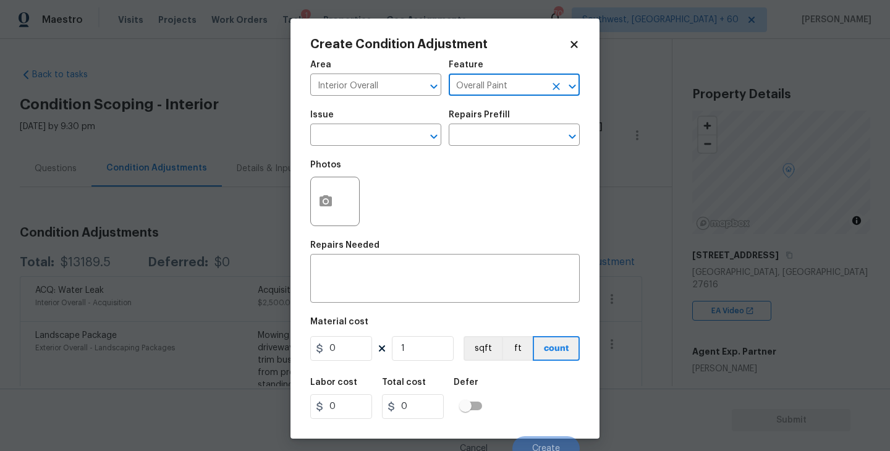
click at [383, 157] on div "Photos" at bounding box center [444, 193] width 269 height 80
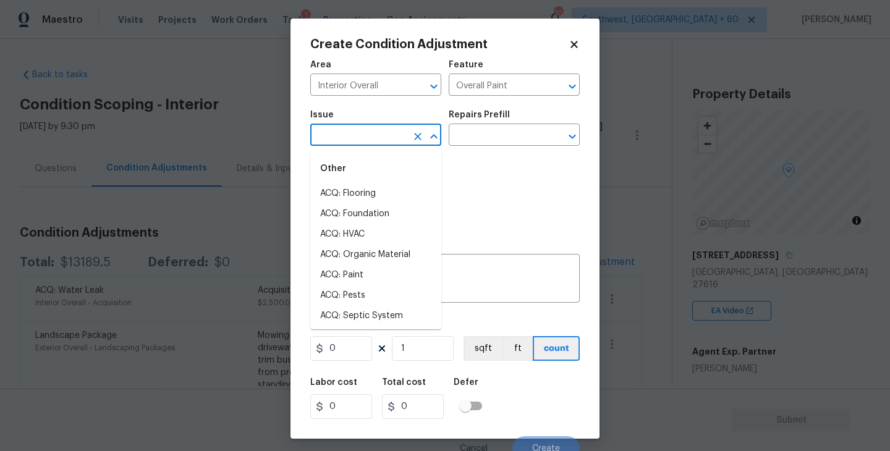
click at [367, 140] on input "text" at bounding box center [358, 136] width 96 height 19
click at [364, 293] on li "Interior Paint" at bounding box center [375, 296] width 131 height 20
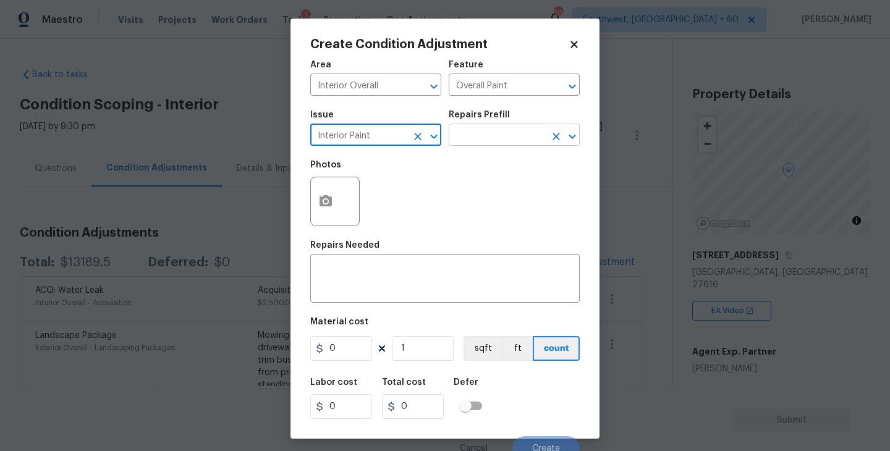
type input "Interior Paint"
click at [482, 135] on input "text" at bounding box center [497, 136] width 96 height 19
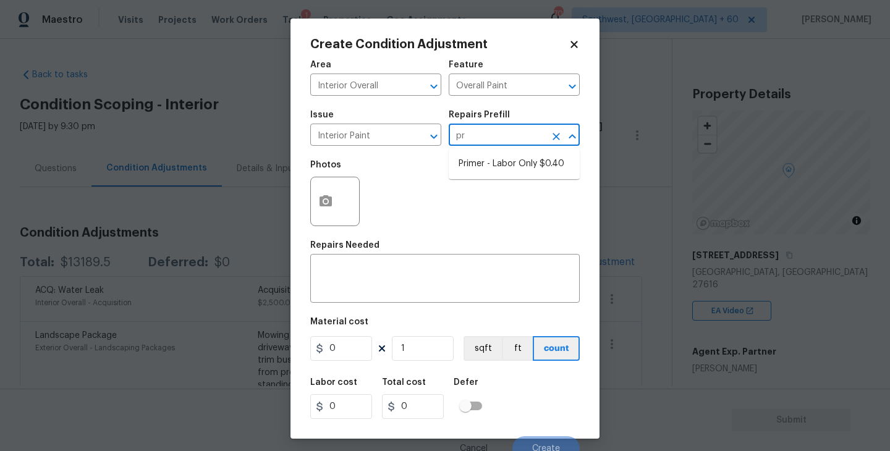
type input "pri"
click at [480, 169] on li "Primer - Labor Only $0.40" at bounding box center [514, 164] width 131 height 20
type textarea "Interior primer - PRIMER PROVIDED BY OPENDOOR - All nails, screws, drywall anch…"
type input "0.4"
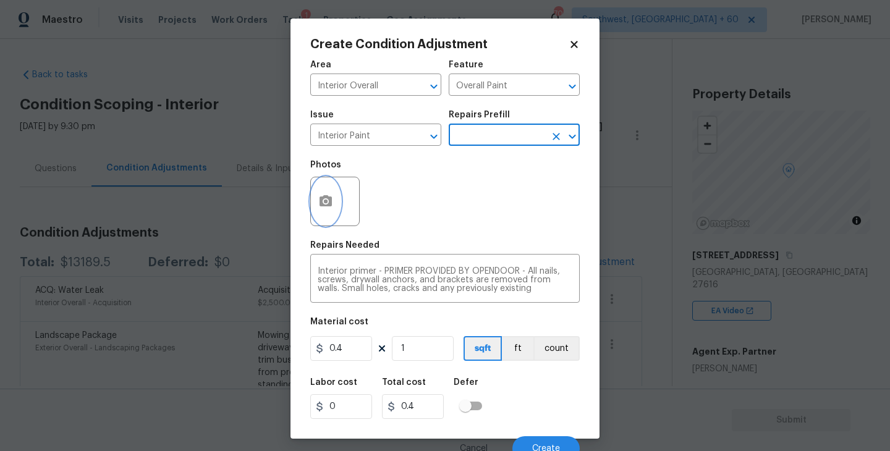
click at [326, 202] on circle "button" at bounding box center [326, 202] width 4 height 4
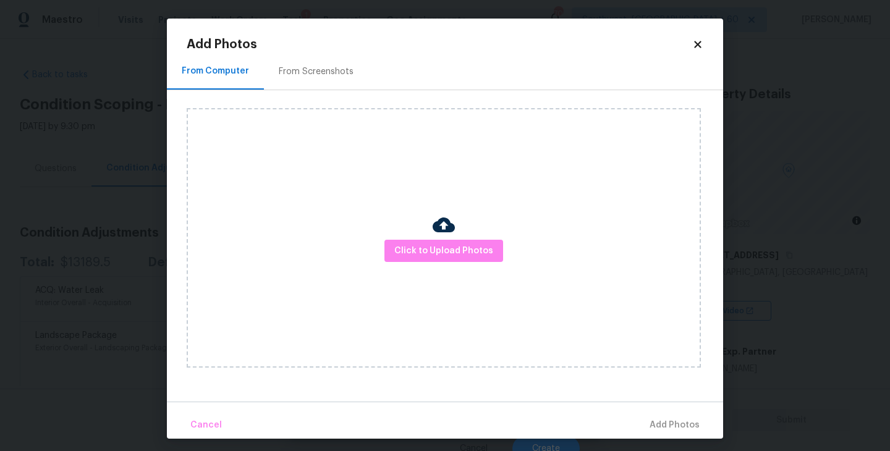
click at [394, 236] on div "Click to Upload Photos" at bounding box center [444, 238] width 514 height 260
click at [428, 250] on span "Click to Upload Photos" at bounding box center [443, 251] width 99 height 15
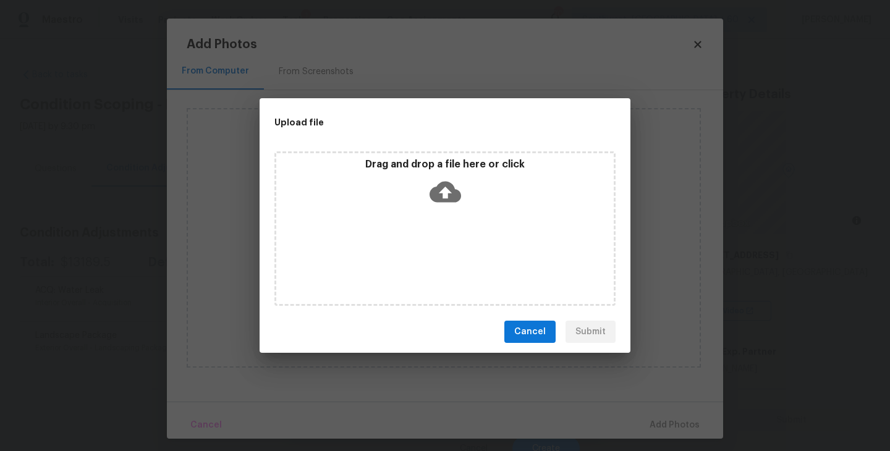
click at [438, 198] on icon at bounding box center [446, 192] width 32 height 21
